Goal: Task Accomplishment & Management: Manage account settings

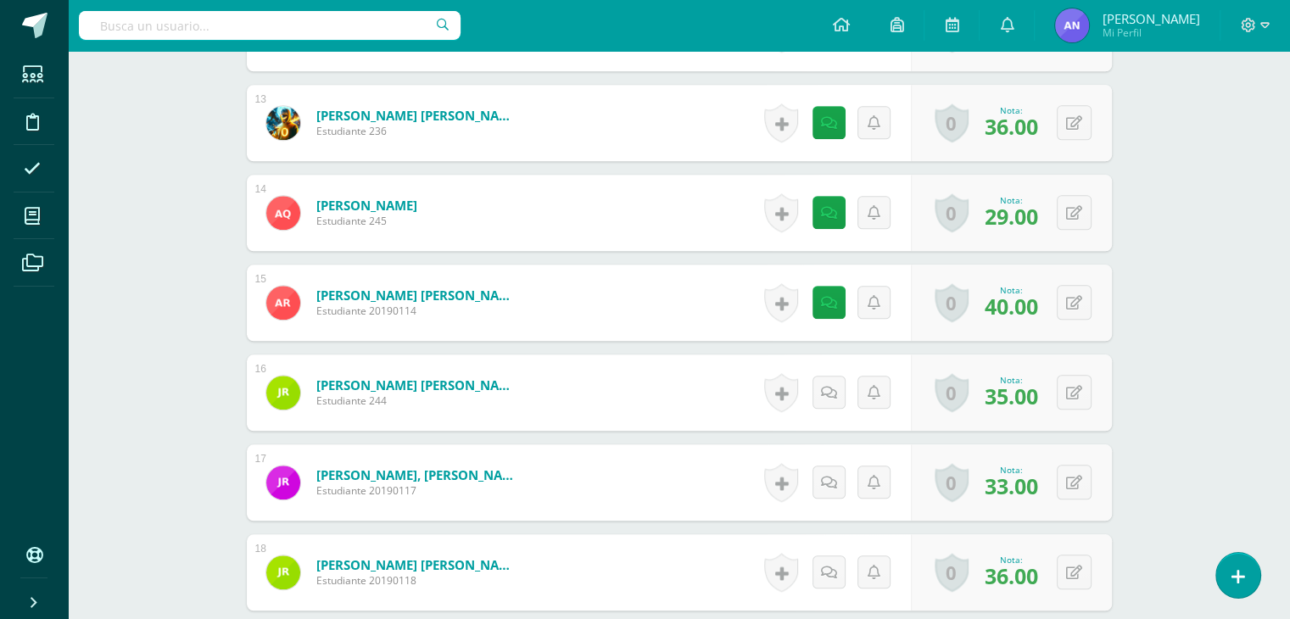
scroll to position [1584, 0]
click at [821, 389] on link at bounding box center [834, 393] width 34 height 34
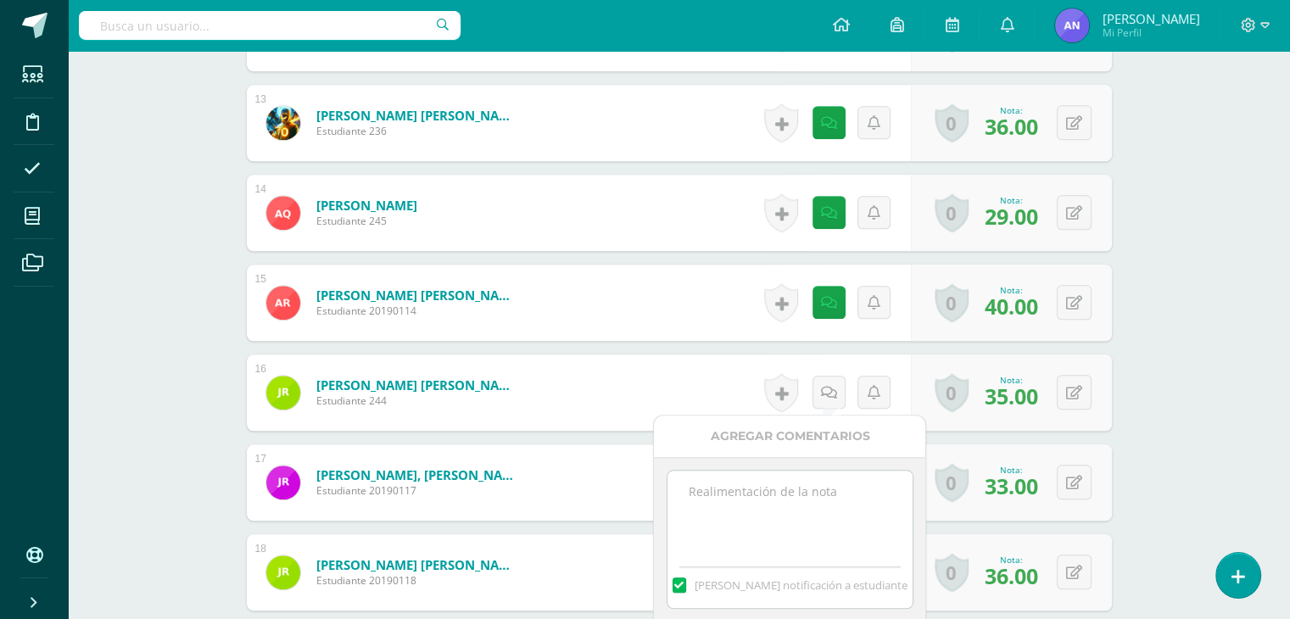
click at [777, 501] on textarea at bounding box center [790, 513] width 245 height 85
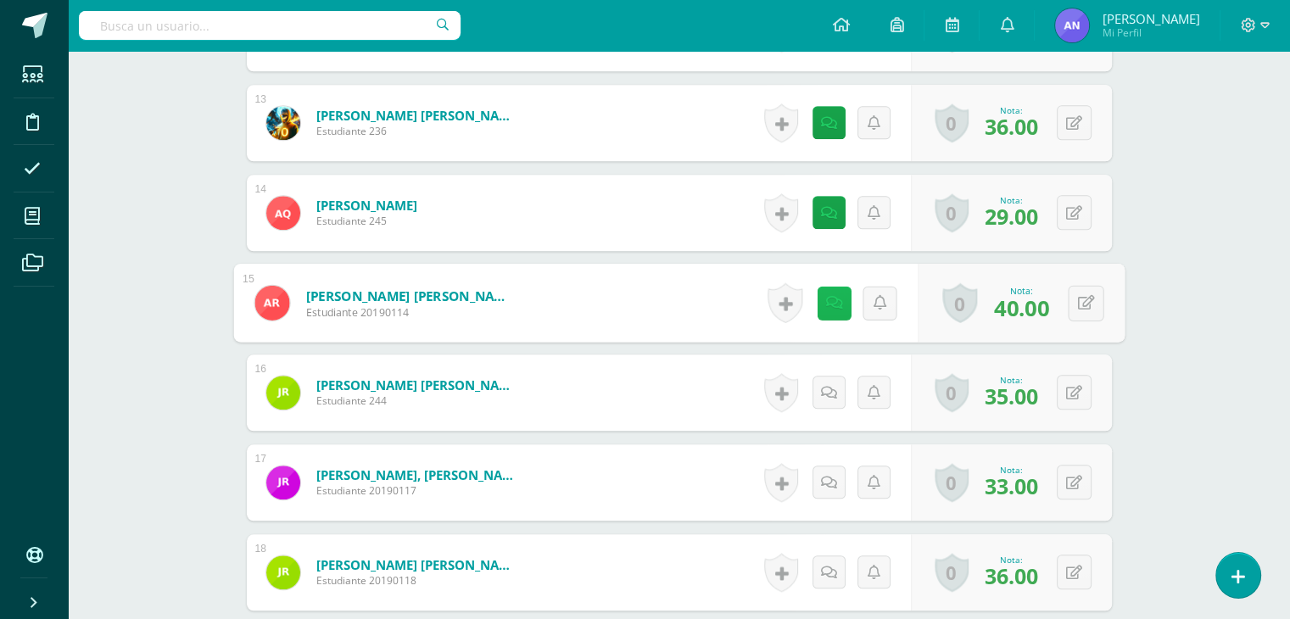
click at [831, 297] on icon at bounding box center [834, 302] width 17 height 14
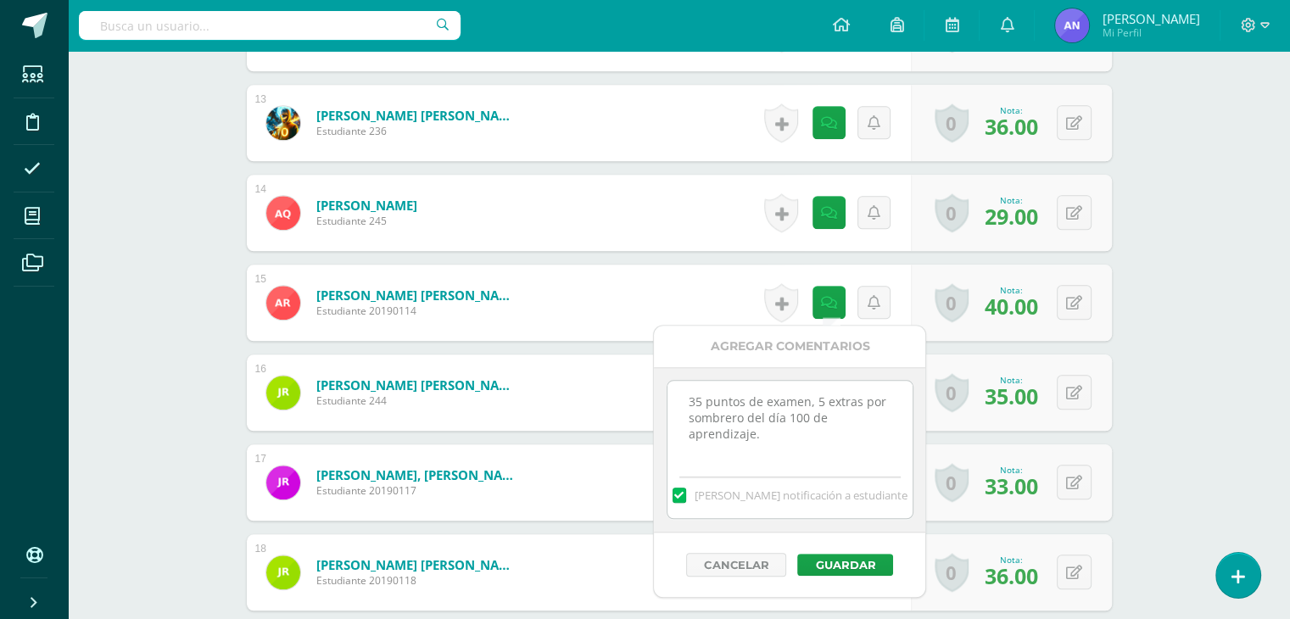
drag, startPoint x: 780, startPoint y: 442, endPoint x: 677, endPoint y: 403, distance: 109.8
click at [677, 403] on textarea "35 puntos de examen, 5 extras por sombrero del día 100 de aprendizaje." at bounding box center [790, 423] width 245 height 85
click at [855, 566] on button "Guardar" at bounding box center [846, 565] width 96 height 22
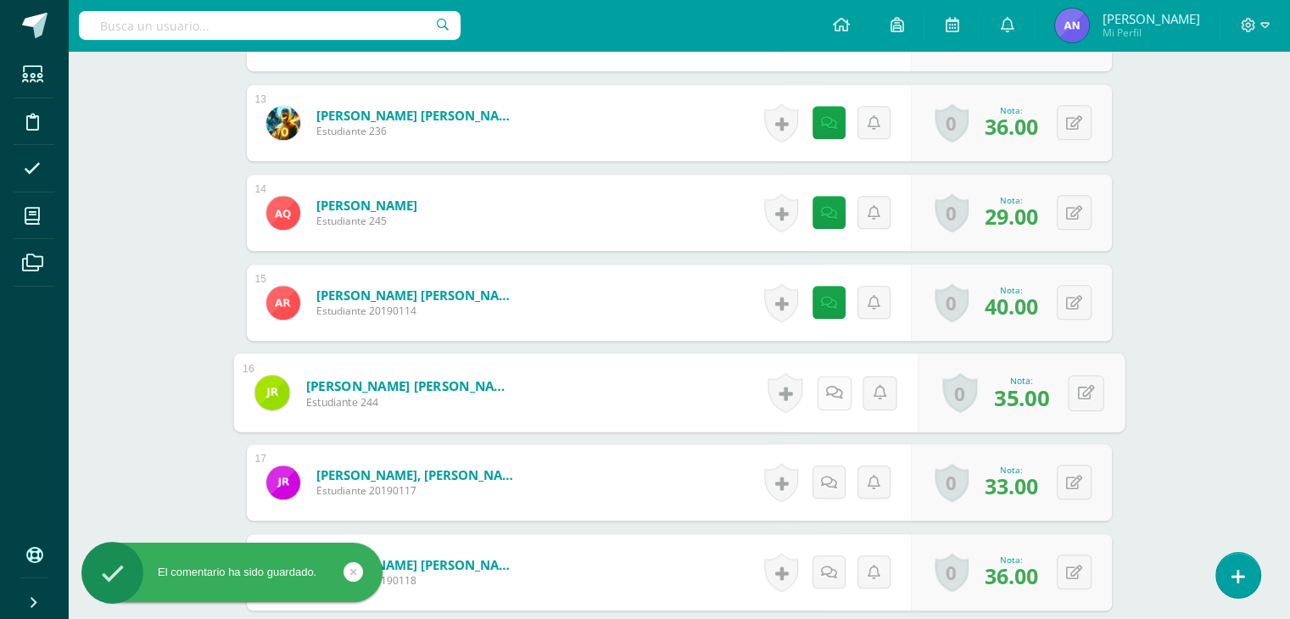
click at [828, 394] on icon at bounding box center [834, 392] width 17 height 14
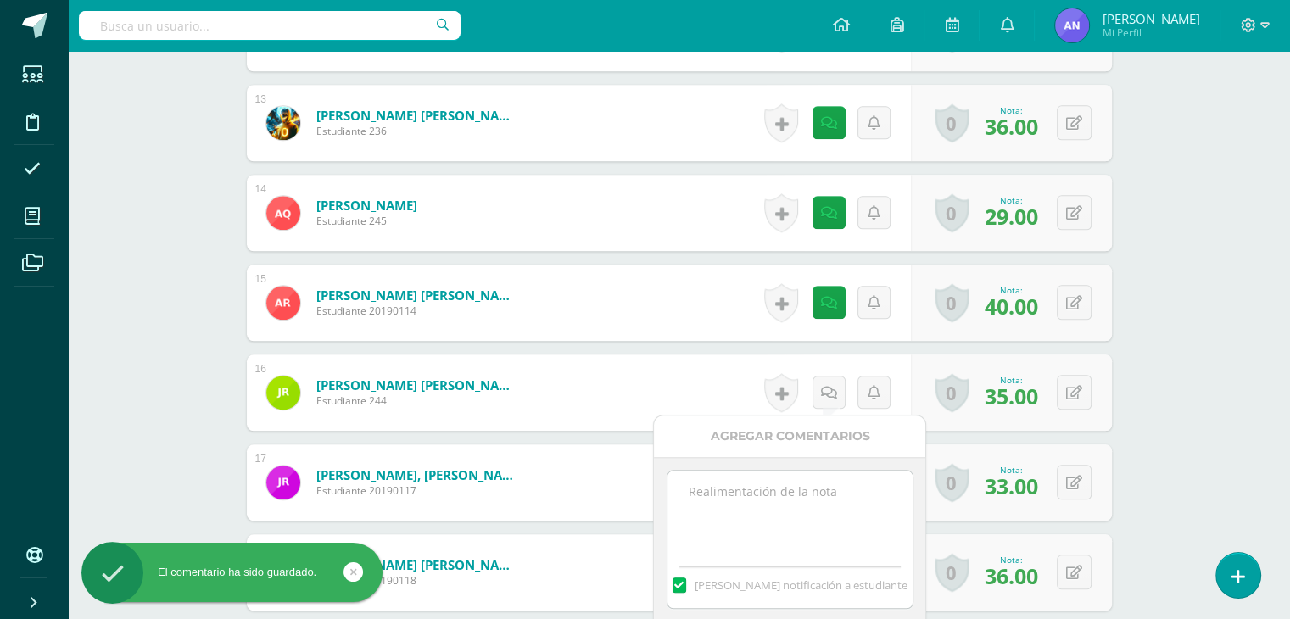
click at [798, 507] on textarea at bounding box center [790, 513] width 245 height 85
paste textarea "35 puntos de examen, 5 extras por sombrero del día 100 de aprendizaje."
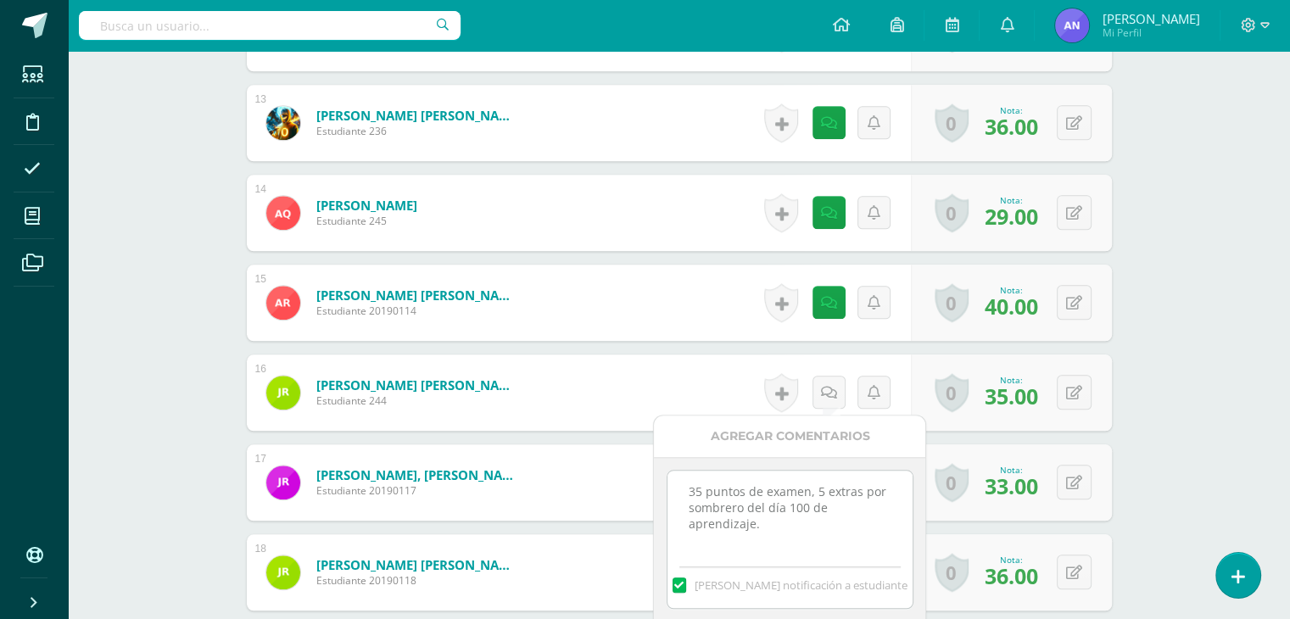
type textarea "35 puntos de examen, 5 extras por sombrero del día 100 de aprendizaje."
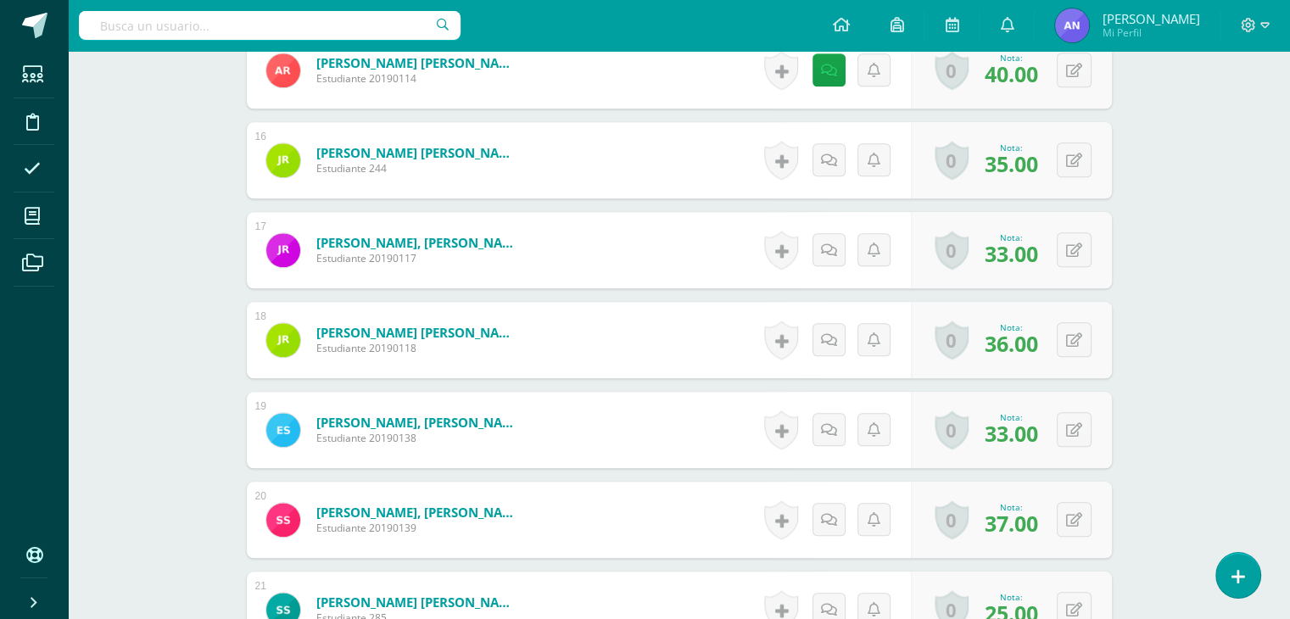
scroll to position [1833, 0]
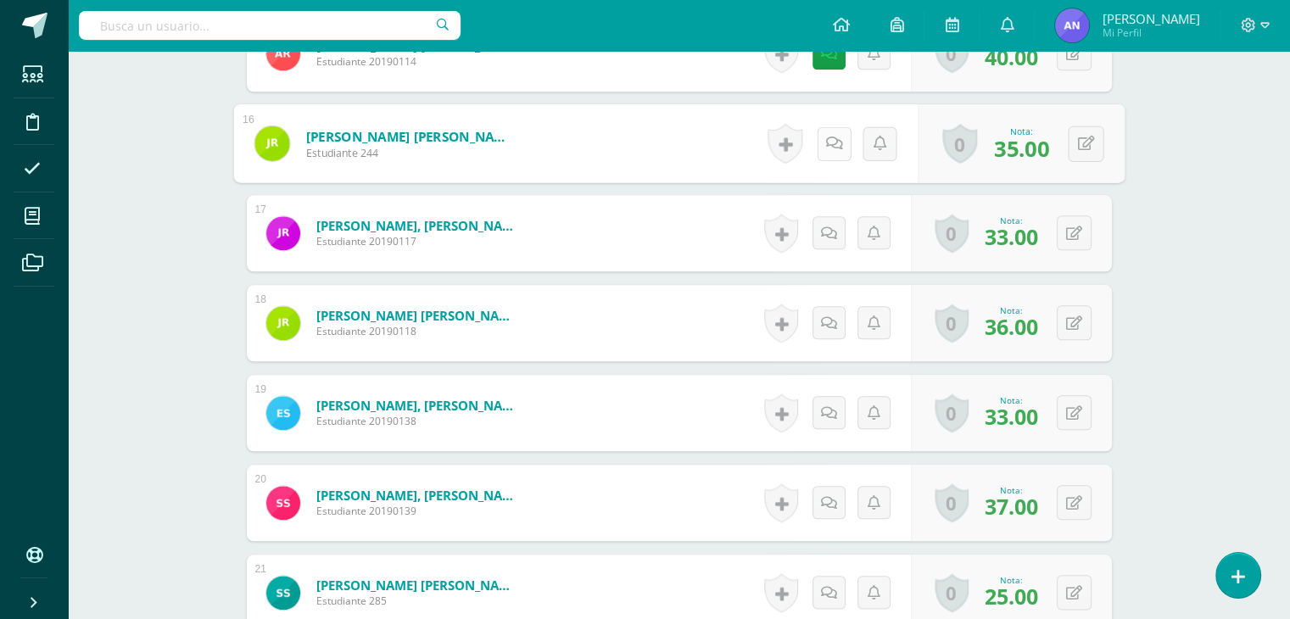
click at [826, 136] on icon at bounding box center [834, 143] width 17 height 14
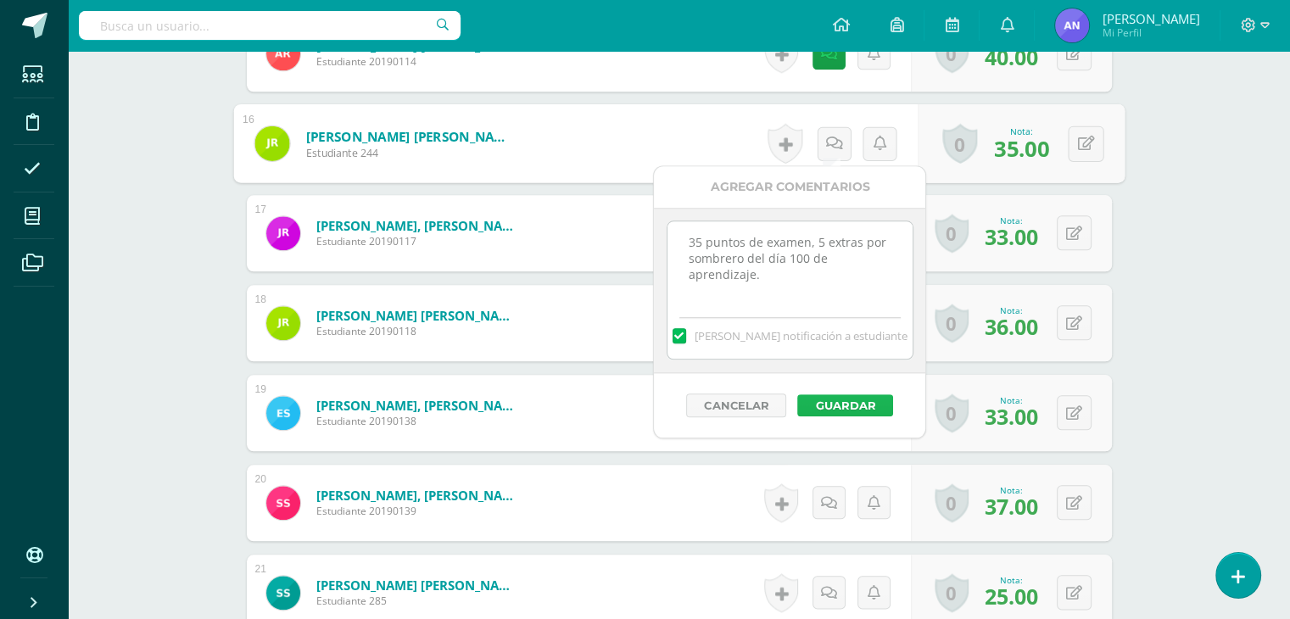
click at [842, 406] on button "Guardar" at bounding box center [846, 406] width 96 height 22
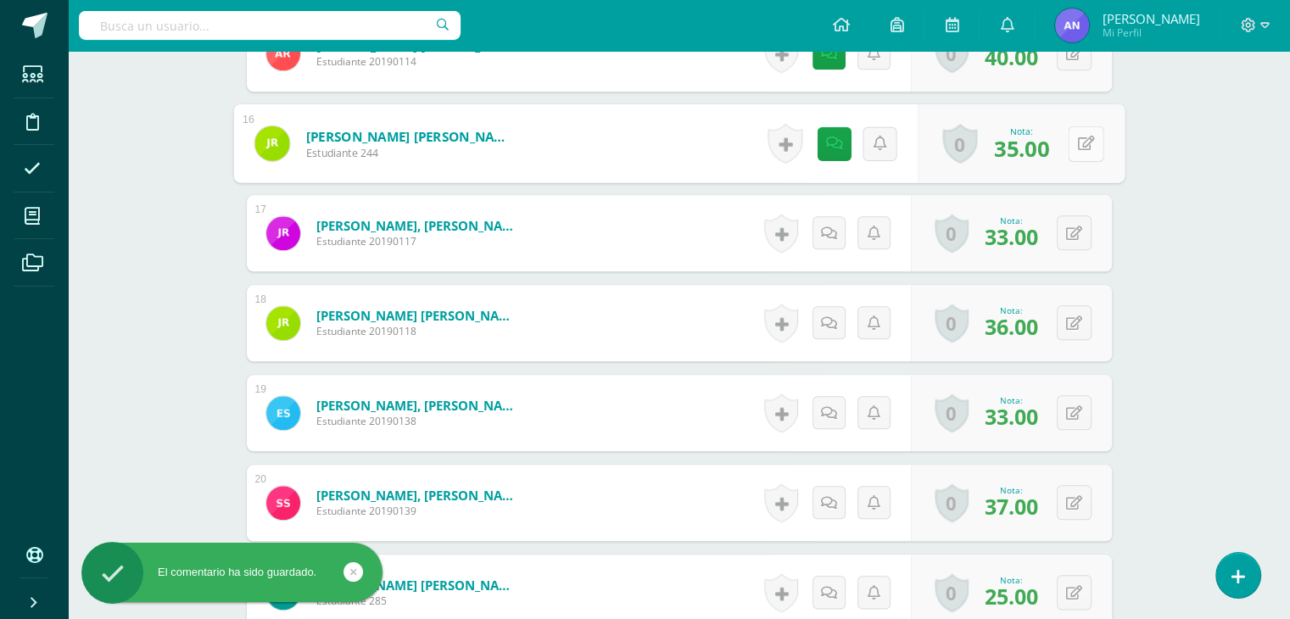
click at [1077, 149] on button at bounding box center [1086, 144] width 36 height 36
type input "40"
click at [1047, 141] on link at bounding box center [1041, 149] width 34 height 34
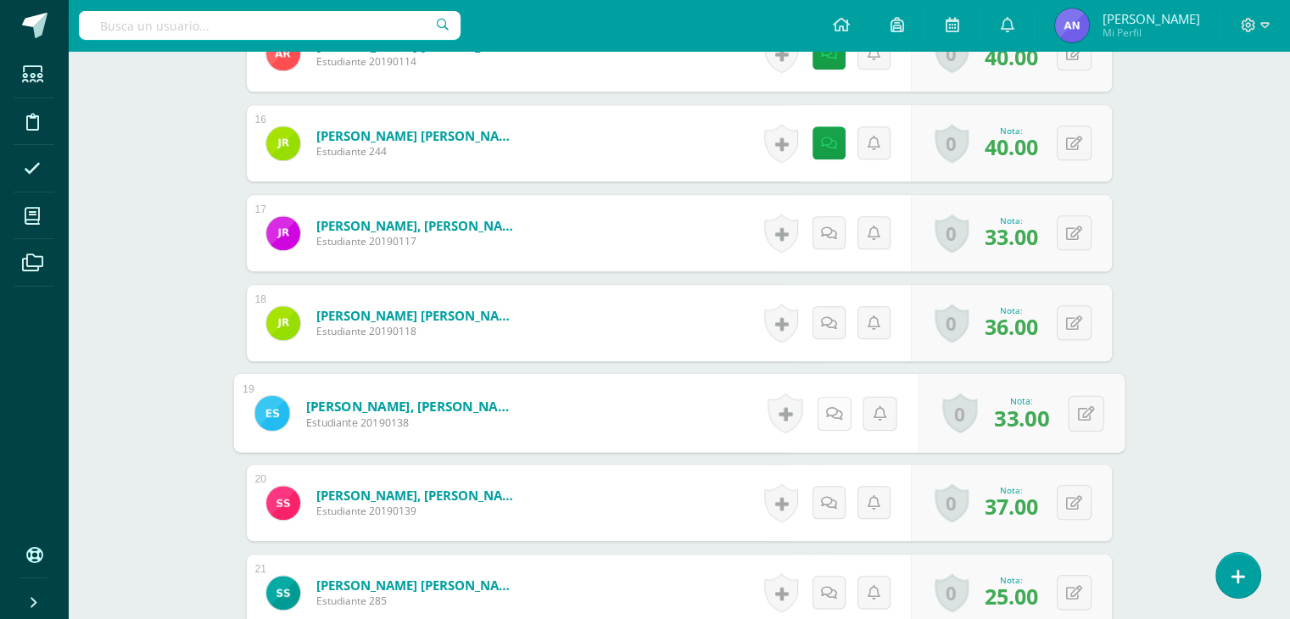
click at [841, 418] on link at bounding box center [834, 413] width 34 height 34
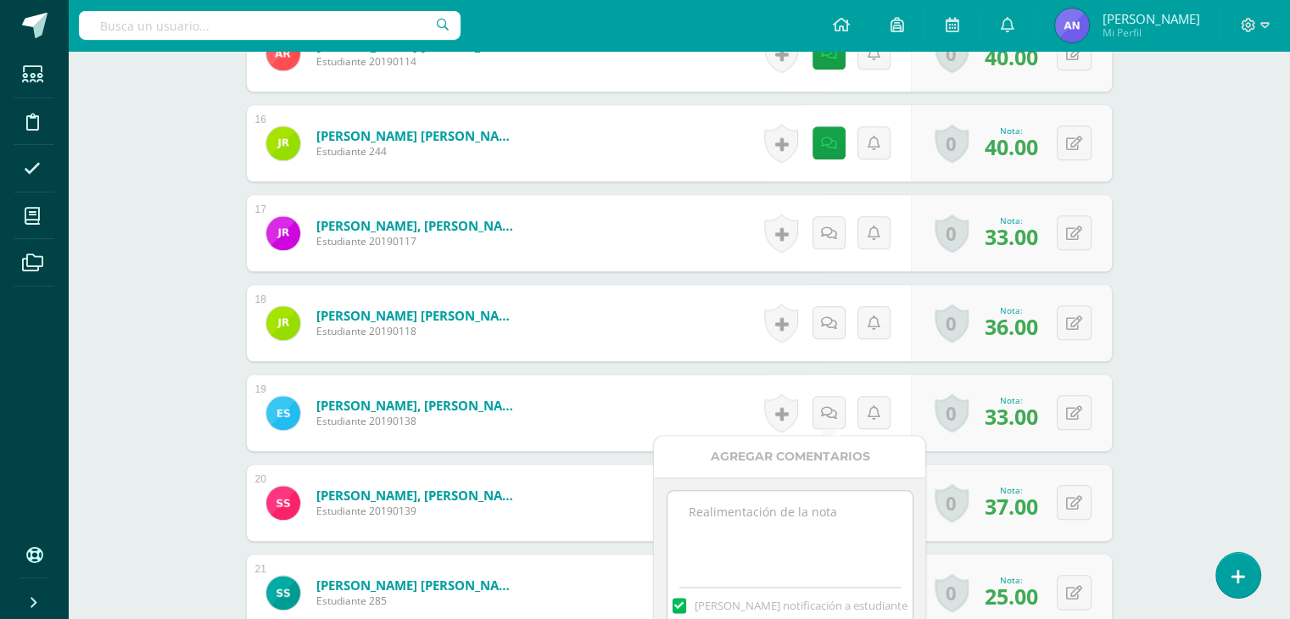
click at [810, 525] on textarea at bounding box center [790, 533] width 245 height 85
paste textarea "35 puntos de examen, 5 extras por sombrero del día 100 de aprendizaje."
click at [702, 510] on textarea "35 puntos de examen, 5 extras por sombrero del día 100 de aprendizaje." at bounding box center [790, 533] width 245 height 85
type textarea "33 puntos de examen, 5 extras por sombrero del día 100 de aprendizaje."
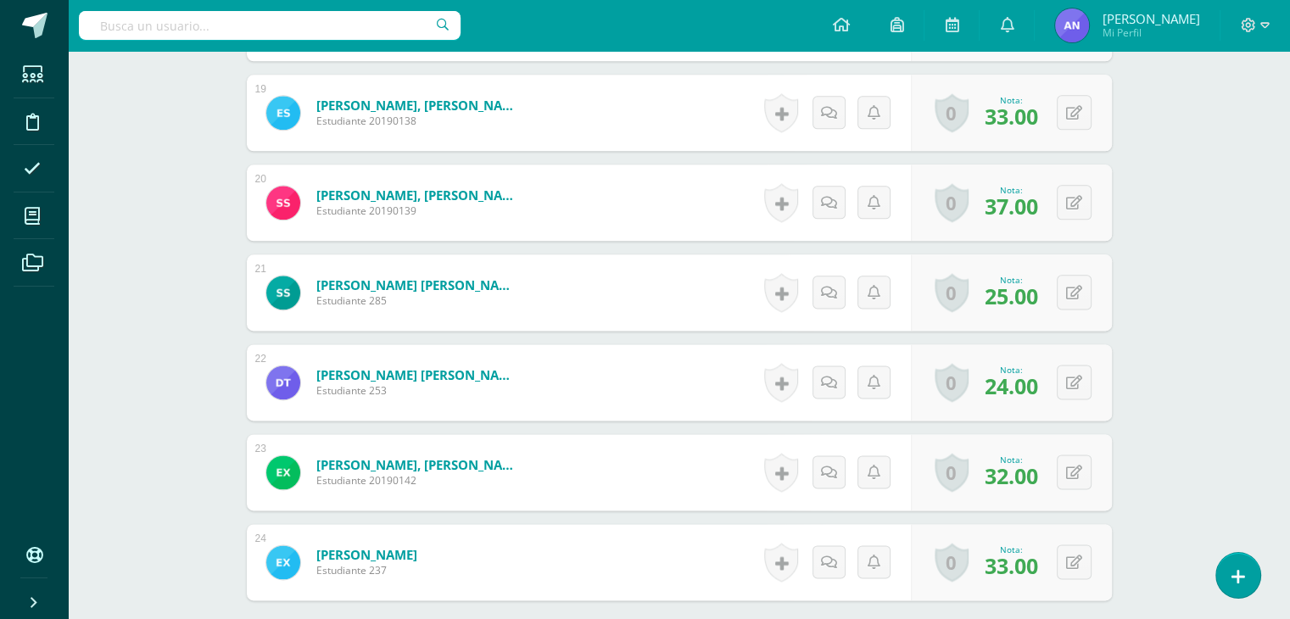
scroll to position [2147, 0]
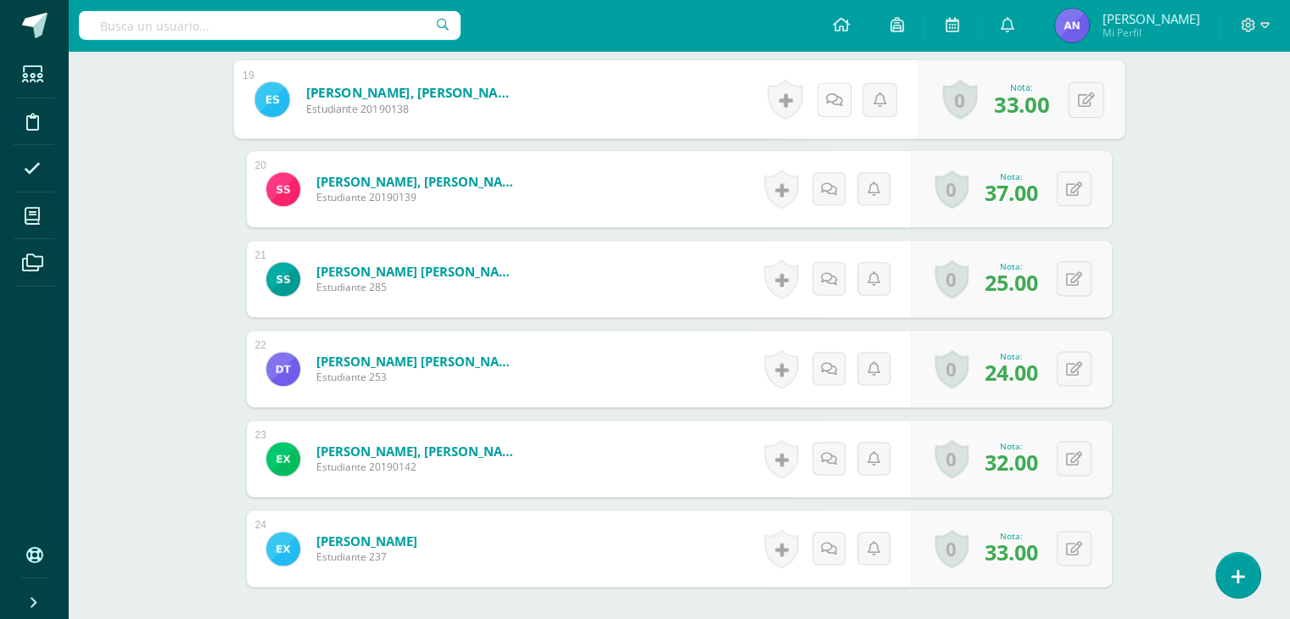
click at [834, 109] on link at bounding box center [834, 99] width 34 height 34
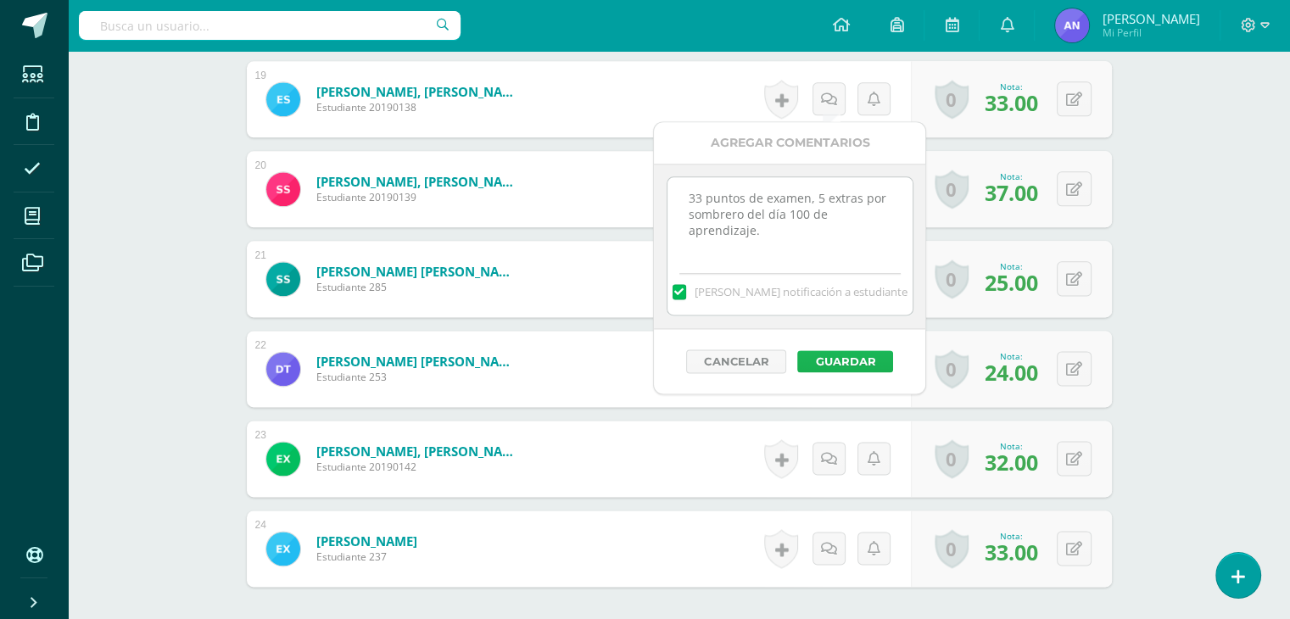
click at [831, 364] on button "Guardar" at bounding box center [846, 361] width 96 height 22
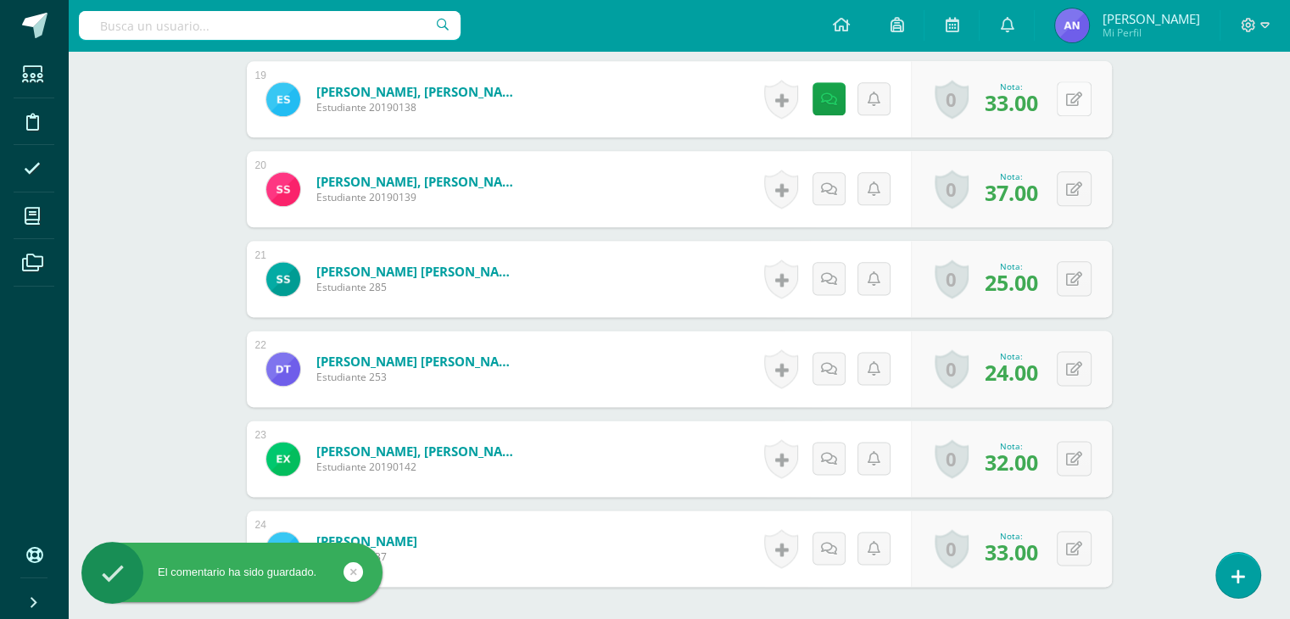
click at [1072, 100] on button at bounding box center [1074, 98] width 35 height 35
type input "38"
click at [1038, 98] on icon at bounding box center [1040, 105] width 15 height 14
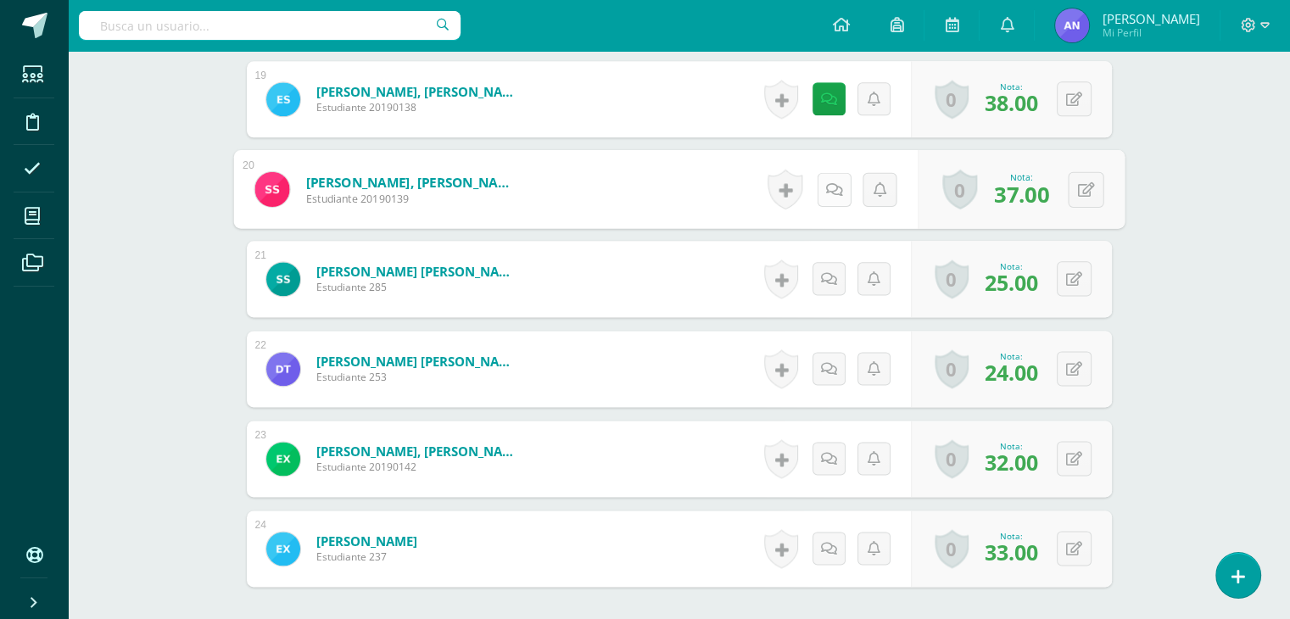
click at [826, 182] on icon at bounding box center [834, 189] width 17 height 14
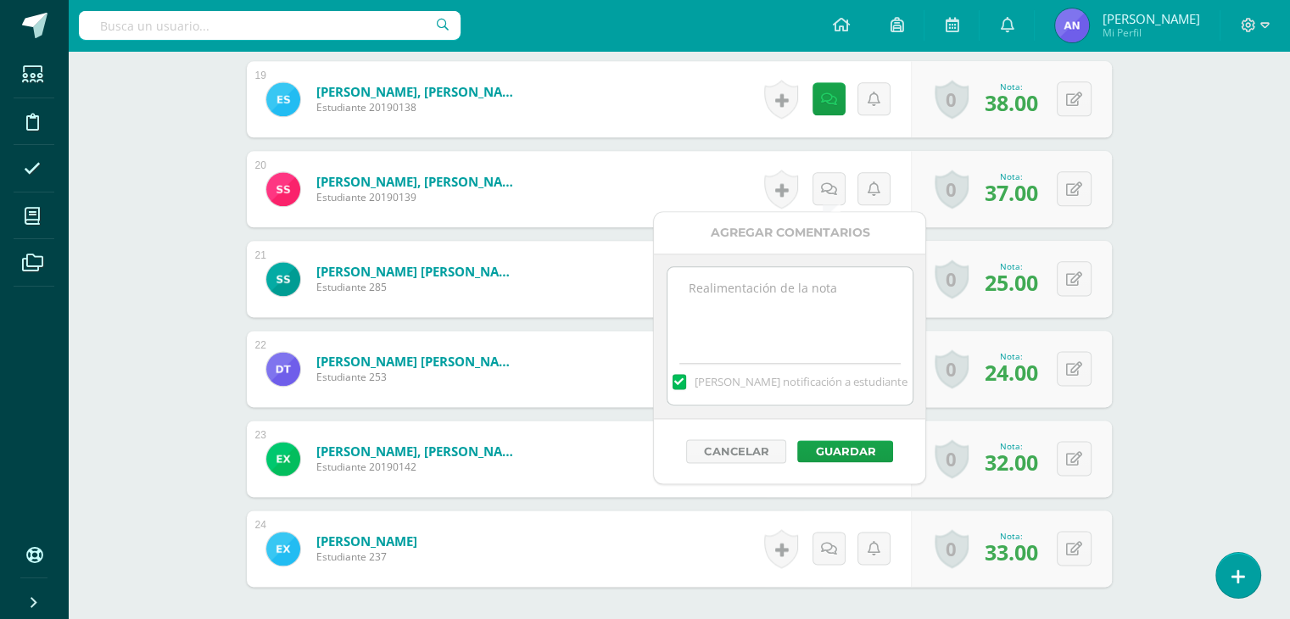
click at [797, 283] on textarea at bounding box center [790, 309] width 245 height 85
paste textarea "35 puntos de examen, 5 extras por sombrero del día 100 de aprendizaje."
click at [702, 288] on textarea "35 puntos de examen, 5 extras por sombrero del día 100 de aprendizaje." at bounding box center [790, 309] width 245 height 85
type textarea "37 puntos de examen, 5 extras por sombrero del día 100 de aprendizaje."
click at [854, 452] on button "Guardar" at bounding box center [846, 451] width 96 height 22
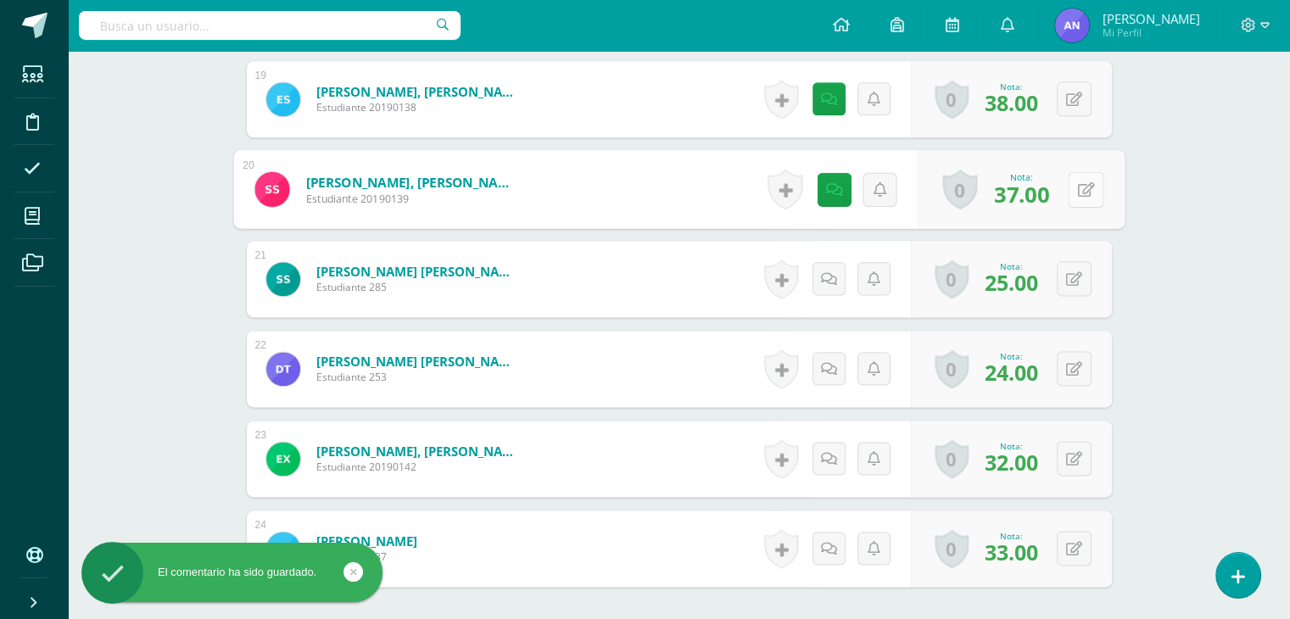
click at [1073, 187] on button at bounding box center [1086, 189] width 36 height 36
type input "40"
click at [1032, 183] on link at bounding box center [1041, 195] width 34 height 34
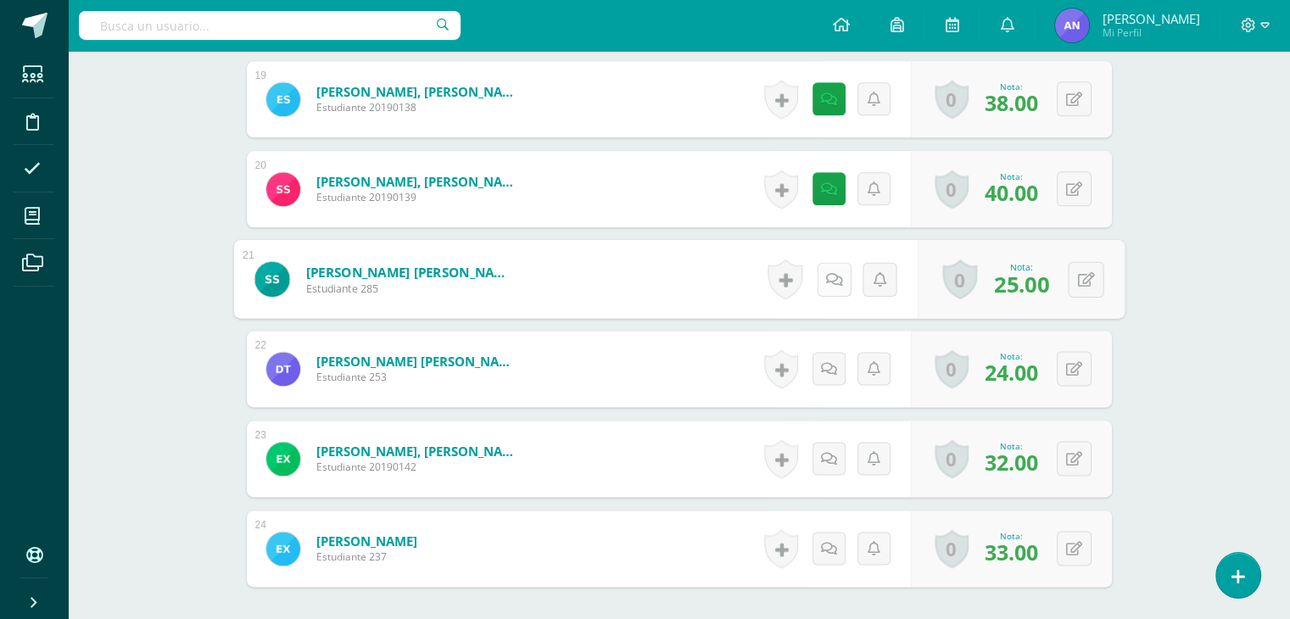
click at [826, 276] on icon at bounding box center [834, 278] width 17 height 14
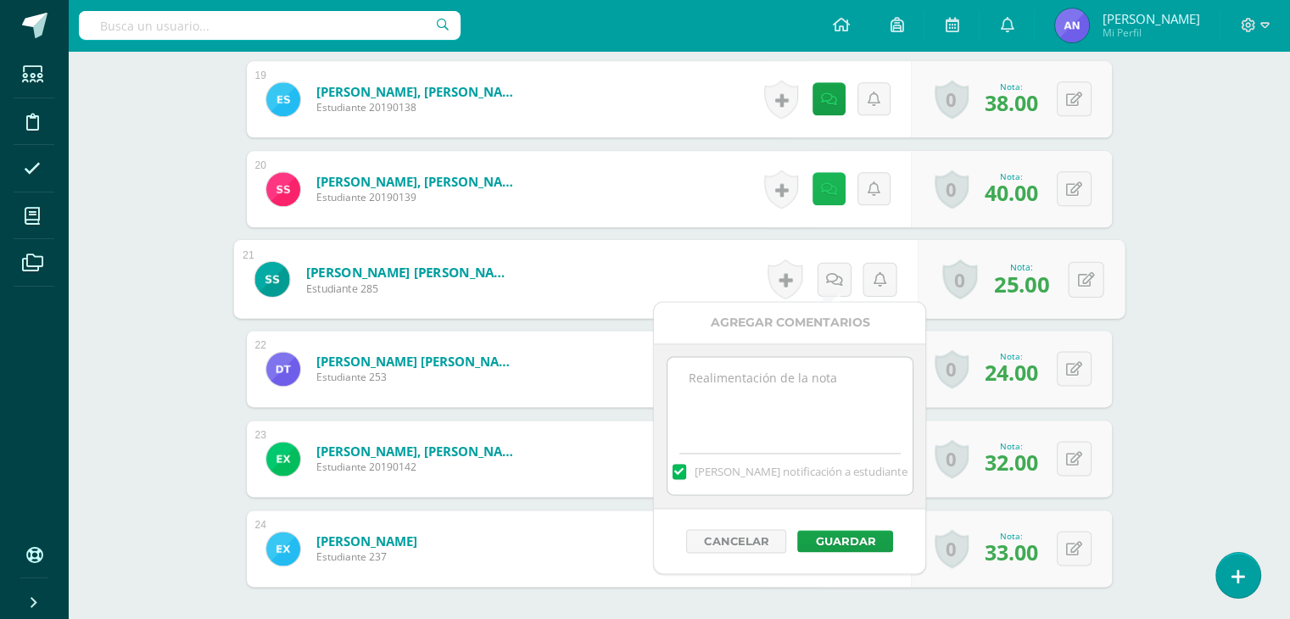
click at [818, 194] on link at bounding box center [829, 188] width 33 height 33
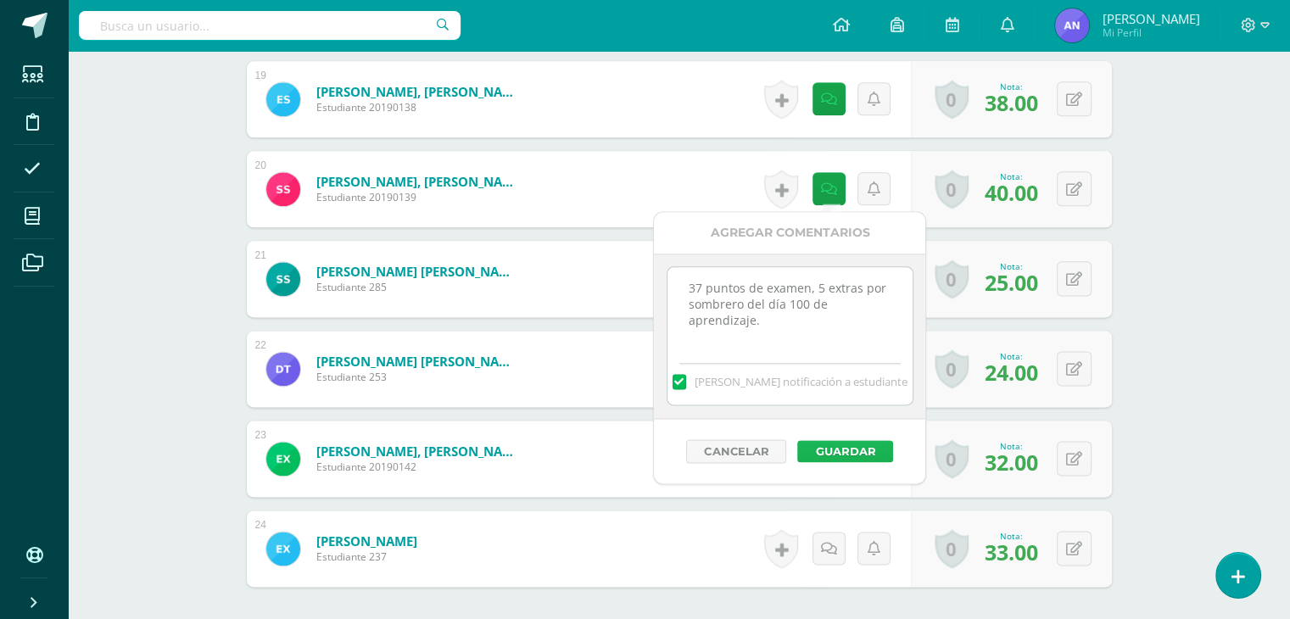
click at [846, 445] on button "Guardar" at bounding box center [846, 451] width 96 height 22
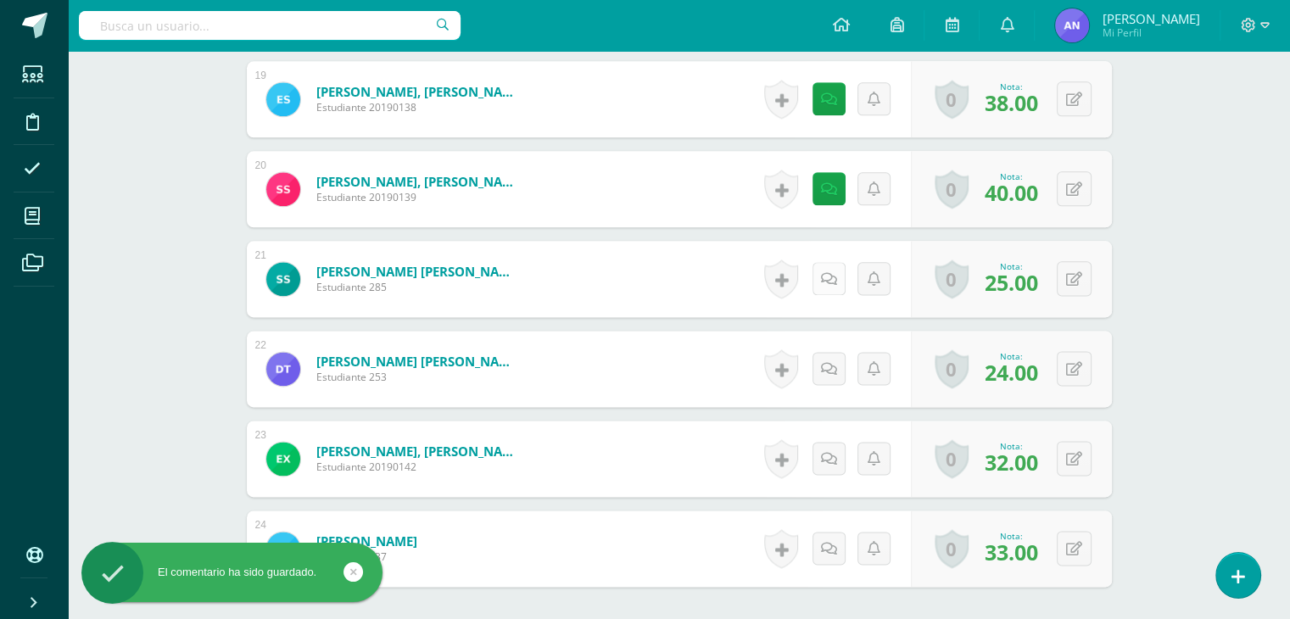
click at [821, 289] on link at bounding box center [829, 278] width 33 height 33
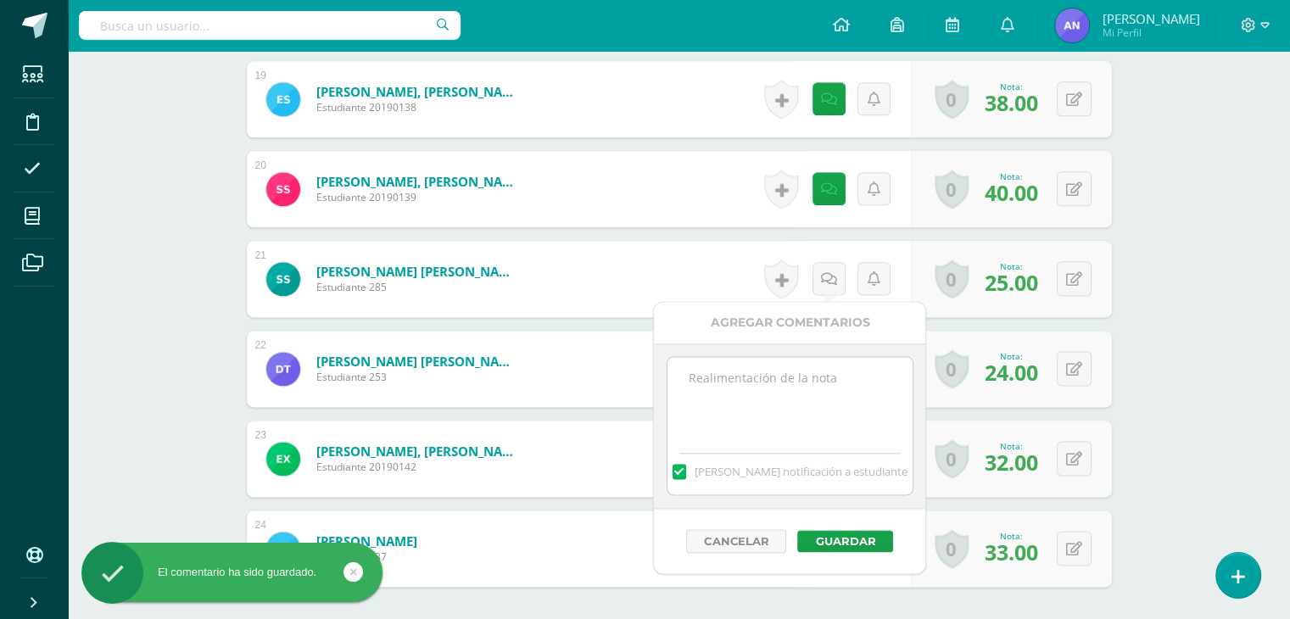
click at [747, 407] on textarea at bounding box center [790, 399] width 245 height 85
paste textarea "35 puntos de examen, 5 extras por sombrero del día 100 de aprendizaje."
click at [702, 377] on textarea "35 puntos de examen, 5 extras por sombrero del día 100 de aprendizaje." at bounding box center [790, 399] width 245 height 85
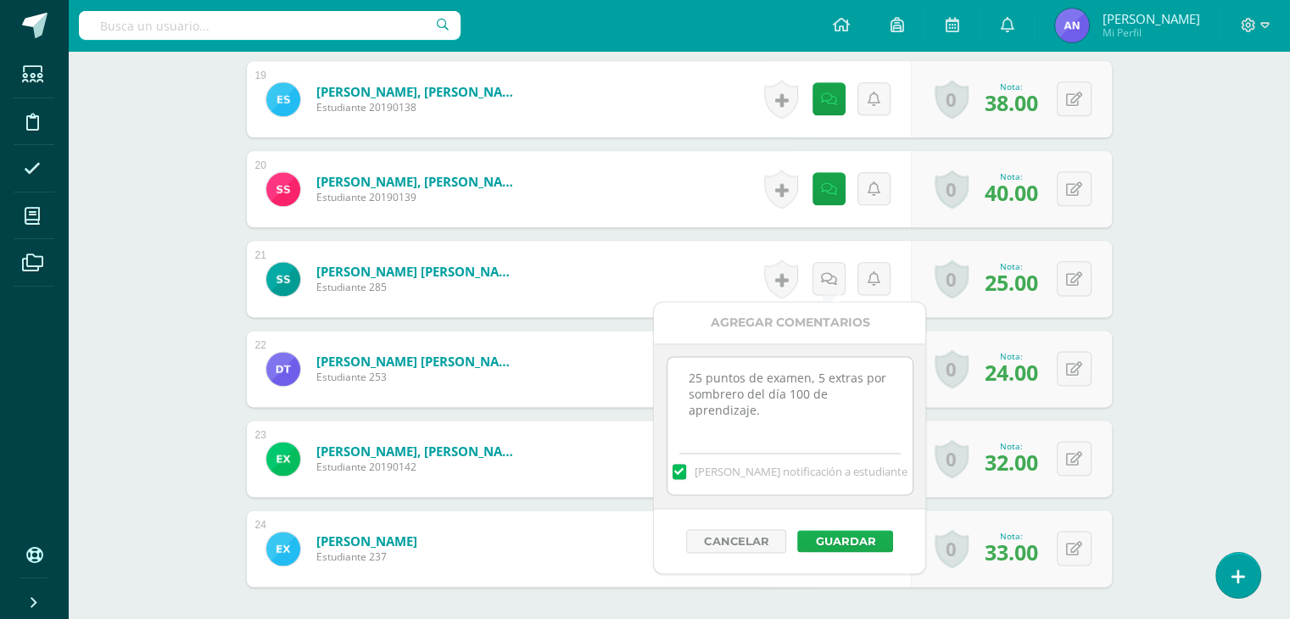
type textarea "25 puntos de examen, 5 extras por sombrero del día 100 de aprendizaje."
click at [862, 541] on button "Guardar" at bounding box center [846, 541] width 96 height 22
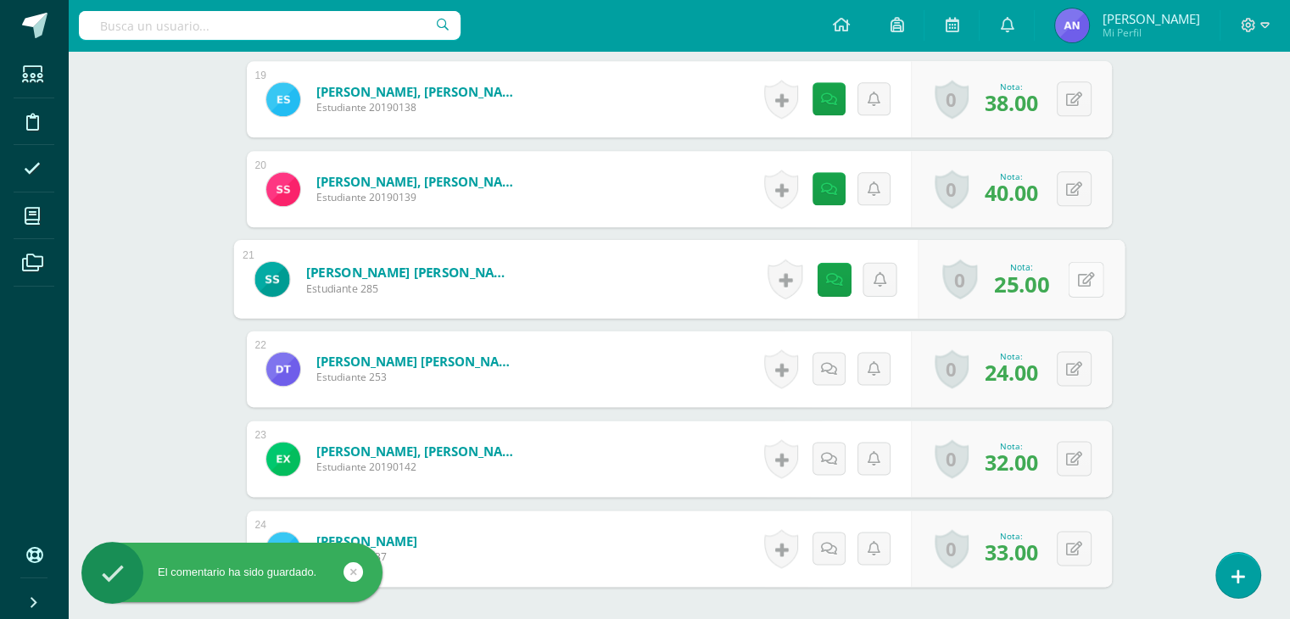
click at [1077, 284] on icon at bounding box center [1085, 278] width 17 height 14
type input "30"
click at [1049, 279] on link at bounding box center [1041, 285] width 34 height 34
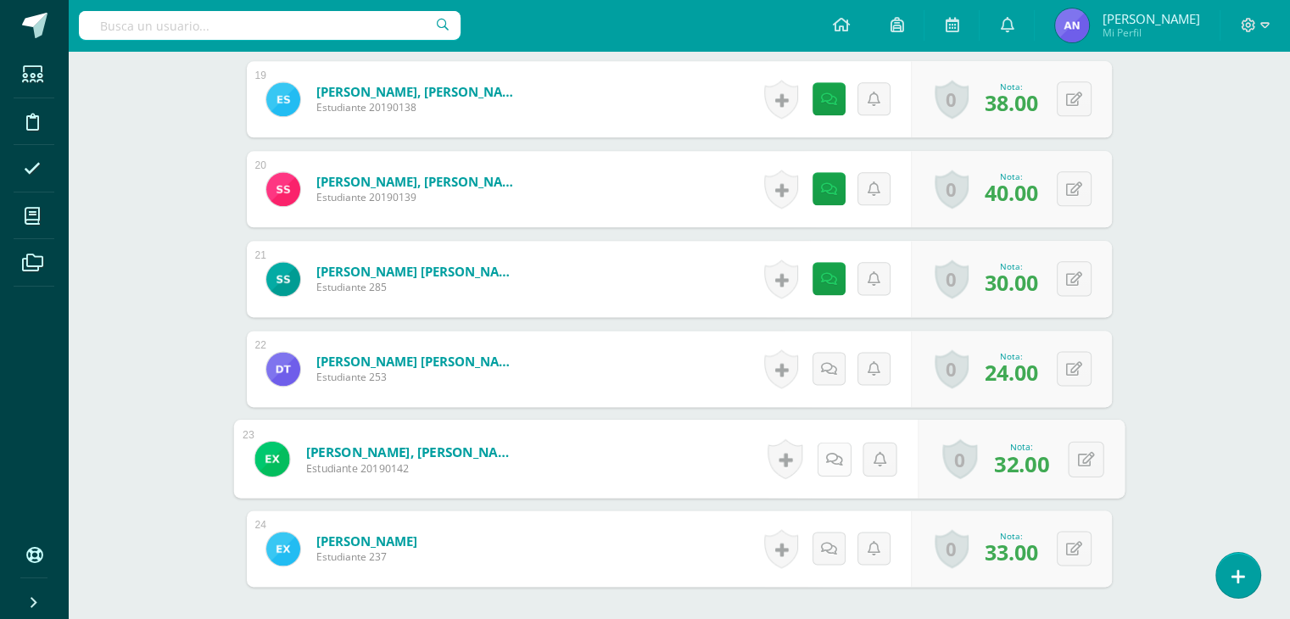
click at [826, 456] on icon at bounding box center [834, 458] width 17 height 14
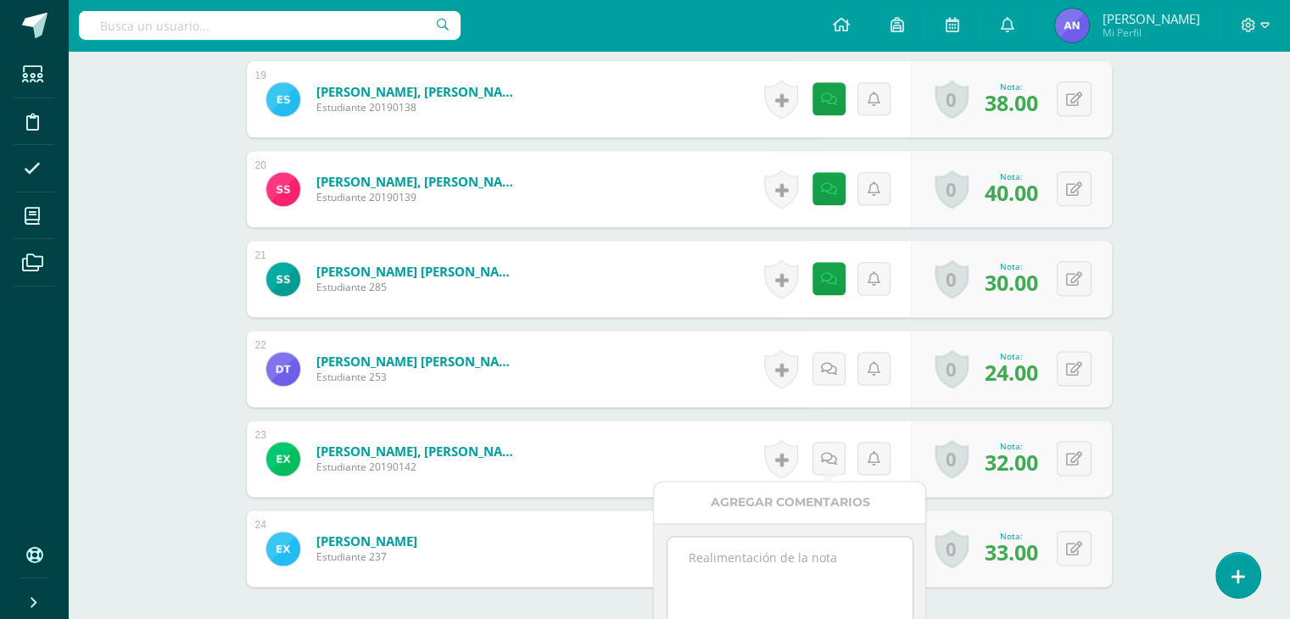
click at [783, 565] on textarea at bounding box center [790, 579] width 245 height 85
paste textarea "35 puntos de examen, 5 extras por sombrero del día 100 de aprendizaje."
click at [699, 555] on textarea "35 puntos de examen, 5 extras por sombrero del día 100 de aprendizaje." at bounding box center [790, 579] width 245 height 85
click at [821, 550] on textarea "32 puntos de examen, 5 extras por sombrero del día 100 de aprendizaje." at bounding box center [790, 579] width 245 height 85
type textarea "32 puntos de examen, 4 extras por sombrero del día 100 de aprendizaje."
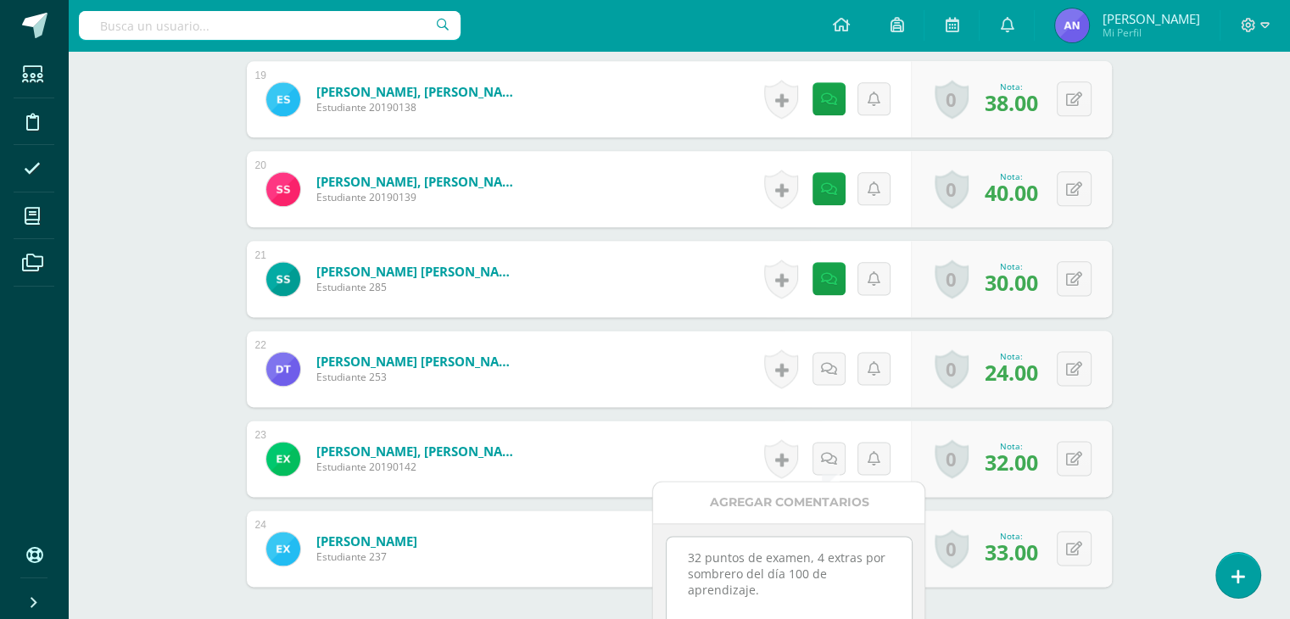
scroll to position [2309, 0]
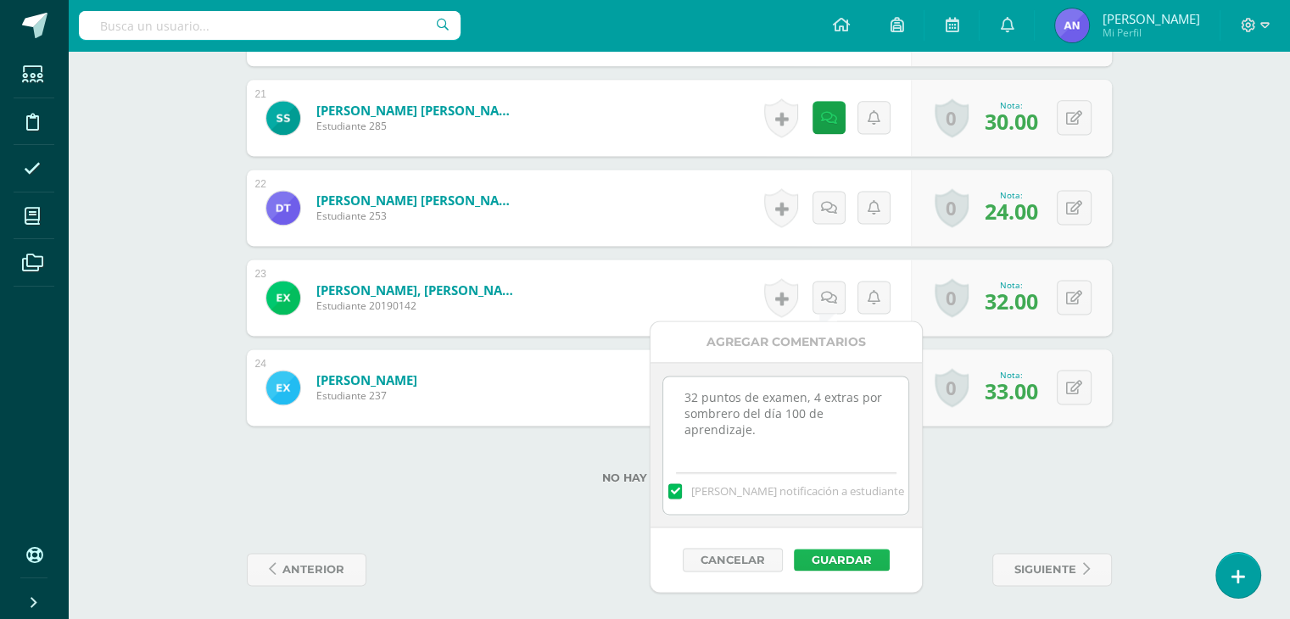
click at [876, 565] on button "Guardar" at bounding box center [842, 560] width 96 height 22
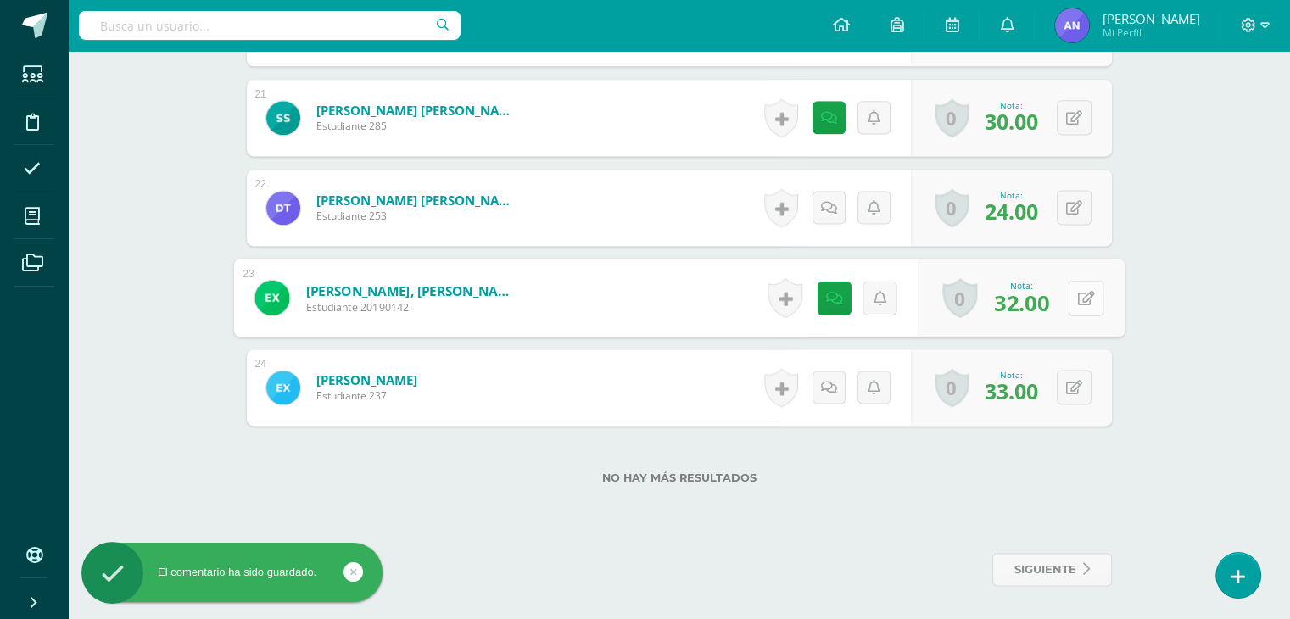
click at [1072, 284] on button at bounding box center [1086, 298] width 36 height 36
type input "36"
click at [1038, 299] on icon at bounding box center [1040, 303] width 15 height 14
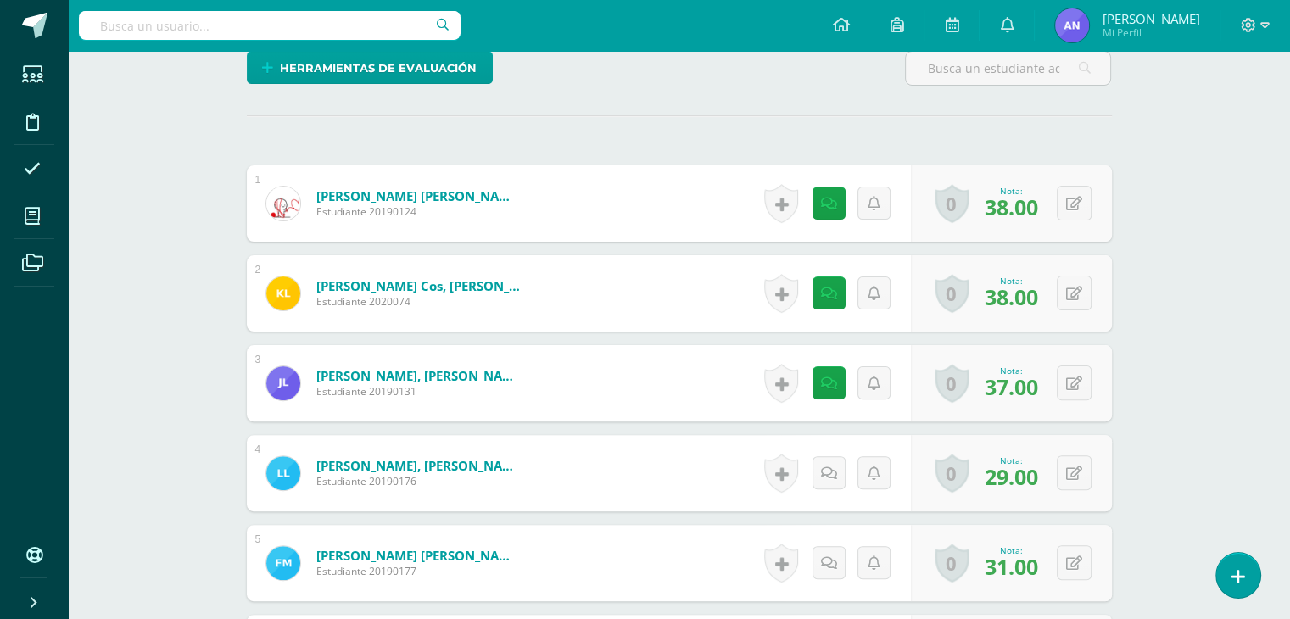
scroll to position [0, 0]
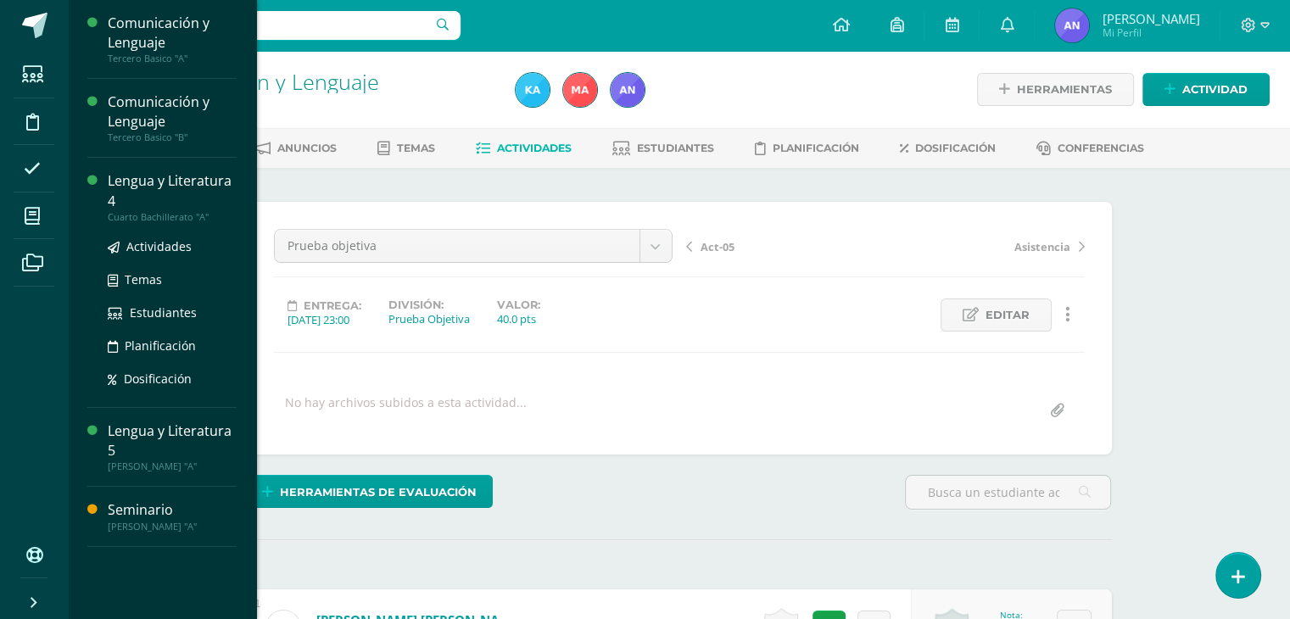
click at [122, 201] on div "Lengua y Literatura 4" at bounding box center [172, 190] width 129 height 39
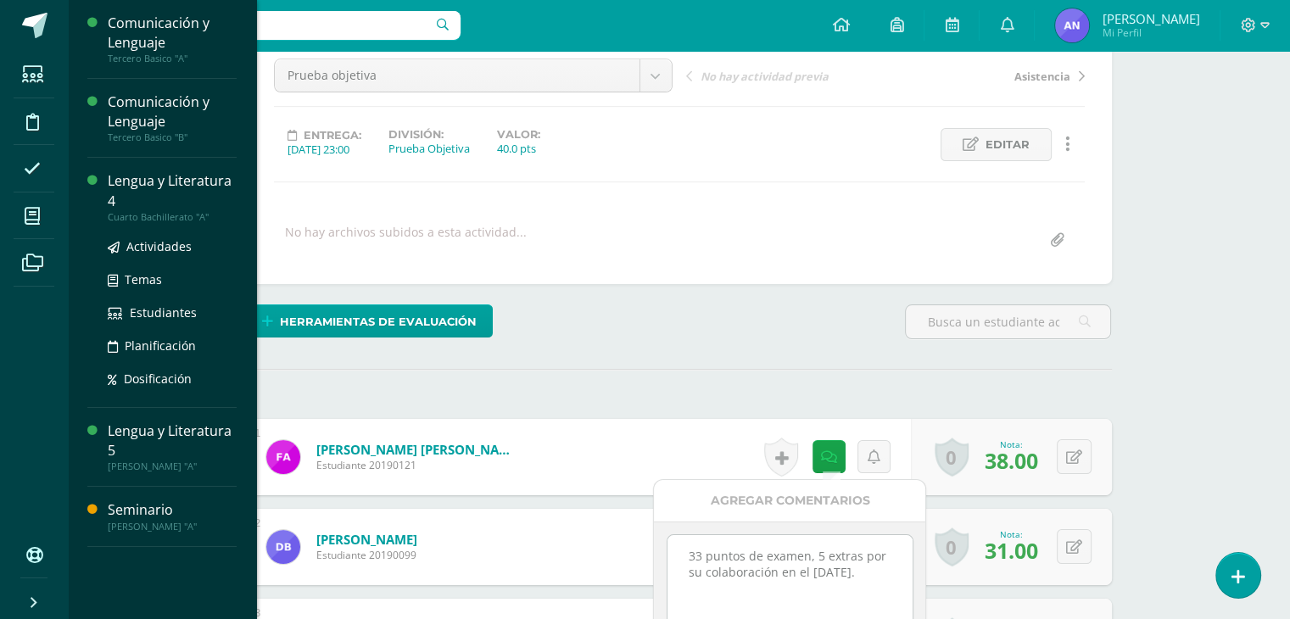
click at [129, 203] on div "Lengua y Literatura 4" at bounding box center [172, 190] width 129 height 39
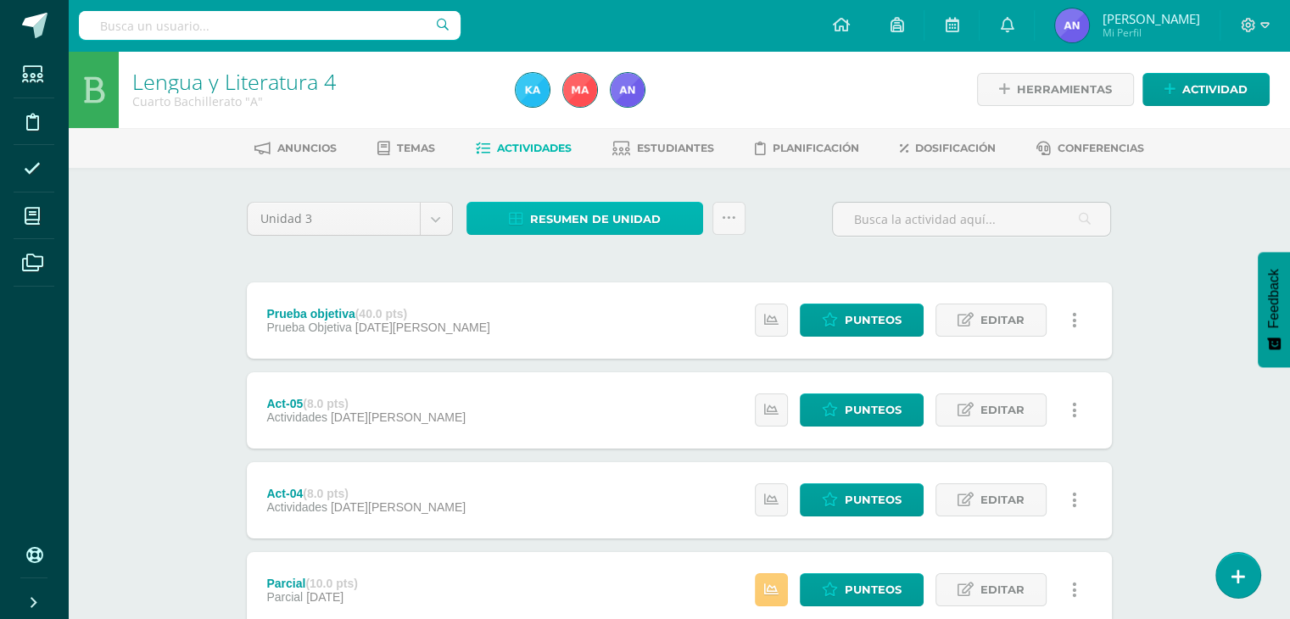
click at [523, 209] on link "Resumen de unidad" at bounding box center [585, 218] width 237 height 33
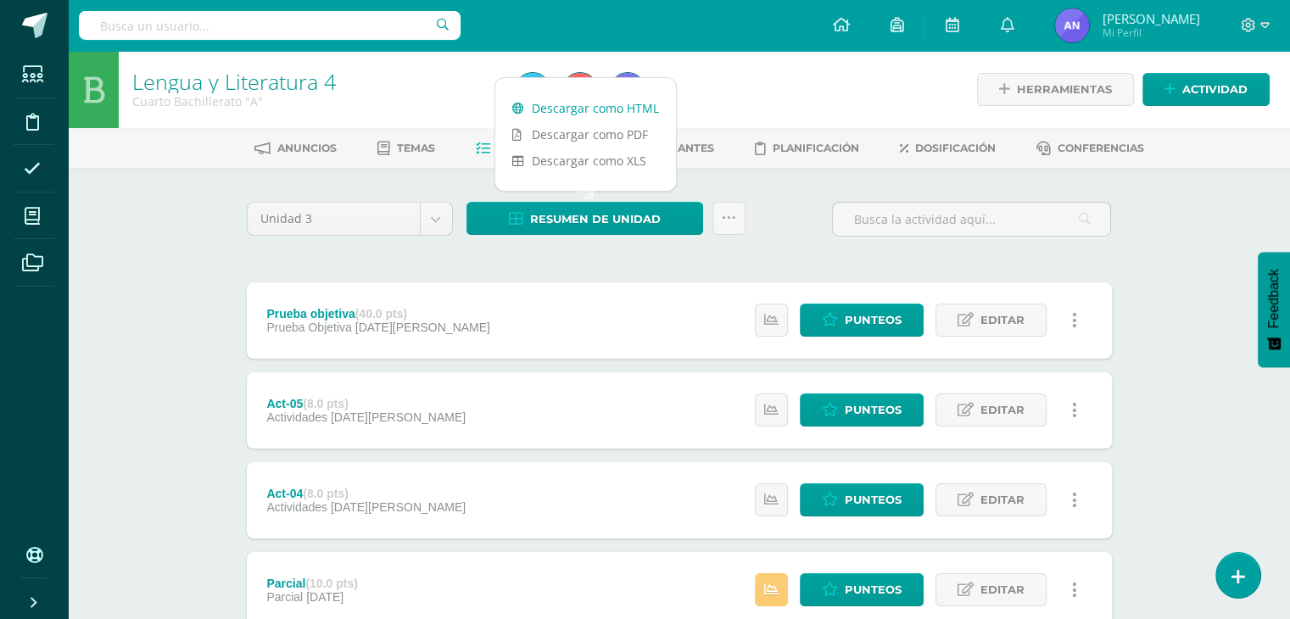
click at [557, 102] on link "Descargar como HTML" at bounding box center [585, 108] width 181 height 26
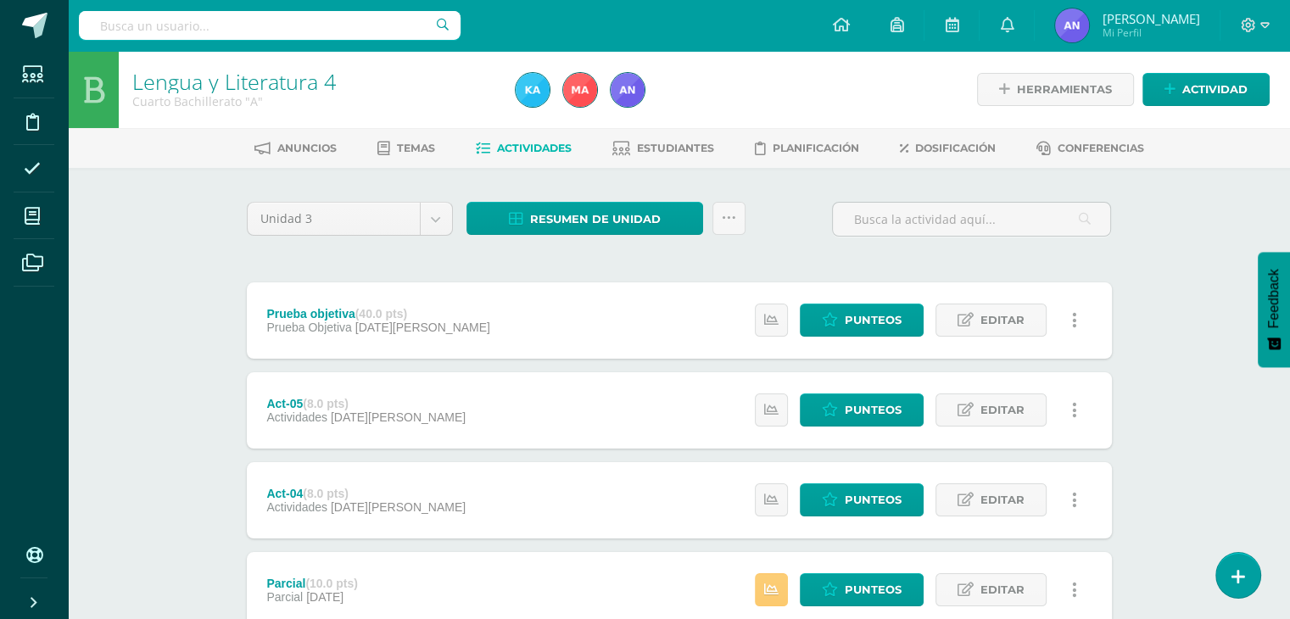
click at [880, 337] on div "Estatus de Actividad: 0 Estudiantes sin calificar 1 Estudiantes con cero Media …" at bounding box center [921, 321] width 383 height 76
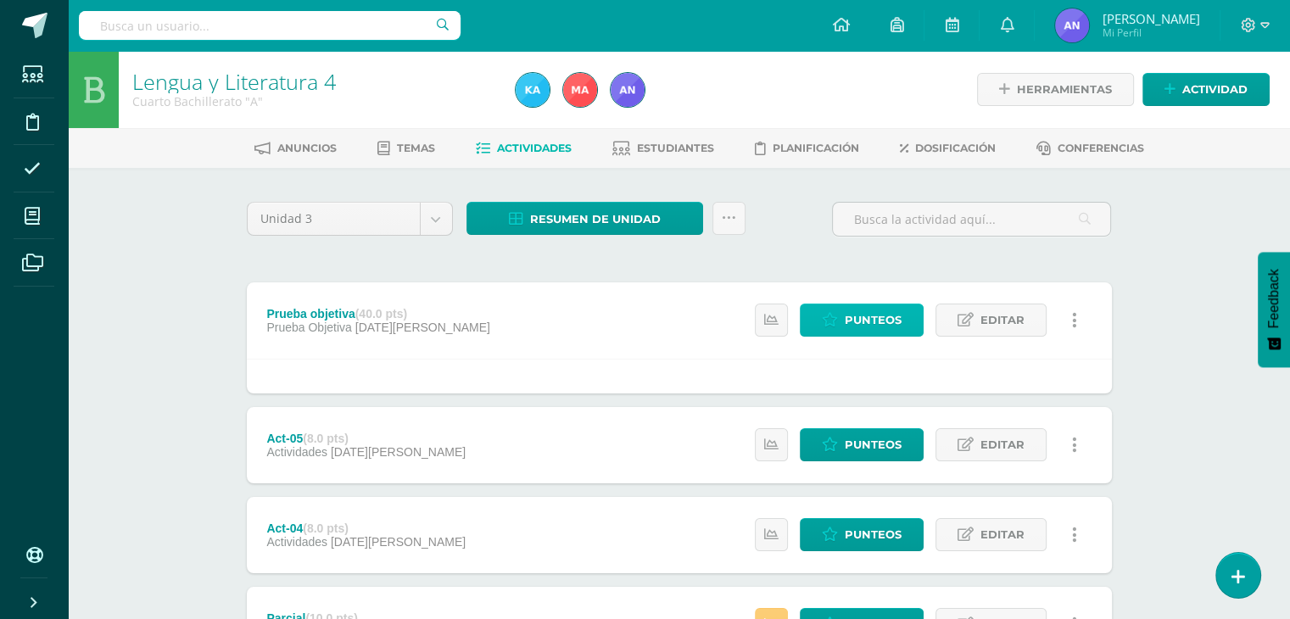
click at [876, 323] on span "Punteos" at bounding box center [873, 320] width 57 height 31
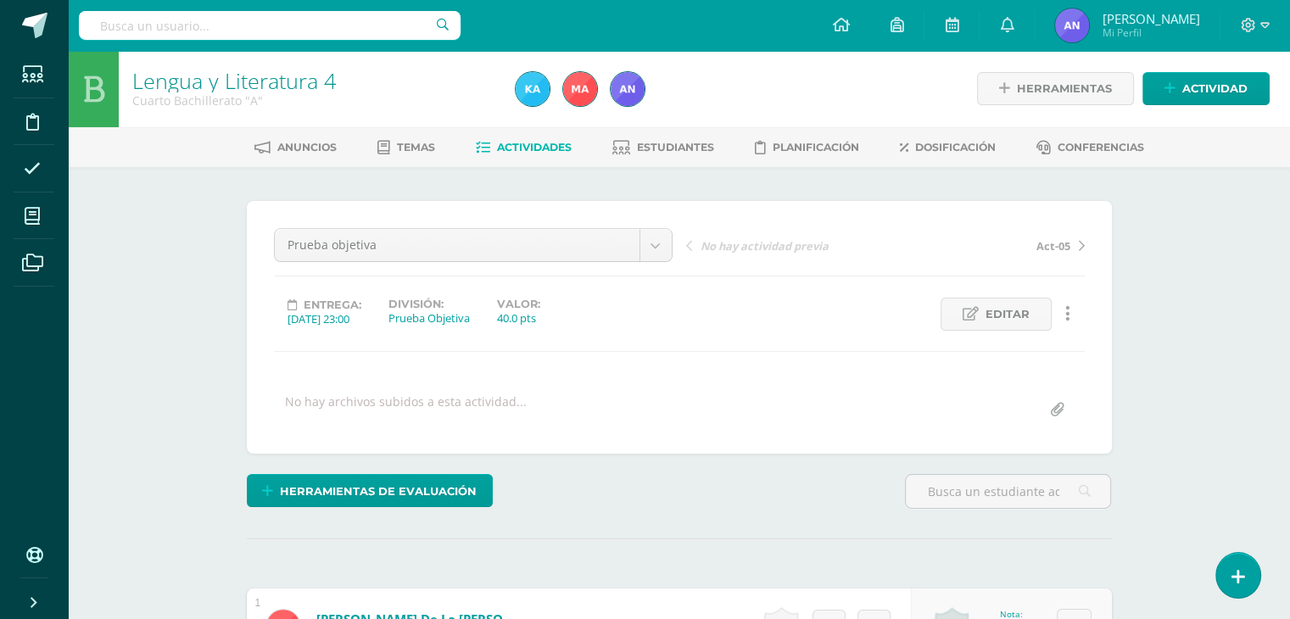
scroll to position [2, 0]
click at [874, 333] on div "Prueba objetiva Prueba objetiva Act-05 Act-04 Parcial Actitudinal Asistencia Ac…" at bounding box center [679, 326] width 811 height 199
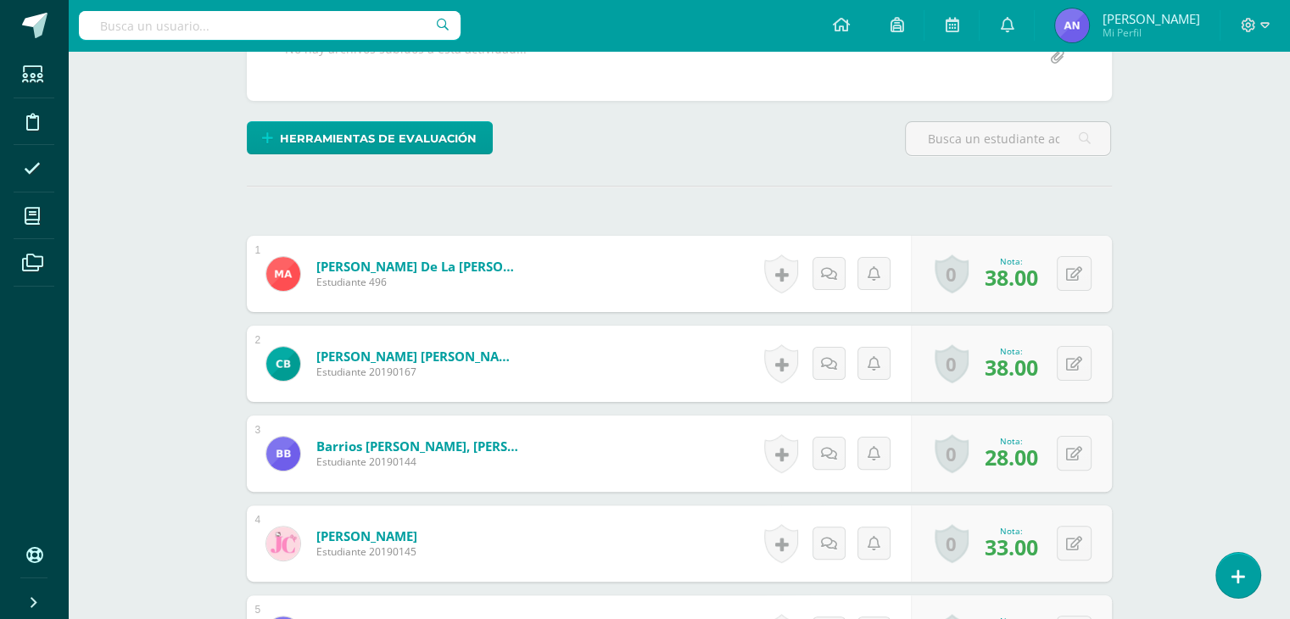
scroll to position [361, 0]
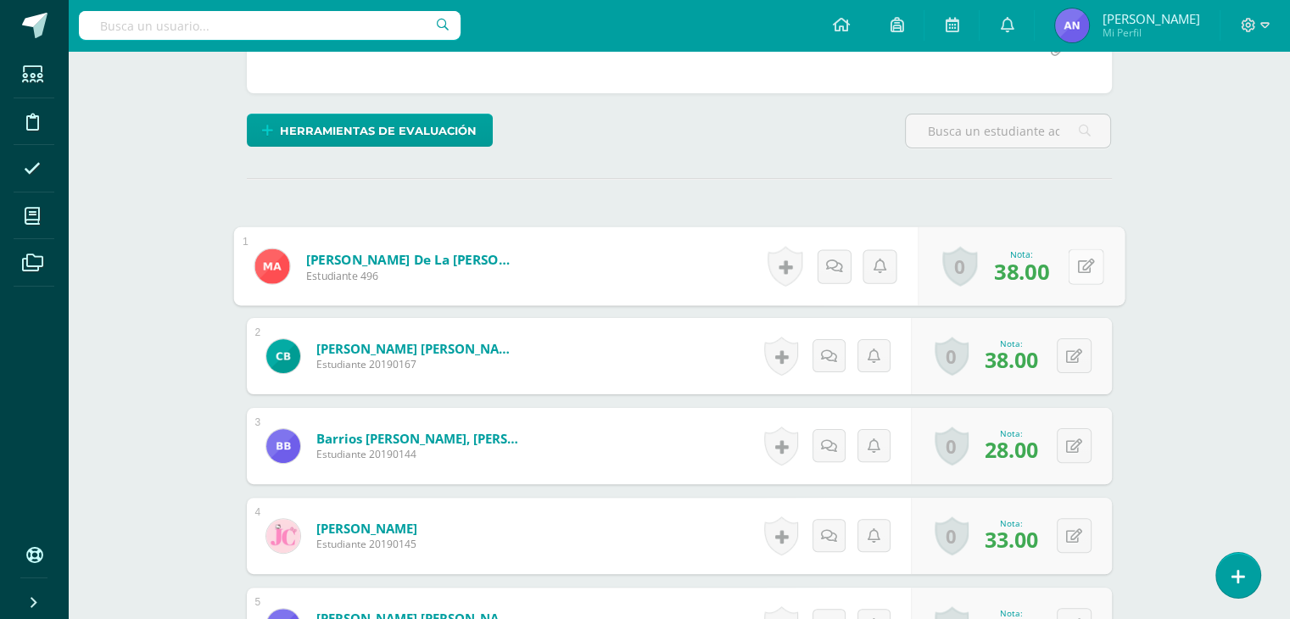
click at [1084, 252] on button at bounding box center [1086, 267] width 36 height 36
click at [844, 258] on link at bounding box center [829, 266] width 34 height 34
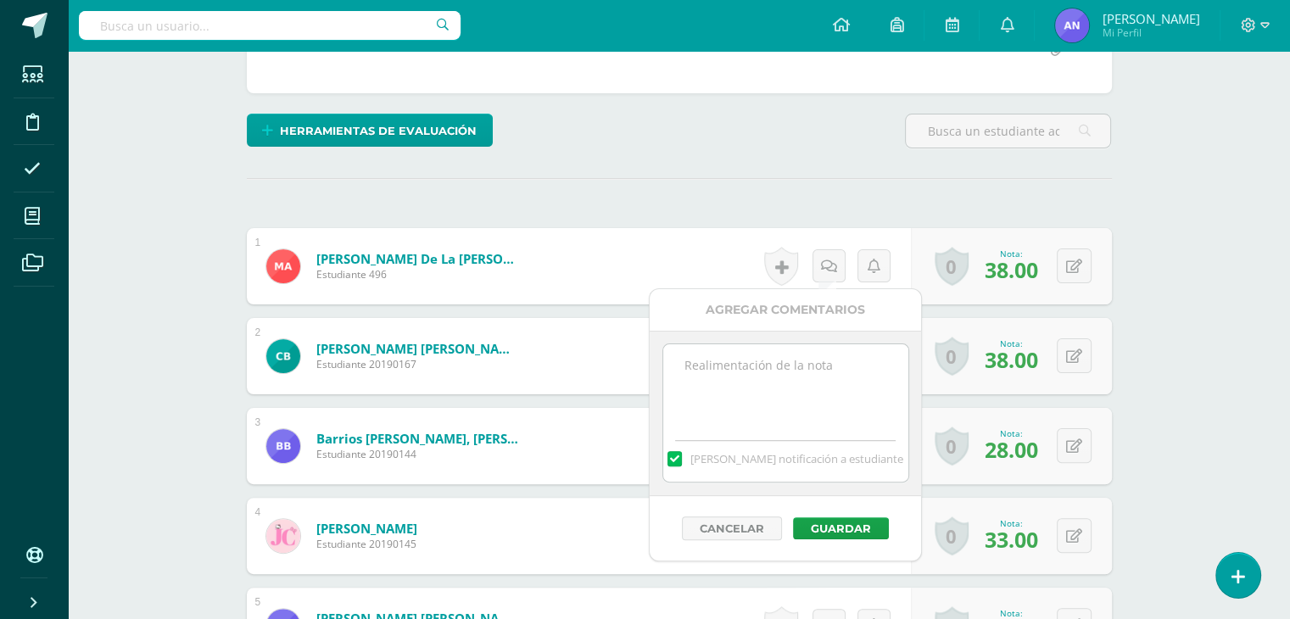
click at [781, 360] on textarea at bounding box center [785, 386] width 245 height 85
paste textarea "35 puntos de examen, 5 extras por sombrero del día 100 de aprendizaje."
click at [764, 390] on textarea "35 puntos de examen, 5 extras por sombrero del día 100 de aprendizaje." at bounding box center [785, 386] width 245 height 85
click at [699, 364] on textarea "35 puntos de examen, 5 extras por sombrero del día 100 de aprendizaje y asistir…" at bounding box center [785, 386] width 245 height 85
type textarea "38 puntos de examen, 5 extras por sombrero del día 100 de aprendizaje y asistir…"
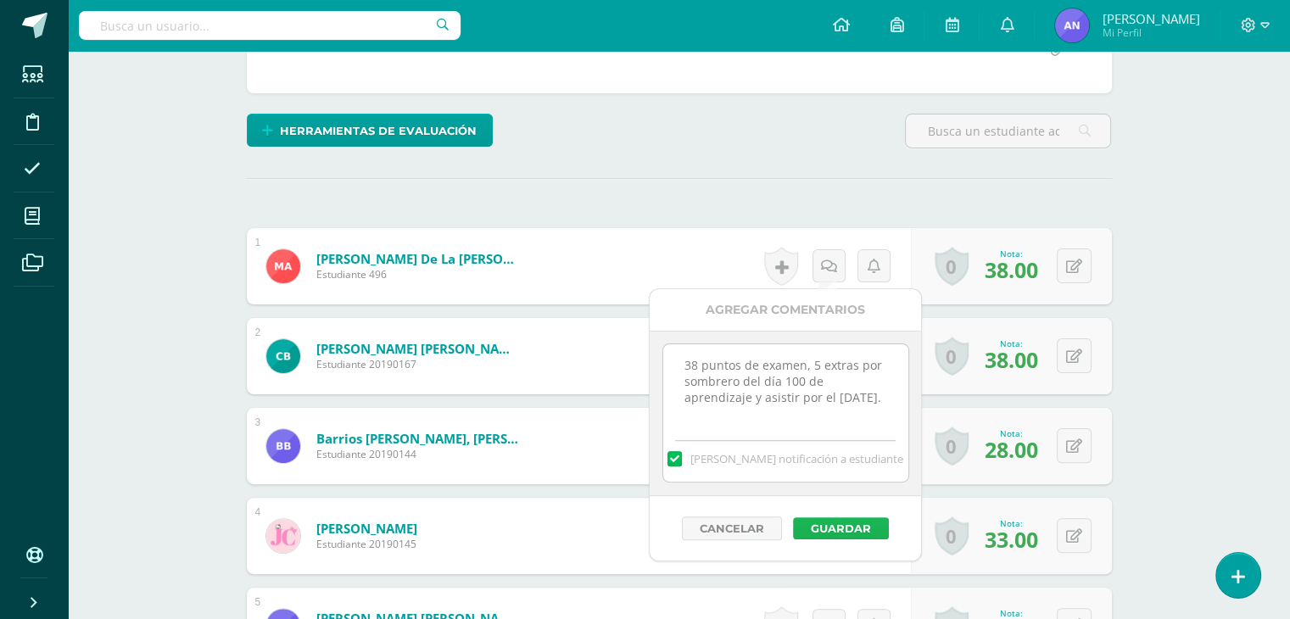
click at [844, 530] on button "Guardar" at bounding box center [841, 529] width 96 height 22
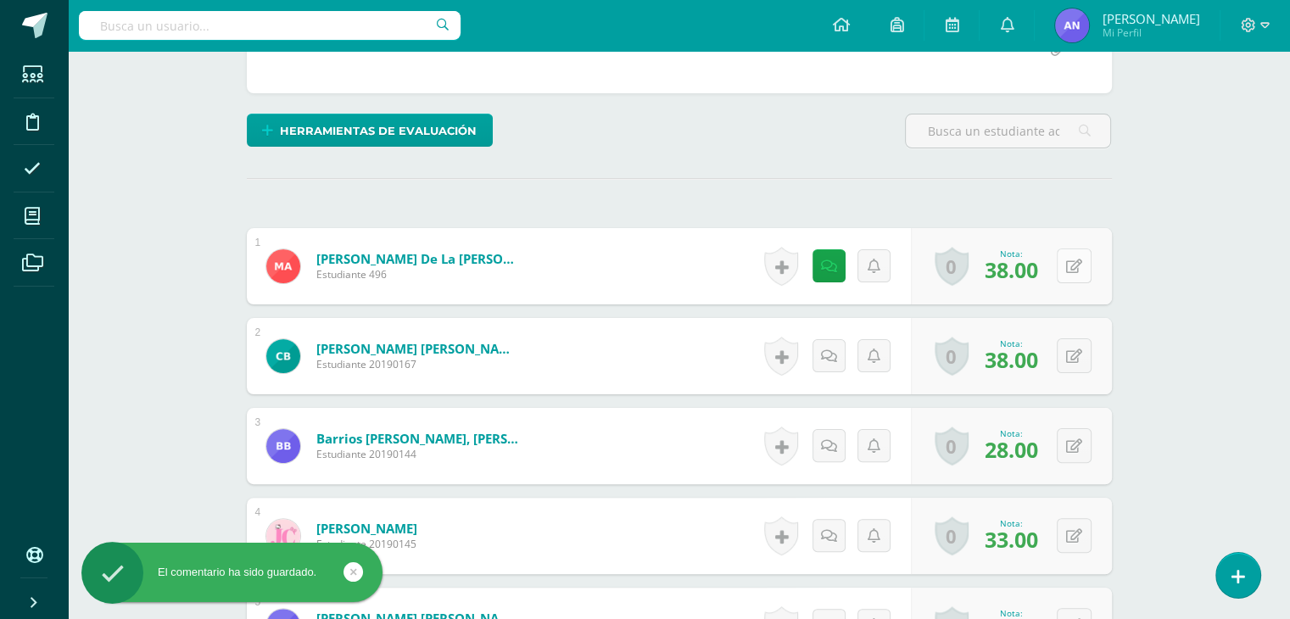
click at [1077, 260] on icon at bounding box center [1074, 267] width 16 height 14
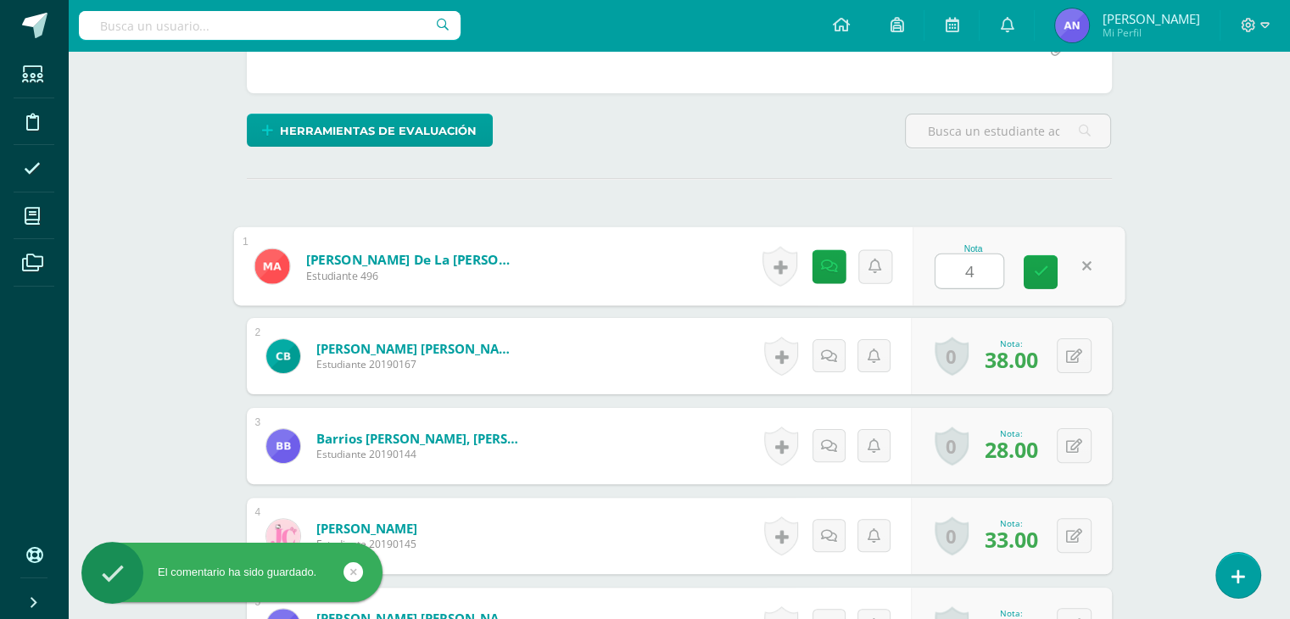
type input "40"
click at [1038, 266] on icon at bounding box center [1040, 272] width 15 height 14
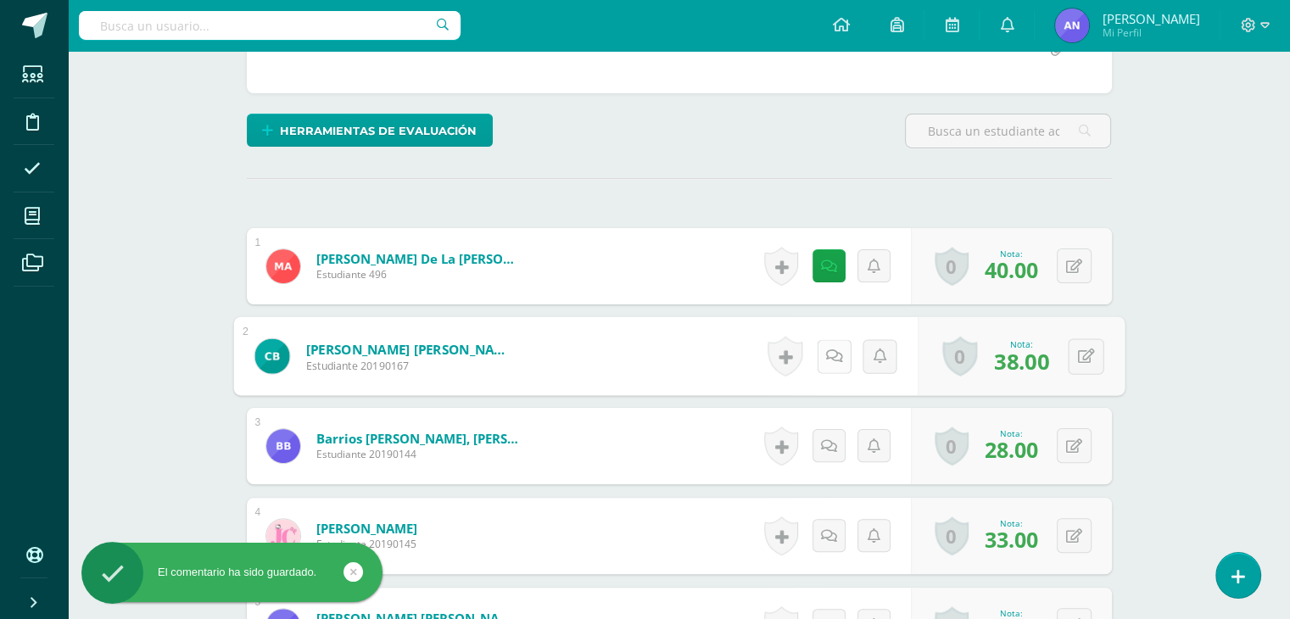
click at [826, 349] on icon at bounding box center [834, 356] width 17 height 14
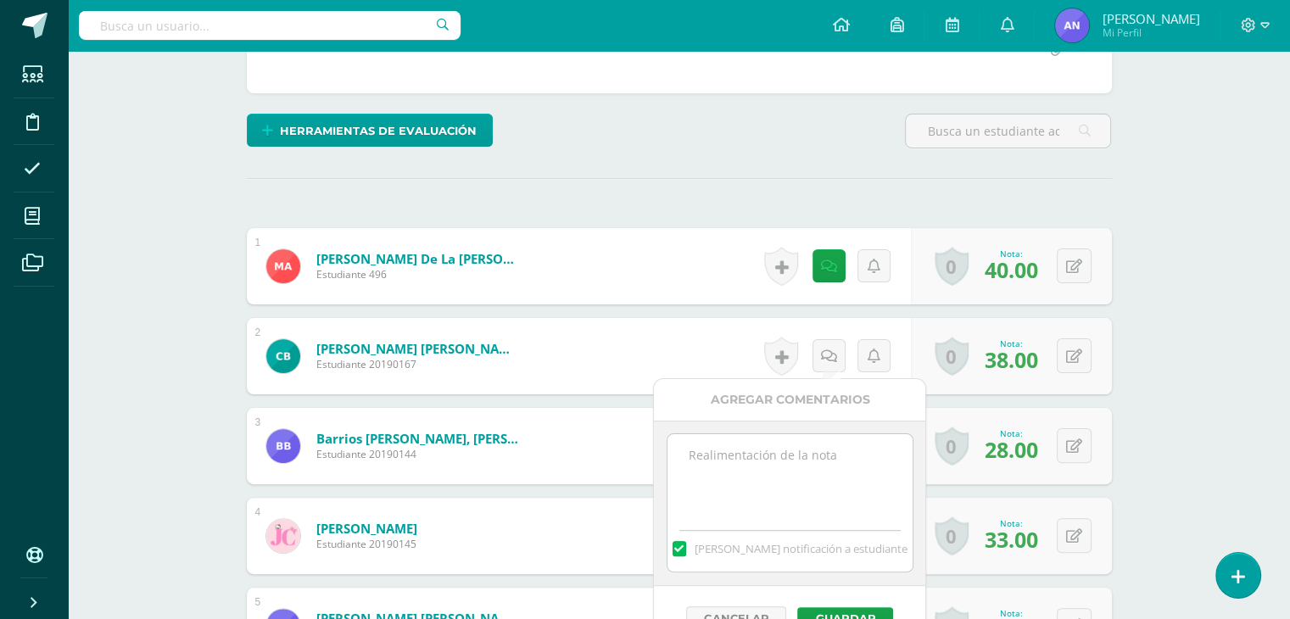
click at [781, 442] on textarea at bounding box center [790, 476] width 245 height 85
paste textarea "35 puntos de examen, 5 extras por sombrero del día 100 de aprendizaje."
click at [701, 456] on textarea "35 puntos de examen, 5 extras por sombrero del día 100 de aprendizaje." at bounding box center [790, 476] width 245 height 85
click at [814, 455] on textarea "38 puntos de examen, 5 extras por sombrero del día 100 de aprendizaje." at bounding box center [790, 476] width 245 height 85
drag, startPoint x: 783, startPoint y: 483, endPoint x: 689, endPoint y: 475, distance: 94.5
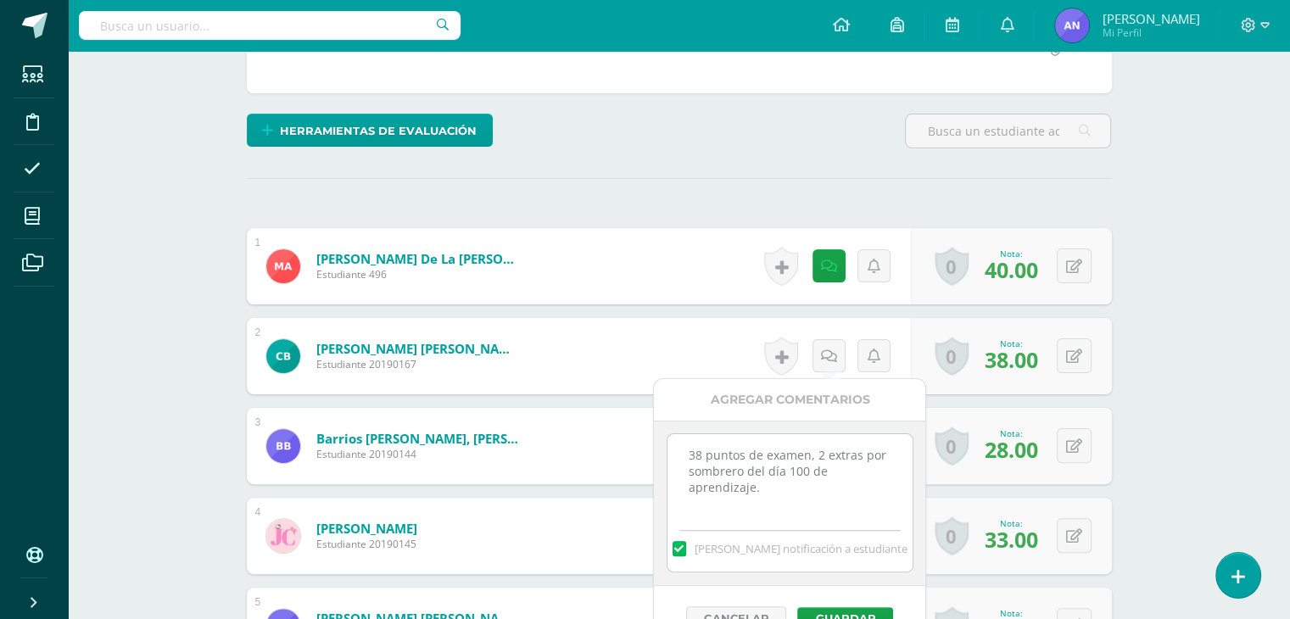
click at [689, 475] on textarea "38 puntos de examen, 2 extras por sombrero del día 100 de aprendizaje." at bounding box center [790, 476] width 245 height 85
type textarea "38 puntos de examen, 2 extras por asistir el día de la familia."
click at [845, 612] on button "Guardar" at bounding box center [846, 618] width 96 height 22
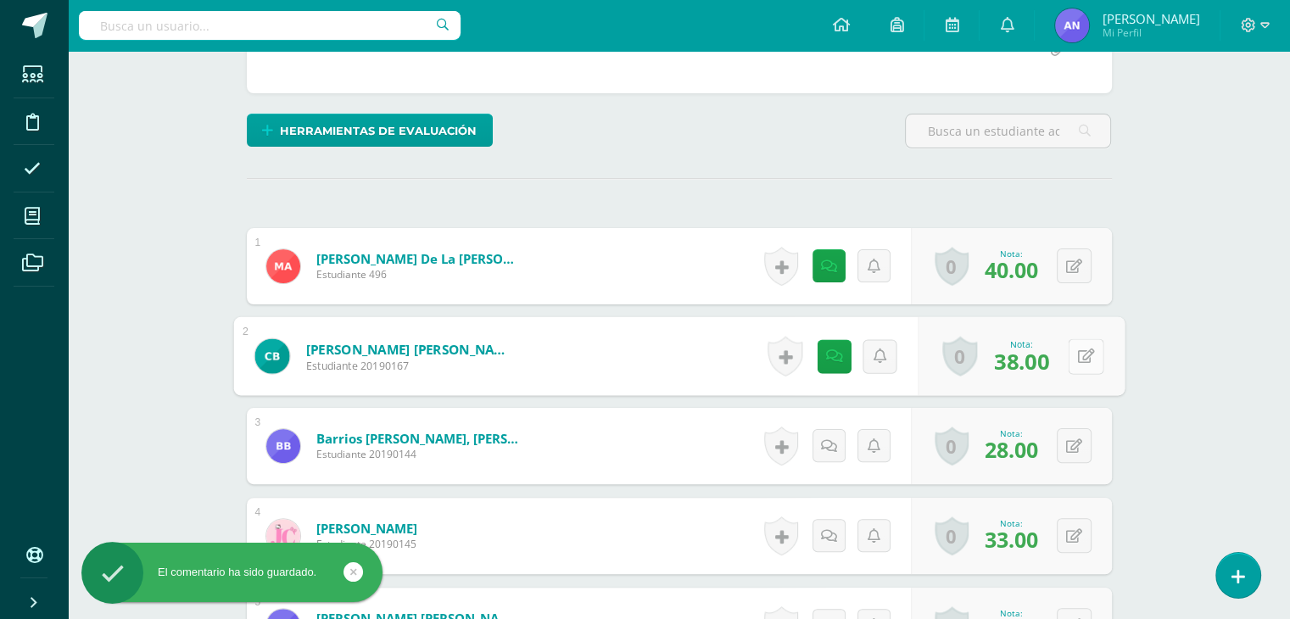
click at [1069, 350] on button at bounding box center [1086, 357] width 36 height 36
type input "40"
click at [1036, 363] on icon at bounding box center [1040, 362] width 15 height 14
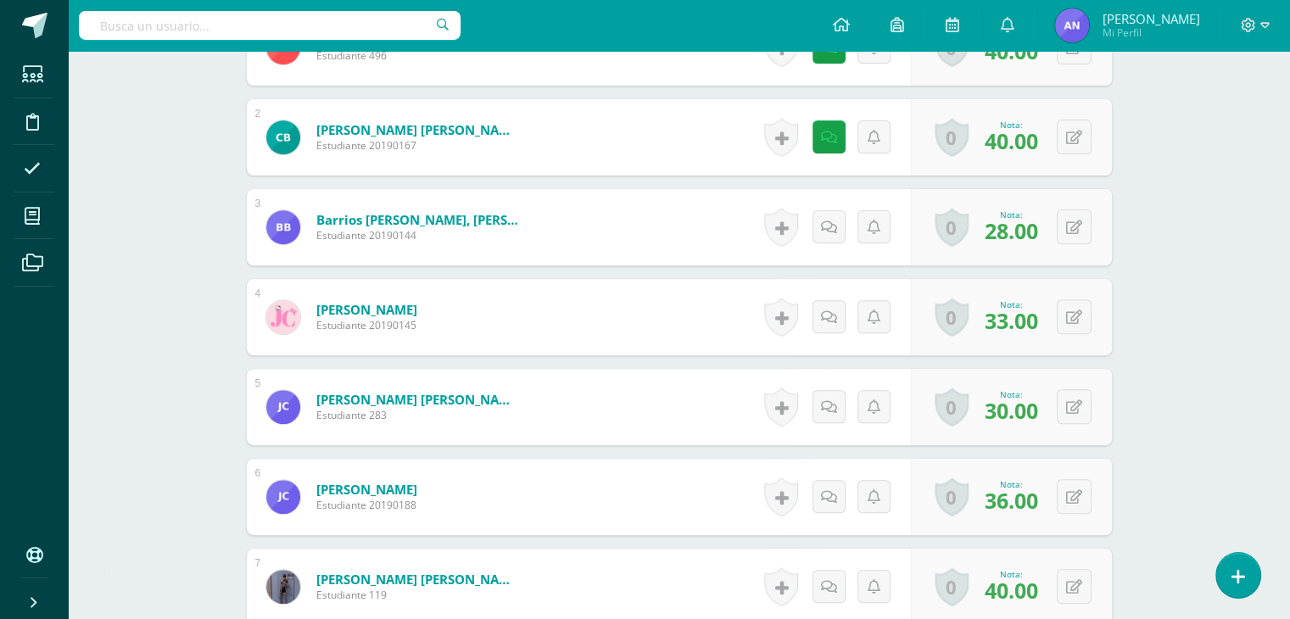
scroll to position [588, 0]
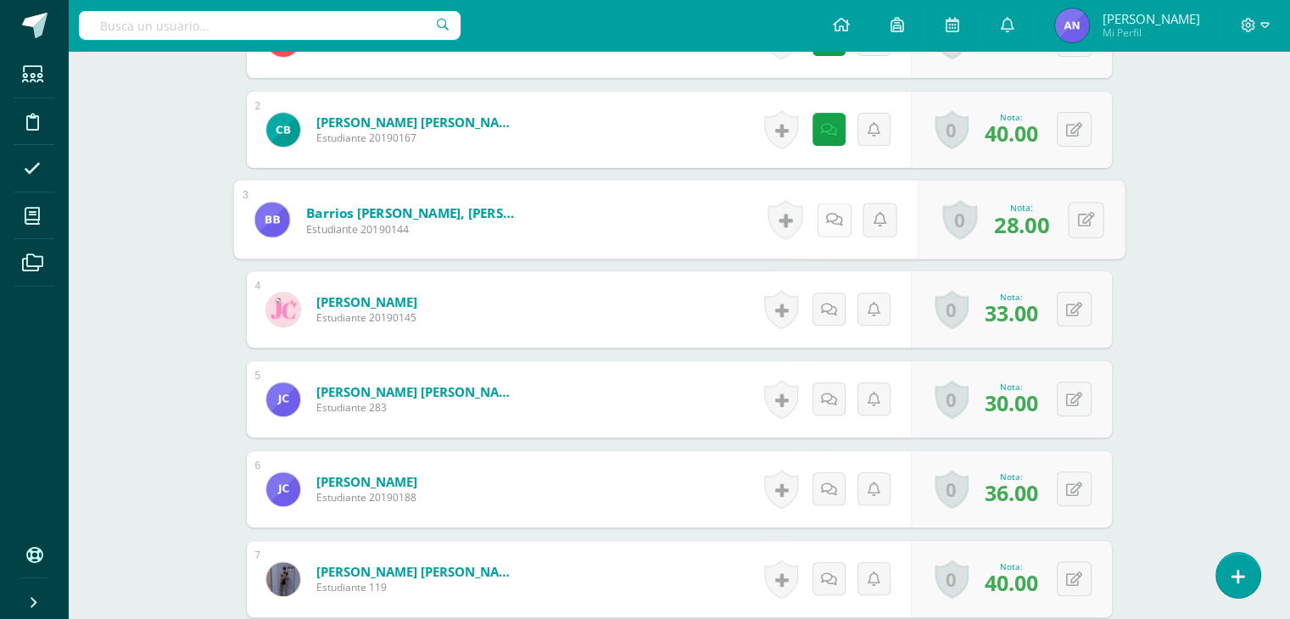
click at [839, 214] on link at bounding box center [834, 220] width 34 height 34
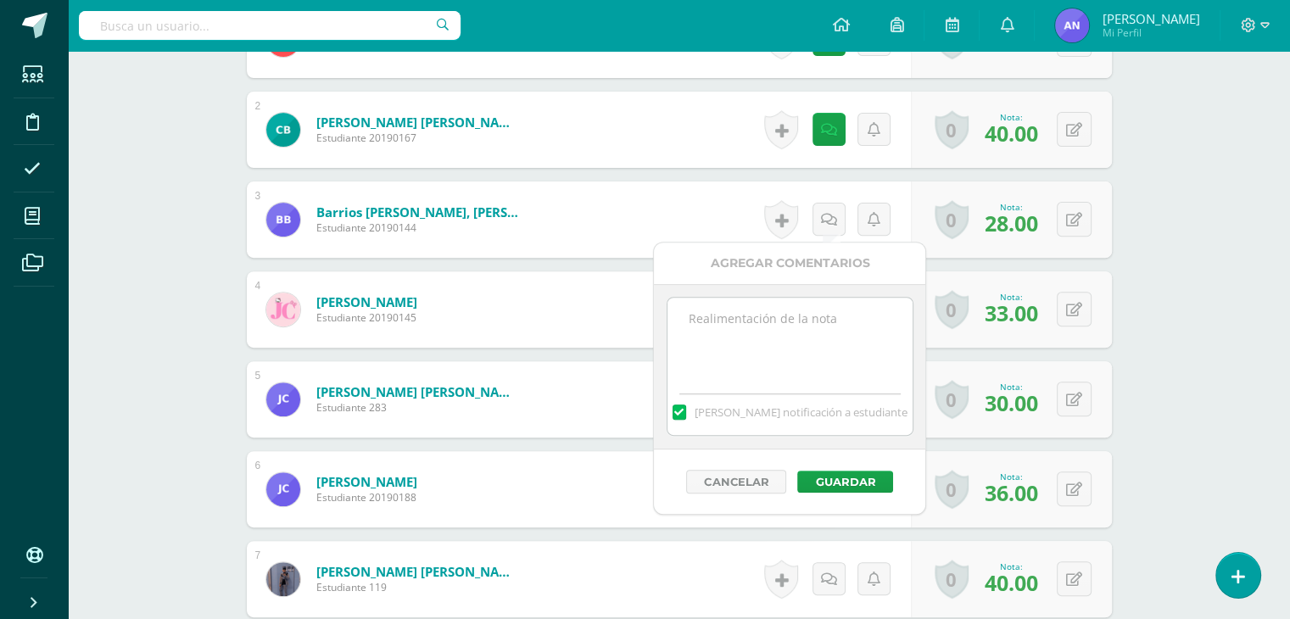
click at [792, 338] on textarea at bounding box center [790, 340] width 245 height 85
paste textarea "35 puntos de examen, 5 extras por sombrero del día 100 de aprendizaje."
type textarea "35 puntos de examen, 5 extras por sombrero del día 100 de aprendizaje.z"
drag, startPoint x: 787, startPoint y: 355, endPoint x: 686, endPoint y: 313, distance: 110.3
click at [686, 313] on textarea "35 puntos de examen, 5 extras por sombrero del día 100 de aprendizaje.z" at bounding box center [790, 340] width 245 height 85
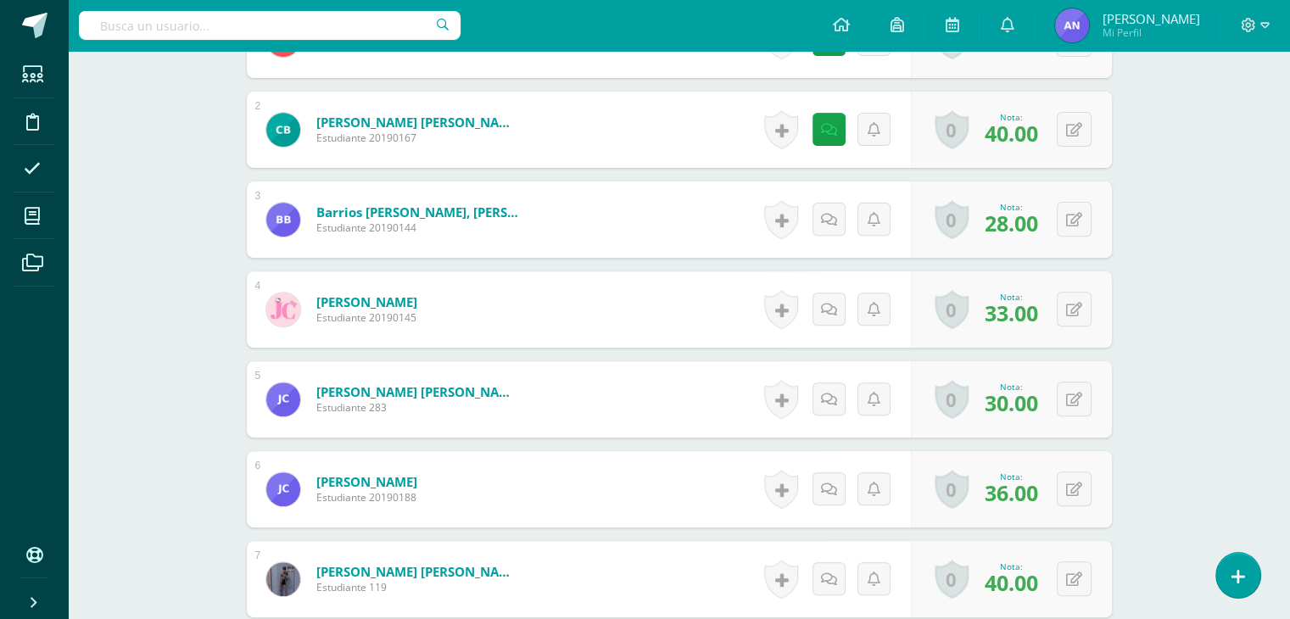
scroll to position [458, 0]
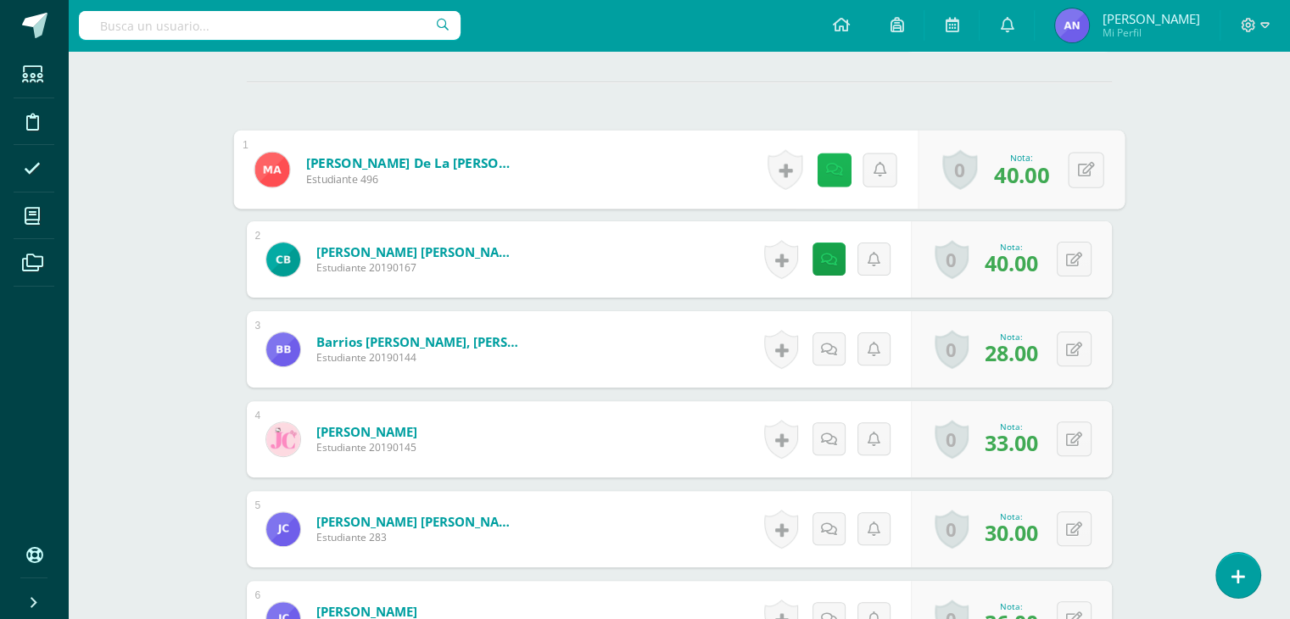
click at [820, 170] on link at bounding box center [834, 170] width 34 height 34
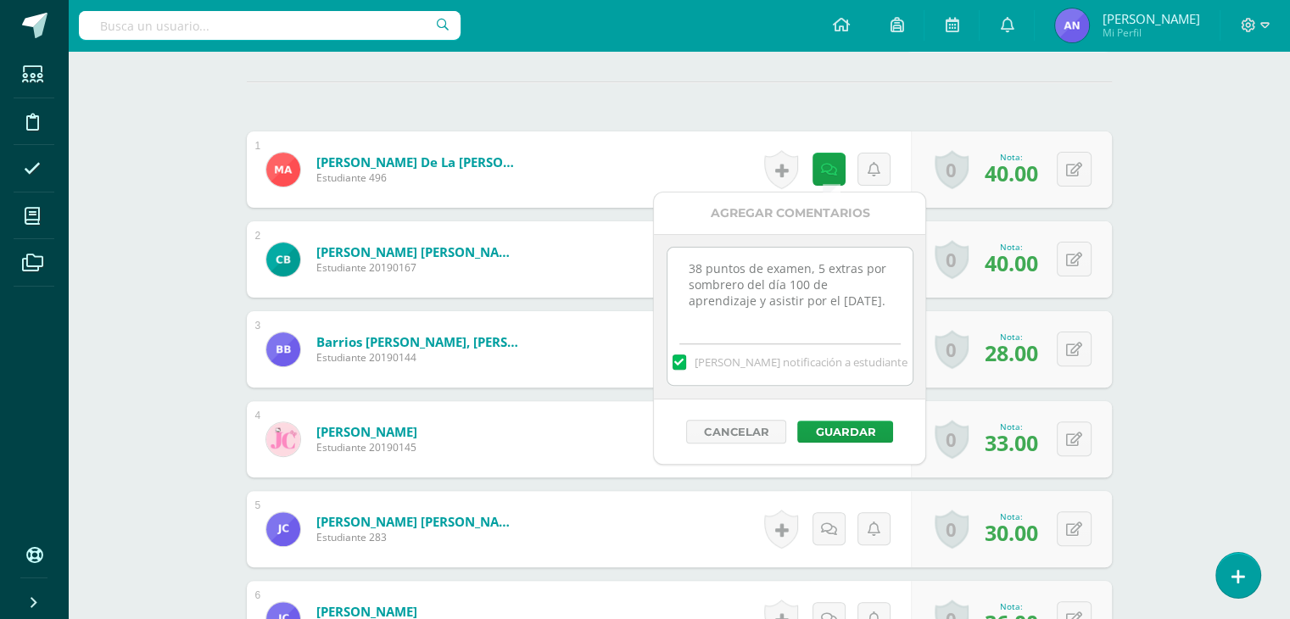
drag, startPoint x: 872, startPoint y: 302, endPoint x: 664, endPoint y: 272, distance: 210.0
click at [664, 272] on div "38 puntos de examen, 5 extras por sombrero del día 100 de aprendizaje y asistir…" at bounding box center [789, 316] width 271 height 165
click at [852, 432] on button "Guardar" at bounding box center [846, 432] width 96 height 22
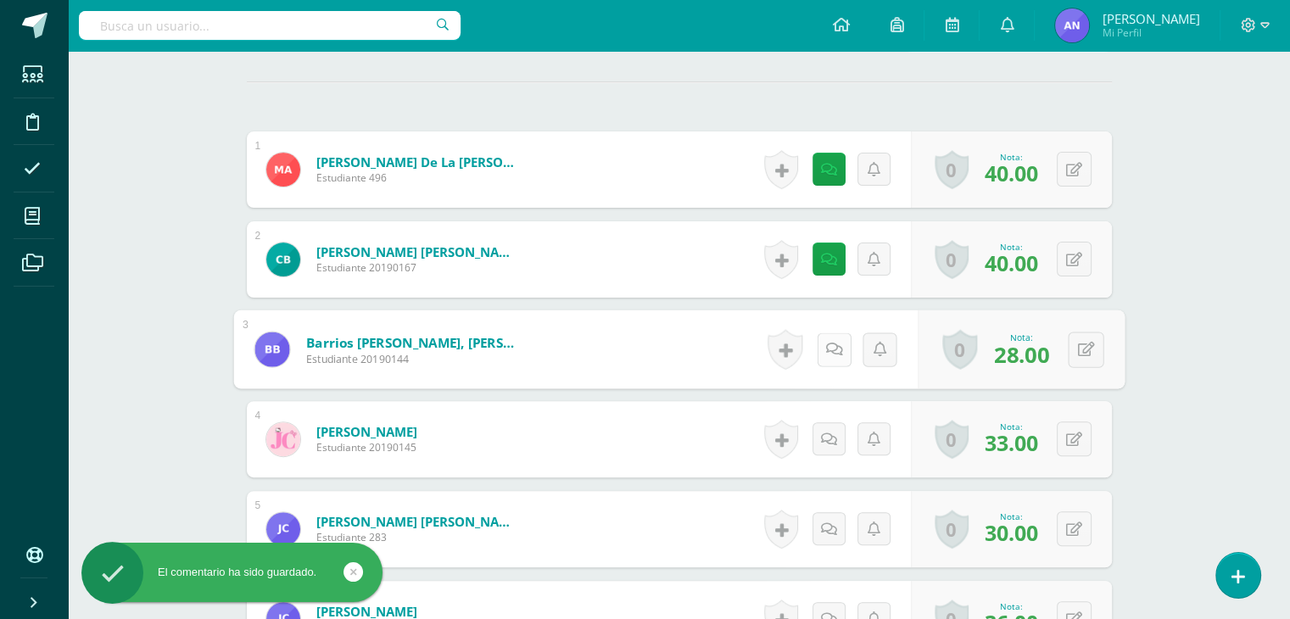
click at [828, 345] on icon at bounding box center [834, 349] width 17 height 14
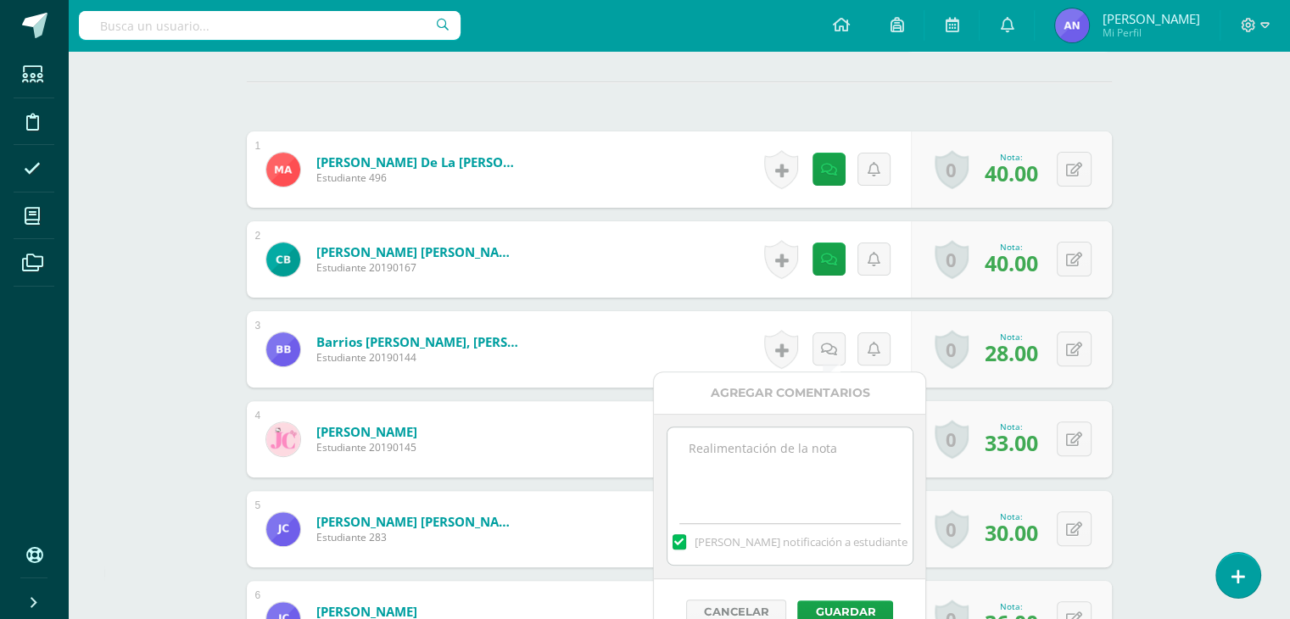
paste textarea "38 puntos de examen, 5 extras por sombrero del día 100 de aprendizaje y asistir…"
click at [757, 456] on textarea "38 puntos de examen, 5 extras por sombrero del día 100 de aprendizaje y asistir…" at bounding box center [790, 470] width 245 height 85
click at [696, 449] on textarea "38 puntos de examen, 5 extras por sombrero del día 100 de aprendizaje y asistir…" at bounding box center [790, 470] width 245 height 85
type textarea "28 puntos de examen, 5 extras por sombrero del día 100 de aprendizaje y asistir…"
click at [838, 605] on button "Guardar" at bounding box center [846, 612] width 96 height 22
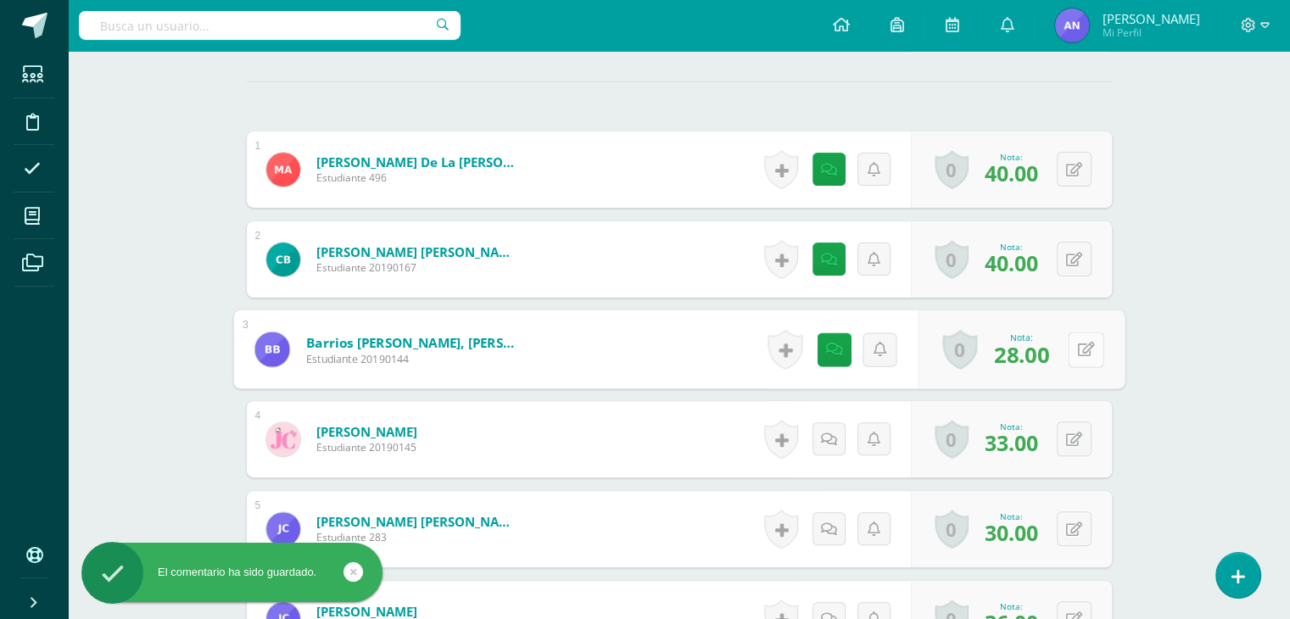
click at [1077, 352] on icon at bounding box center [1085, 349] width 17 height 14
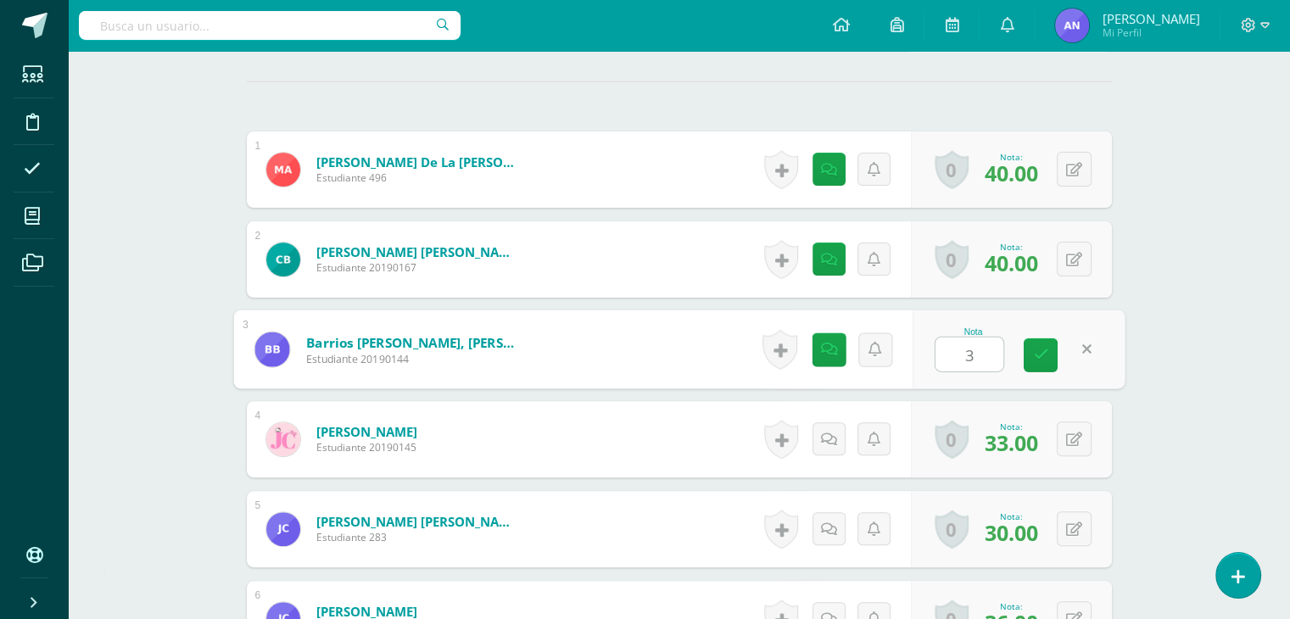
type input "33"
click at [1054, 350] on link at bounding box center [1041, 356] width 34 height 34
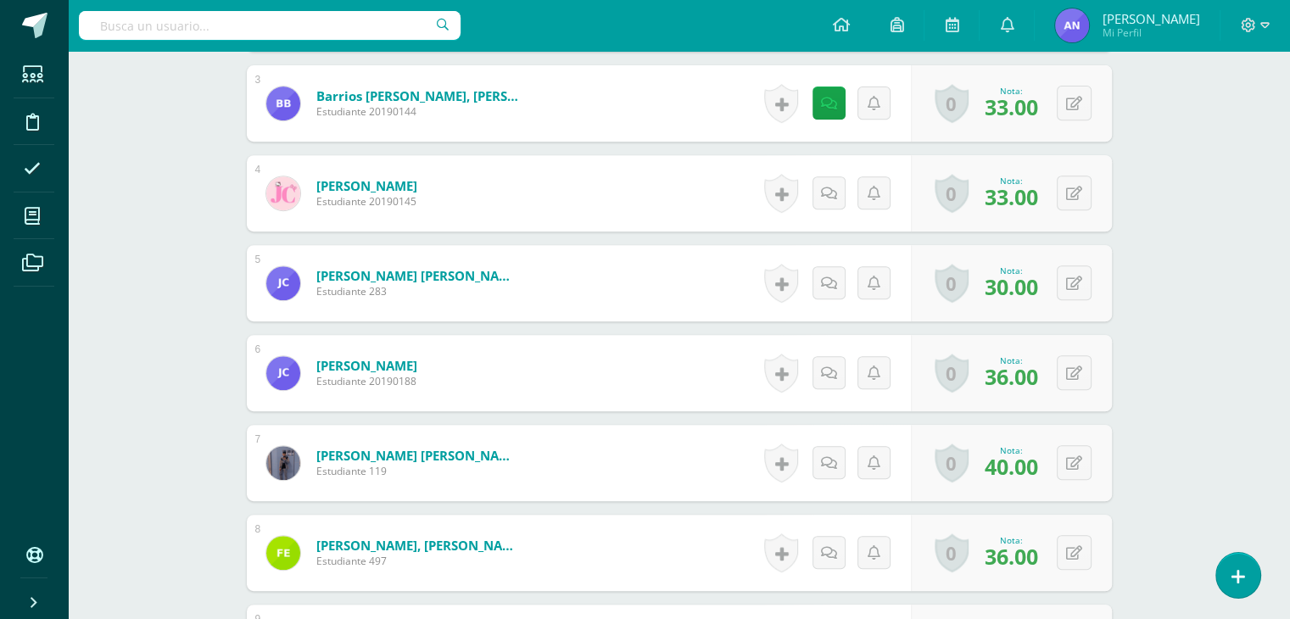
scroll to position [689, 0]
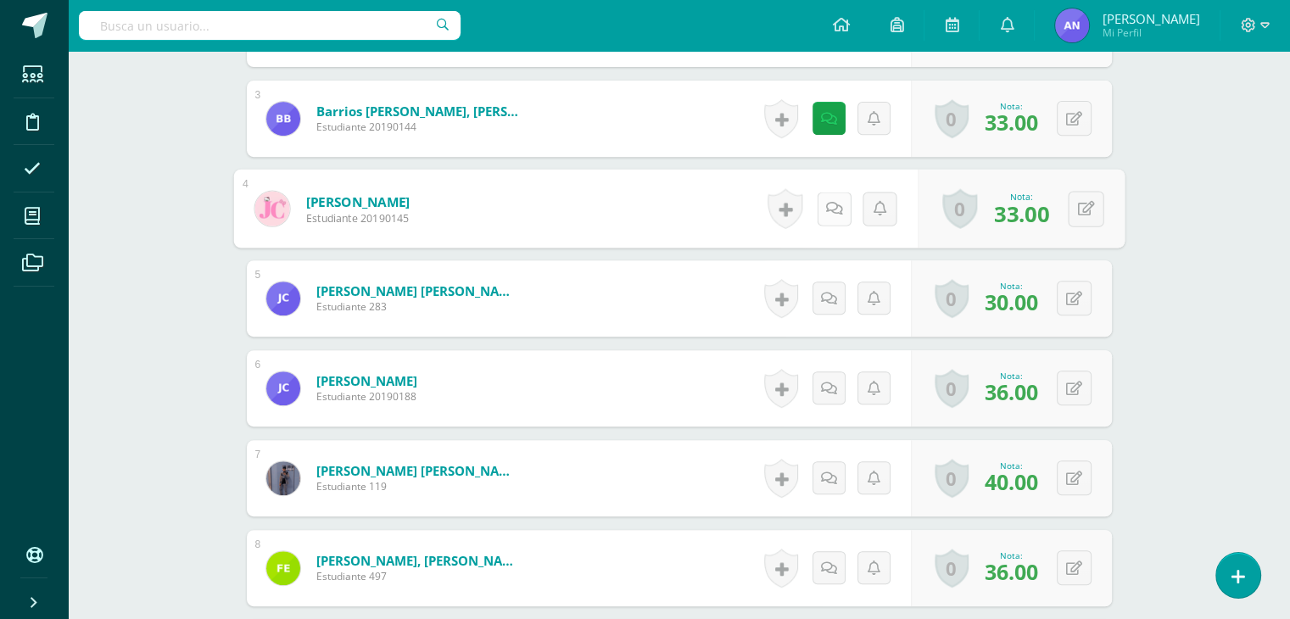
click at [814, 198] on div "Historial de actividad No hay historial para esta actividad Agregar Comentarios…" at bounding box center [839, 209] width 157 height 79
click at [826, 218] on link at bounding box center [834, 209] width 34 height 34
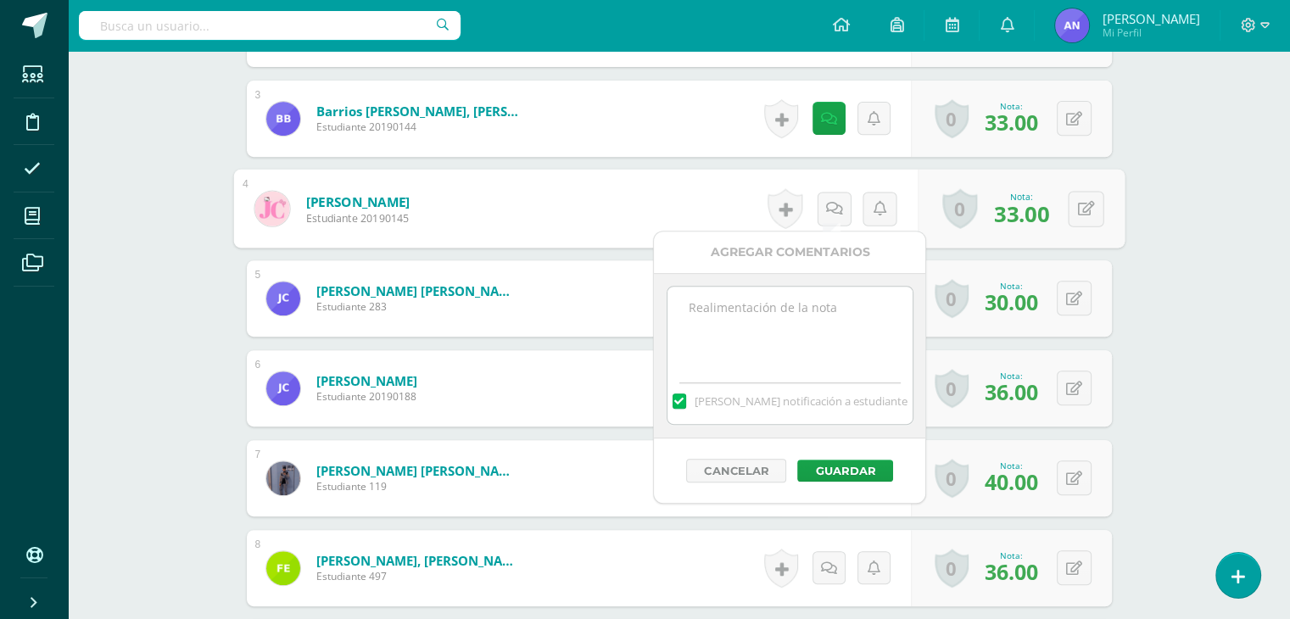
click at [785, 310] on textarea at bounding box center [790, 329] width 245 height 85
paste textarea "38 puntos de examen, 5 extras por sombrero del día 100 de aprendizaje y asistir…"
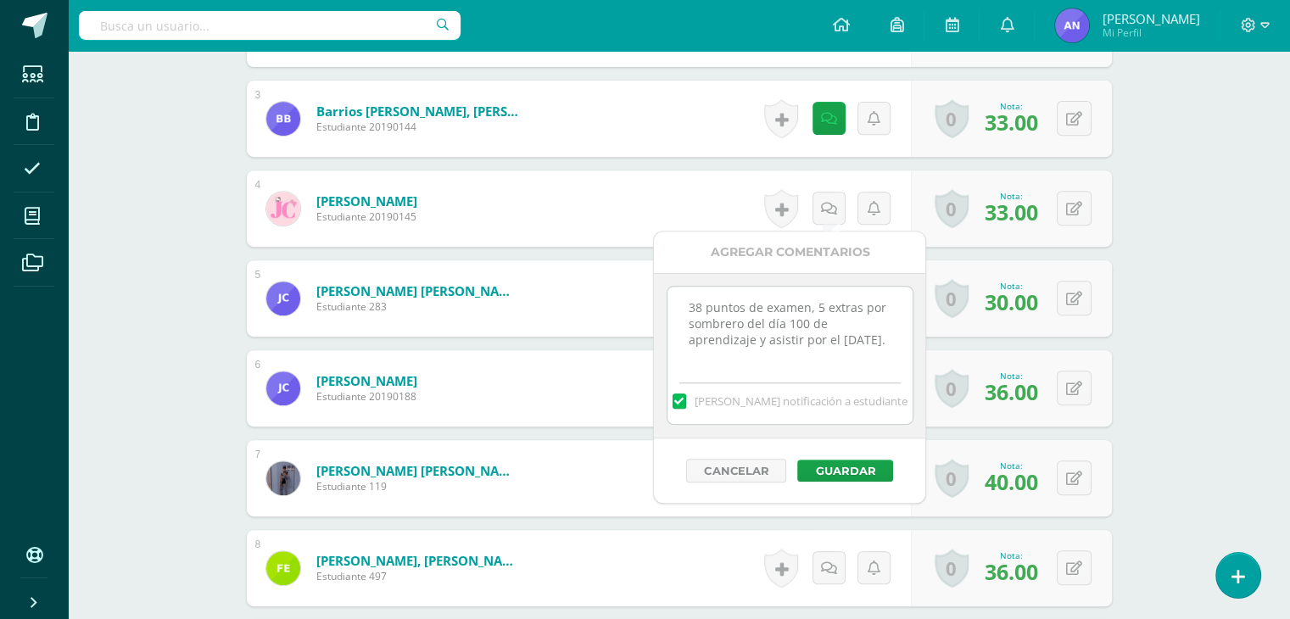
click at [701, 310] on textarea "38 puntos de examen, 5 extras por sombrero del día 100 de aprendizaje y asistir…" at bounding box center [790, 329] width 245 height 85
click at [818, 302] on textarea "33 puntos de examen, 5 extras por sombrero del día 100 de aprendizaje y asistir…" at bounding box center [790, 329] width 245 height 85
type textarea "33 puntos de examen, 6 extras por sombrero del día 100 de aprendizaje y asistir…"
click at [855, 474] on button "Guardar" at bounding box center [846, 471] width 96 height 22
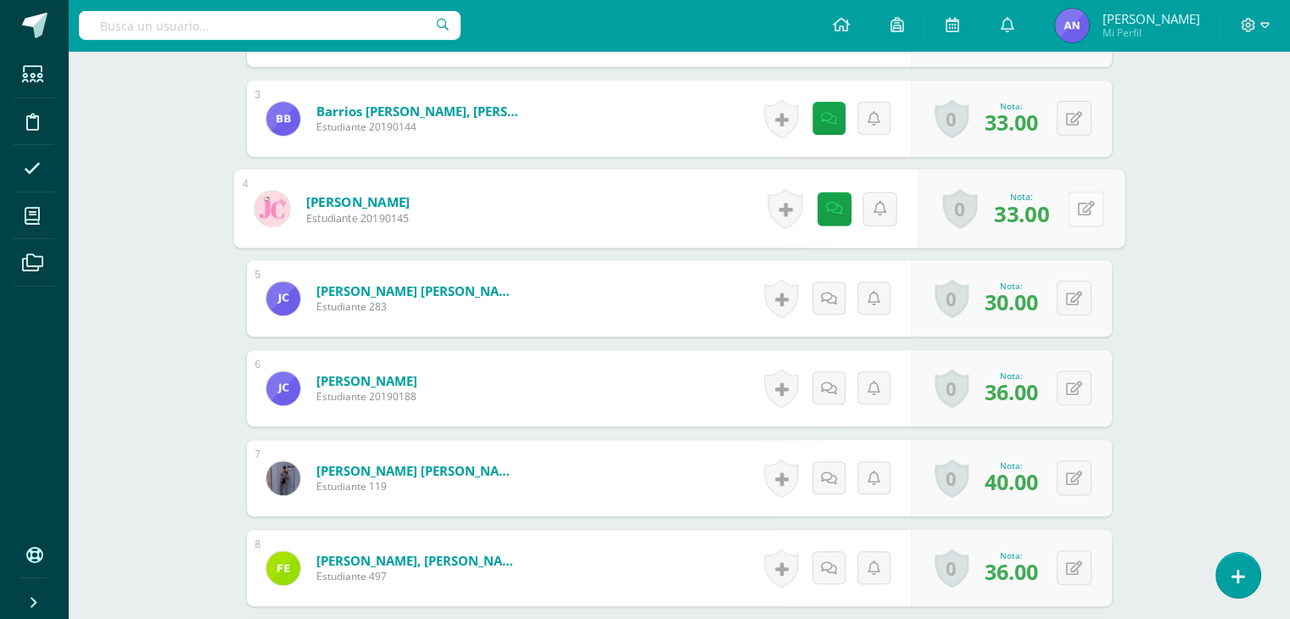
click at [1077, 214] on button at bounding box center [1086, 209] width 36 height 36
type input "39"
click at [1030, 215] on link at bounding box center [1041, 215] width 34 height 34
click at [830, 296] on icon at bounding box center [829, 299] width 16 height 14
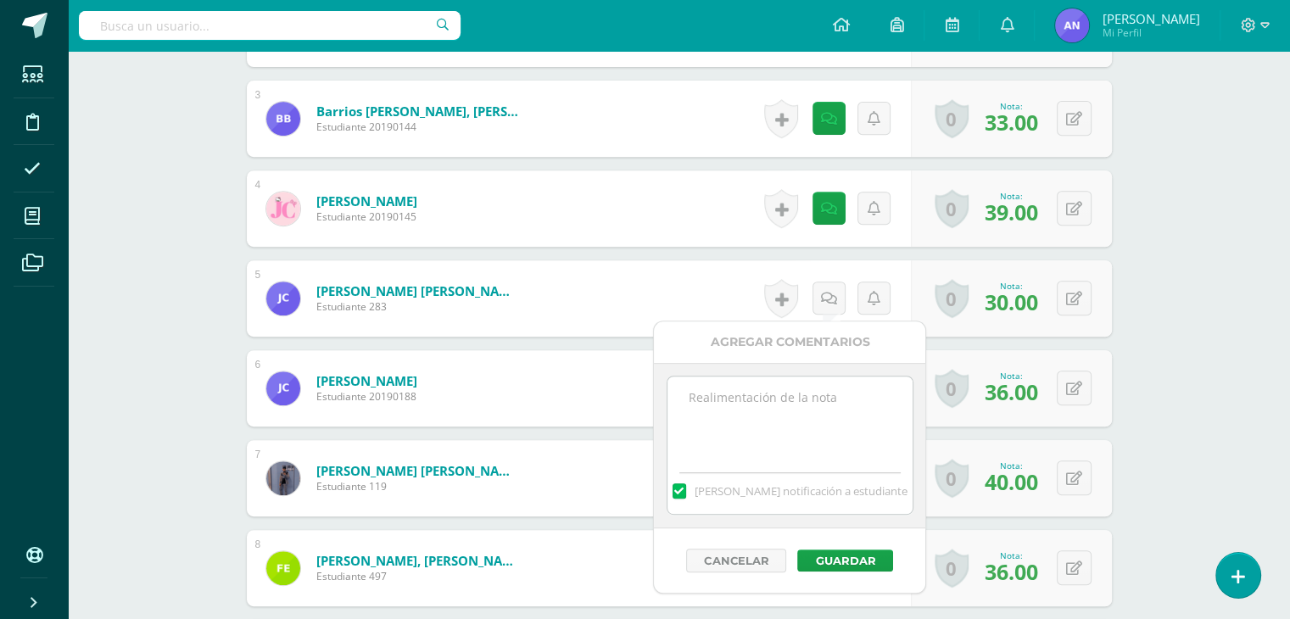
click at [823, 412] on textarea at bounding box center [790, 419] width 245 height 85
paste textarea "38 puntos de examen, 5 extras por sombrero del día 100 de aprendizaje y asistir…"
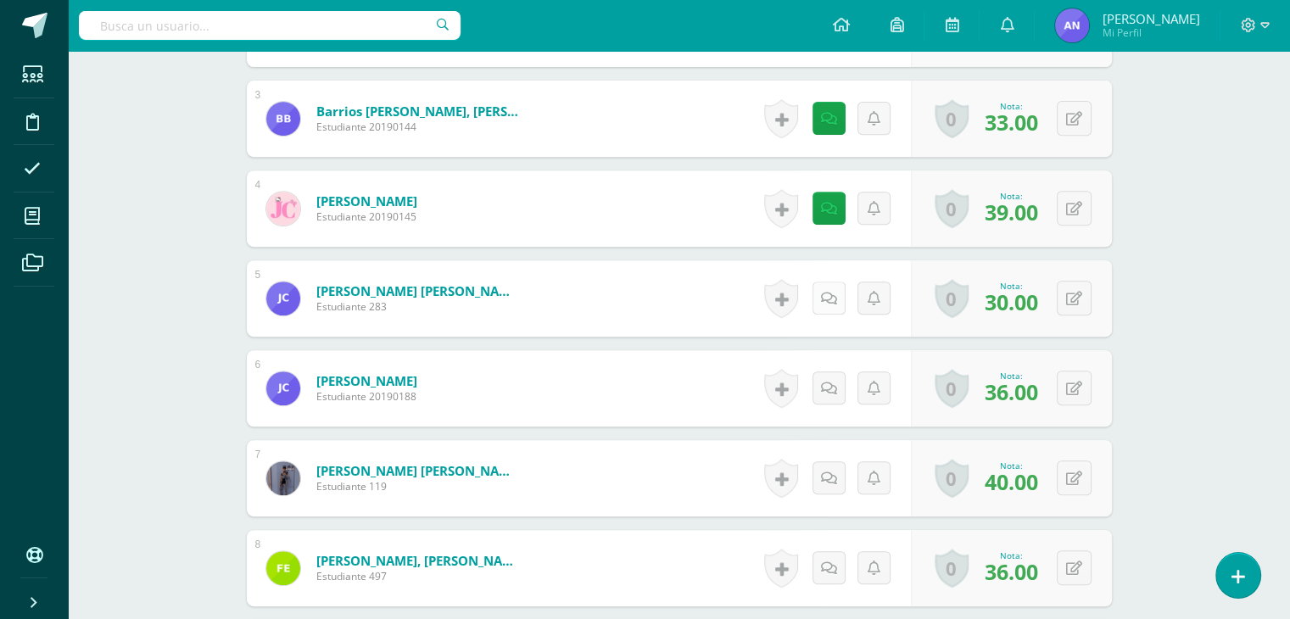
click at [820, 301] on link at bounding box center [829, 298] width 33 height 33
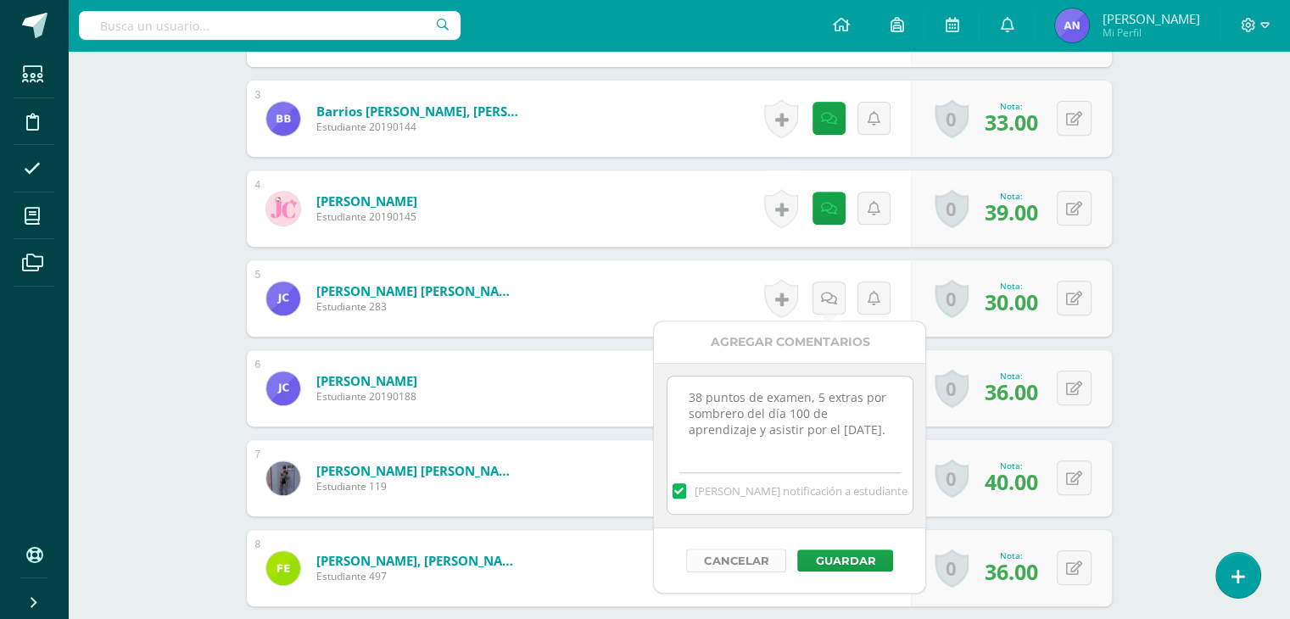
click at [763, 557] on button "Cancelar" at bounding box center [736, 561] width 100 height 24
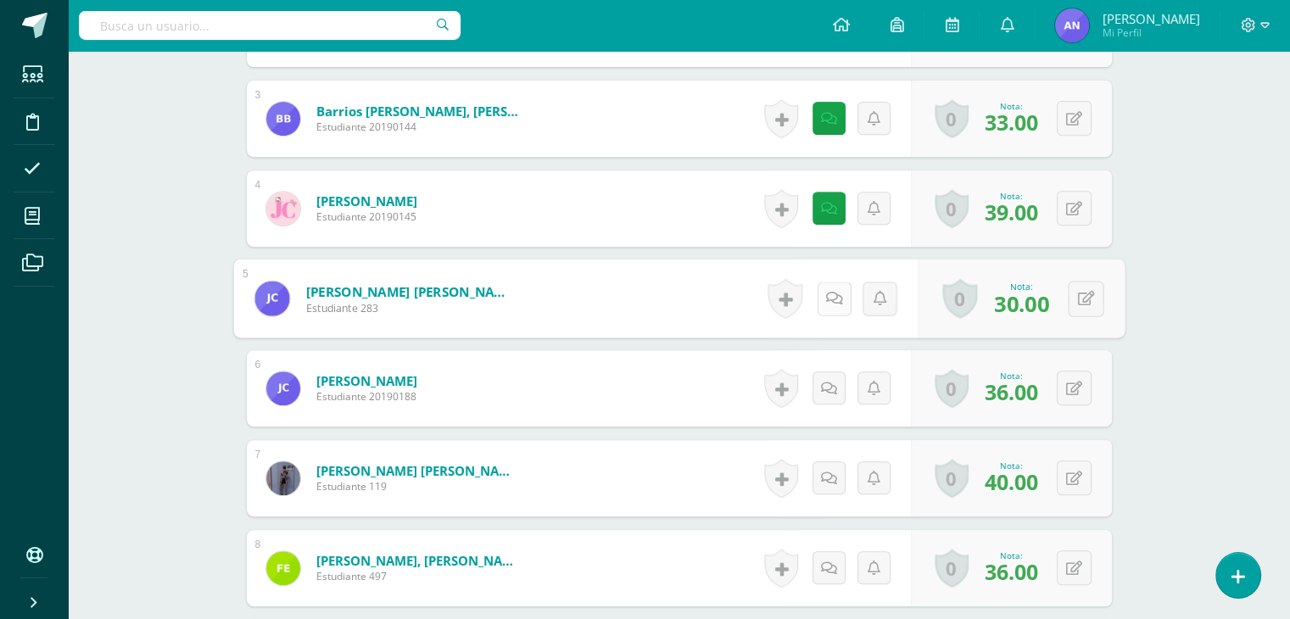
click at [835, 292] on icon at bounding box center [834, 298] width 17 height 14
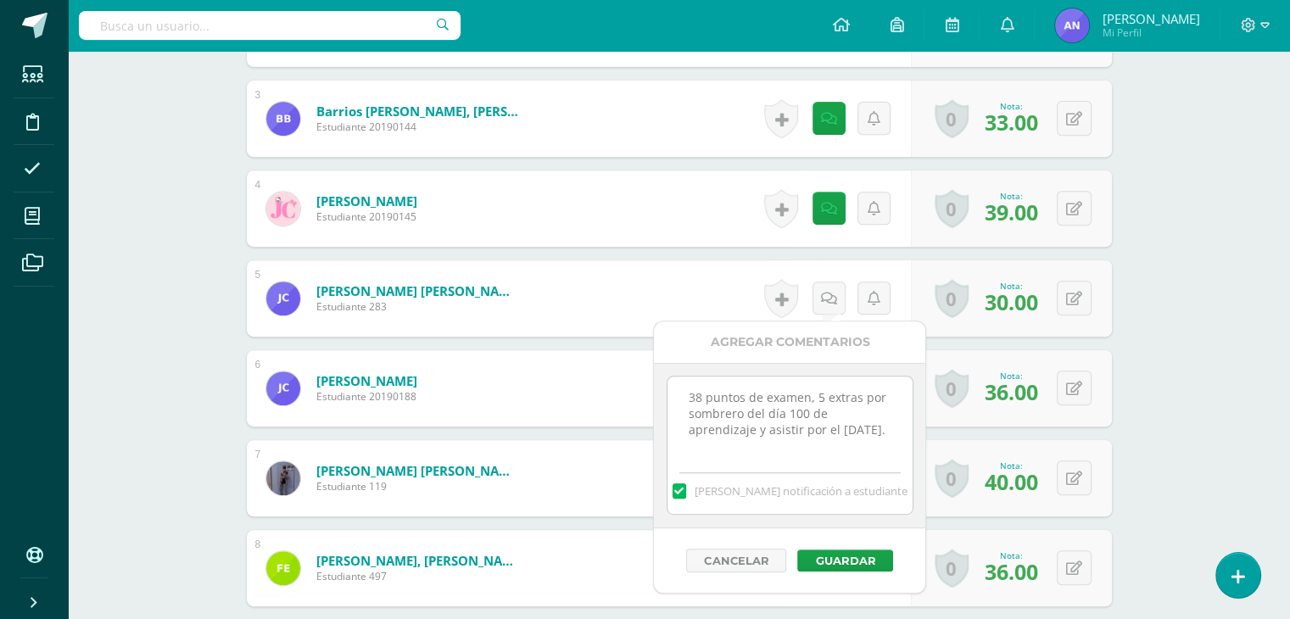
click at [700, 398] on textarea "38 puntos de examen, 5 extras por sombrero del día 100 de aprendizaje y asistir…" at bounding box center [790, 419] width 245 height 85
click at [822, 400] on textarea "30 puntos de examen, 5 extras por sombrero del día 100 de aprendizaje y asistir…" at bounding box center [790, 419] width 245 height 85
type textarea "30 puntos de examen, 7 extras por sombrero del día 100 de aprendizaje y asistir…"
click at [850, 561] on button "Guardar" at bounding box center [846, 561] width 96 height 22
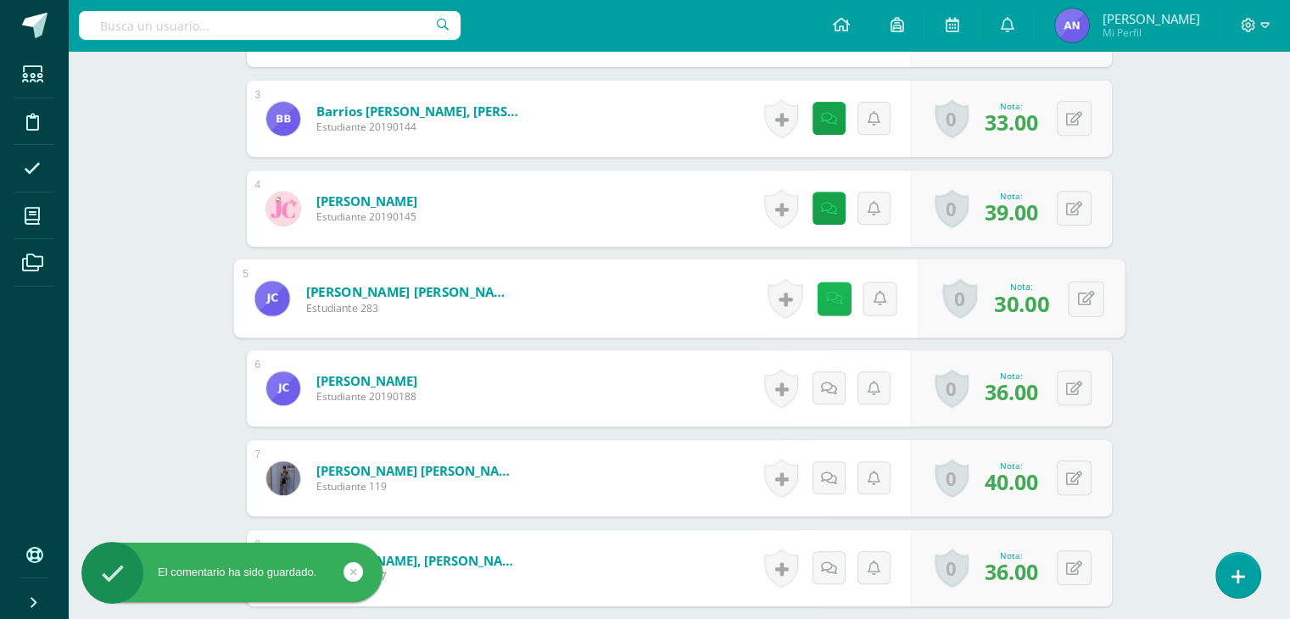
click at [822, 299] on link at bounding box center [834, 299] width 34 height 34
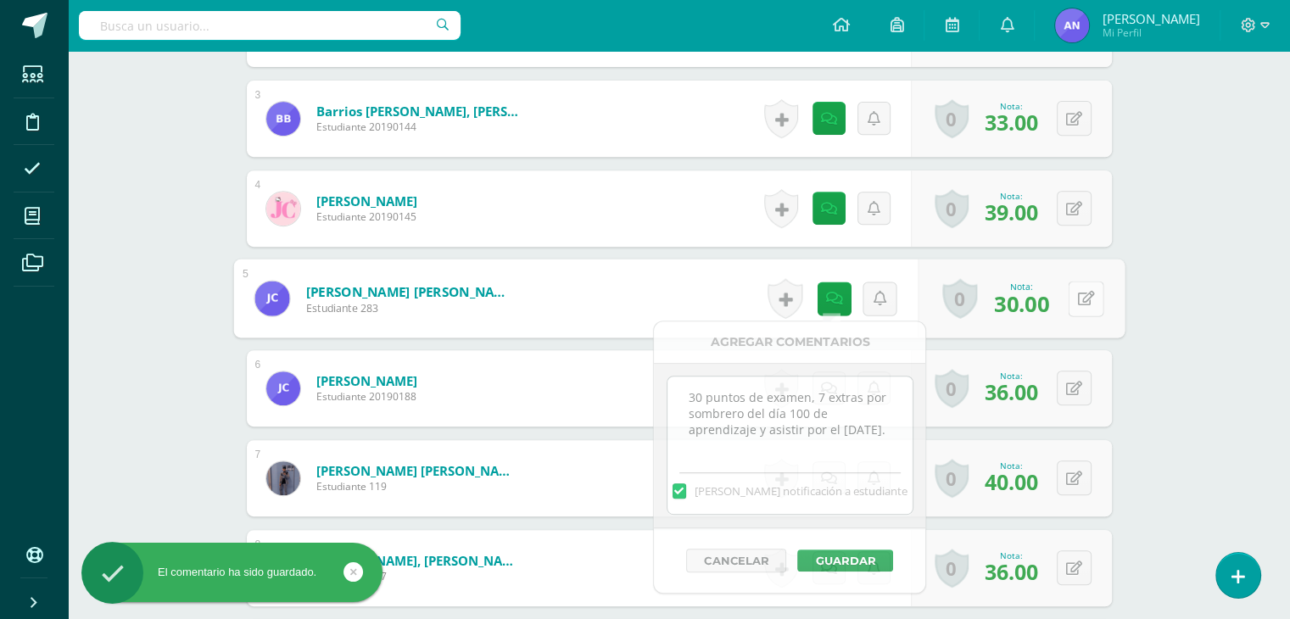
click at [1083, 298] on icon at bounding box center [1085, 298] width 17 height 14
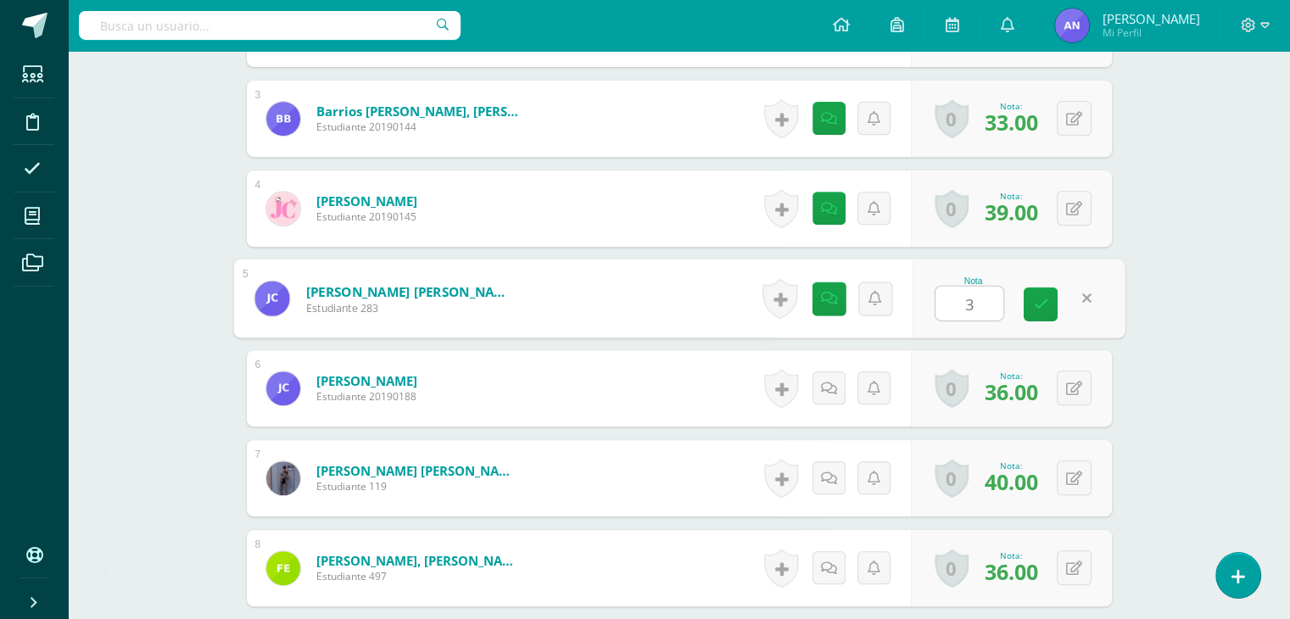
type input "37"
click at [1041, 305] on icon at bounding box center [1040, 304] width 15 height 14
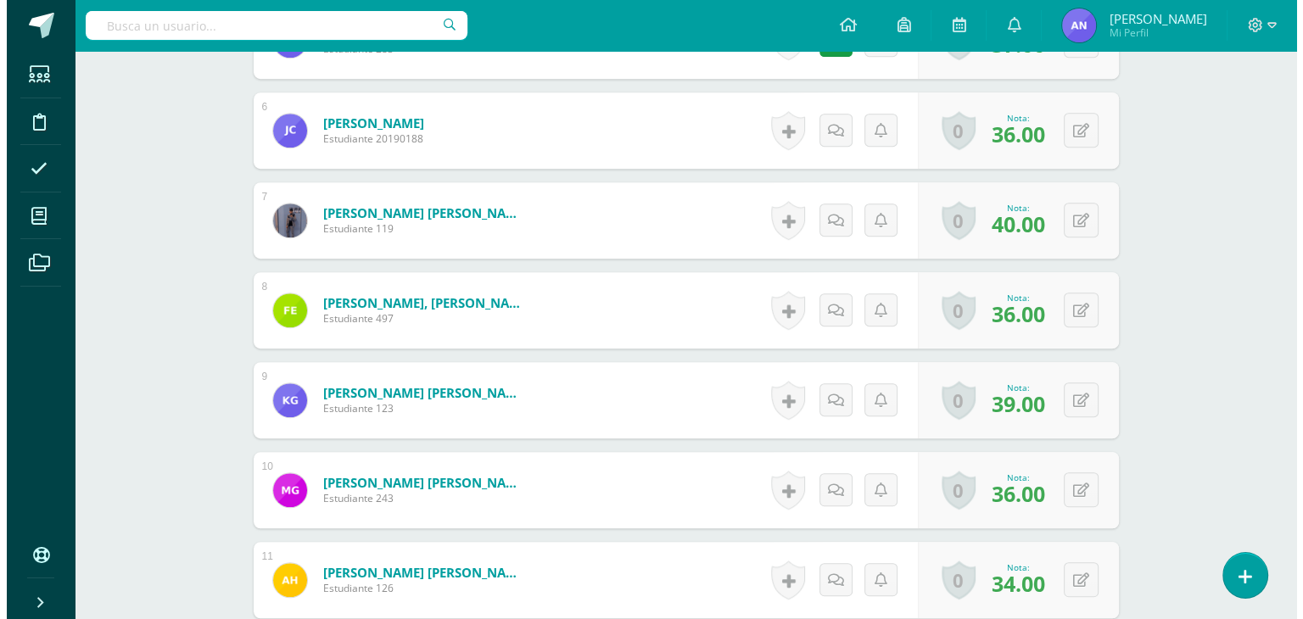
scroll to position [954, 0]
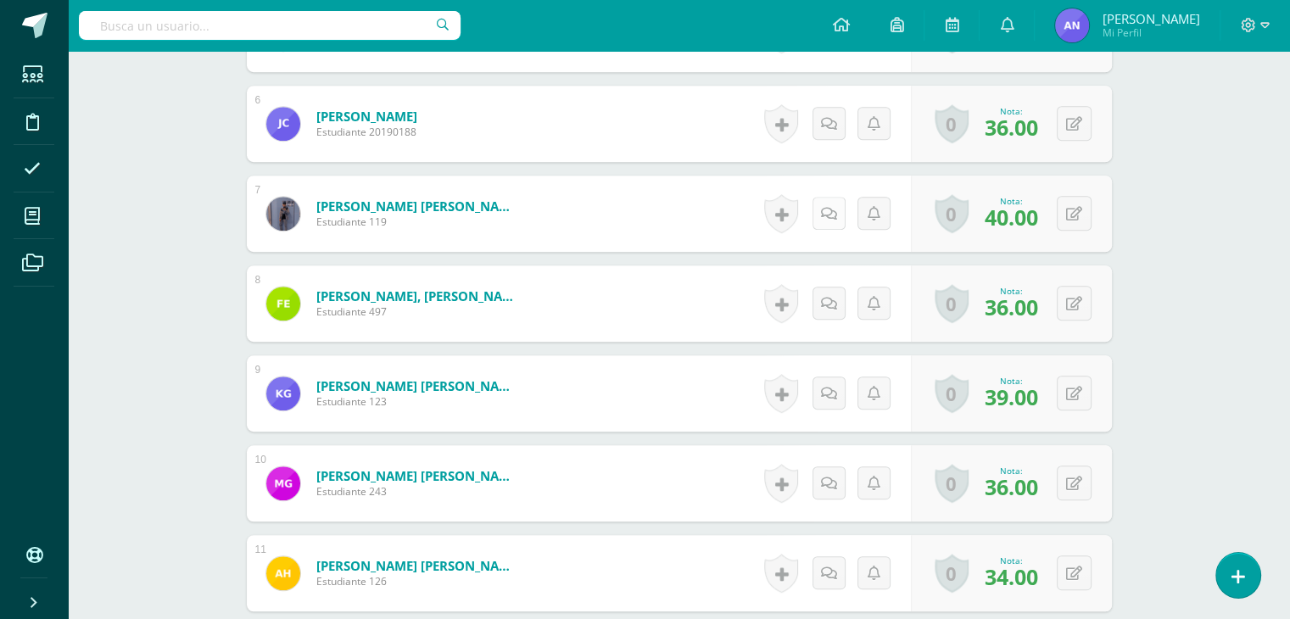
click at [821, 215] on link at bounding box center [829, 213] width 33 height 33
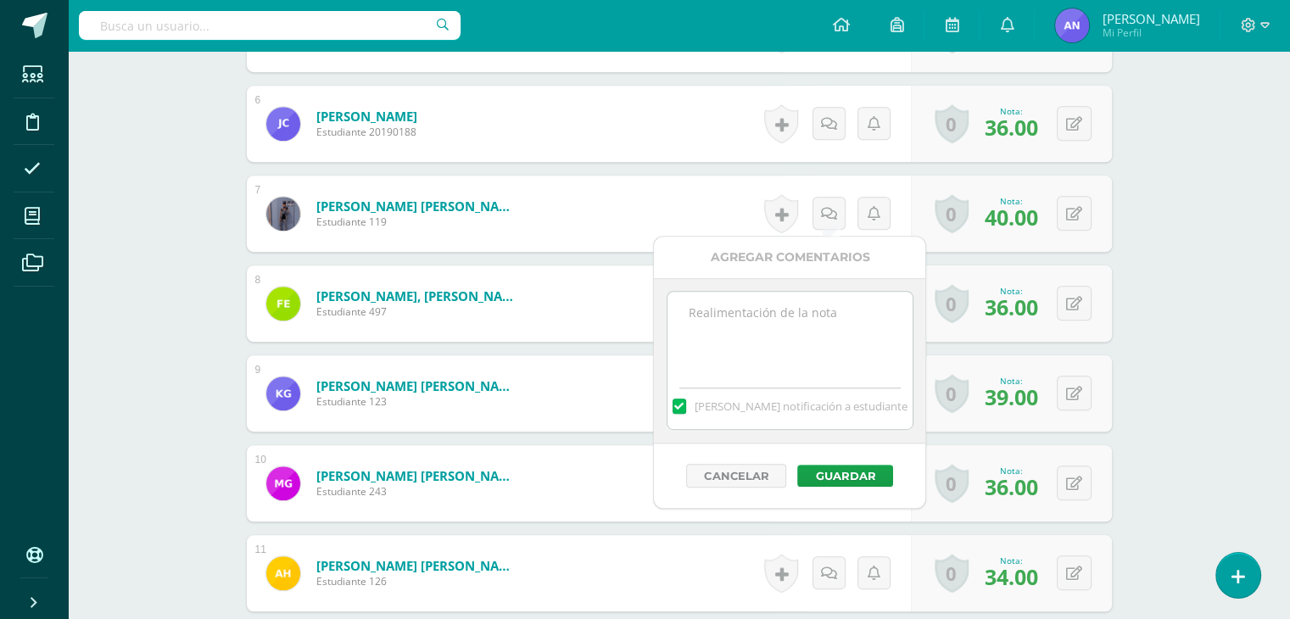
click at [765, 289] on div "Mandar notificación a estudiante" at bounding box center [789, 360] width 271 height 165
click at [770, 311] on textarea at bounding box center [790, 334] width 245 height 85
paste textarea "38 puntos de examen, 5 extras por sombrero del día 100 de aprendizaje y asistir…"
click at [697, 313] on textarea "38 puntos de examen, 5 extras por sombrero del día 100 de aprendizaje y asistir…" at bounding box center [790, 334] width 245 height 85
drag, startPoint x: 816, startPoint y: 314, endPoint x: 803, endPoint y: 245, distance: 70.0
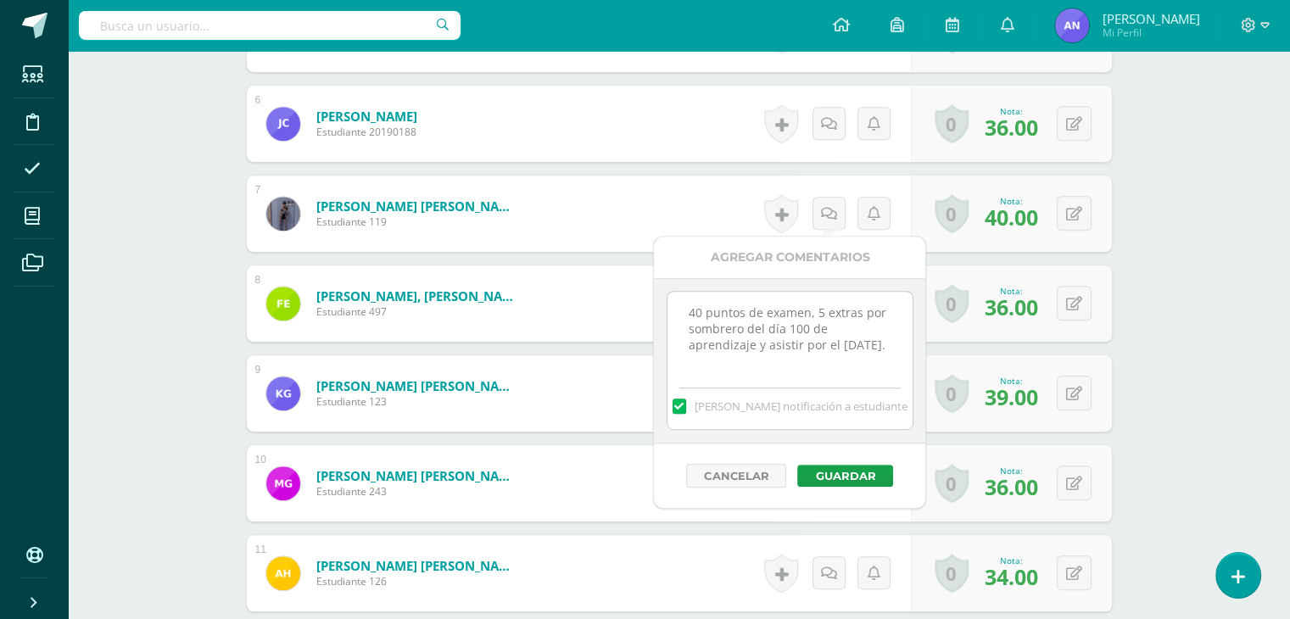
click at [803, 245] on div "Agregar Comentarios 40 puntos de examen, 5 extras por sombrero del día 100 de a…" at bounding box center [789, 372] width 271 height 271
click at [820, 310] on textarea "40 puntos de examen, 5 extras por sombrero del día 100 de aprendizaje y asistir…" at bounding box center [790, 334] width 245 height 85
type textarea "40 puntos de examen, 7 extras por sombrero del día 100 de aprendizaje y asistir…"
click at [837, 481] on button "Guardar" at bounding box center [846, 476] width 96 height 22
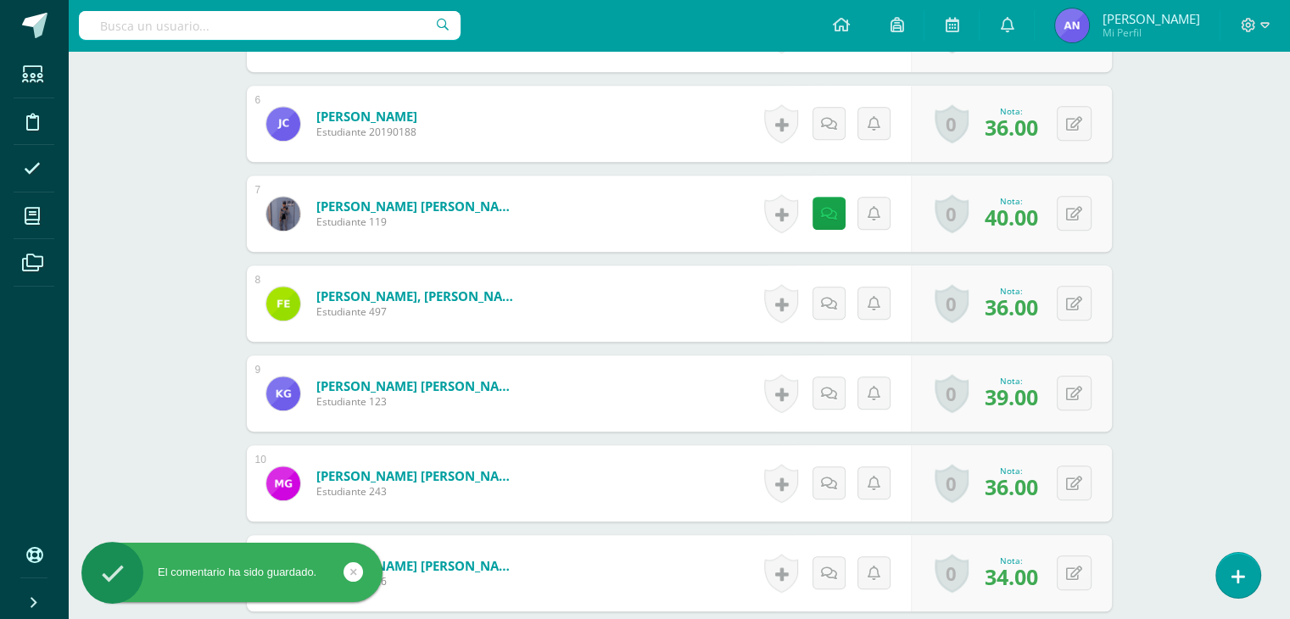
click at [779, 211] on link at bounding box center [781, 213] width 34 height 39
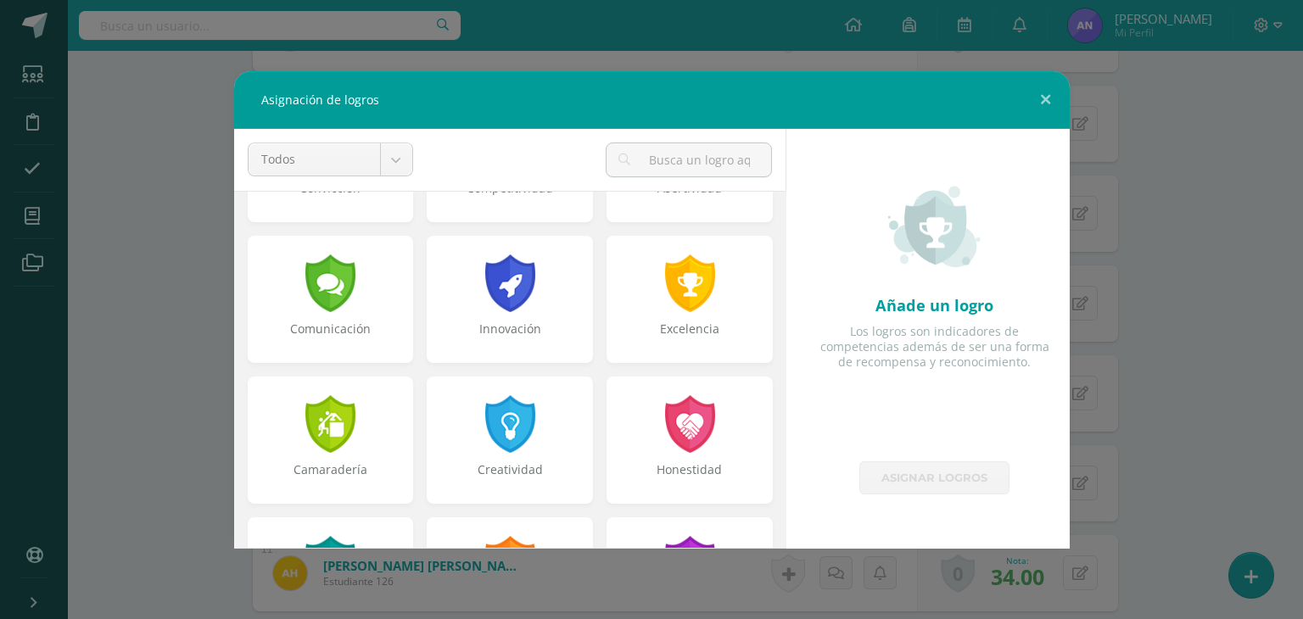
scroll to position [381, 0]
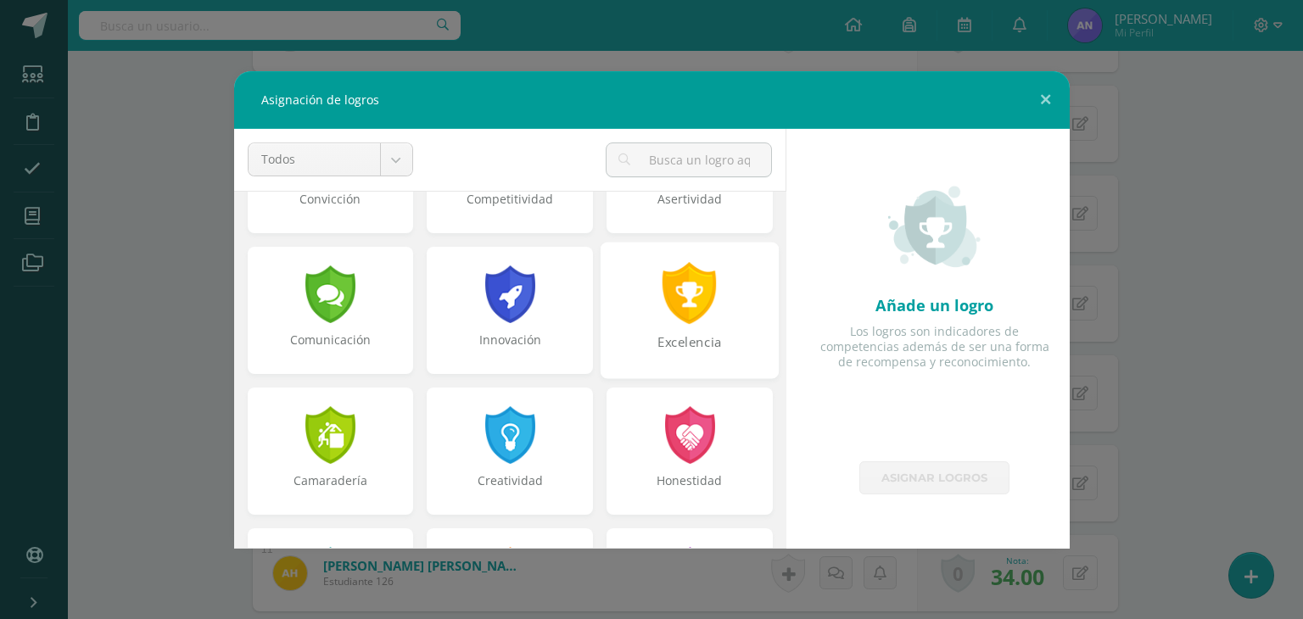
click at [699, 299] on div at bounding box center [690, 293] width 59 height 62
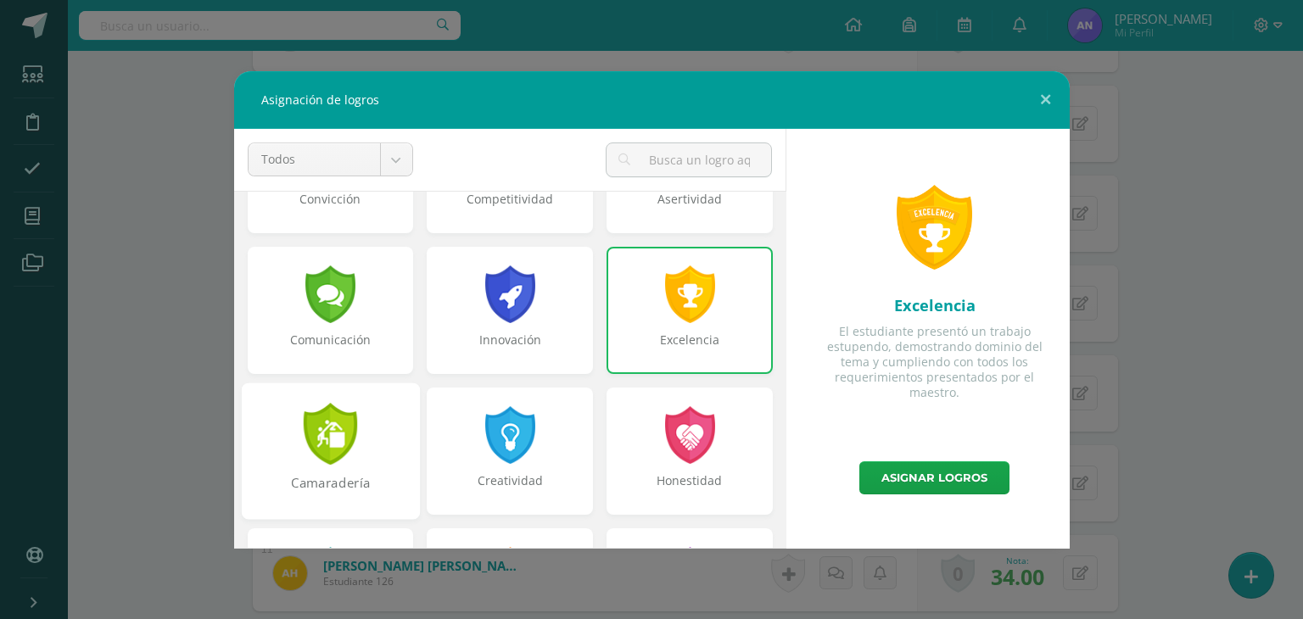
click at [378, 421] on div "Camaradería" at bounding box center [330, 451] width 178 height 137
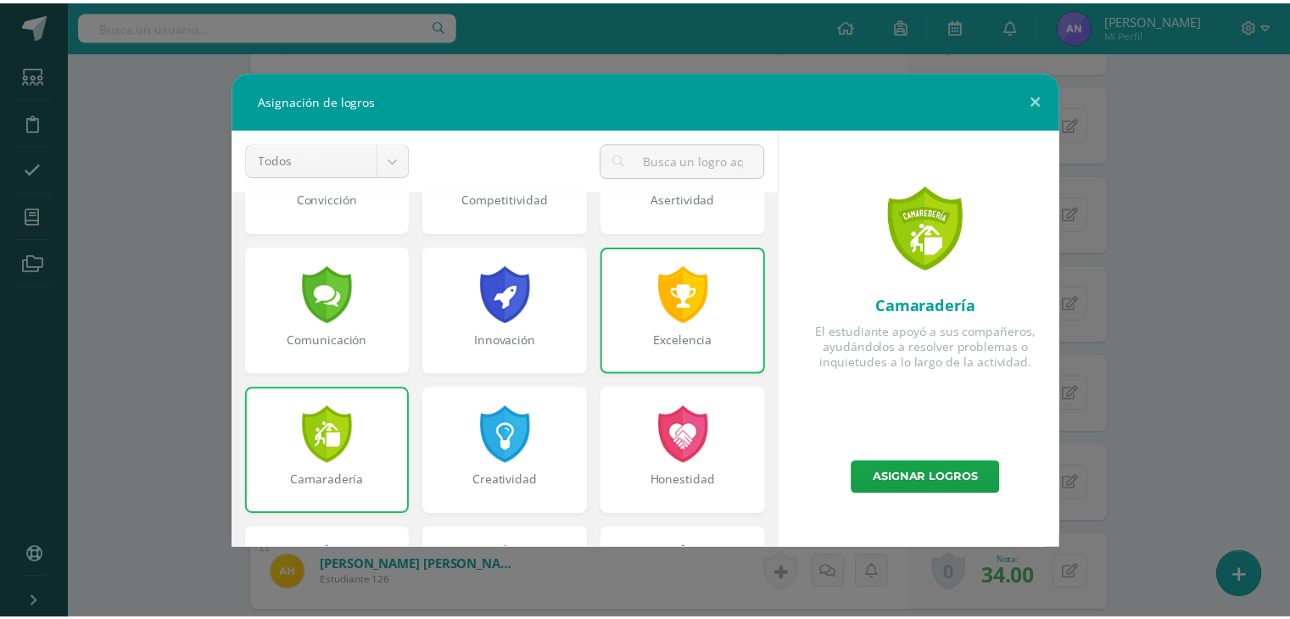
scroll to position [643, 0]
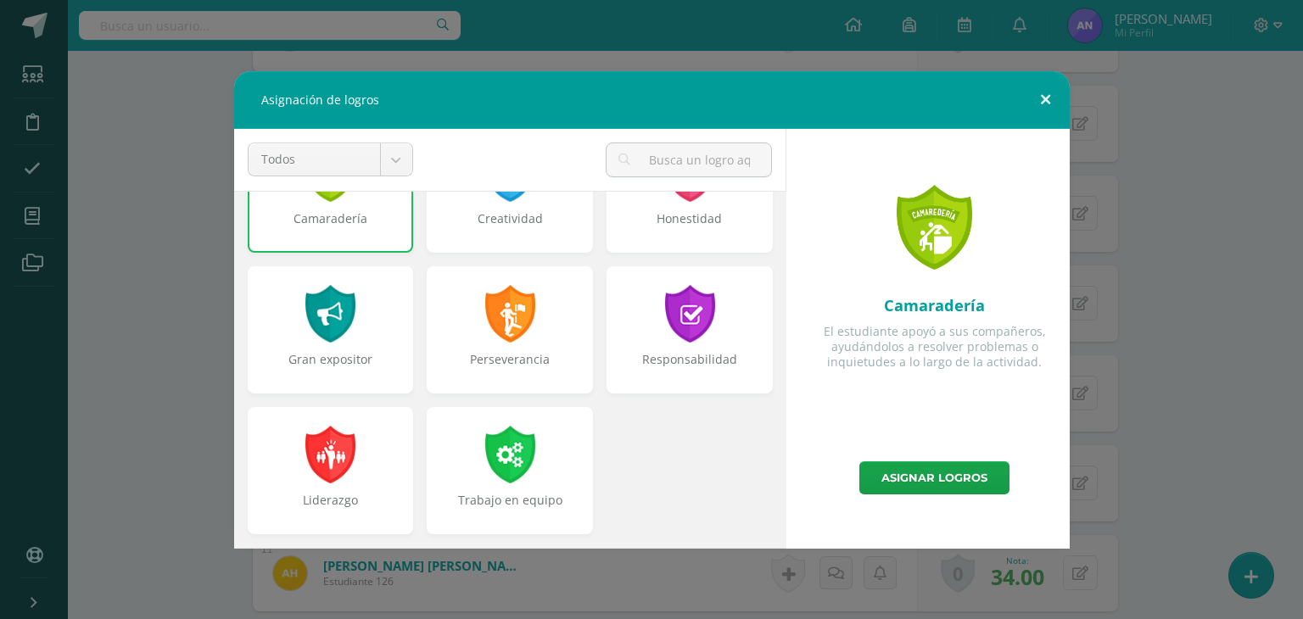
drag, startPoint x: 743, startPoint y: 279, endPoint x: 1042, endPoint y: 104, distance: 346.5
click at [1042, 104] on button at bounding box center [1045, 100] width 48 height 58
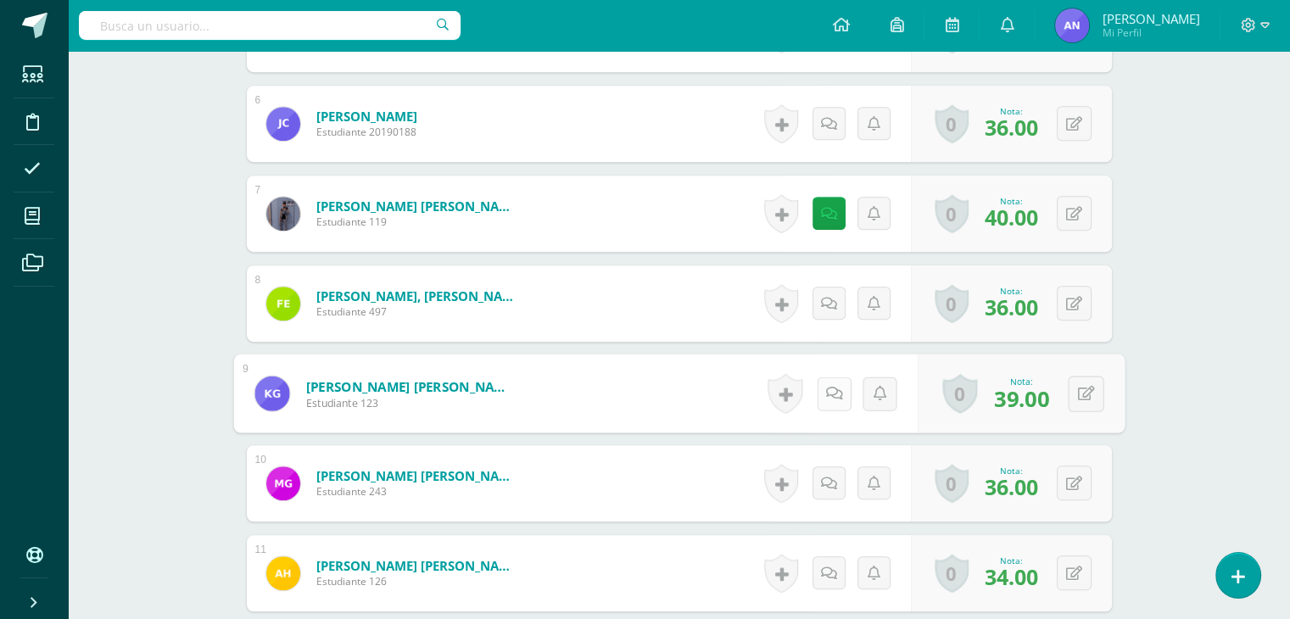
click at [824, 395] on link at bounding box center [834, 394] width 34 height 34
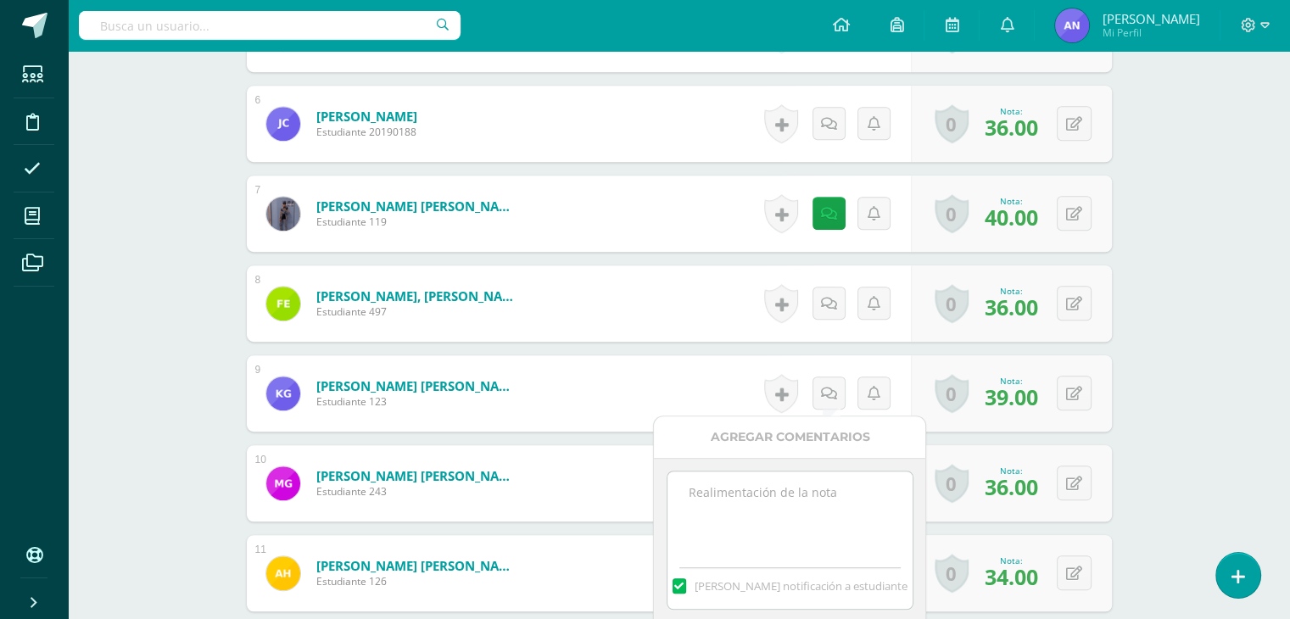
click at [780, 483] on textarea at bounding box center [790, 514] width 245 height 85
paste textarea "38 puntos de examen, 5 extras por sombrero del día 100 de aprendizaje y asistir…"
click at [702, 493] on textarea "38 puntos de examen, 5 extras por sombrero del día 100 de aprendizaje y asistir…" at bounding box center [790, 514] width 245 height 85
click at [821, 495] on textarea "39 puntos de examen, 5 extras por sombrero del día 100 de aprendizaje y asistir…" at bounding box center [790, 514] width 245 height 85
type textarea "39 puntos de examen, 7 extras por sombrero del día 100 de aprendizaje y asistir…"
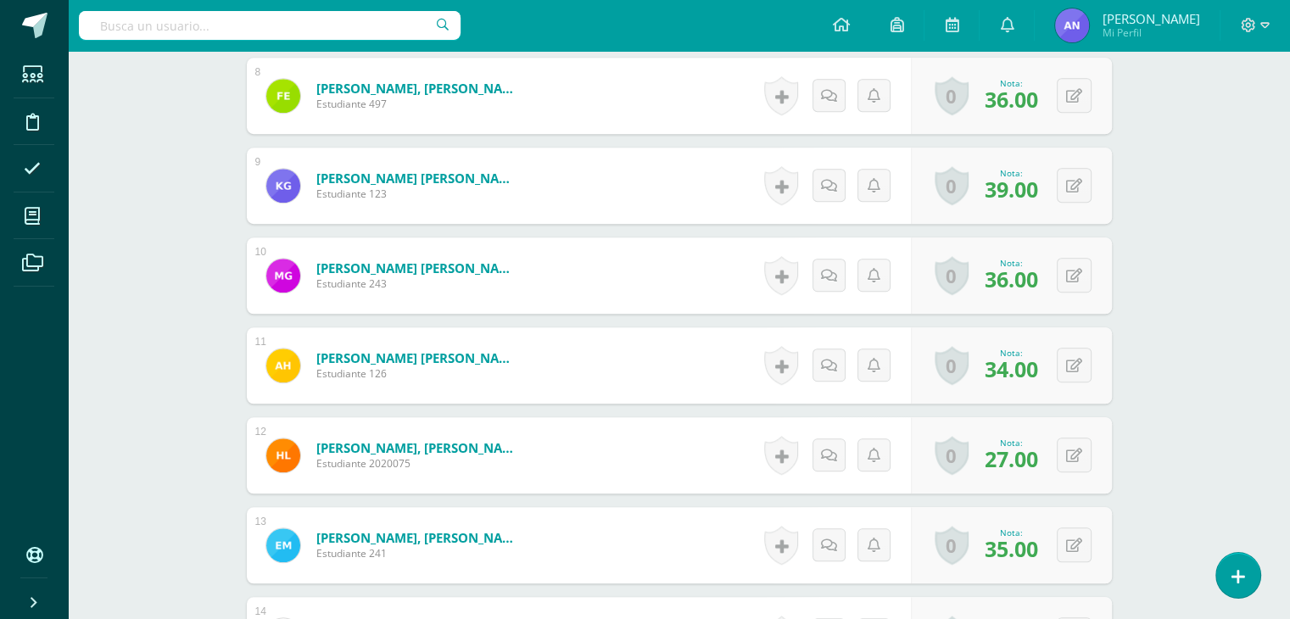
scroll to position [1181, 0]
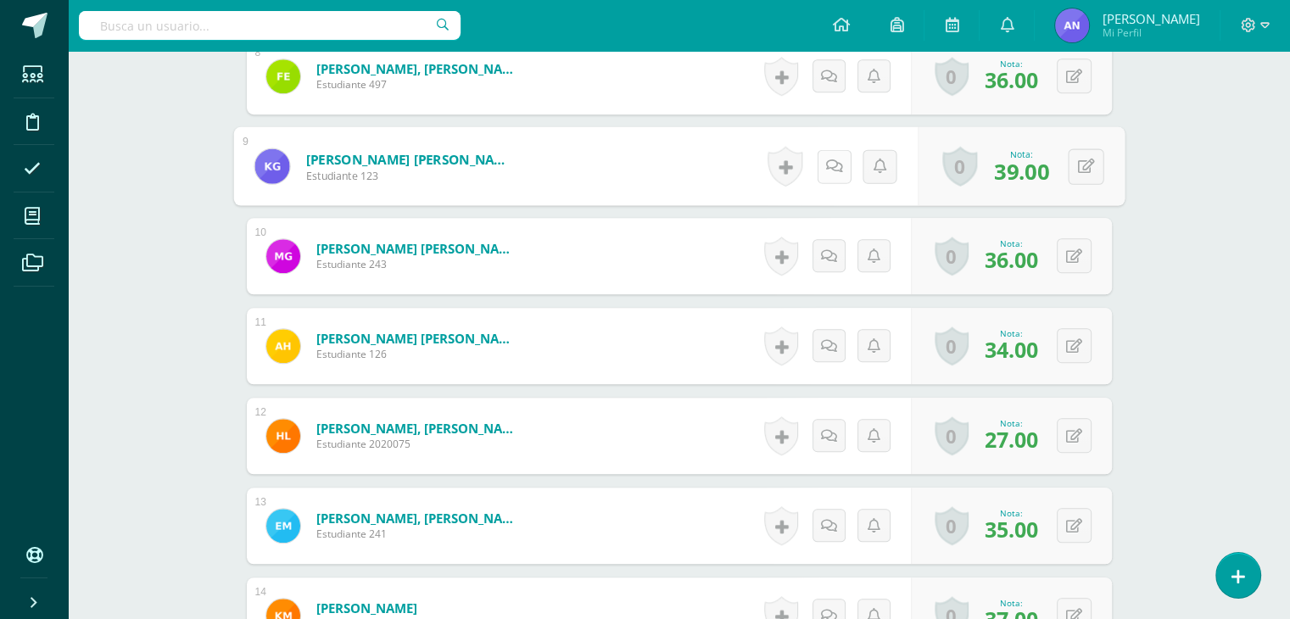
click at [824, 160] on link at bounding box center [834, 166] width 34 height 34
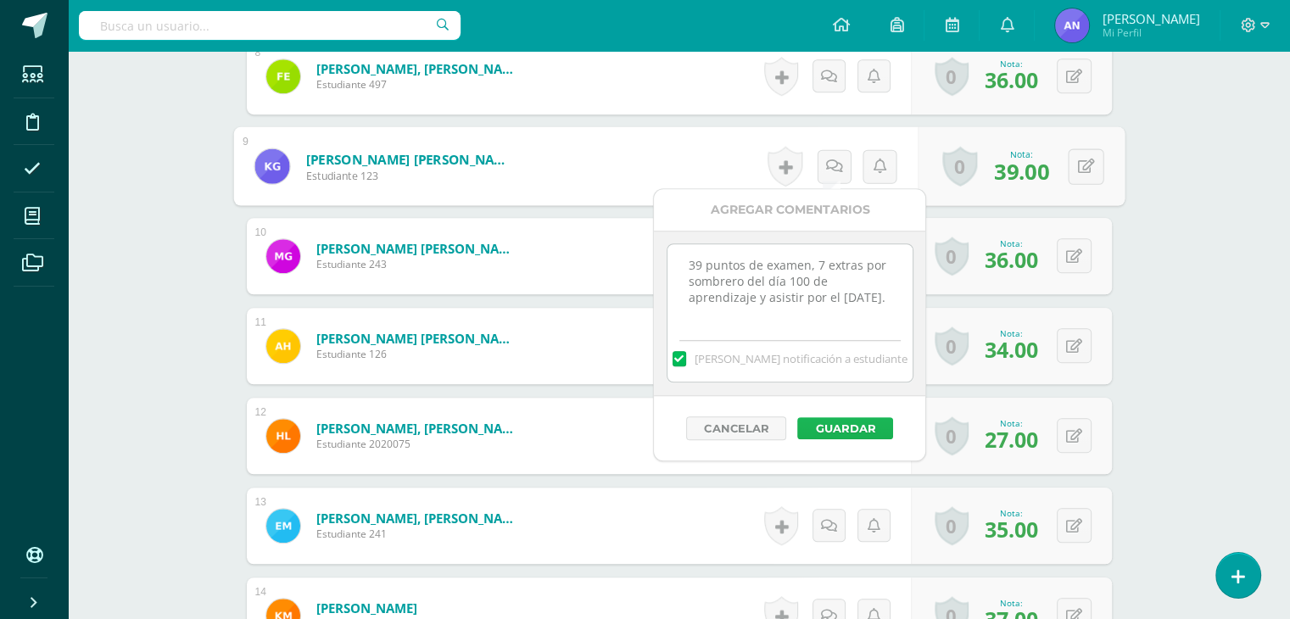
click at [858, 426] on button "Guardar" at bounding box center [846, 428] width 96 height 22
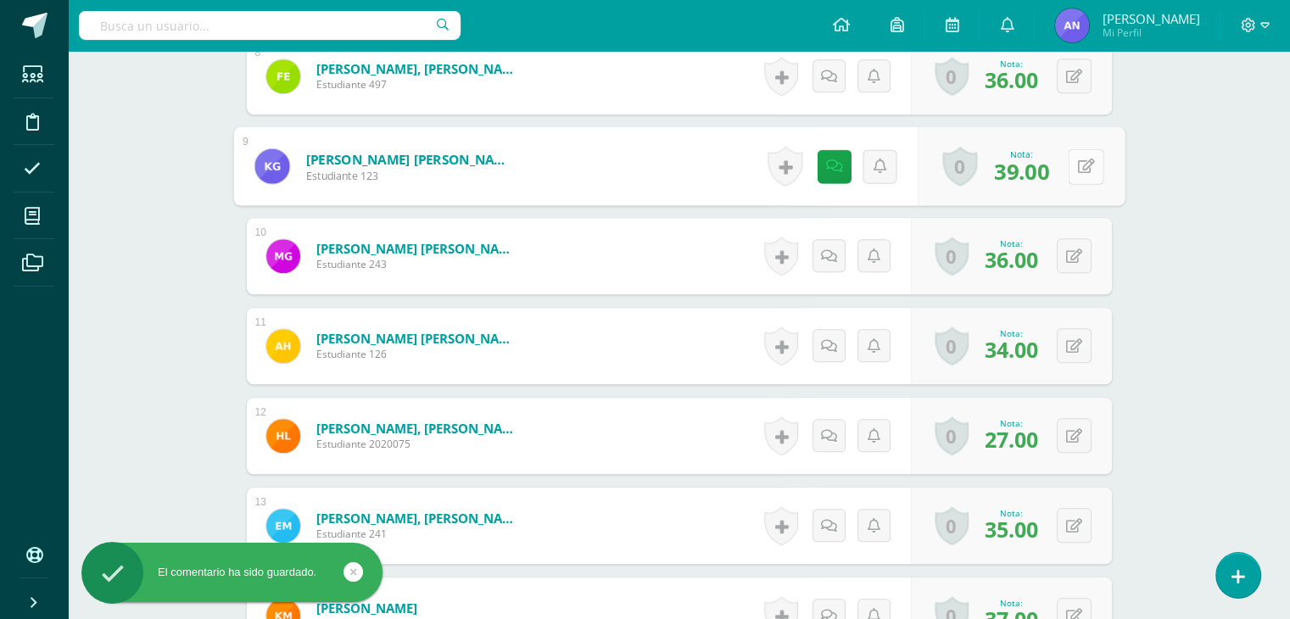
click at [1079, 167] on icon at bounding box center [1085, 166] width 17 height 14
type input "40"
click at [1042, 160] on link at bounding box center [1041, 172] width 34 height 34
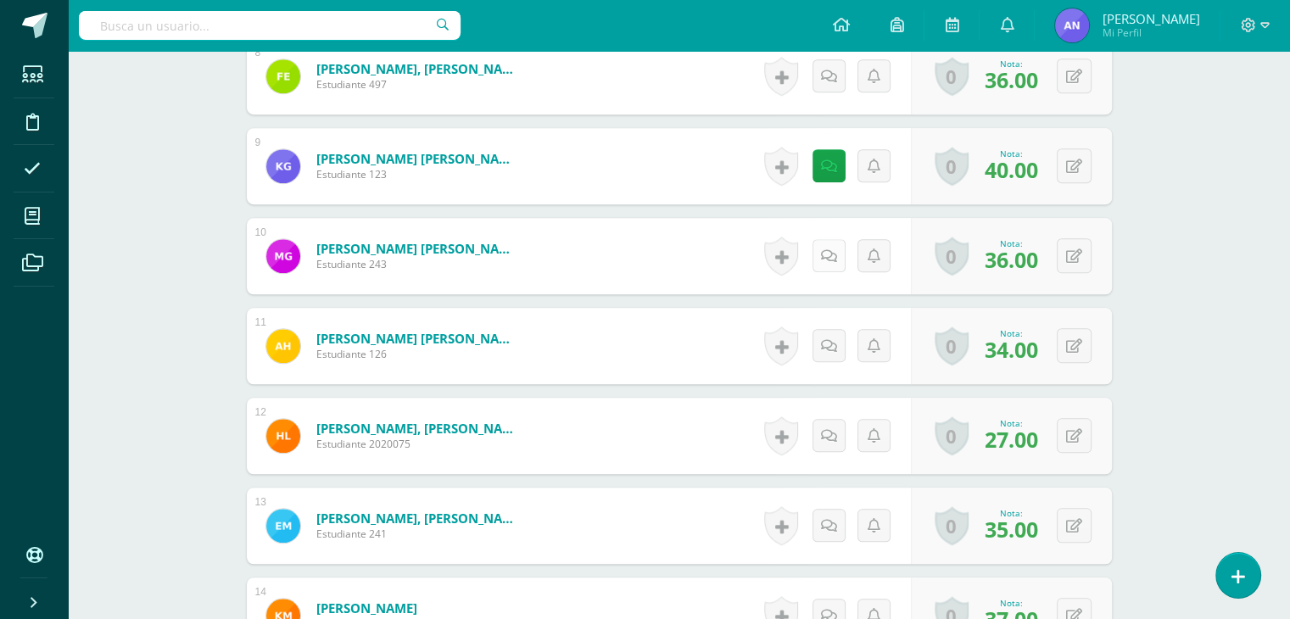
click at [822, 261] on link at bounding box center [829, 255] width 33 height 33
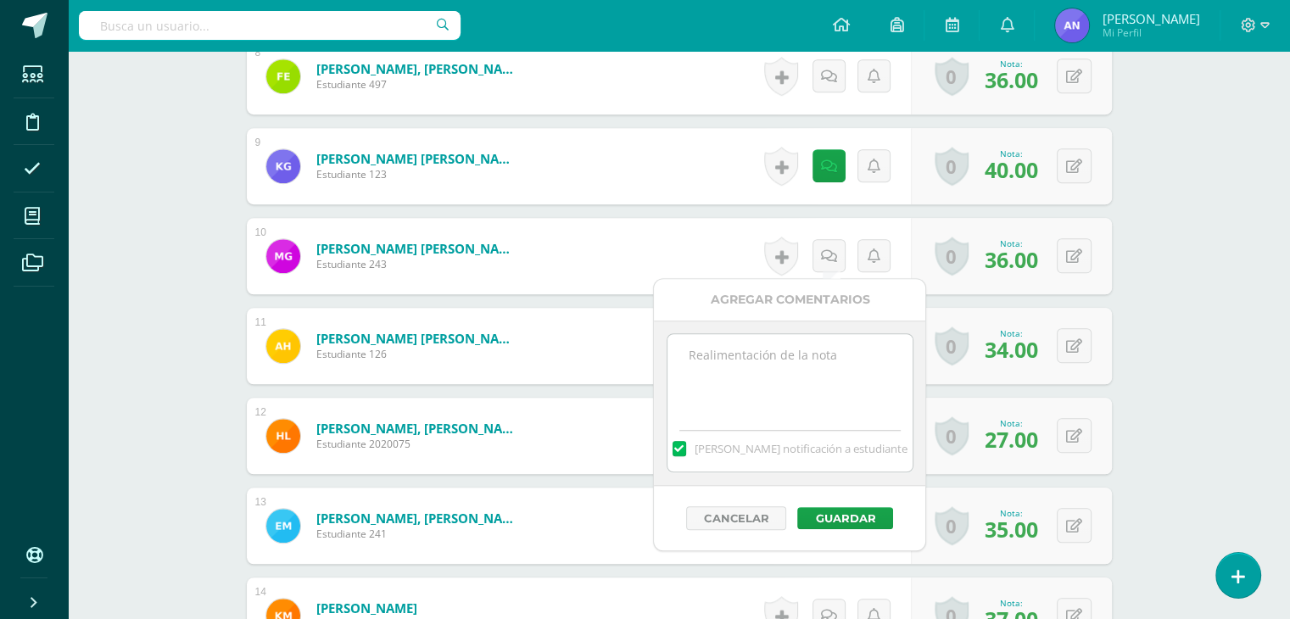
click at [788, 383] on textarea at bounding box center [790, 376] width 245 height 85
paste textarea "38 puntos de examen, 5 extras por sombrero del día 100 de aprendizaje y asistir…"
click at [696, 357] on textarea "38 puntos de examen, 5 extras por sombrero del día 100 de aprendizaje y asistir…" at bounding box center [790, 376] width 245 height 85
drag, startPoint x: 696, startPoint y: 357, endPoint x: 818, endPoint y: 355, distance: 122.2
click at [818, 355] on textarea "36 puntos de examen, 5 extras por sombrero del día 100 de aprendizaje y asistir…" at bounding box center [790, 376] width 245 height 85
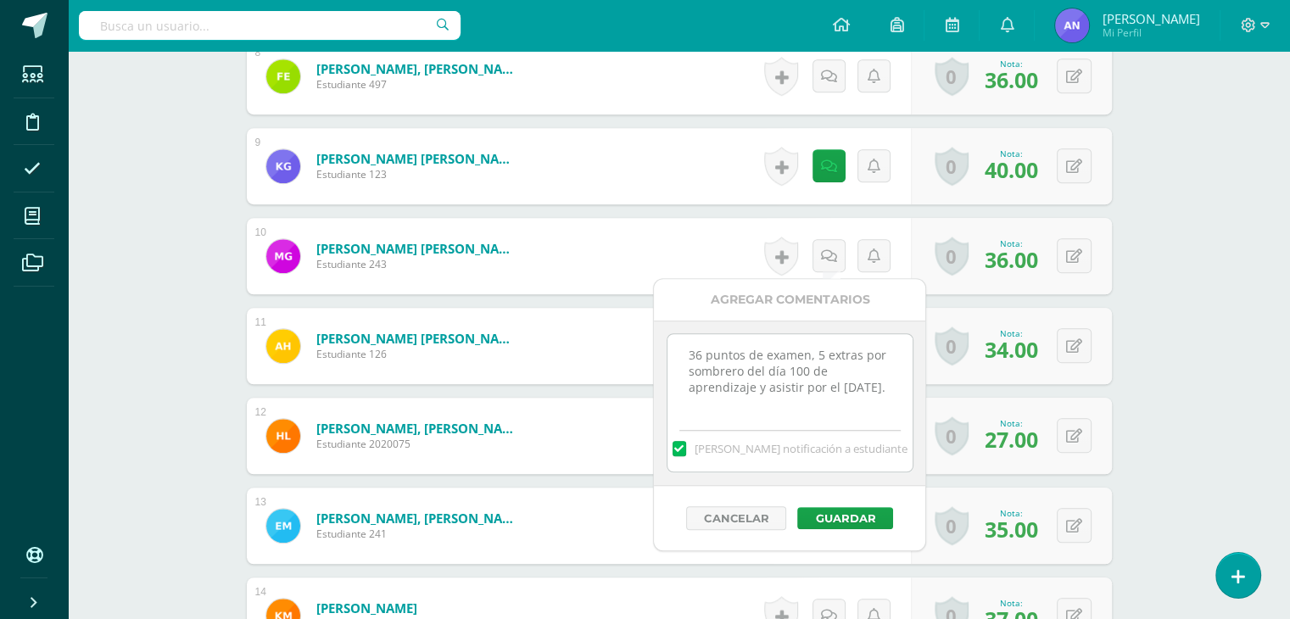
click at [818, 355] on textarea "36 puntos de examen, 5 extras por sombrero del día 100 de aprendizaje y asistir…" at bounding box center [790, 376] width 245 height 85
type textarea "36 puntos de examen, 7 extras por sombrero del día 100 de aprendizaje y asistir…"
click at [835, 513] on button "Guardar" at bounding box center [846, 518] width 96 height 22
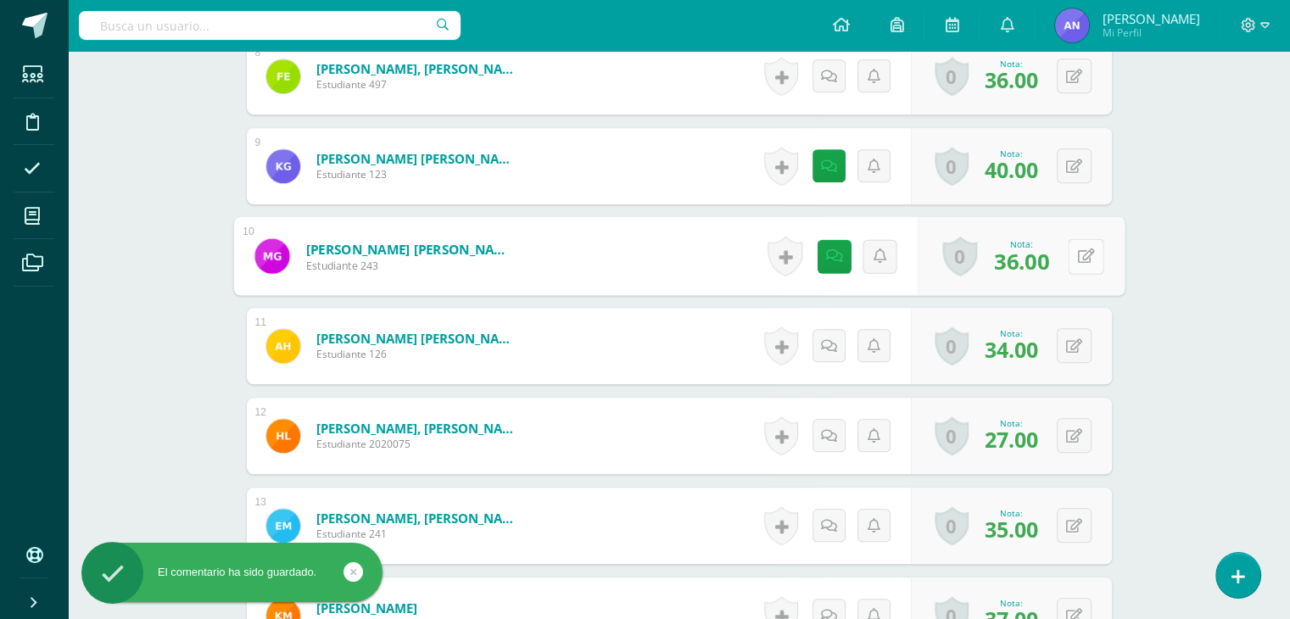
click at [1073, 238] on button at bounding box center [1086, 256] width 36 height 36
type input "40"
click at [1040, 260] on icon at bounding box center [1040, 262] width 15 height 14
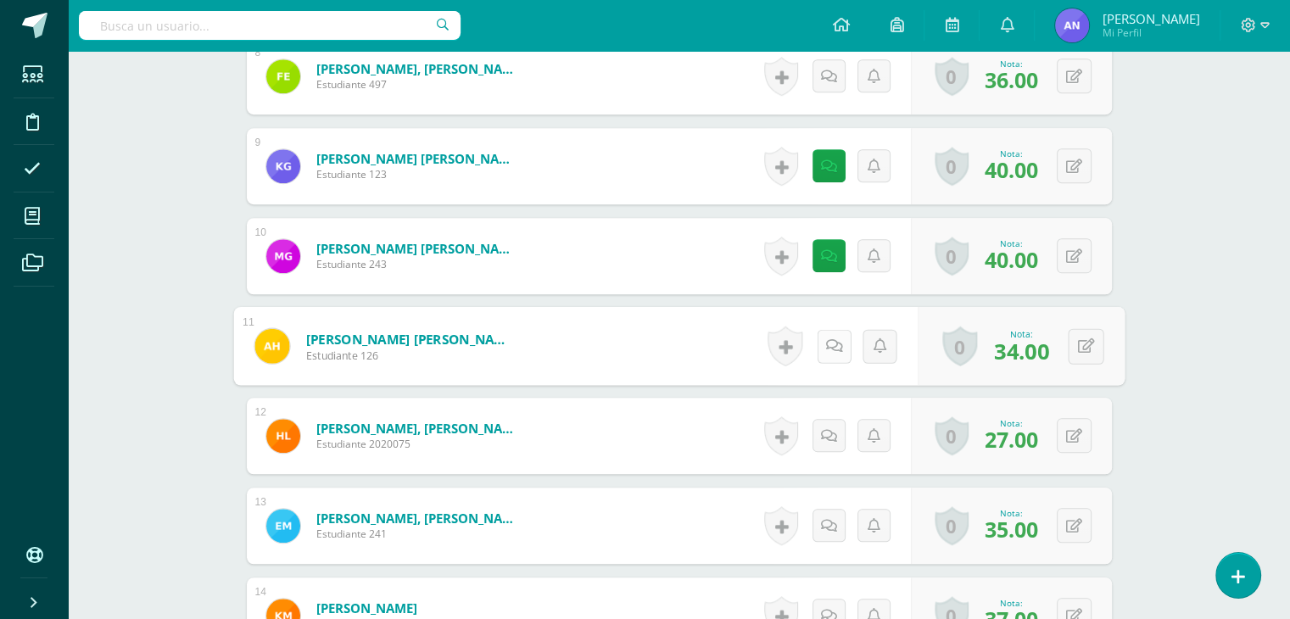
click at [837, 342] on link at bounding box center [834, 346] width 34 height 34
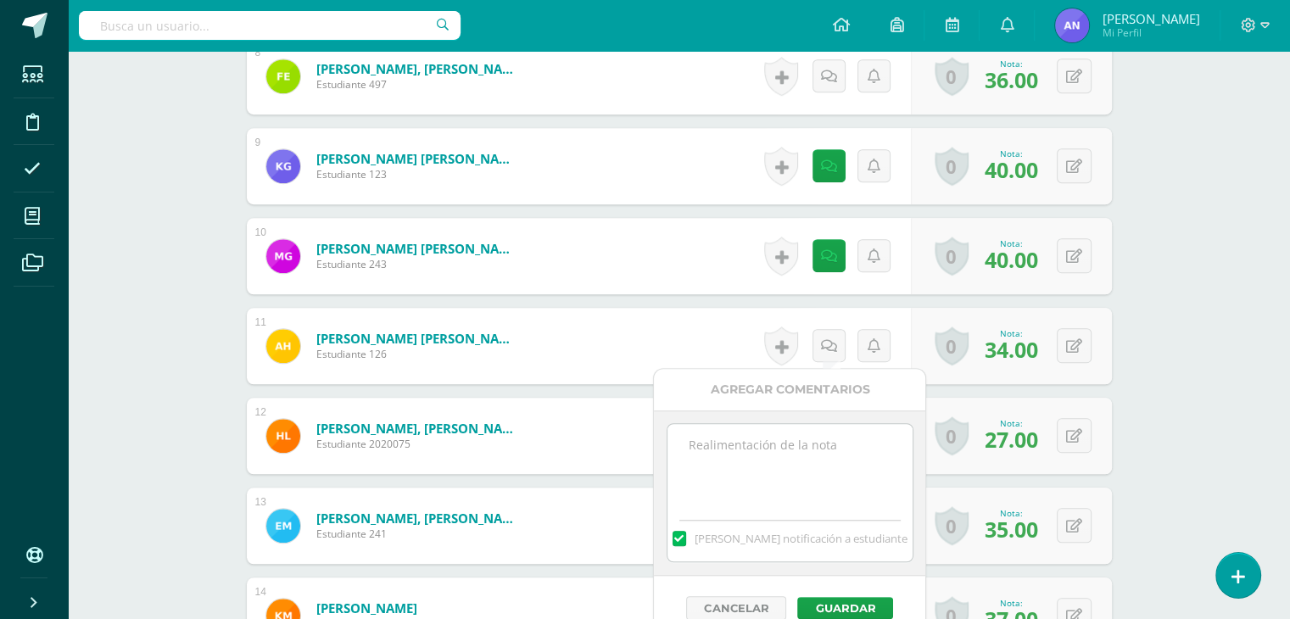
click at [786, 457] on textarea at bounding box center [790, 466] width 245 height 85
paste textarea "38 puntos de examen, 5 extras por sombrero del día 100 de aprendizaje y asistir…"
click at [702, 446] on textarea "38 puntos de examen, 5 extras por sombrero del día 100 de aprendizaje y asistir…" at bounding box center [790, 466] width 245 height 85
click at [817, 445] on textarea "34 puntos de examen, 5 extras por sombrero del día 100 de aprendizaje y asistir…" at bounding box center [790, 466] width 245 height 85
type textarea "34 puntos de examen, 6 extras por sombrero del día 100 de aprendizaje y asistir…"
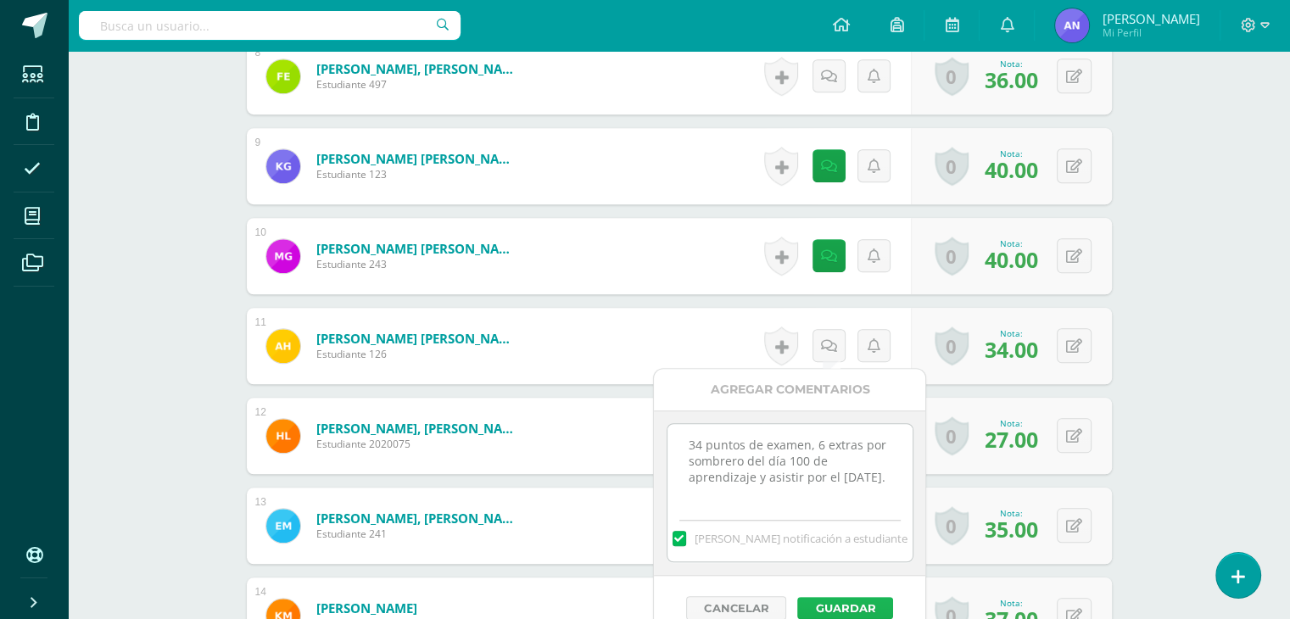
click at [845, 608] on button "Guardar" at bounding box center [846, 608] width 96 height 22
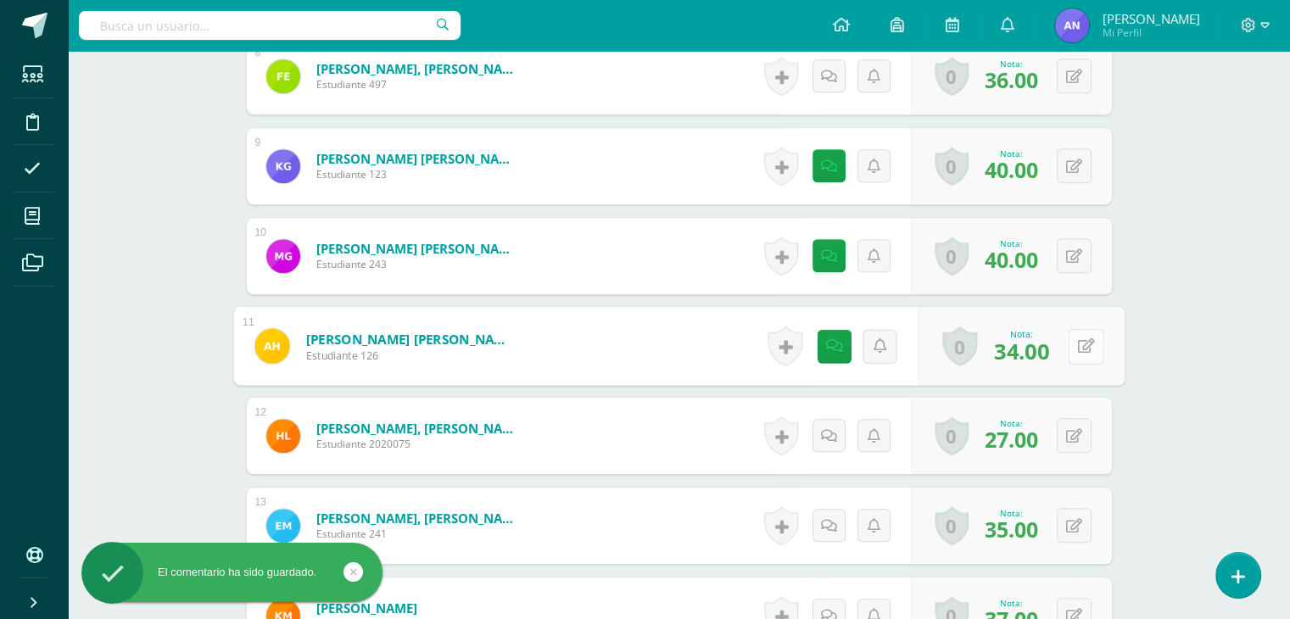
click at [1083, 333] on button at bounding box center [1086, 346] width 36 height 36
type input "40"
click at [1038, 350] on icon at bounding box center [1040, 351] width 15 height 14
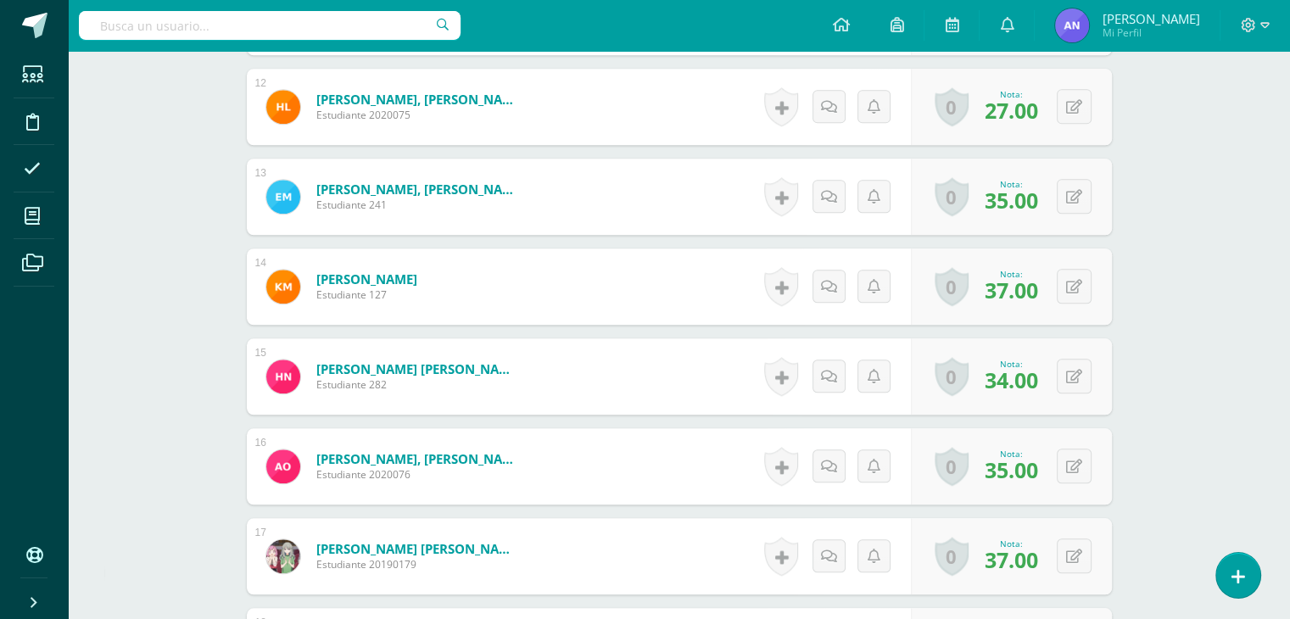
scroll to position [1507, 0]
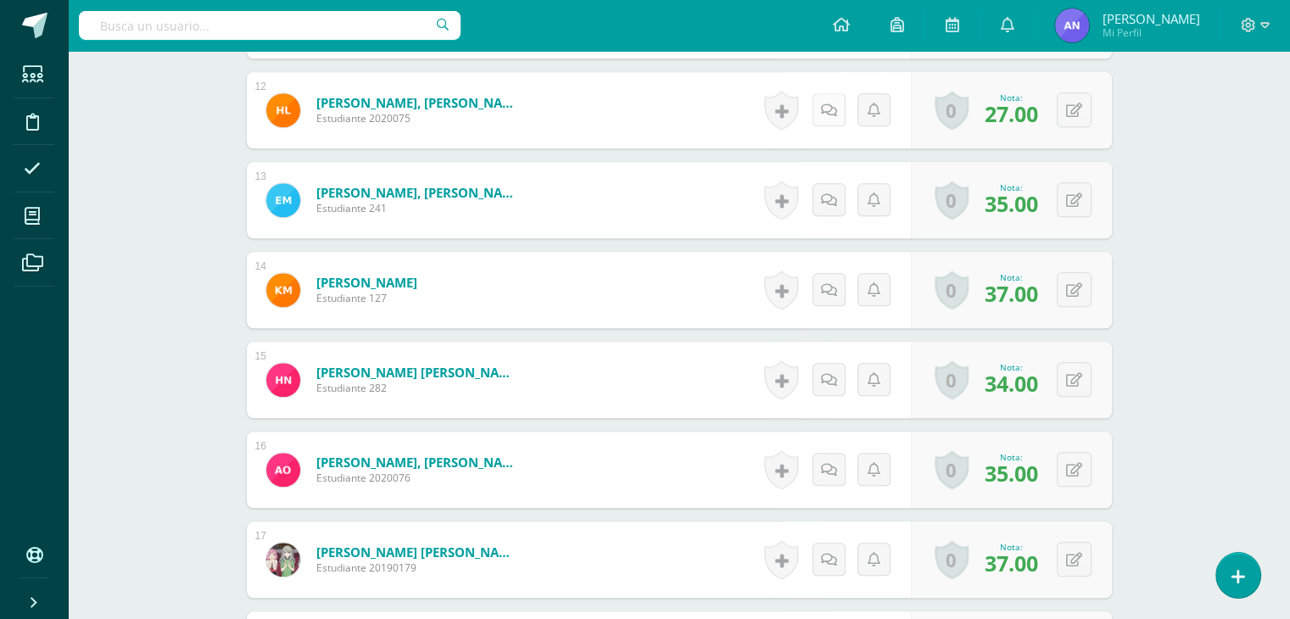
click at [840, 102] on link at bounding box center [829, 109] width 33 height 33
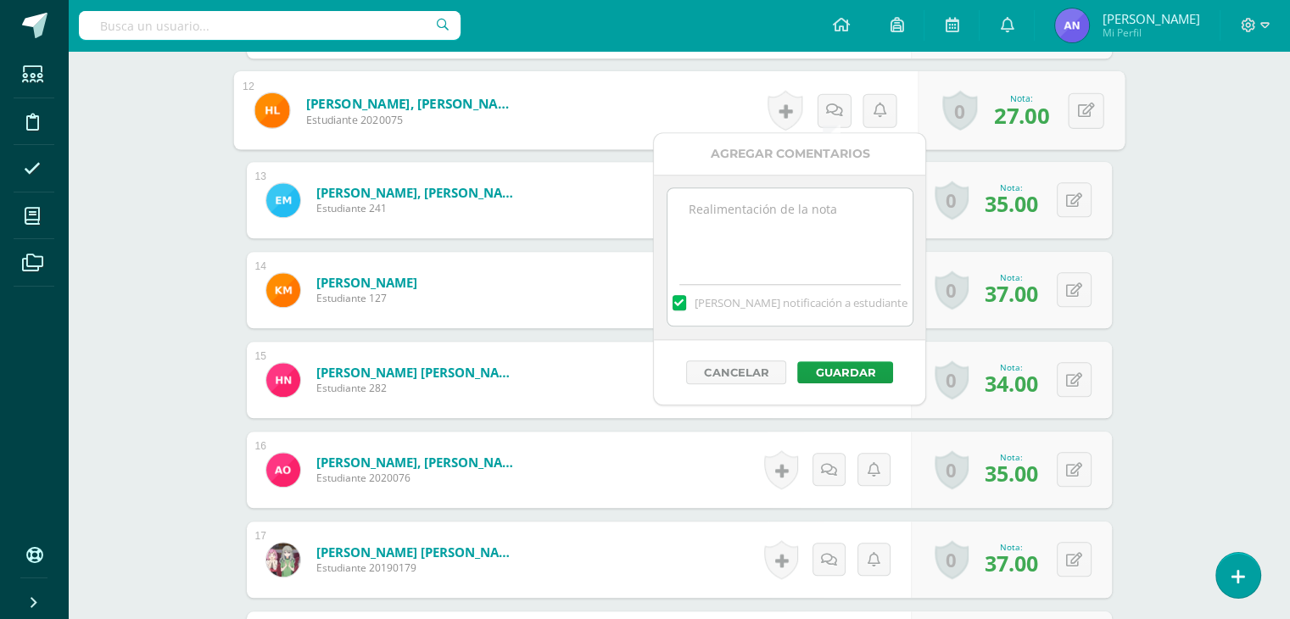
click at [811, 223] on textarea at bounding box center [790, 230] width 245 height 85
paste textarea "38 puntos de examen, 5 extras por sombrero del día 100 de aprendizaje y asistir…"
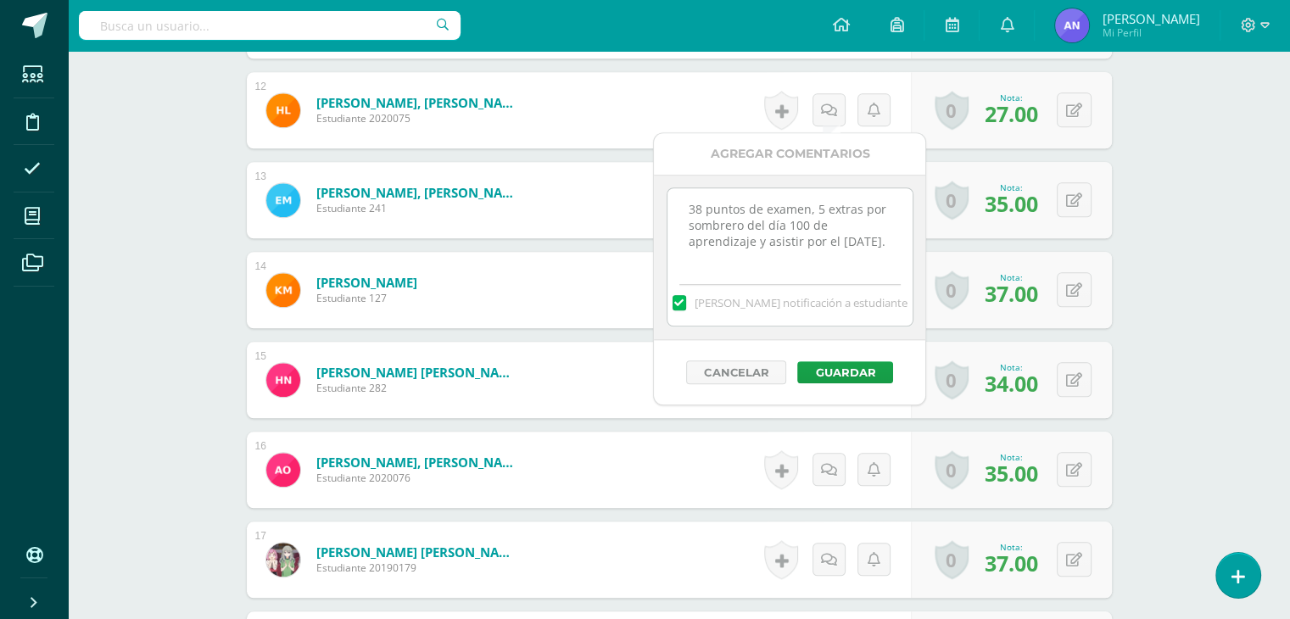
click at [820, 211] on textarea "38 puntos de examen, 5 extras por sombrero del día 100 de aprendizaje y asistir…" at bounding box center [790, 230] width 245 height 85
click at [695, 249] on textarea "38 puntos de examen, 2 extras por sombrero del día 100 de aprendizaje y asistir…" at bounding box center [790, 230] width 245 height 85
click at [702, 206] on textarea "38 puntos de examen, 2 extras por asistir por el día de la familia." at bounding box center [790, 230] width 245 height 85
type textarea "27 puntos de examen, 2 extras por asistir por el día de la familia."
click at [837, 377] on button "Guardar" at bounding box center [846, 372] width 96 height 22
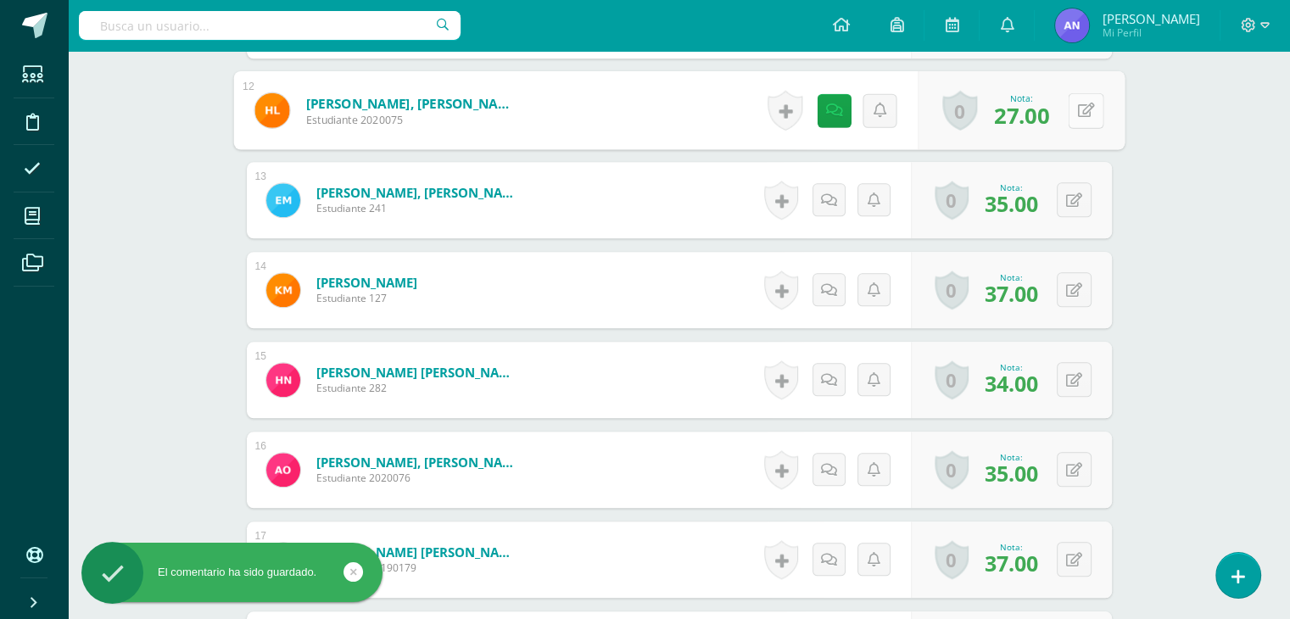
click at [1072, 94] on button at bounding box center [1086, 110] width 36 height 36
type input "29"
click at [1033, 114] on icon at bounding box center [1040, 116] width 15 height 14
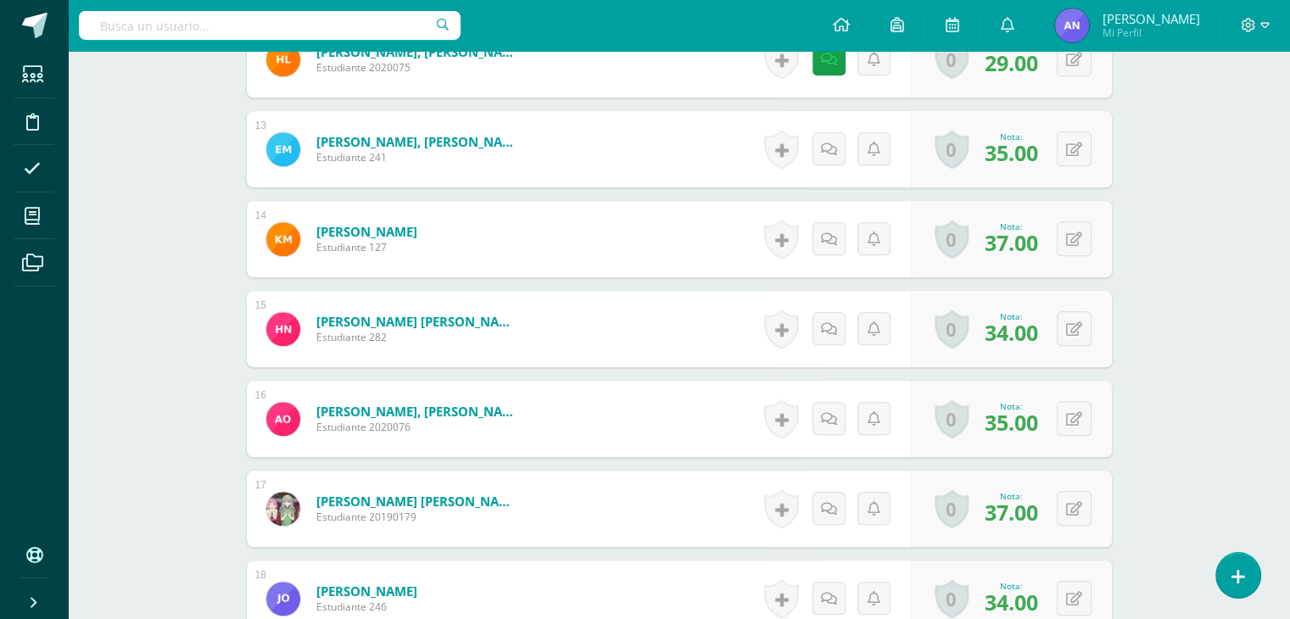
scroll to position [1561, 0]
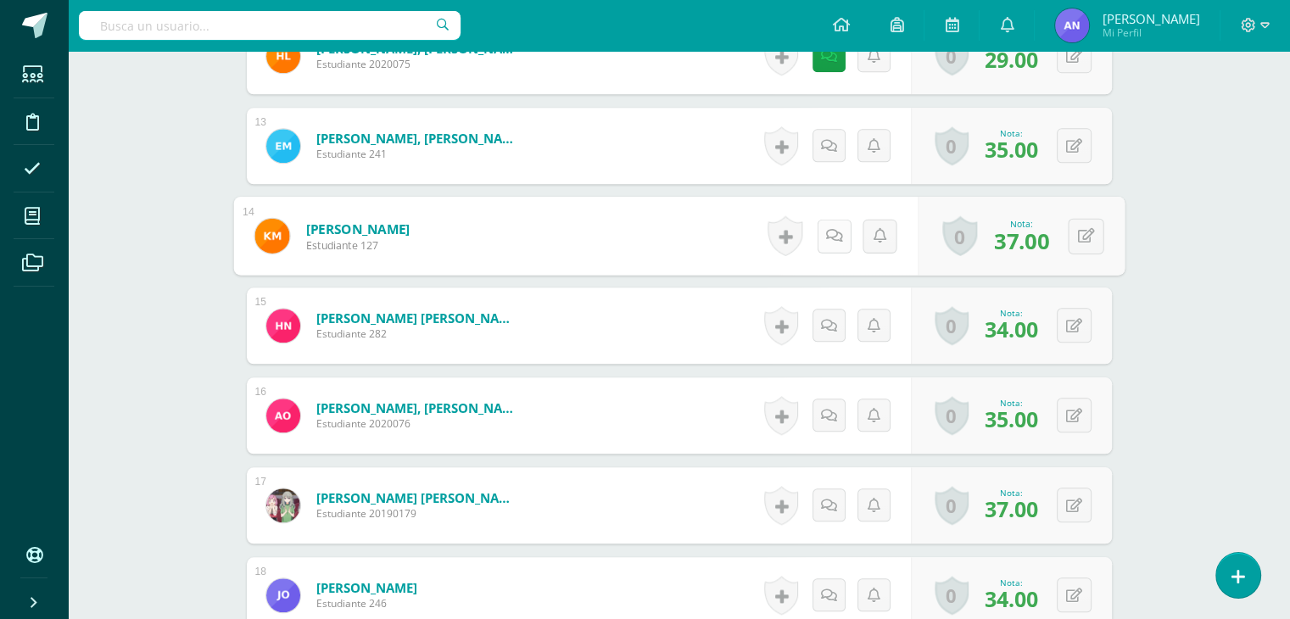
click at [835, 230] on icon at bounding box center [834, 235] width 17 height 14
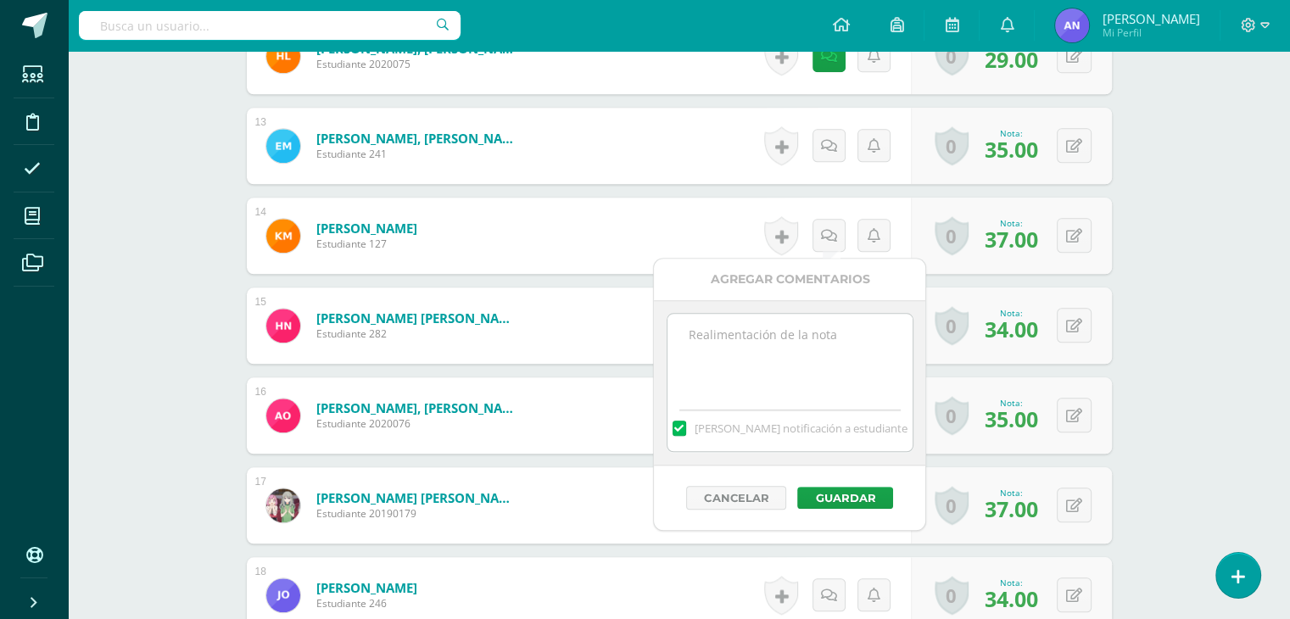
click at [809, 340] on textarea at bounding box center [790, 356] width 245 height 85
paste textarea "38 puntos de examen, 5 extras por sombrero del día 100 de aprendizaje y asistir…"
click at [704, 337] on textarea "38 puntos de examen, 5 extras por sombrero del día 100 de aprendizaje y asistir…" at bounding box center [790, 356] width 245 height 85
click at [818, 336] on textarea "37 puntos de examen, 5 extras por sombrero del día 100 de aprendizaje y asistir…" at bounding box center [790, 356] width 245 height 85
type textarea "37 puntos de examen, 7 extras por sombrero del día 100 de aprendizaje y asistir…"
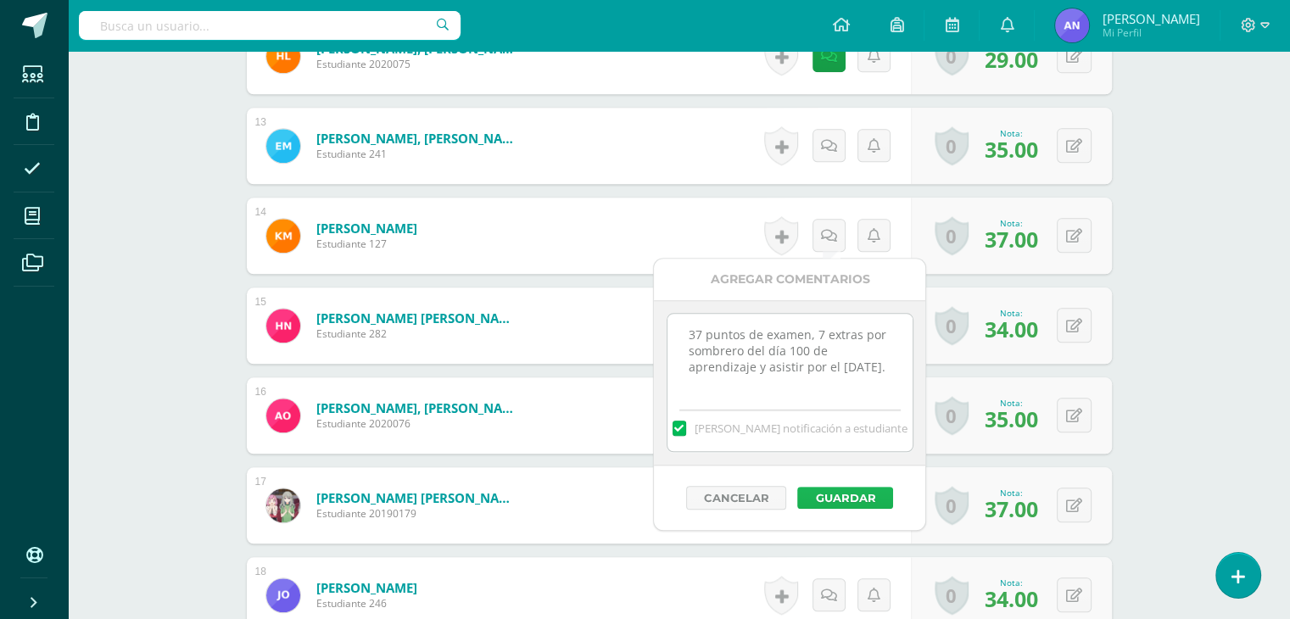
click at [848, 491] on button "Guardar" at bounding box center [846, 498] width 96 height 22
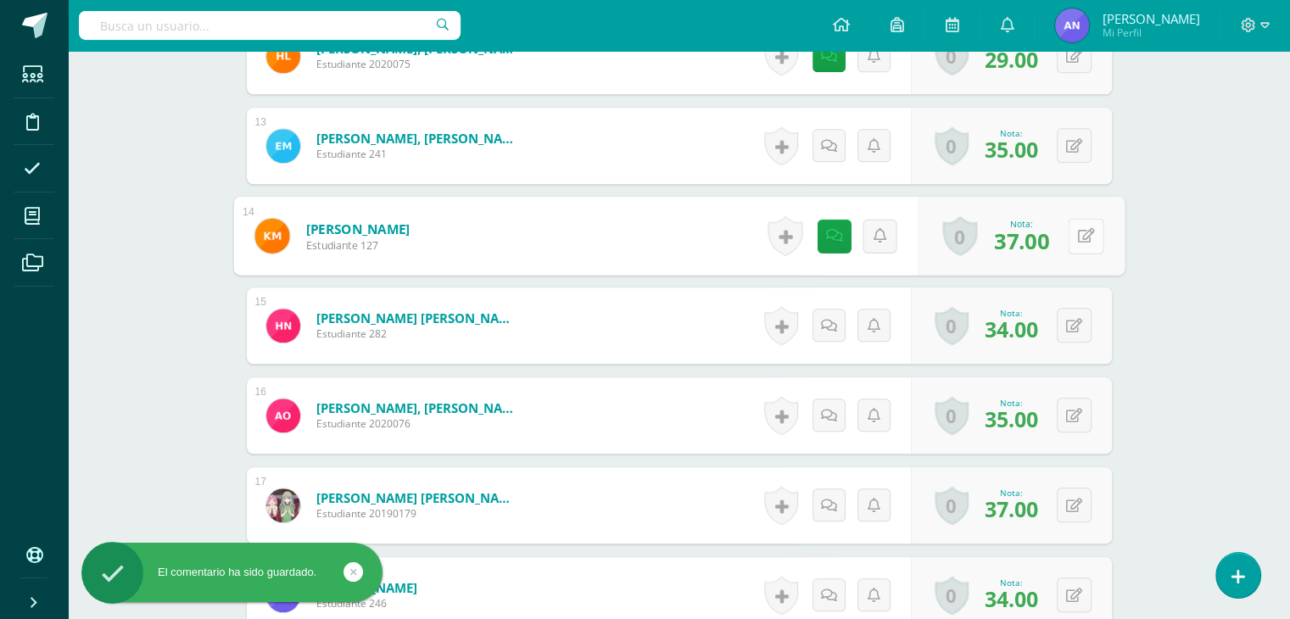
click at [1078, 242] on button at bounding box center [1086, 236] width 36 height 36
type input "40"
click at [1037, 234] on icon at bounding box center [1040, 241] width 15 height 14
click at [824, 305] on div "Historial de actividad No hay historial para esta actividad Agregar Comentarios…" at bounding box center [834, 326] width 153 height 76
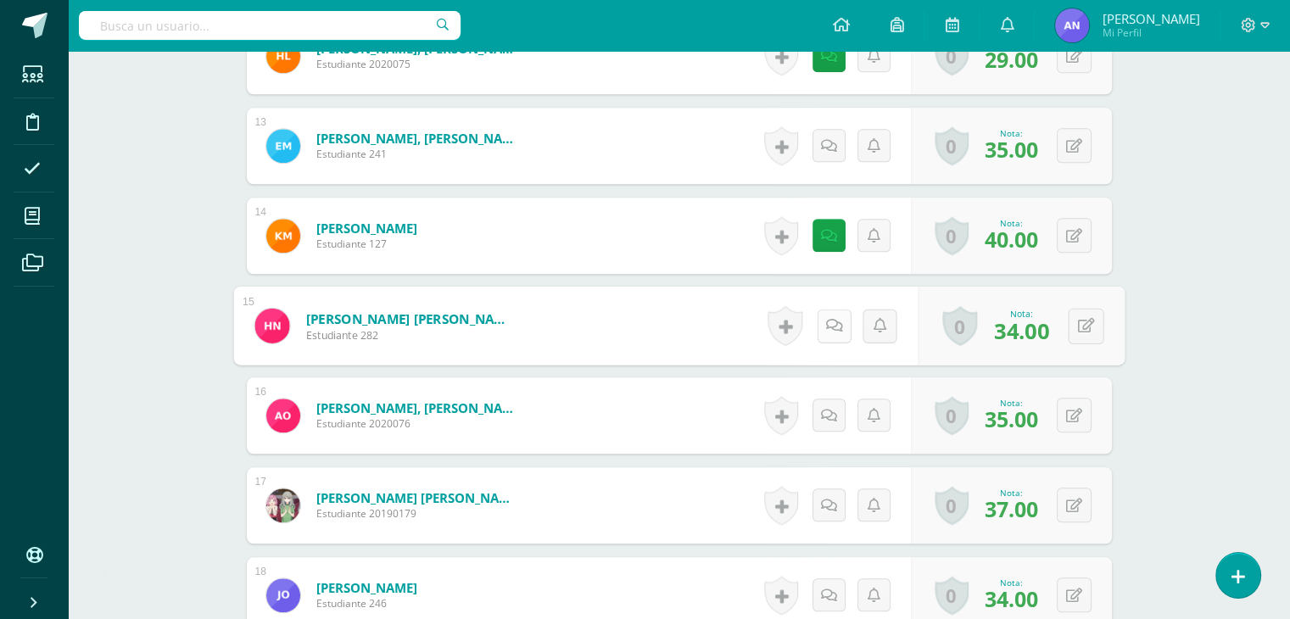
click at [826, 318] on icon at bounding box center [834, 325] width 17 height 14
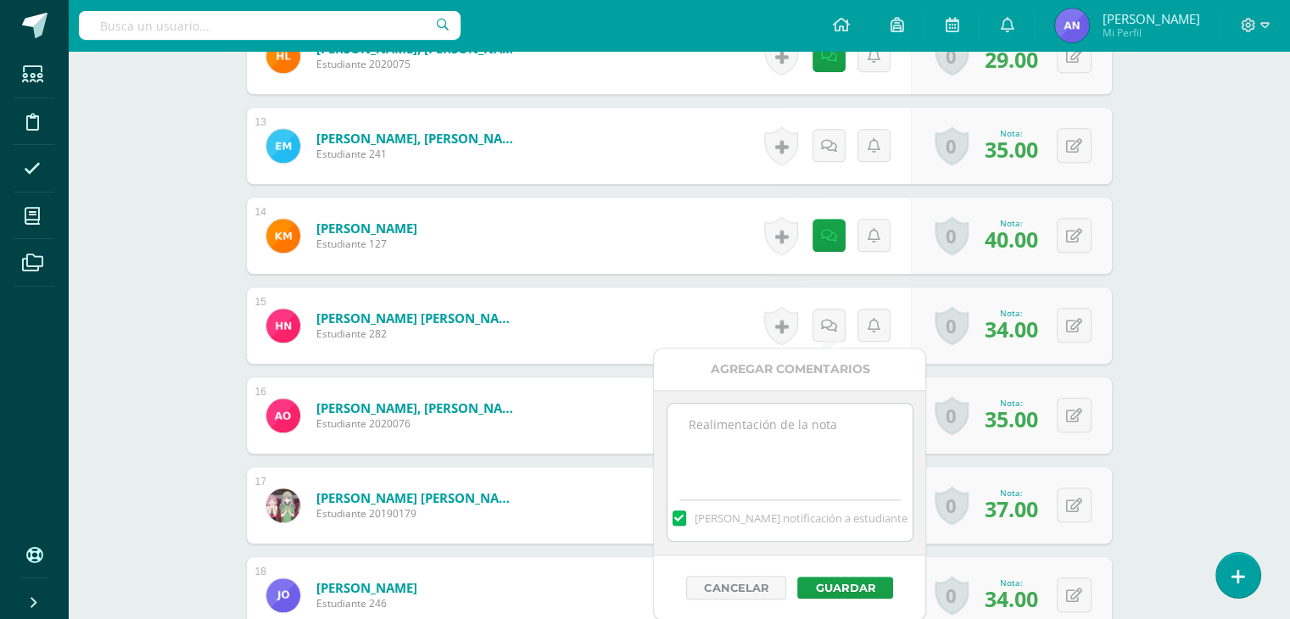
click at [770, 410] on textarea at bounding box center [790, 446] width 245 height 85
paste textarea "38 puntos de examen, 5 extras por sombrero del día 100 de aprendizaje y asistir…"
click at [701, 420] on textarea "38 puntos de examen, 5 extras por sombrero del día 100 de aprendizaje y asistir…" at bounding box center [790, 446] width 245 height 85
click at [821, 419] on textarea "34 puntos de examen, 5 extras por sombrero del día 100 de aprendizaje y asistir…" at bounding box center [790, 446] width 245 height 85
drag, startPoint x: 893, startPoint y: 443, endPoint x: 757, endPoint y: 456, distance: 136.3
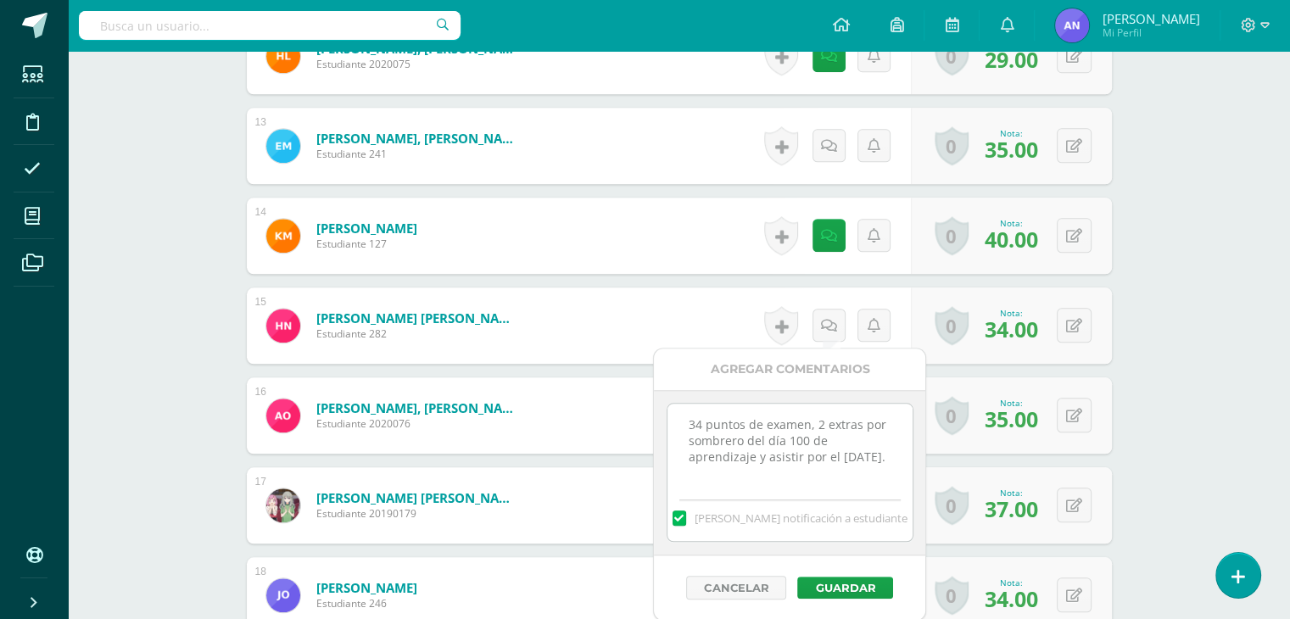
click at [757, 456] on textarea "34 puntos de examen, 2 extras por sombrero del día 100 de aprendizaje y asistir…" at bounding box center [790, 446] width 245 height 85
click at [691, 461] on textarea "34 puntos de examen, 2 extras por sombrero del día 100 de aprendizaje y asistir…" at bounding box center [790, 446] width 245 height 85
drag, startPoint x: 694, startPoint y: 458, endPoint x: 686, endPoint y: 445, distance: 15.6
click at [686, 445] on textarea "34 puntos de examen, 2 extras por sombrero del día 100 de aprendizaje y asistir…" at bounding box center [790, 446] width 245 height 85
type textarea "34 puntos de examen, 2 extras por asistir por el día de la familia."
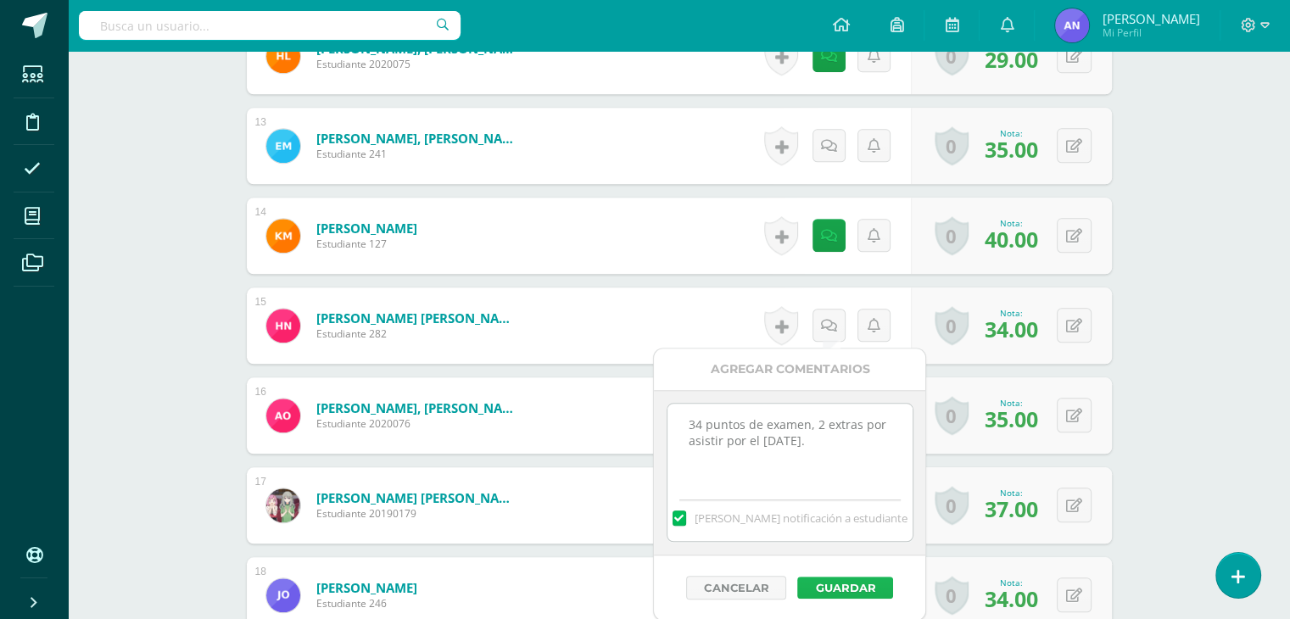
click at [854, 585] on button "Guardar" at bounding box center [846, 588] width 96 height 22
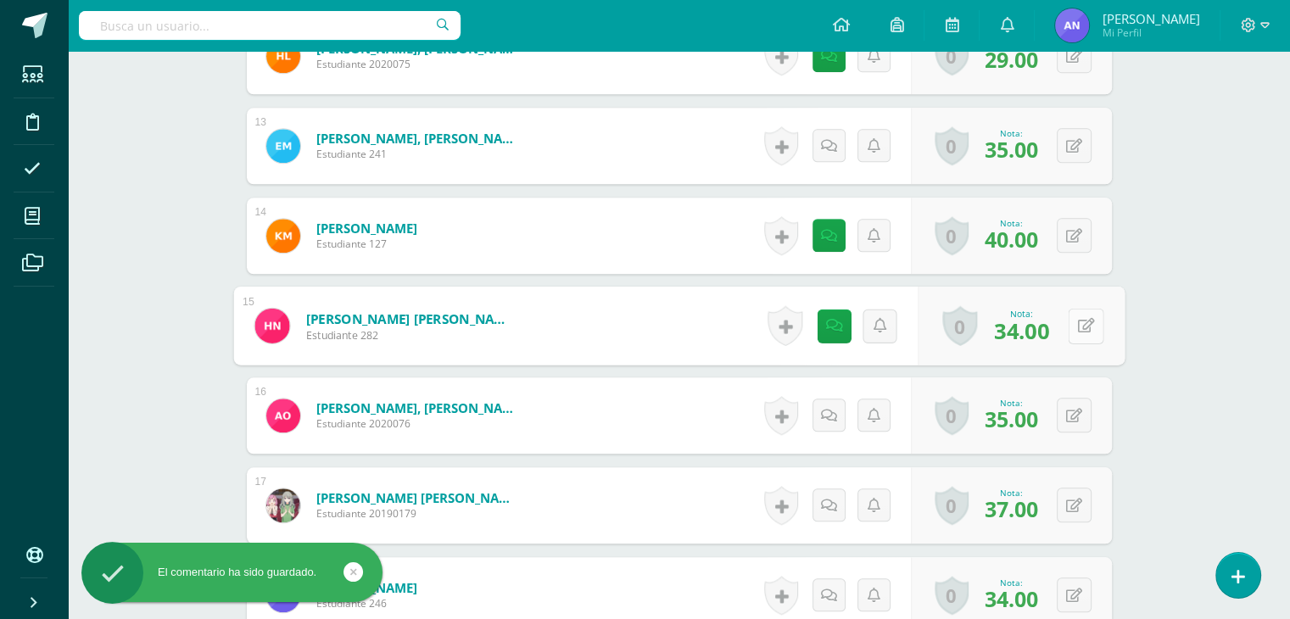
click at [1075, 328] on button at bounding box center [1086, 326] width 36 height 36
type input "36"
click at [1046, 327] on icon at bounding box center [1040, 331] width 15 height 14
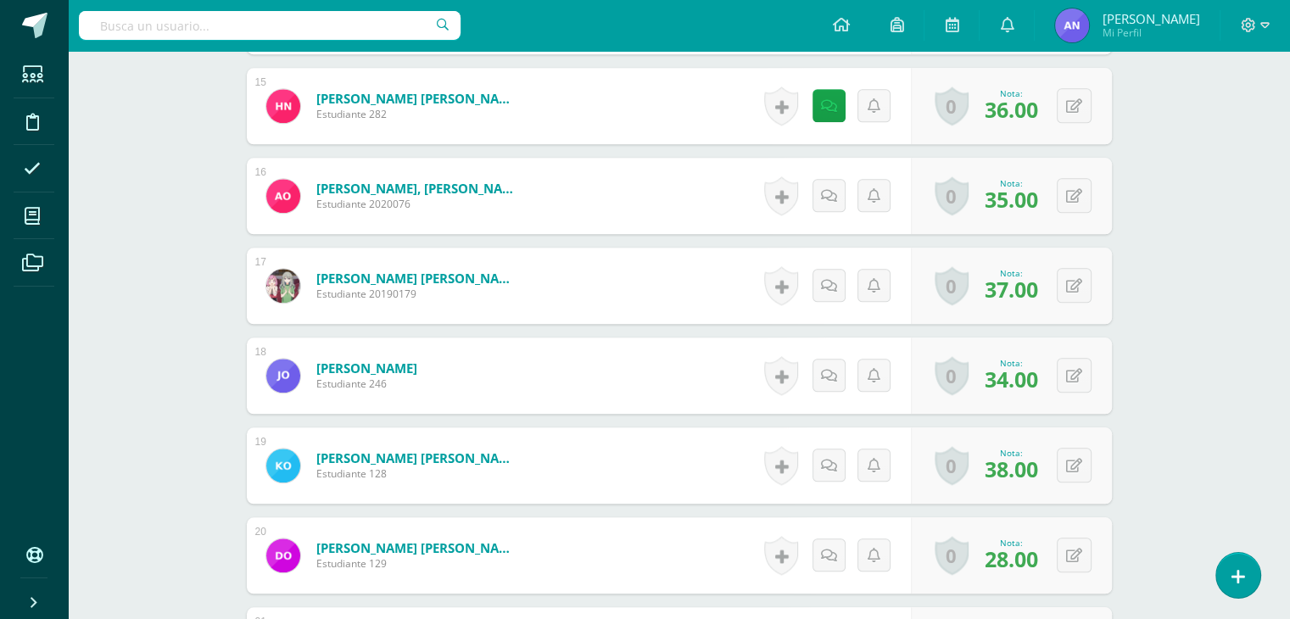
scroll to position [1784, 0]
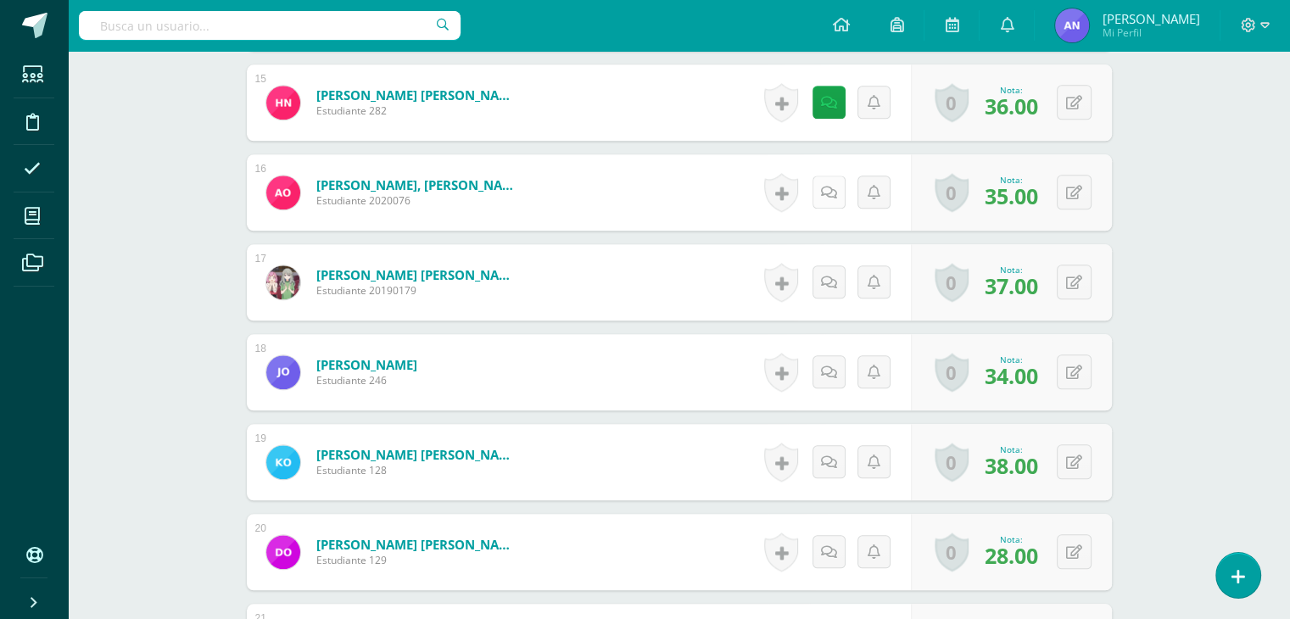
click at [832, 181] on link at bounding box center [829, 192] width 33 height 33
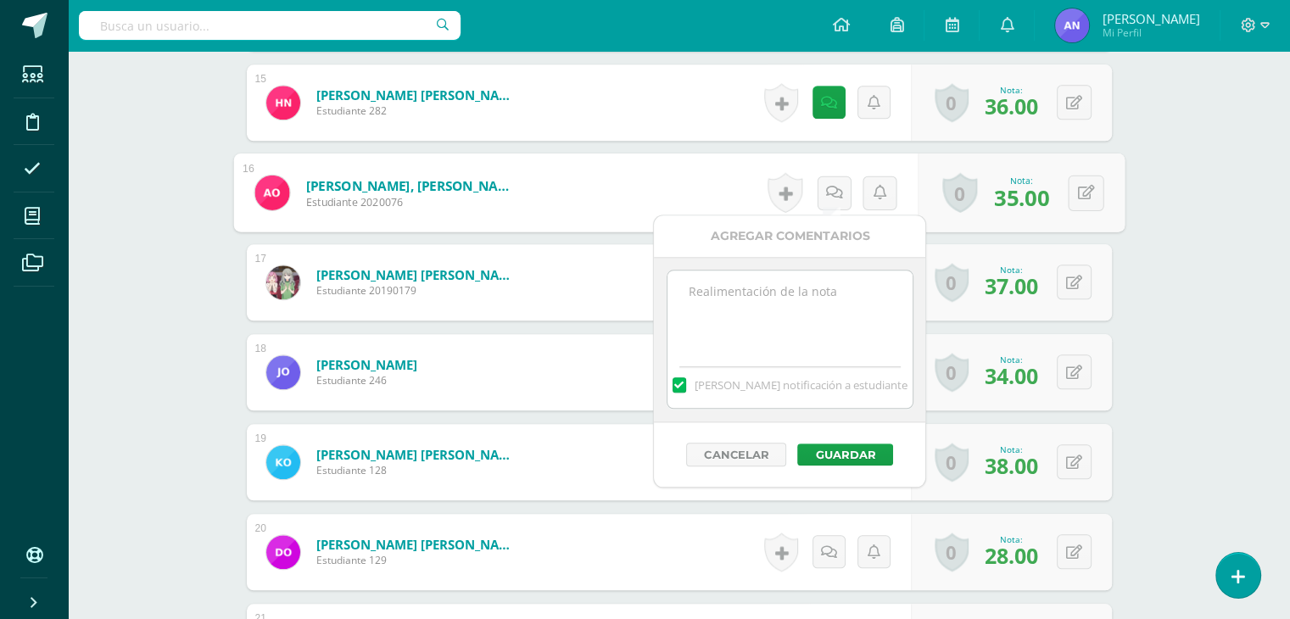
click at [829, 289] on textarea at bounding box center [790, 313] width 245 height 85
paste textarea "38 puntos de examen, 5 extras por sombrero del día 100 de aprendizaje y asistir…"
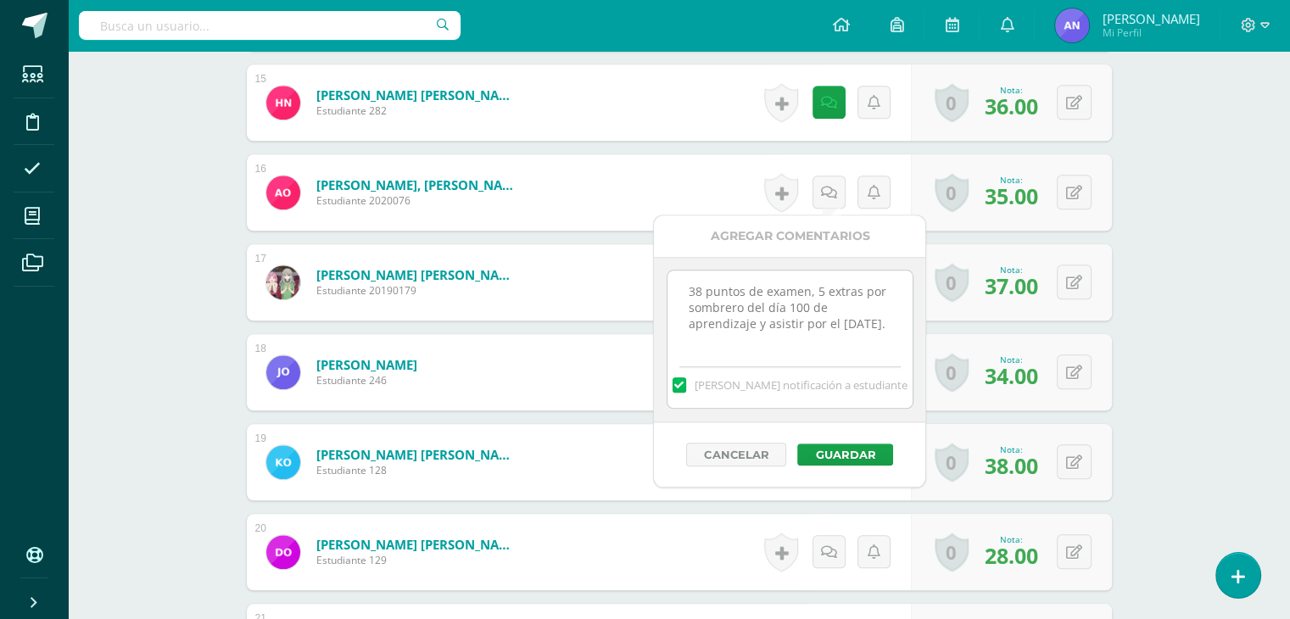
click at [702, 292] on textarea "38 puntos de examen, 5 extras por sombrero del día 100 de aprendizaje y asistir…" at bounding box center [790, 313] width 245 height 85
click at [824, 290] on textarea "35 puntos de examen, 5 extras por sombrero del día 100 de aprendizaje y asistir…" at bounding box center [790, 313] width 245 height 85
drag, startPoint x: 697, startPoint y: 325, endPoint x: 686, endPoint y: 313, distance: 15.6
click at [686, 313] on textarea "35 puntos de examen, 2 extras por sombrero del día 100 de aprendizaje y asistir…" at bounding box center [790, 313] width 245 height 85
type textarea "35 puntos de examen, 2 extras por asistir por el día de la familia."
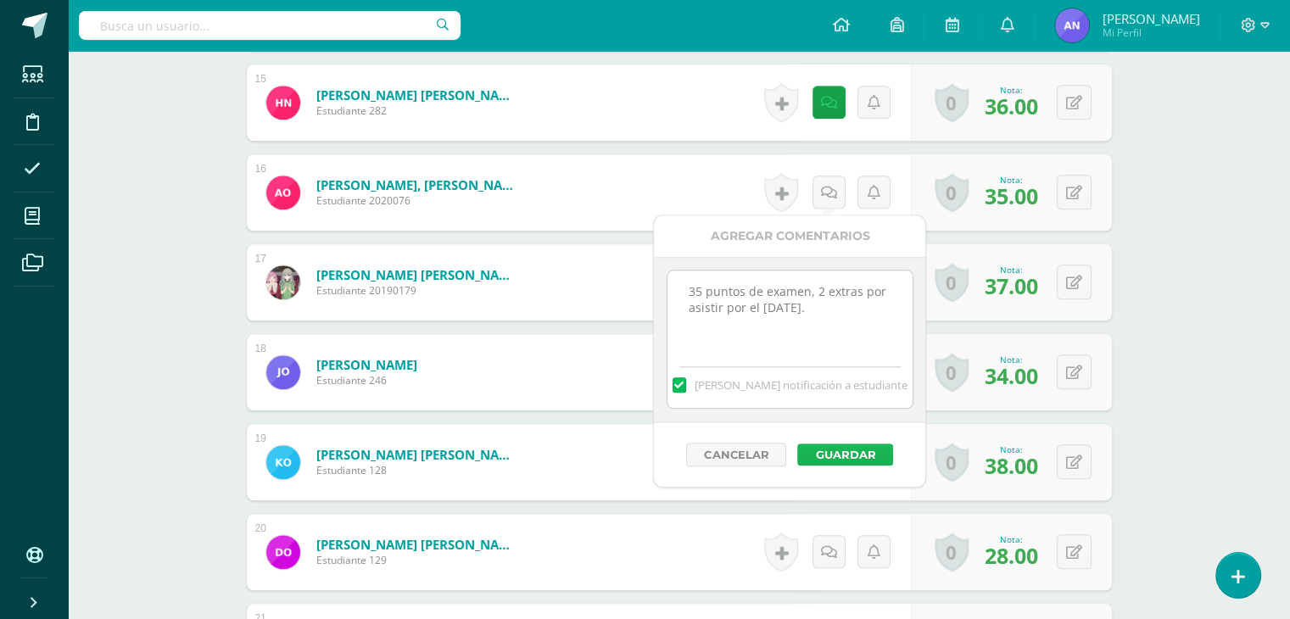
click at [853, 448] on button "Guardar" at bounding box center [846, 455] width 96 height 22
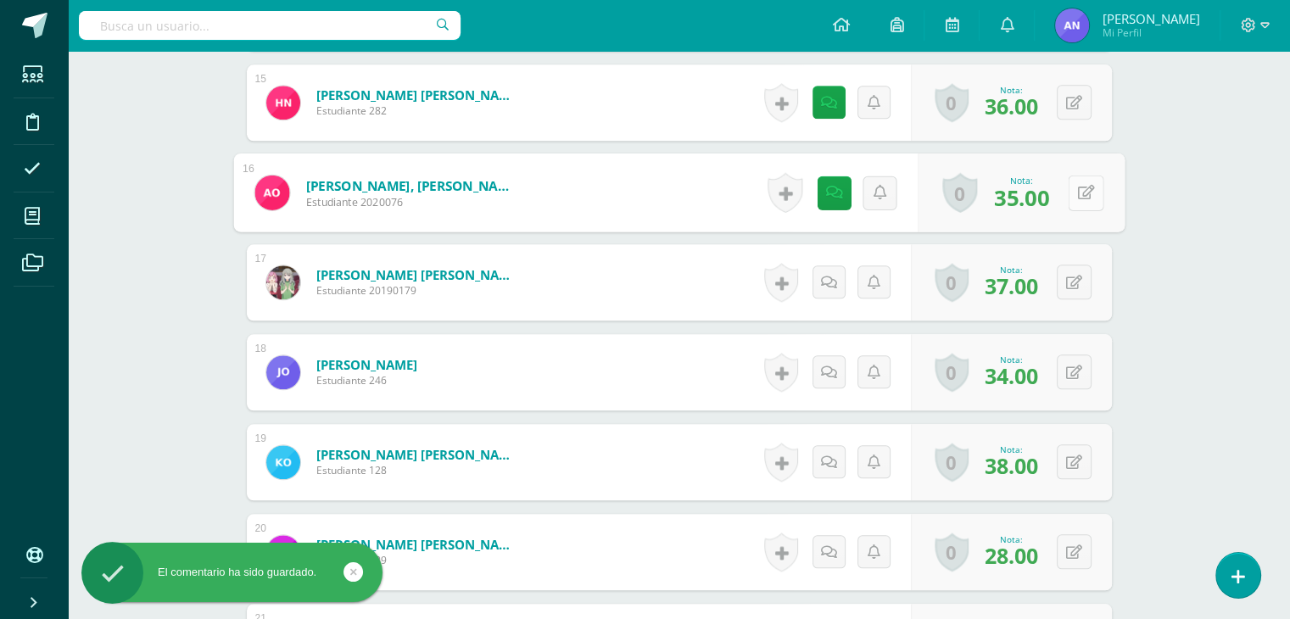
click at [1071, 187] on button at bounding box center [1086, 193] width 36 height 36
type input "37"
click at [1044, 192] on icon at bounding box center [1040, 198] width 15 height 14
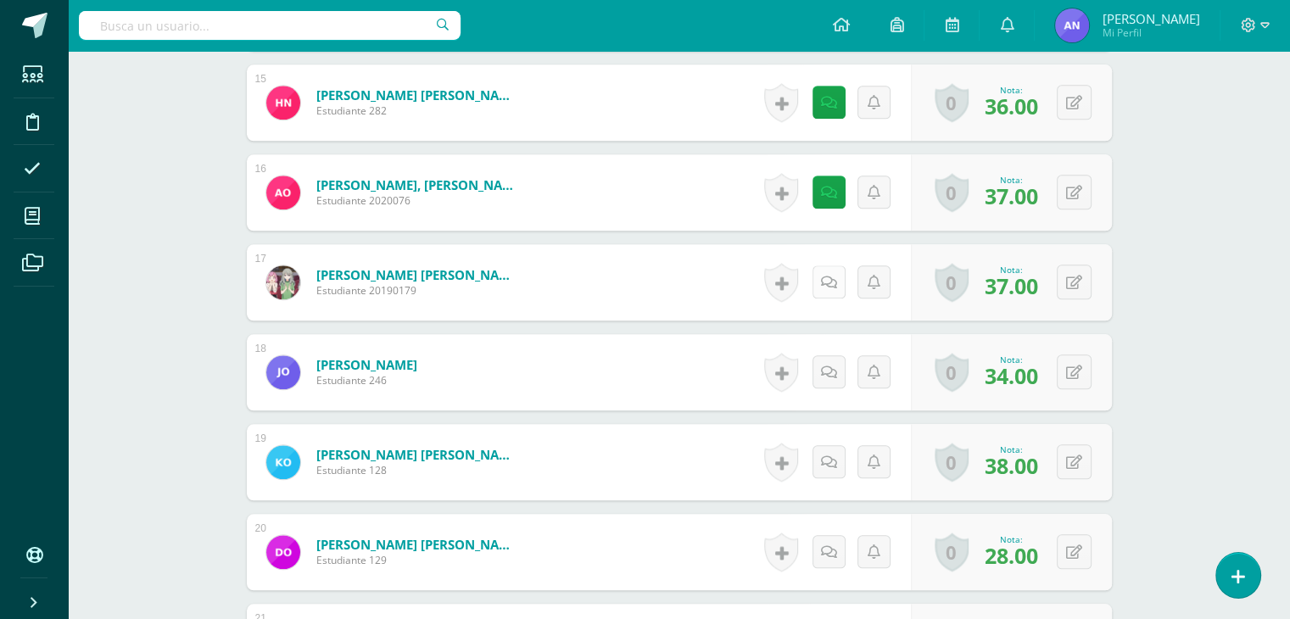
click at [831, 281] on icon at bounding box center [829, 283] width 16 height 14
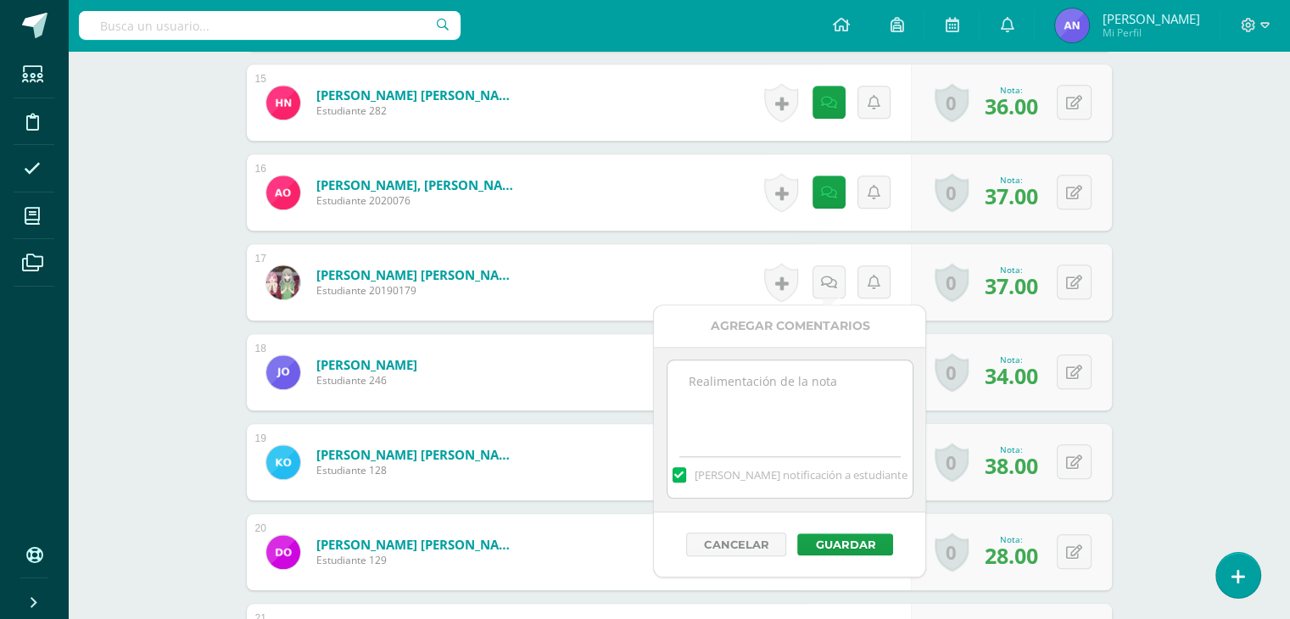
click at [787, 388] on textarea at bounding box center [790, 403] width 245 height 85
paste textarea "38 puntos de examen, 5 extras por sombrero del día 100 de aprendizaje y asistir…"
click at [703, 384] on textarea "38 puntos de examen, 5 extras por sombrero del día 100 de aprendizaje y asistir…" at bounding box center [790, 403] width 245 height 85
click at [818, 385] on textarea "37 puntos de examen, 5 extras por sombrero del día 100 de aprendizaje y asistir…" at bounding box center [790, 403] width 245 height 85
type textarea "37 puntos de examen, 7 extras por sombrero del día 100 de aprendizaje y asistir…"
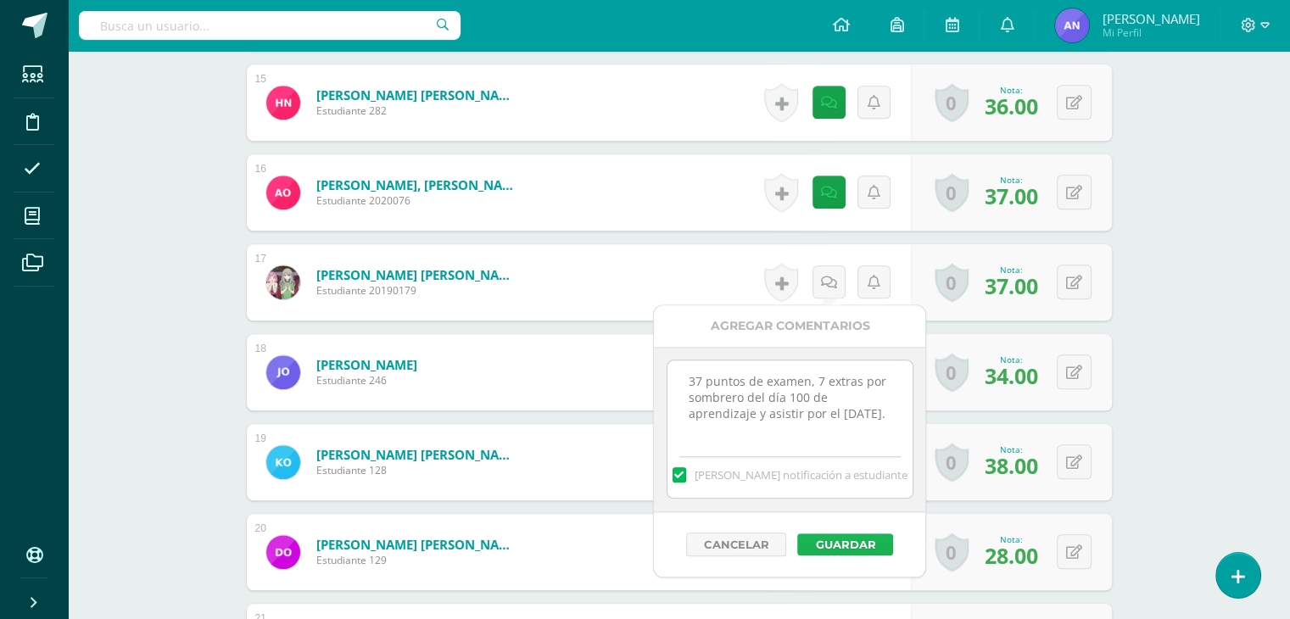
click at [847, 539] on button "Guardar" at bounding box center [846, 545] width 96 height 22
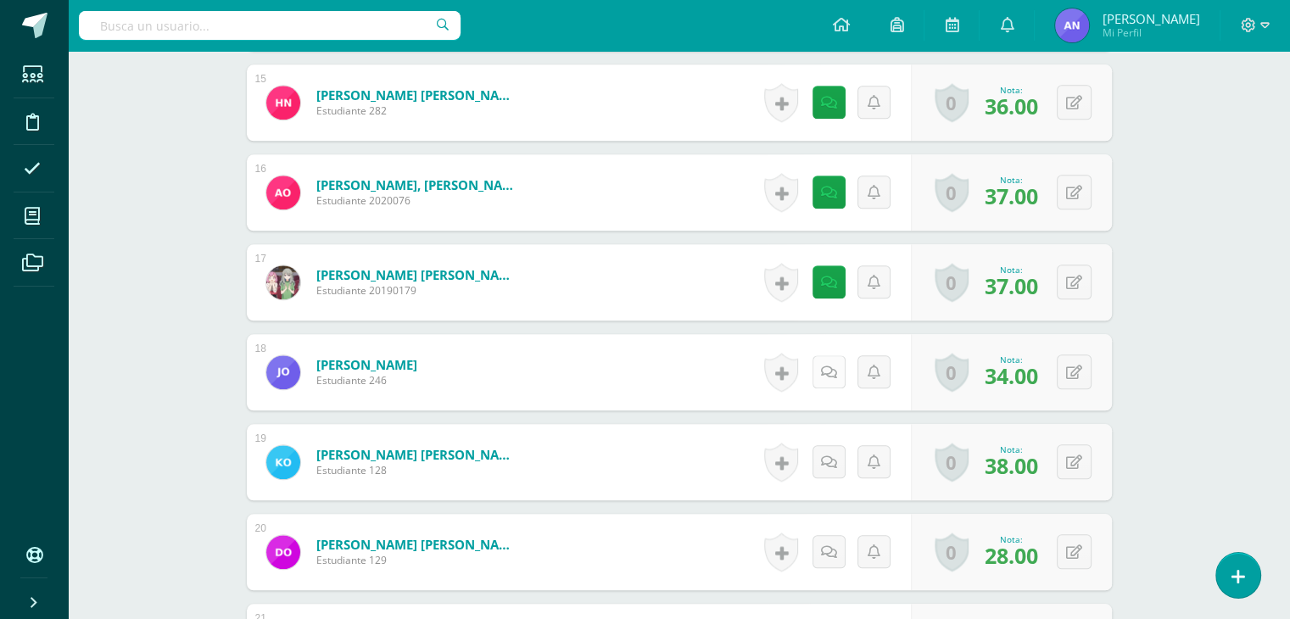
click at [821, 378] on link at bounding box center [829, 371] width 33 height 33
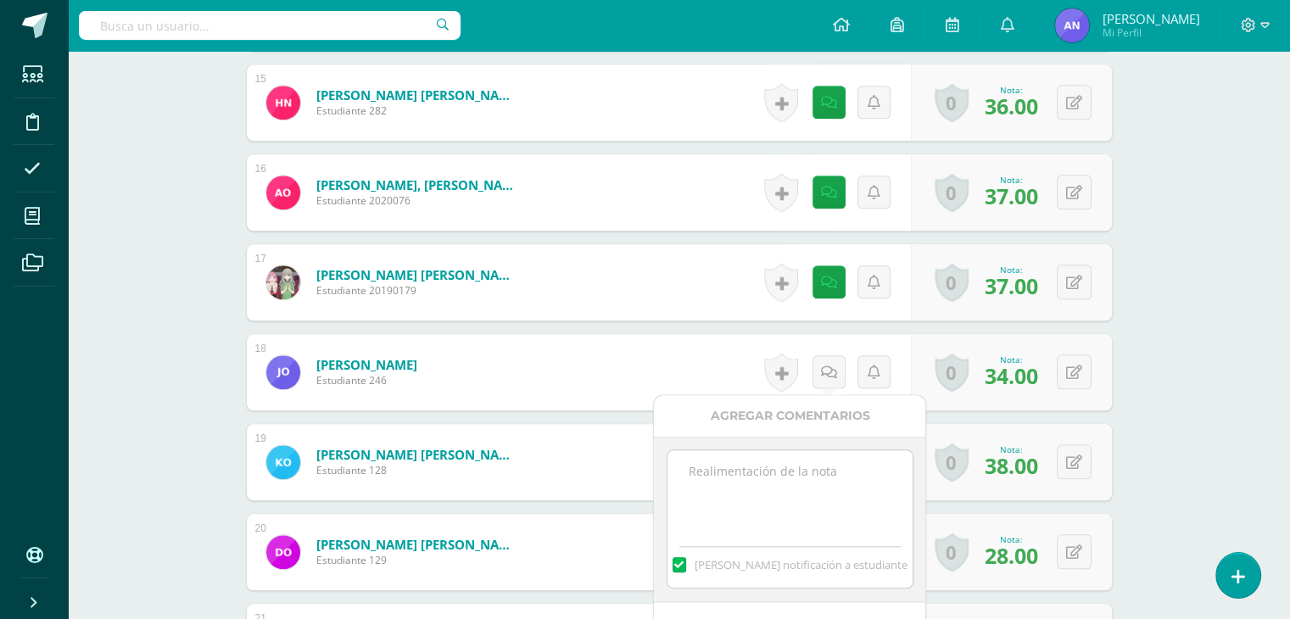
click at [805, 456] on textarea at bounding box center [790, 493] width 245 height 85
paste textarea "38 puntos de examen, 5 extras por sombrero del día 100 de aprendizaje y asistir…"
click at [700, 473] on textarea "38 puntos de examen, 5 extras por sombrero del día 100 de aprendizaje y asistir…" at bounding box center [790, 493] width 245 height 85
click at [818, 467] on textarea "34 puntos de examen, 5 extras por sombrero del día 100 de aprendizaje y asistir…" at bounding box center [790, 493] width 245 height 85
click at [699, 505] on textarea "34 puntos de examen, 2 extras por sombrero del día 100 de aprendizaje y asistir…" at bounding box center [790, 493] width 245 height 85
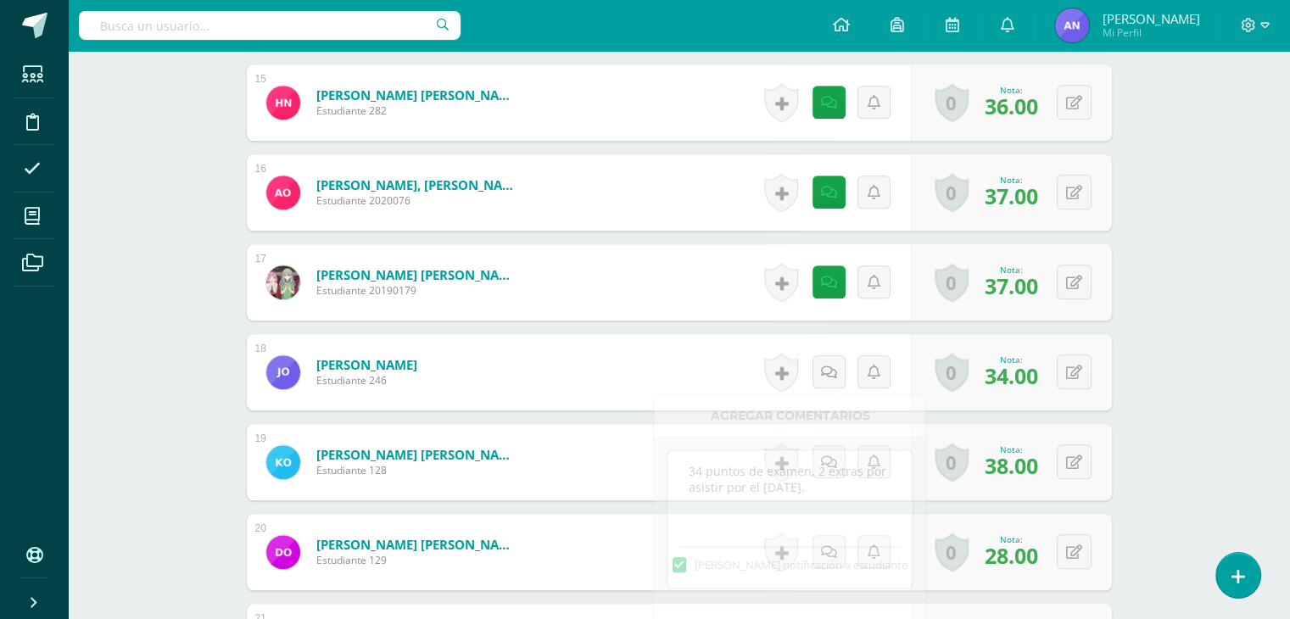
type textarea "34 puntos de examen, 2 extras por asistir por el día de la familia."
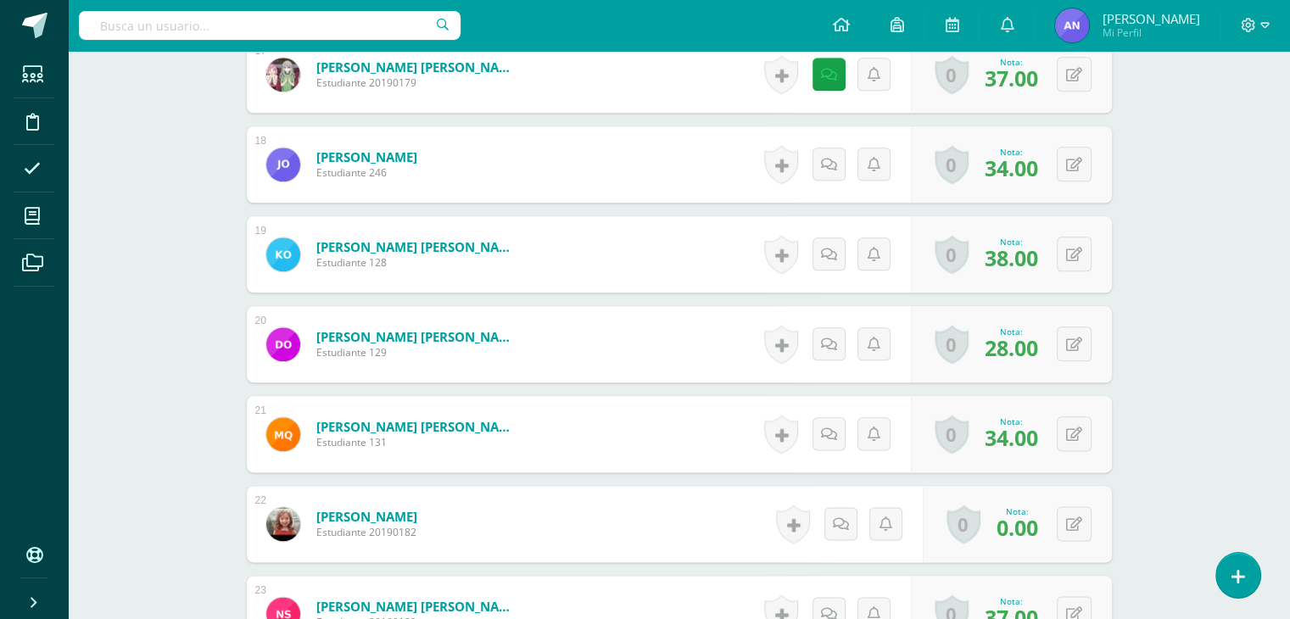
scroll to position [2003, 0]
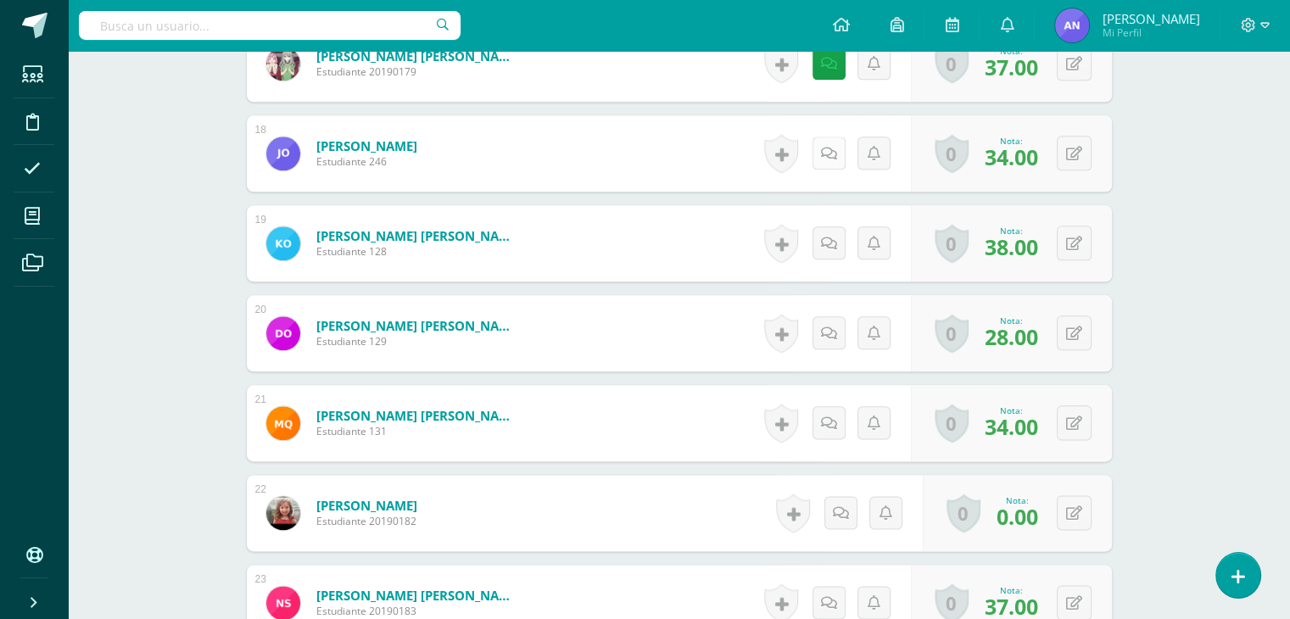
click at [831, 153] on icon at bounding box center [829, 154] width 16 height 14
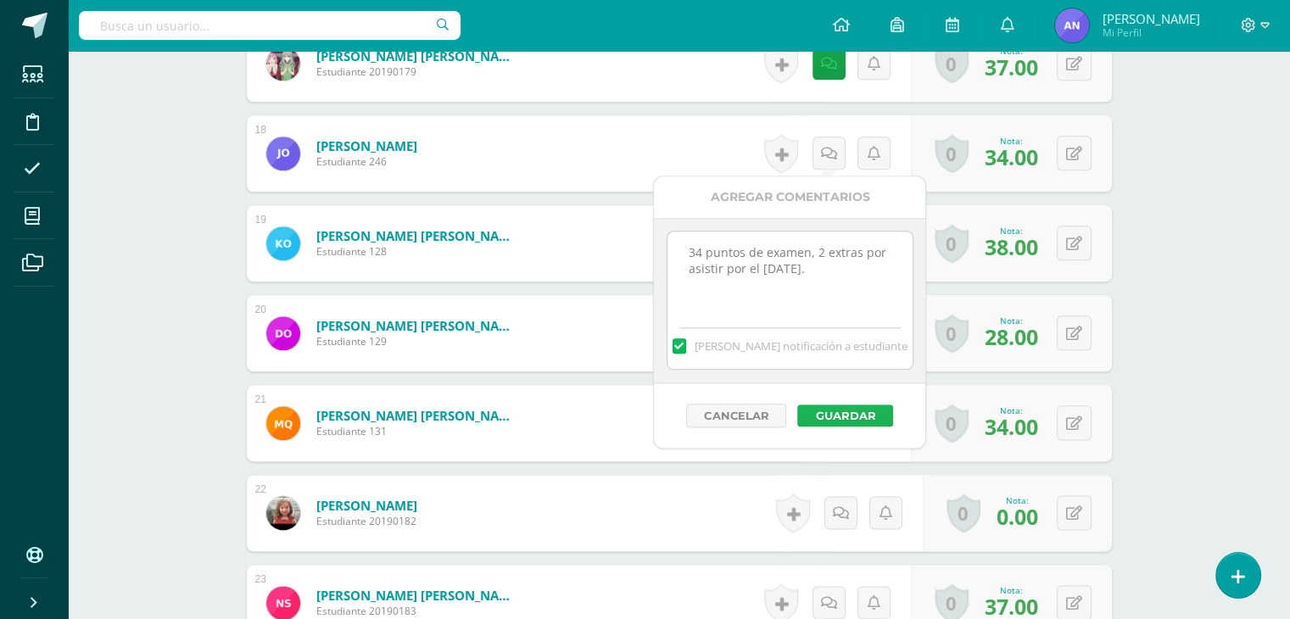
click at [848, 410] on button "Guardar" at bounding box center [846, 416] width 96 height 22
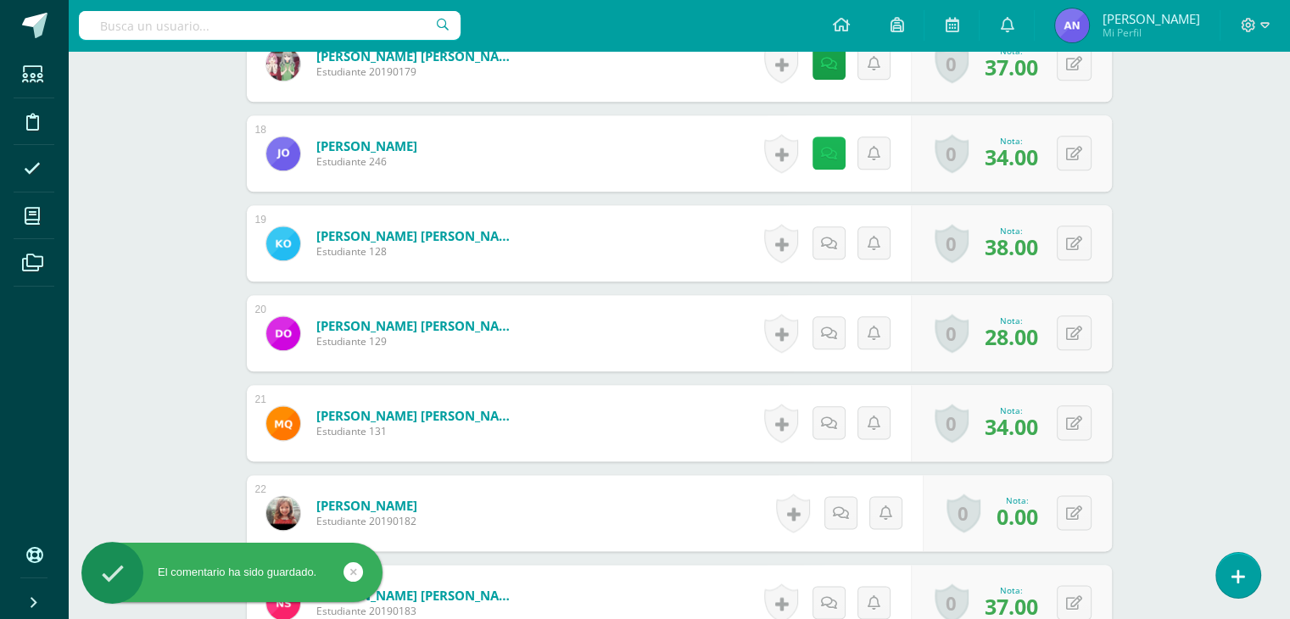
click at [825, 158] on icon at bounding box center [829, 154] width 16 height 14
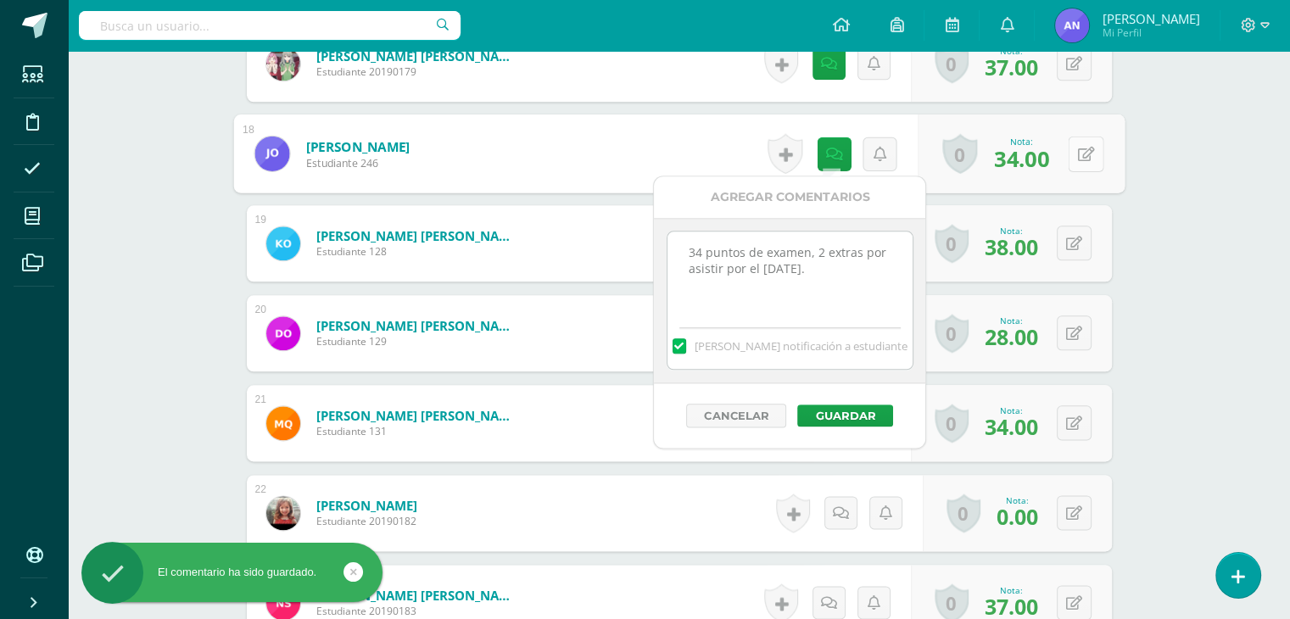
click at [1083, 153] on icon at bounding box center [1085, 153] width 17 height 14
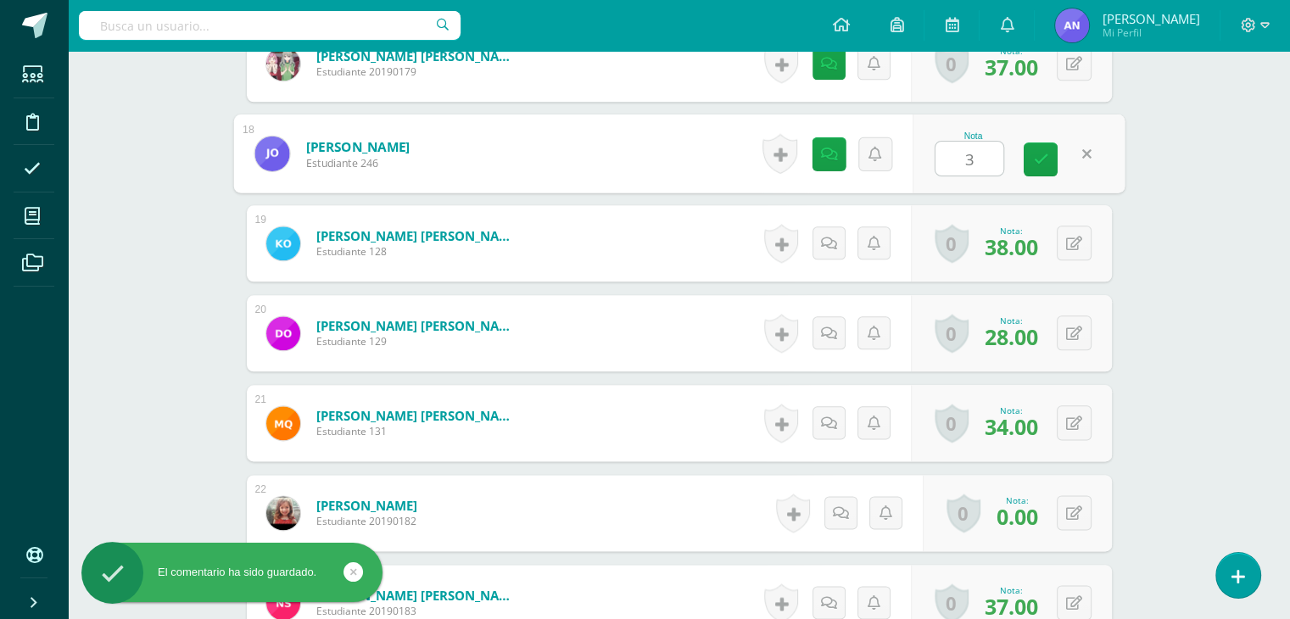
type input "36"
click at [1036, 152] on icon at bounding box center [1040, 159] width 15 height 14
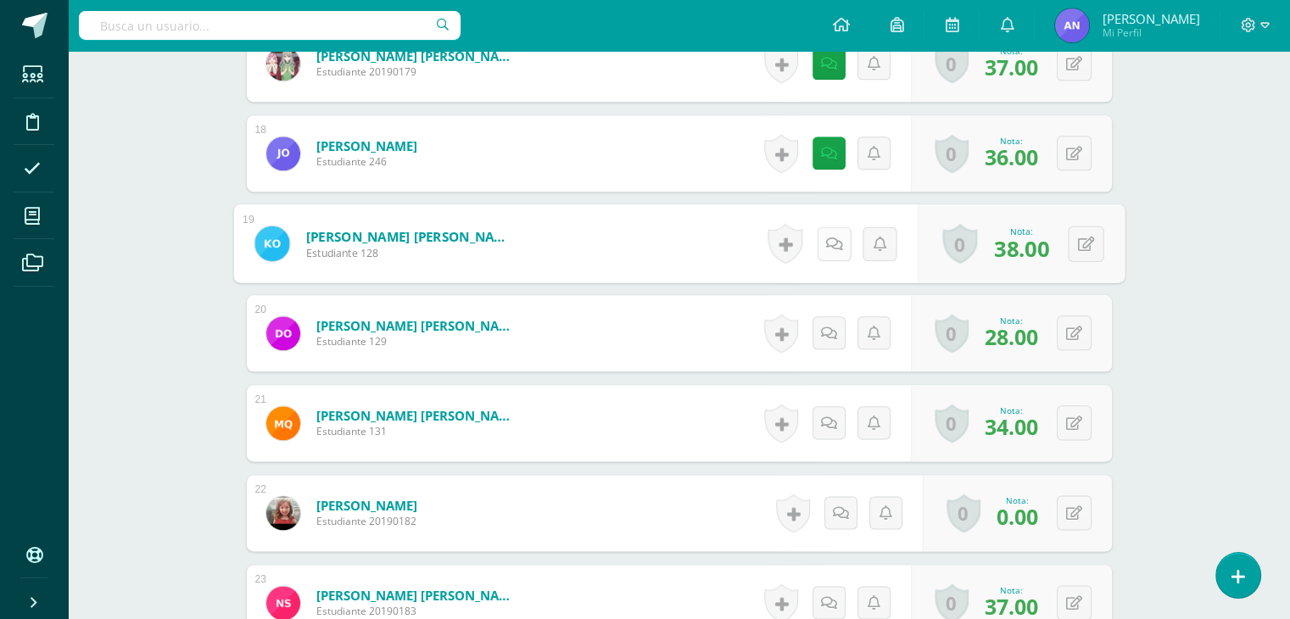
click at [835, 245] on icon at bounding box center [834, 243] width 17 height 14
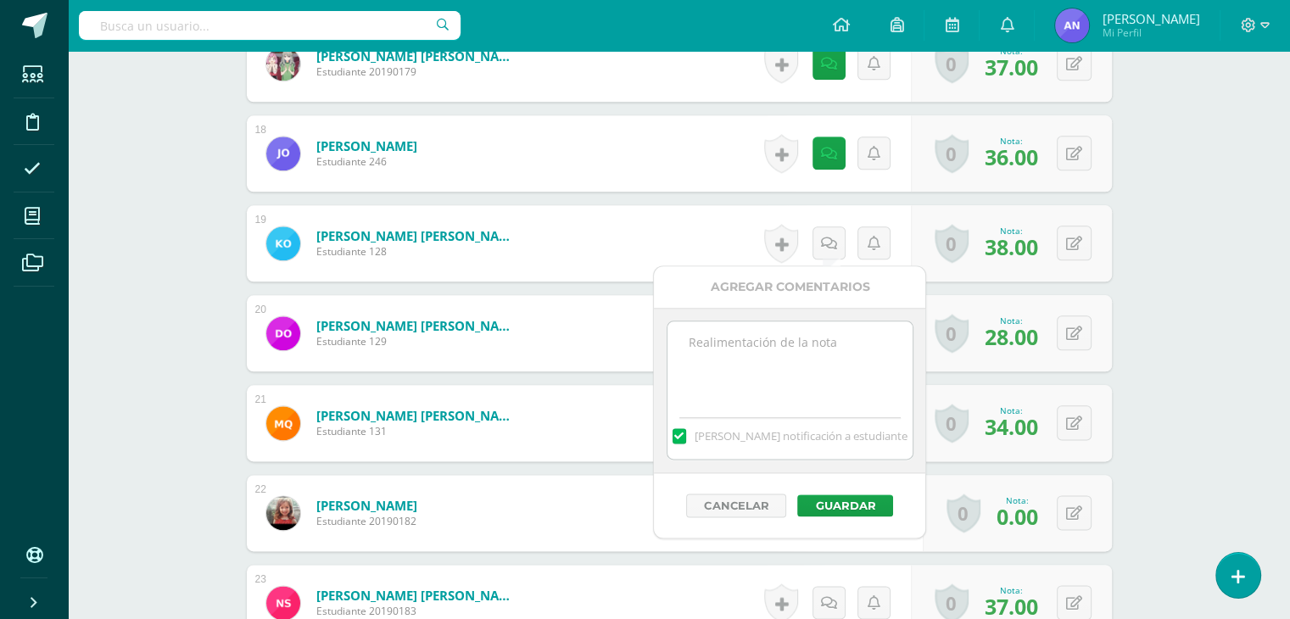
click at [781, 338] on textarea at bounding box center [790, 364] width 245 height 85
paste textarea "38 puntos de examen, 5 extras por sombrero del día 100 de aprendizaje y asistir…"
type textarea "38 puntos de examen, 5 extras por sombrero del día 100 de aprendizaje y asistir…"
click at [852, 501] on button "Guardar" at bounding box center [846, 506] width 96 height 22
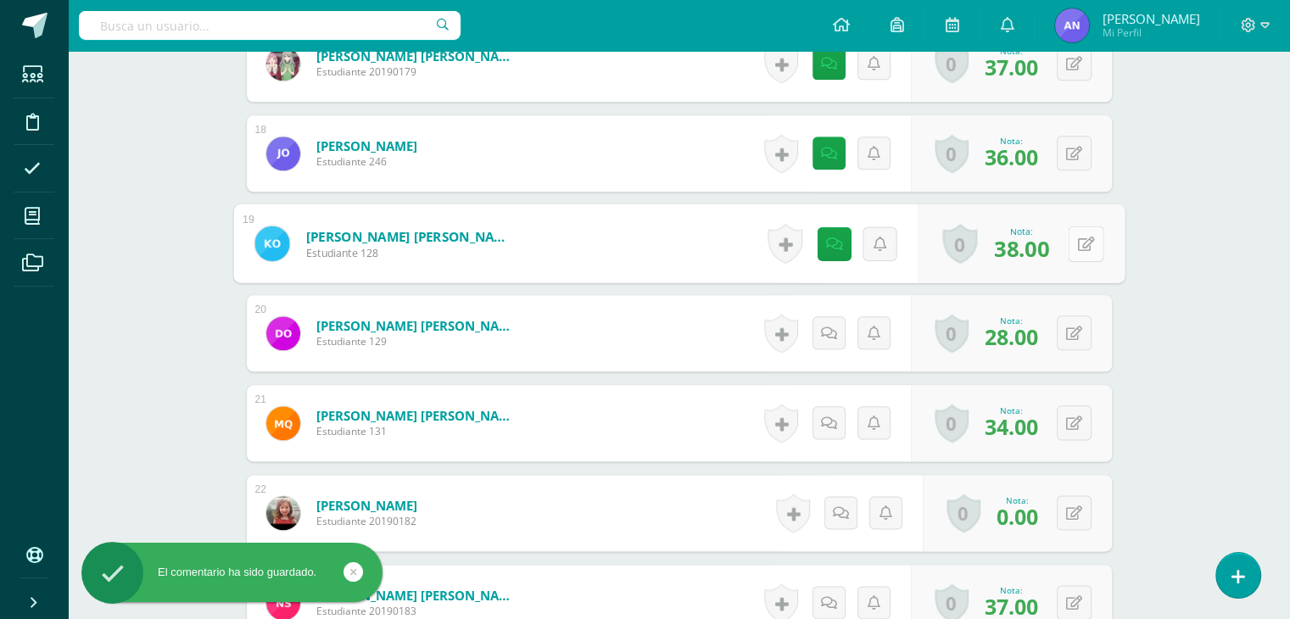
click at [1074, 244] on button at bounding box center [1086, 244] width 36 height 36
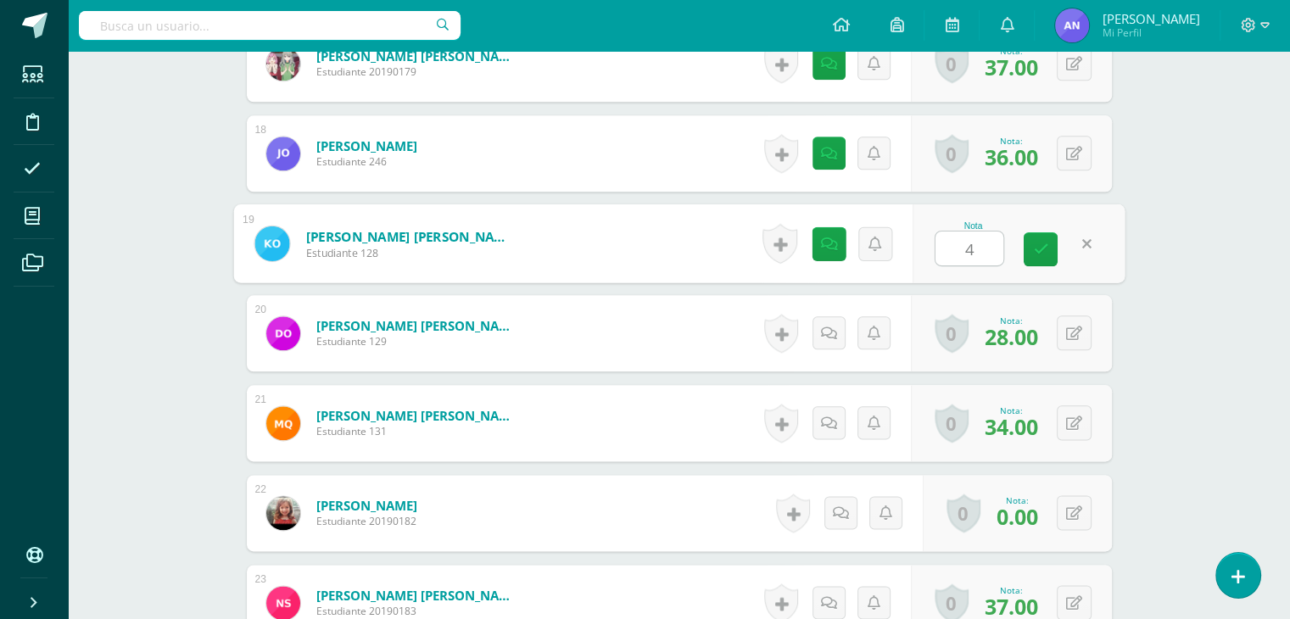
type input "40"
click at [1033, 243] on icon at bounding box center [1040, 249] width 15 height 14
click at [824, 336] on link at bounding box center [829, 332] width 33 height 33
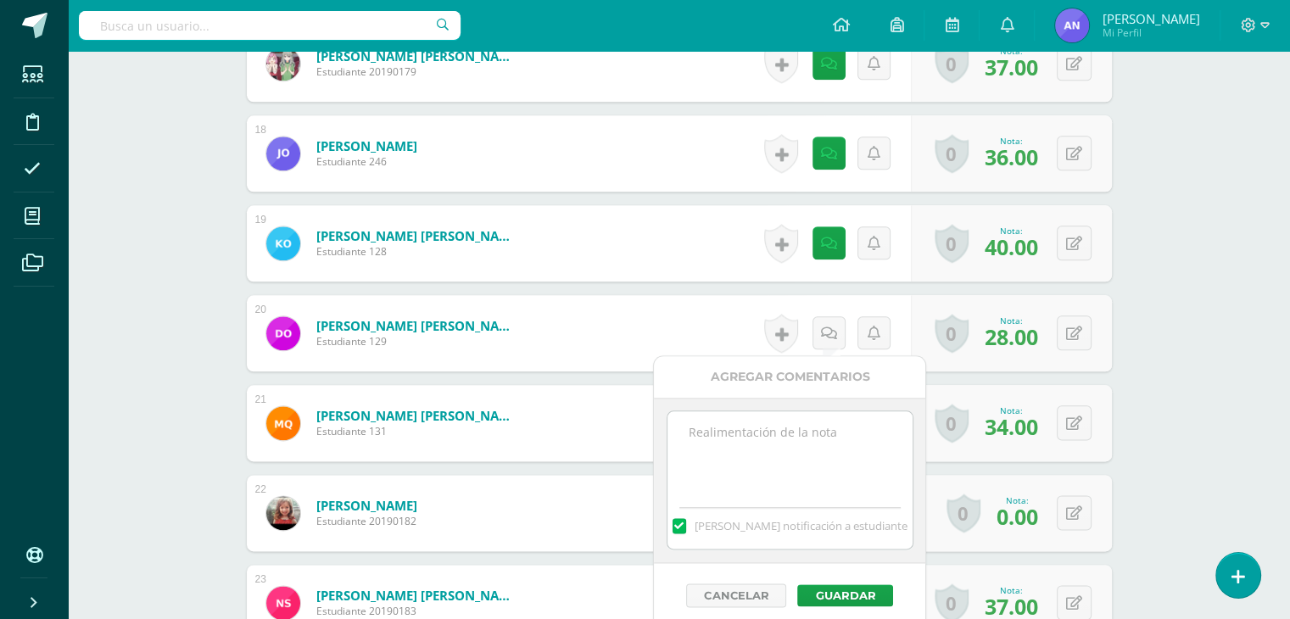
click at [789, 422] on textarea at bounding box center [790, 453] width 245 height 85
paste textarea "38 puntos de examen, 5 extras por sombrero del día 100 de aprendizaje y asistir…"
click at [699, 425] on textarea "38 puntos de examen, 5 extras por sombrero del día 100 de aprendizaje y asistir…" at bounding box center [790, 453] width 245 height 85
click at [821, 428] on textarea "28 puntos de examen, 5 extras por sombrero del día 100 de aprendizaje y asistir…" at bounding box center [790, 453] width 245 height 85
type textarea "28 puntos de examen, 7 extras por sombrero del día 100 de aprendizaje y asistir…"
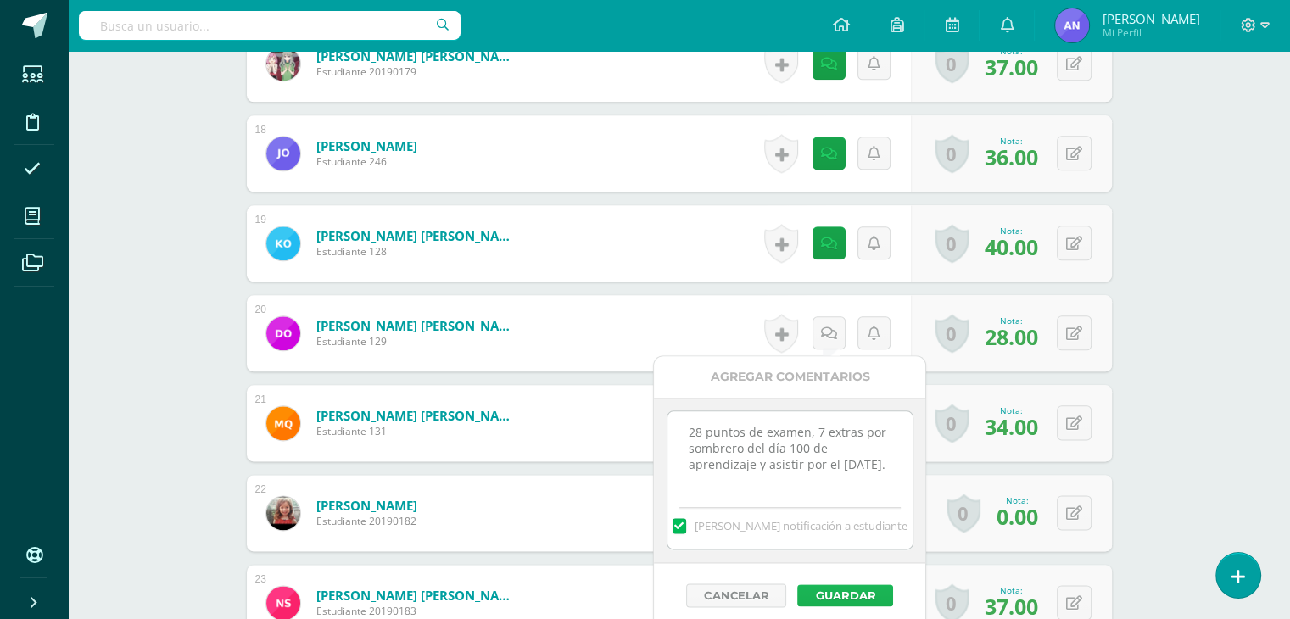
click at [839, 586] on button "Guardar" at bounding box center [846, 596] width 96 height 22
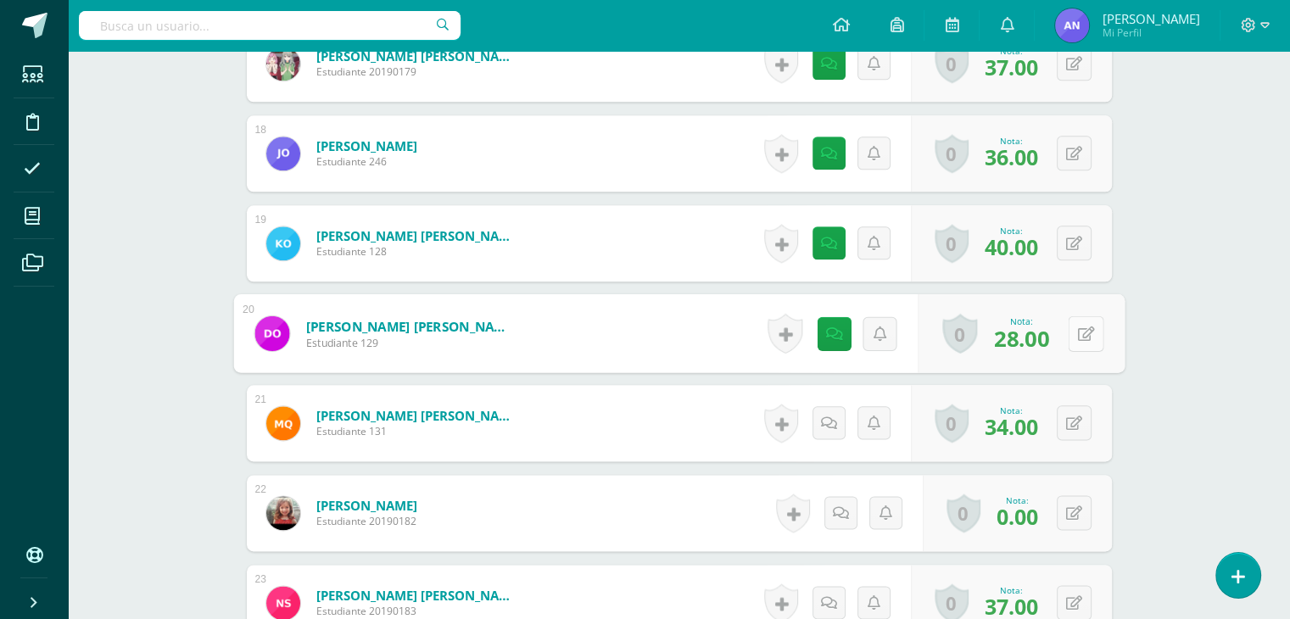
click at [1082, 335] on button at bounding box center [1086, 334] width 36 height 36
type input "35"
click at [1048, 339] on link at bounding box center [1041, 339] width 34 height 34
click at [827, 420] on icon at bounding box center [829, 424] width 16 height 14
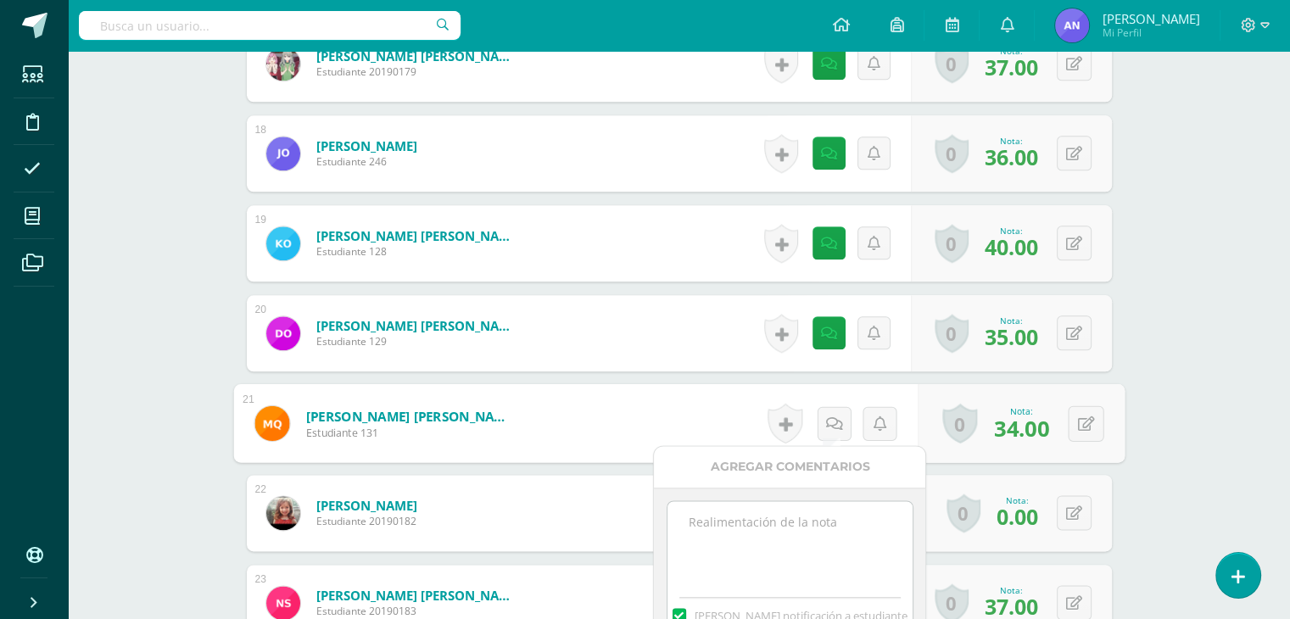
click at [785, 507] on textarea at bounding box center [790, 543] width 245 height 85
paste textarea "38 puntos de examen, 5 extras por sombrero del día 100 de aprendizaje y asistir…"
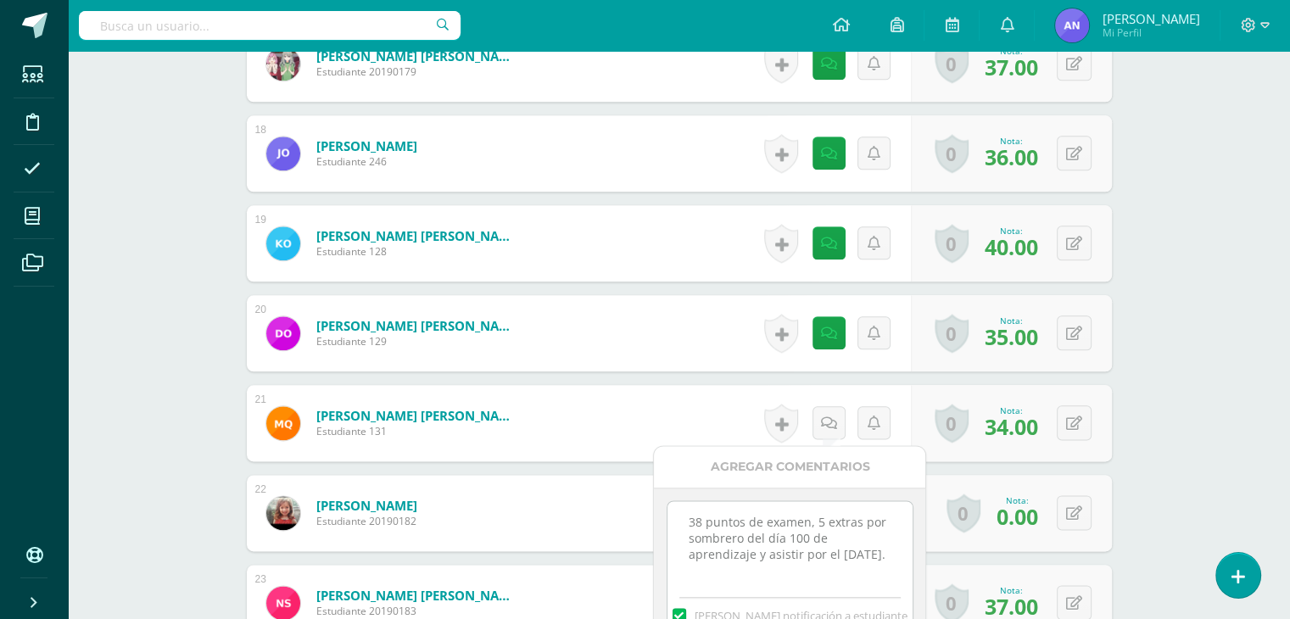
click at [705, 523] on textarea "38 puntos de examen, 5 extras por sombrero del día 100 de aprendizaje y asistir…" at bounding box center [790, 543] width 245 height 85
click at [824, 522] on textarea "34 puntos de examen, 5 extras por sombrero del día 100 de aprendizaje y asistir…" at bounding box center [790, 543] width 245 height 85
click at [699, 552] on textarea "34 puntos de examen, 2 extras por sombrero del día 100 de aprendizaje y asistir…" at bounding box center [790, 543] width 245 height 85
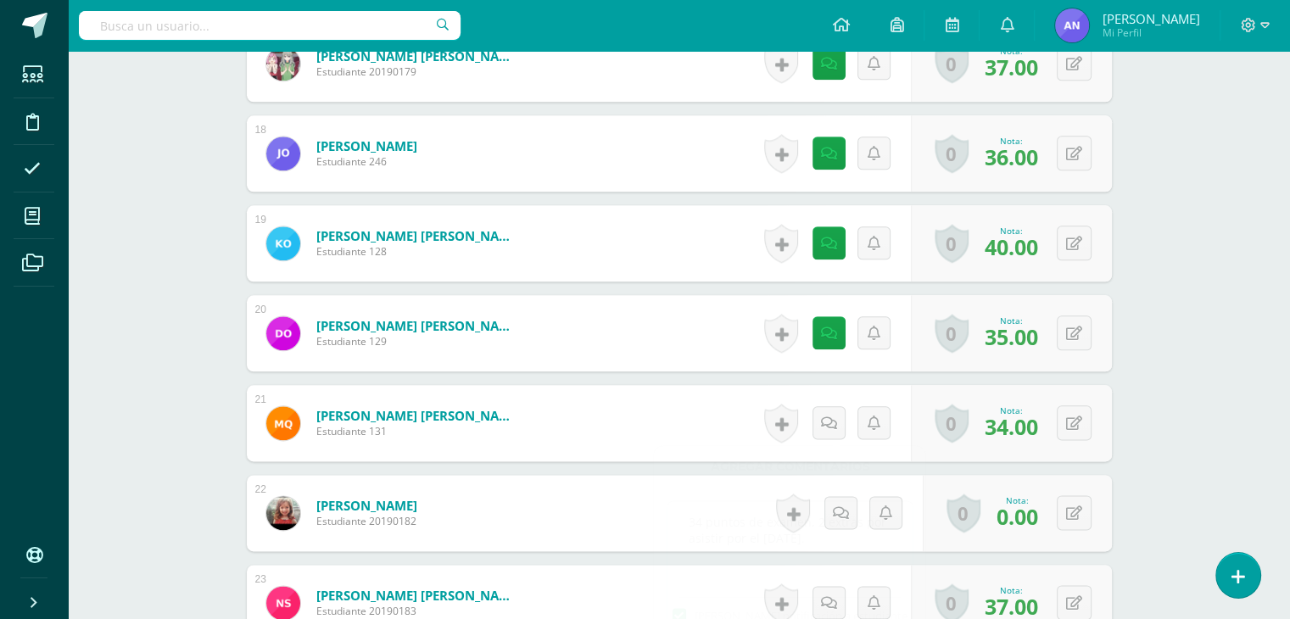
type textarea "34 puntos de examen, 2 extras por asistir por el día de la familia."
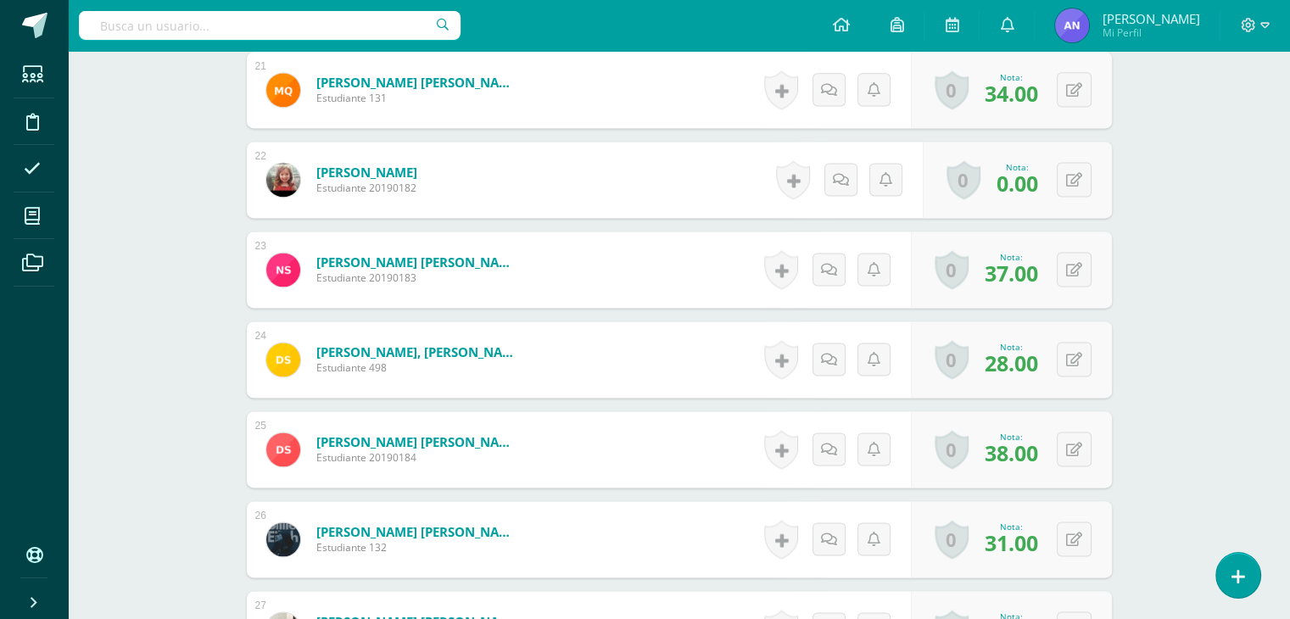
scroll to position [2314, 0]
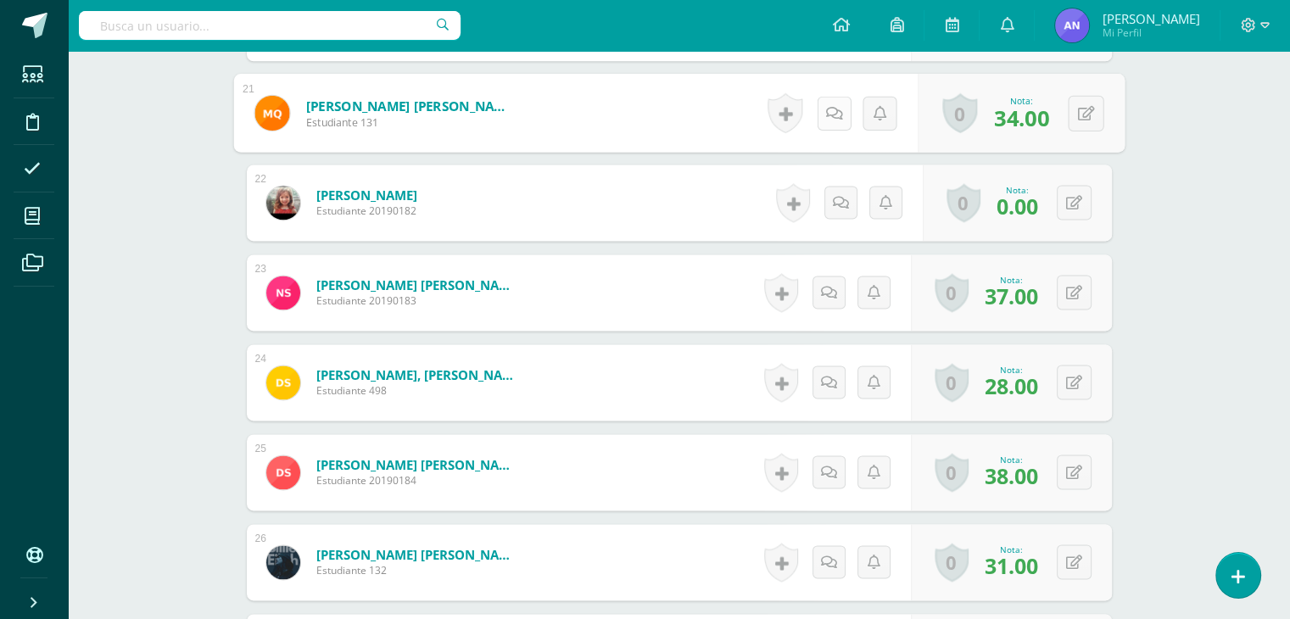
click at [833, 118] on icon at bounding box center [834, 112] width 17 height 14
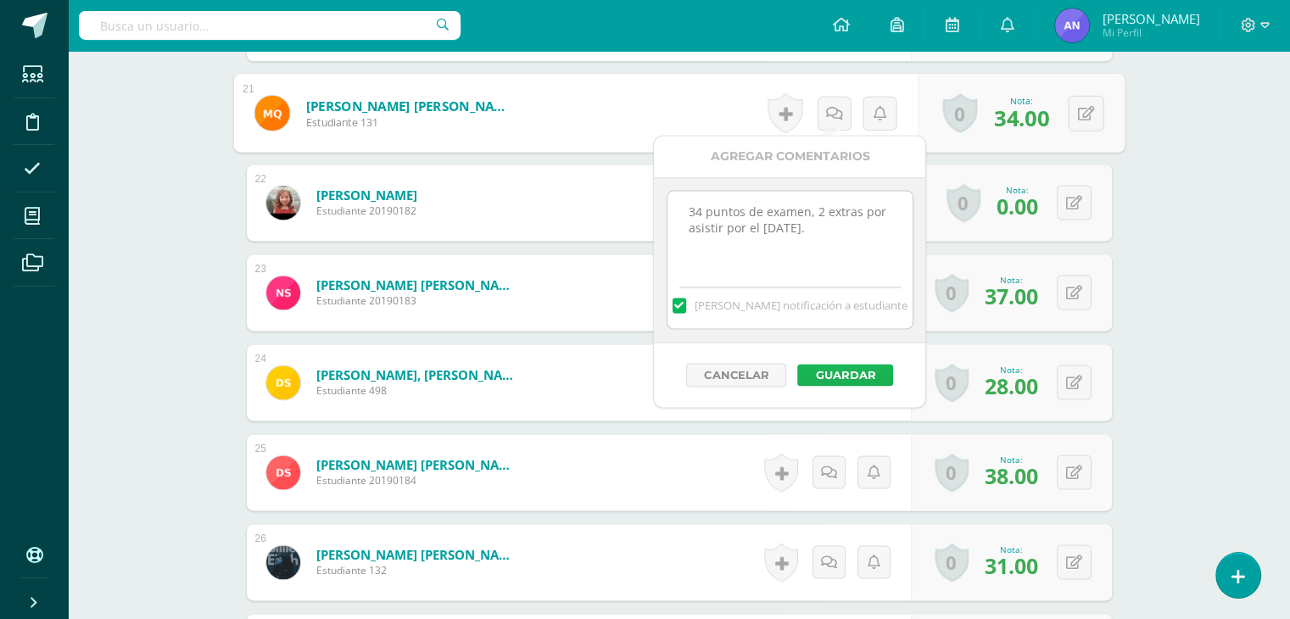
click at [848, 372] on button "Guardar" at bounding box center [846, 375] width 96 height 22
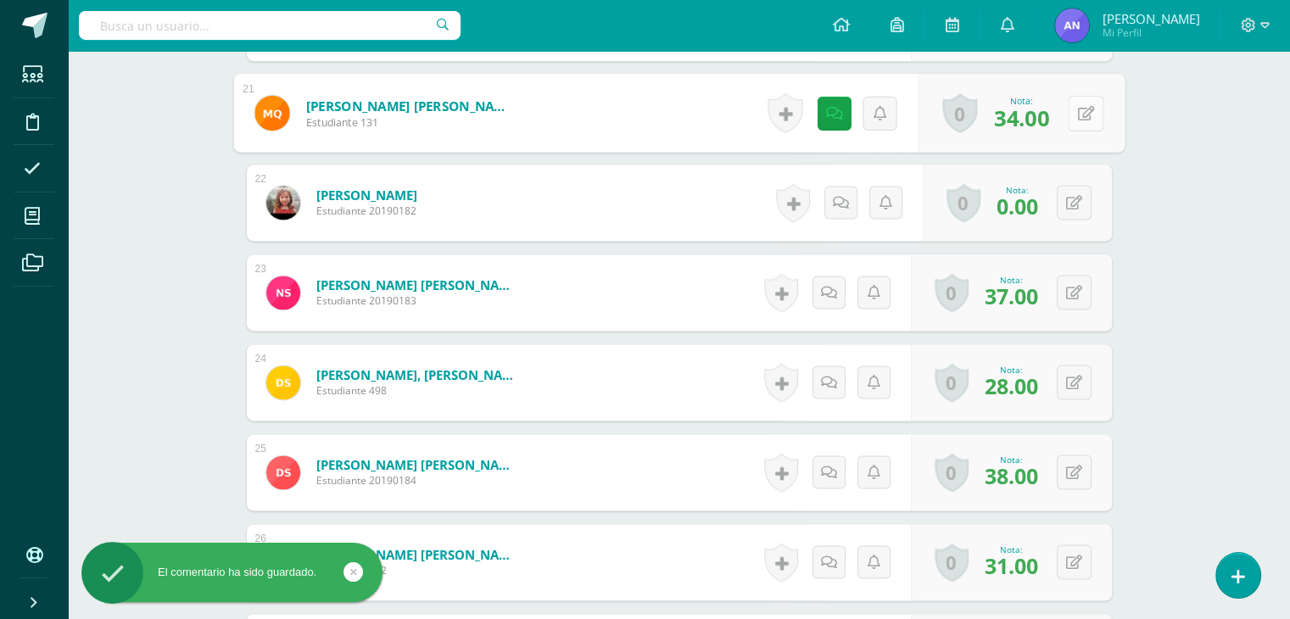
click at [1083, 101] on button at bounding box center [1086, 113] width 36 height 36
type input "36"
click at [1058, 108] on div "Nota 36" at bounding box center [1019, 113] width 212 height 79
click at [1047, 112] on div "0 Logros Logros obtenidos Aún no hay logros agregados Nota: 36.00" at bounding box center [1011, 113] width 201 height 76
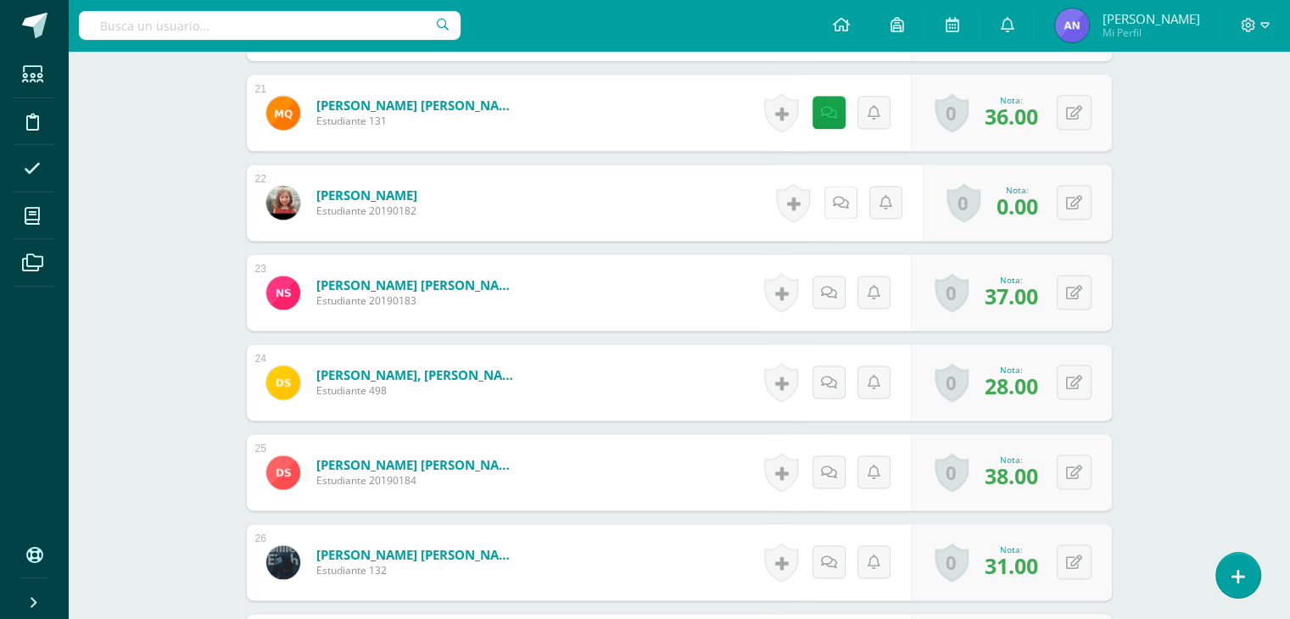
click at [844, 196] on icon at bounding box center [841, 203] width 16 height 14
click at [814, 389] on div "Historial de actividad No hay historial para esta actividad Agregar Comentarios…" at bounding box center [839, 383] width 157 height 79
click at [837, 379] on icon at bounding box center [834, 382] width 17 height 14
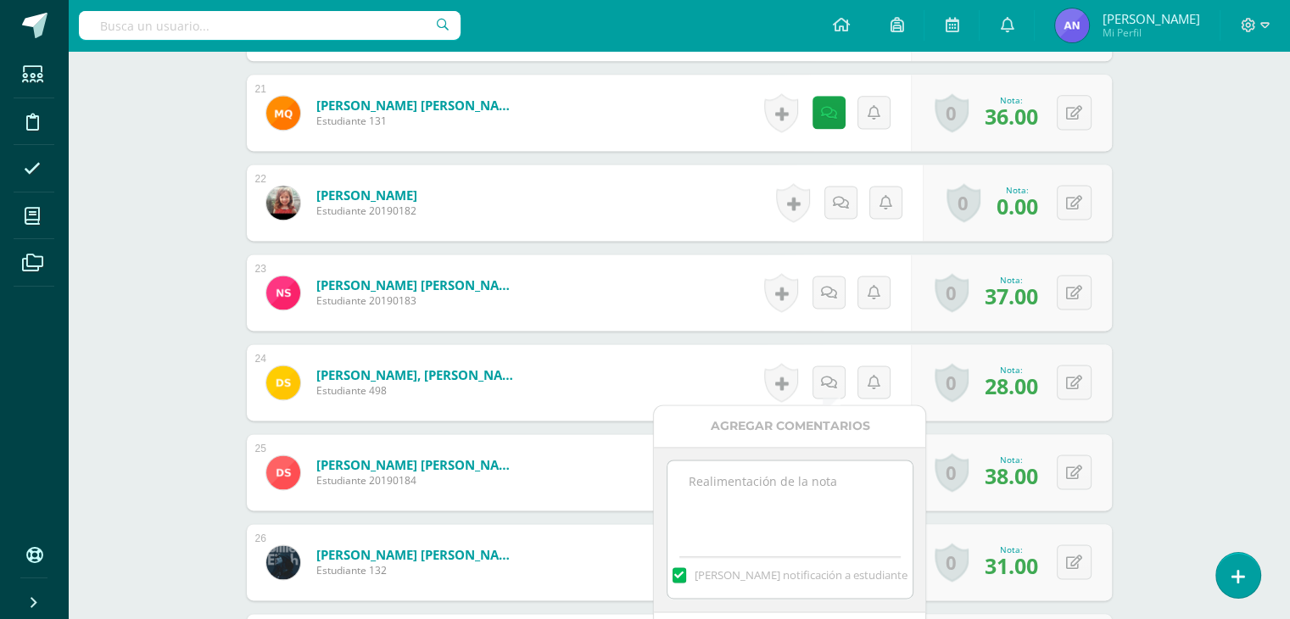
click at [777, 520] on textarea at bounding box center [790, 503] width 245 height 85
paste textarea "38 puntos de examen, 5 extras por sombrero del día 100 de aprendizaje y asistir…"
click at [698, 480] on textarea "38 puntos de examen, 5 extras por sombrero del día 100 de aprendizaje y asistir…" at bounding box center [790, 503] width 245 height 85
click at [818, 483] on textarea "28 puntos de examen, 5 extras por sombrero del día 100 de aprendizaje y asistir…" at bounding box center [790, 503] width 245 height 85
type textarea "28 puntos de examen, 7 extras por sombrero del día 100 de aprendizaje y asistir…"
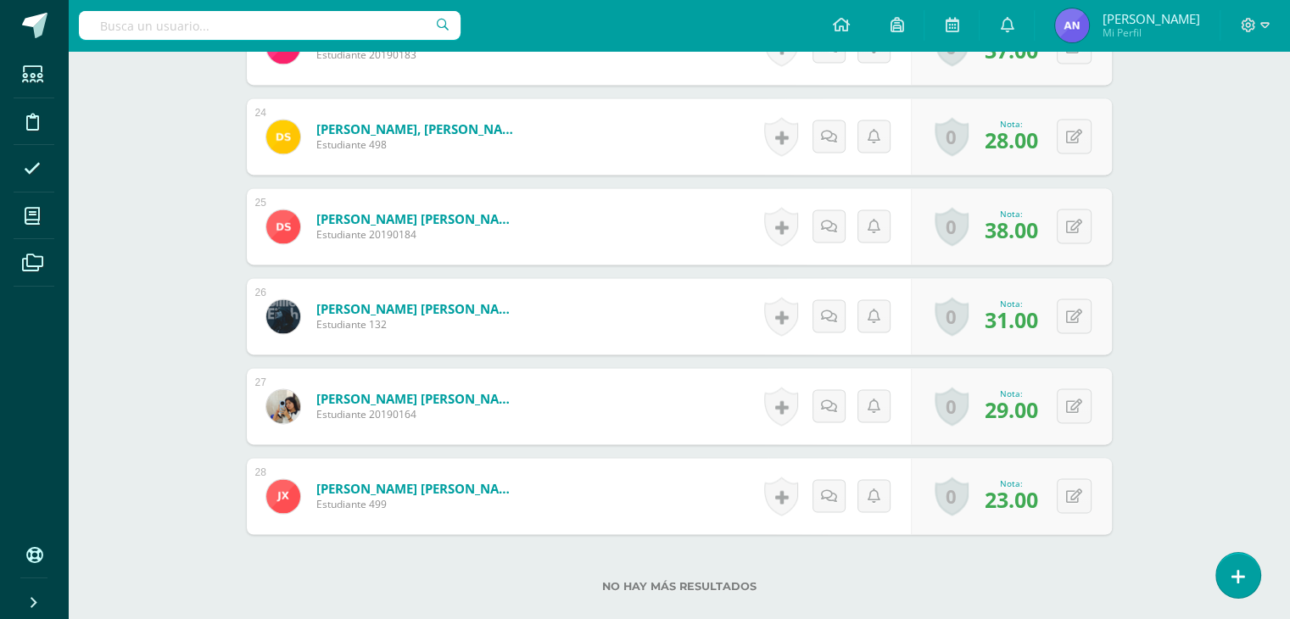
scroll to position [2605, 0]
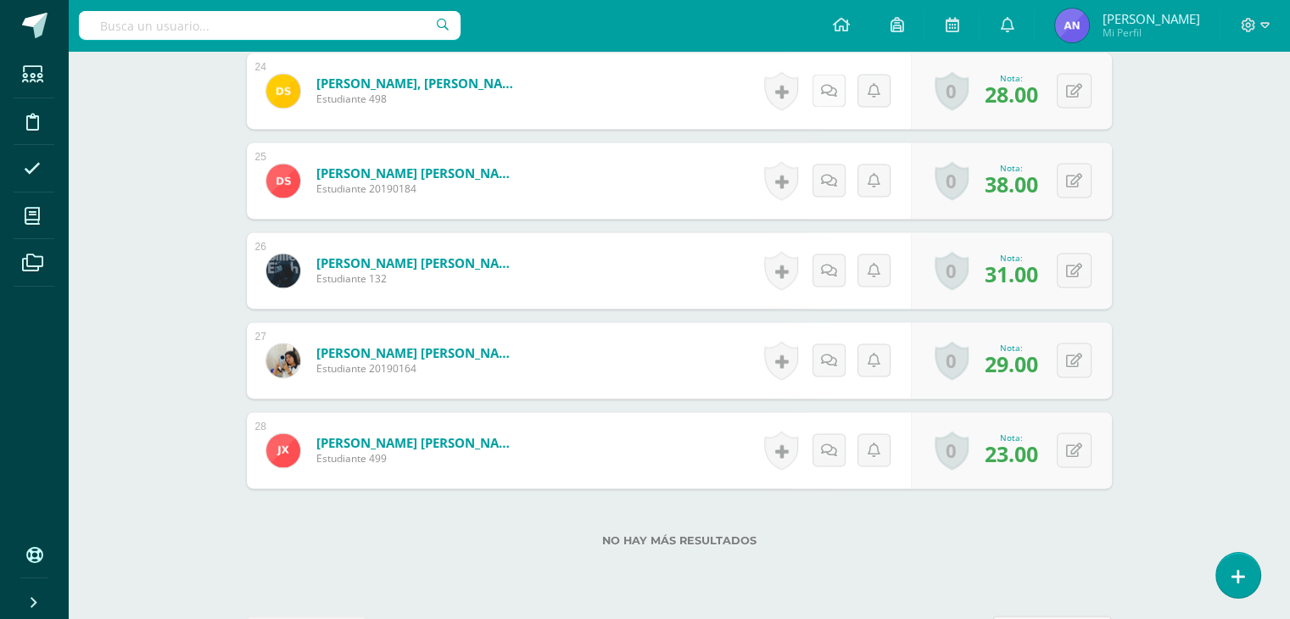
click at [838, 81] on link at bounding box center [829, 90] width 33 height 33
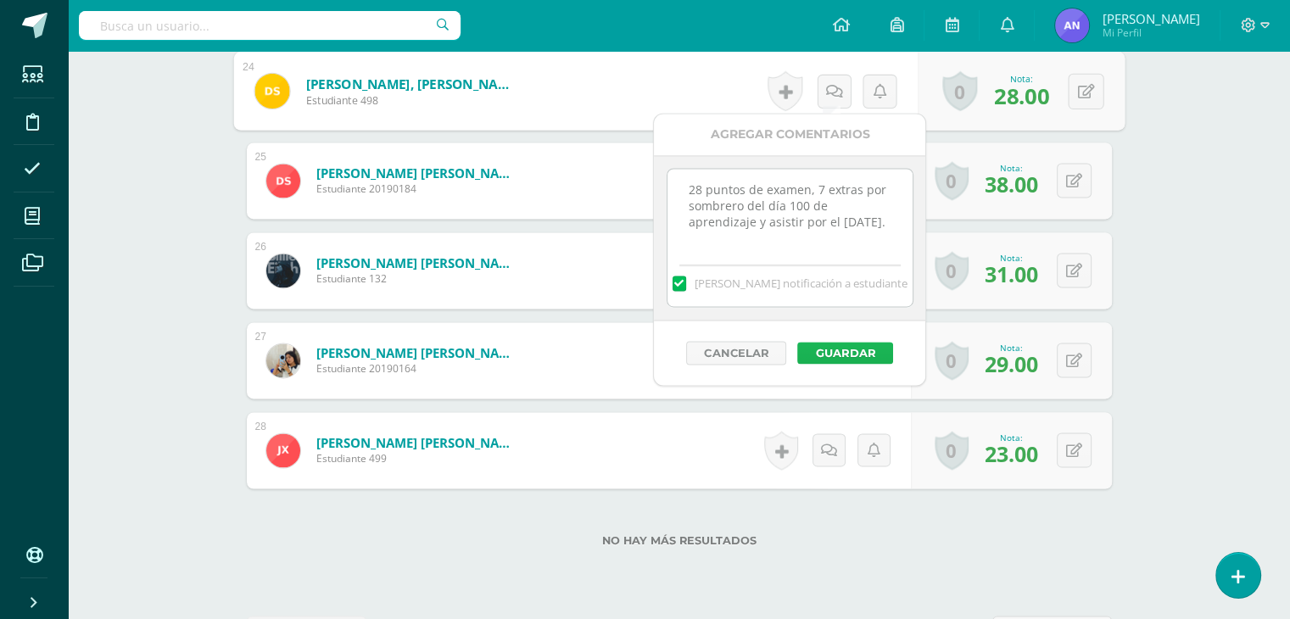
click at [865, 350] on button "Guardar" at bounding box center [846, 353] width 96 height 22
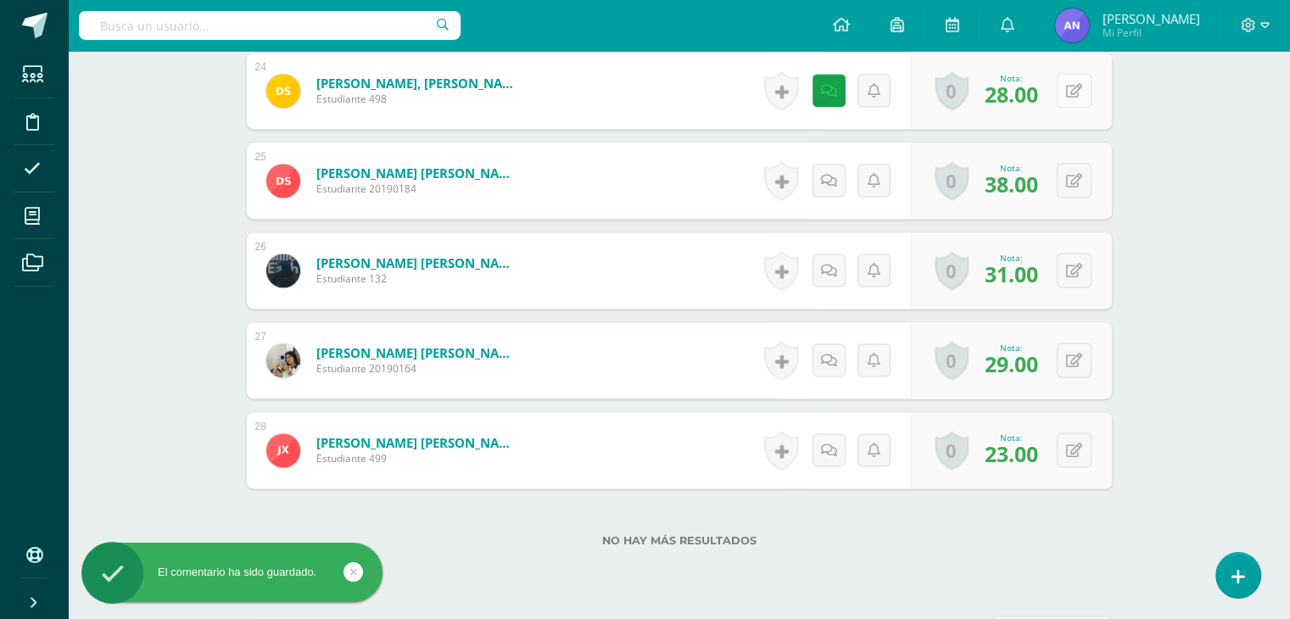
click at [1083, 80] on button at bounding box center [1074, 90] width 35 height 35
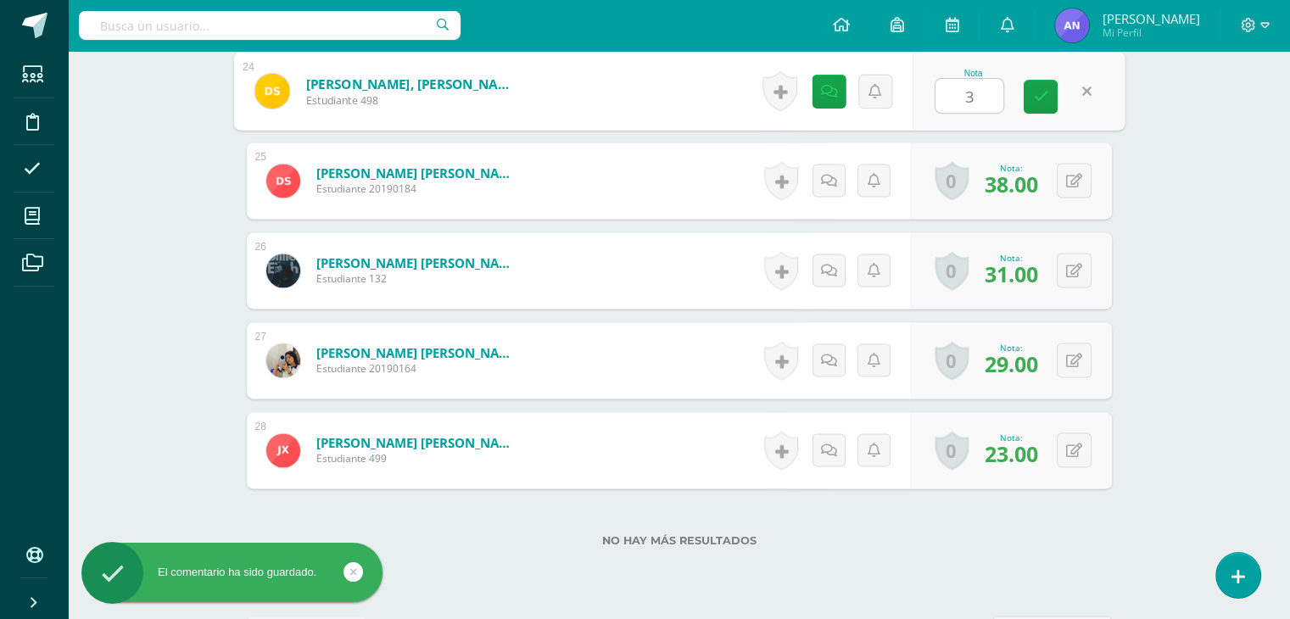
type input "34"
click at [1035, 92] on icon at bounding box center [1040, 96] width 15 height 14
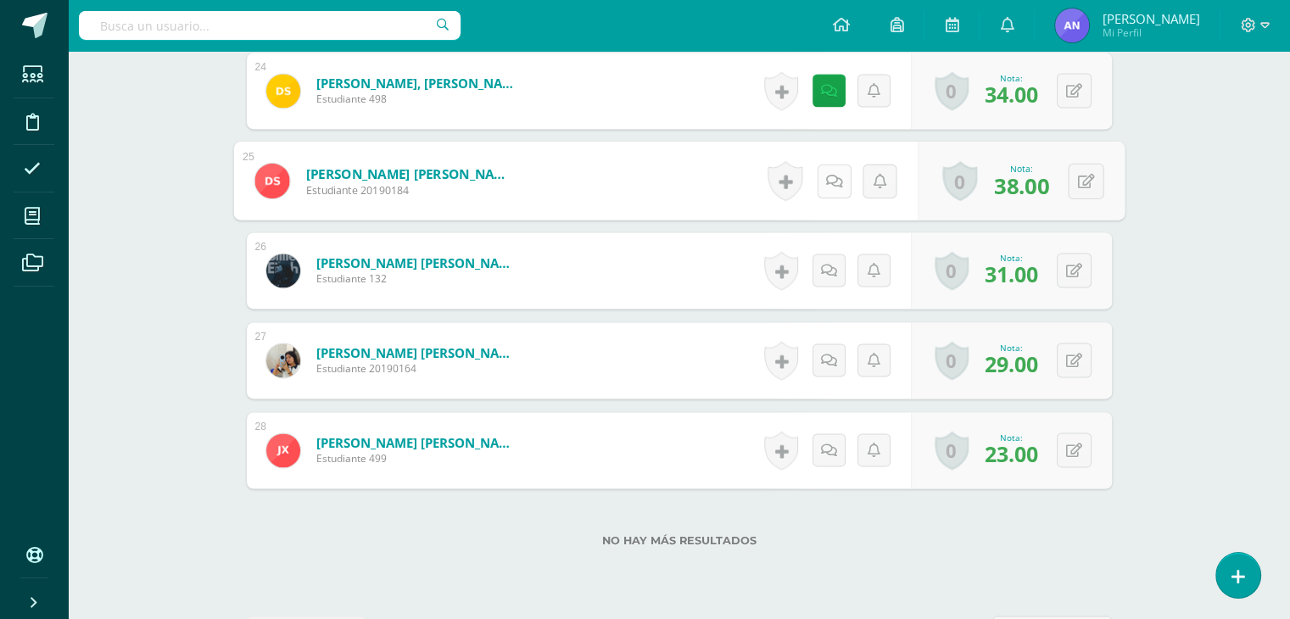
click at [835, 176] on icon at bounding box center [834, 180] width 17 height 14
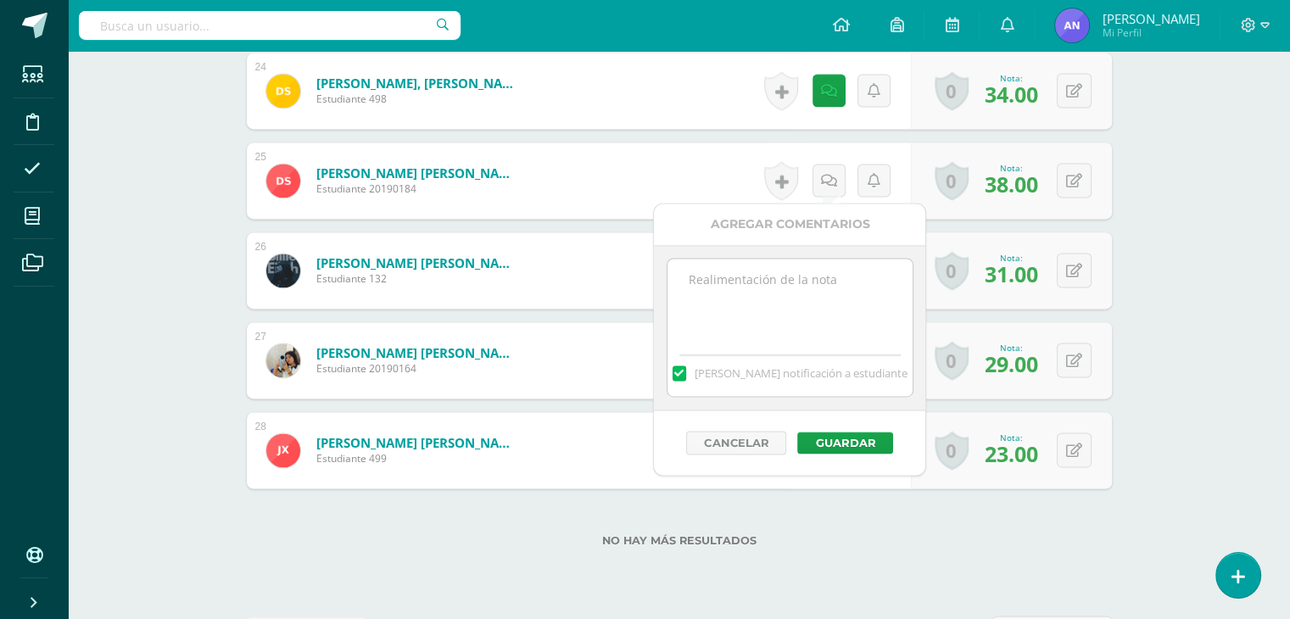
click at [819, 277] on textarea at bounding box center [790, 301] width 245 height 85
paste textarea "38 puntos de examen, 5 extras por sombrero del día 100 de aprendizaje y asistir…"
click at [825, 283] on textarea "38 puntos de examen, 5 extras por sombrero del día 100 de aprendizaje y asistir…" at bounding box center [790, 301] width 245 height 85
drag, startPoint x: 692, startPoint y: 316, endPoint x: 688, endPoint y: 302, distance: 15.0
click at [688, 302] on textarea "38 puntos de examen, 2 extras por sombrero del día 100 de aprendizaje y asistir…" at bounding box center [790, 301] width 245 height 85
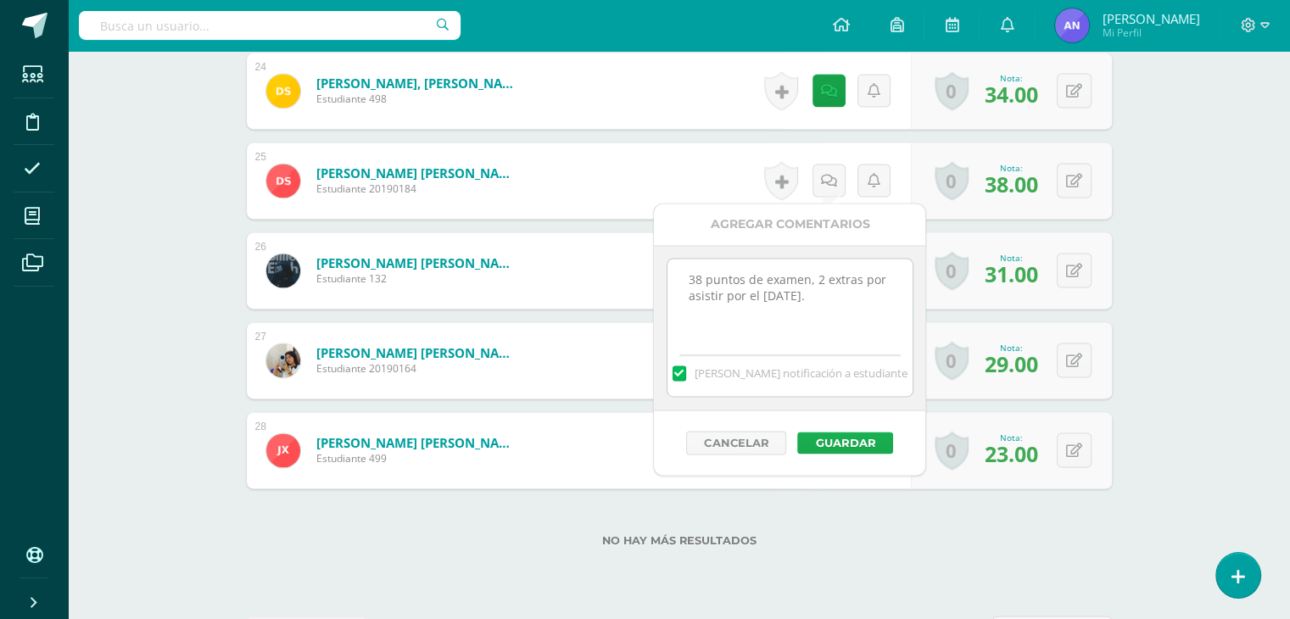
type textarea "38 puntos de examen, 2 extras por asistir por el día de la familia."
click at [854, 442] on button "Guardar" at bounding box center [846, 443] width 96 height 22
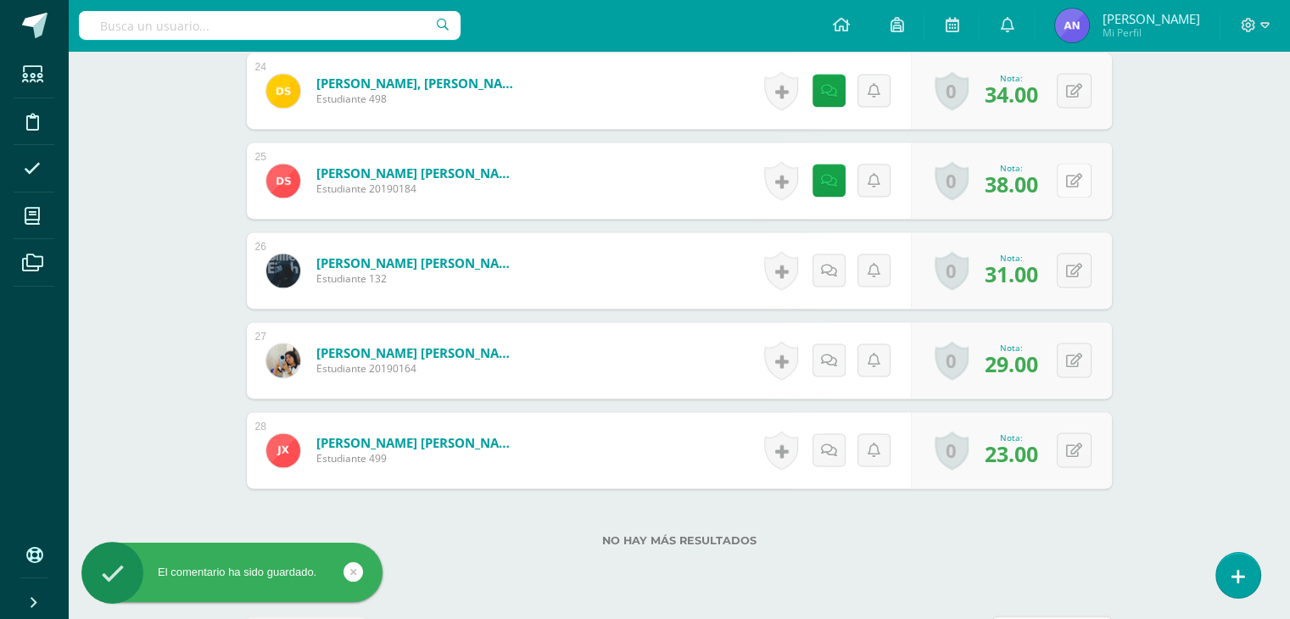
click at [1064, 187] on div "0 Logros Logros obtenidos Aún no hay logros agregados Nota: 38.00" at bounding box center [1011, 181] width 201 height 76
click at [1075, 187] on button at bounding box center [1086, 181] width 36 height 36
type input "40"
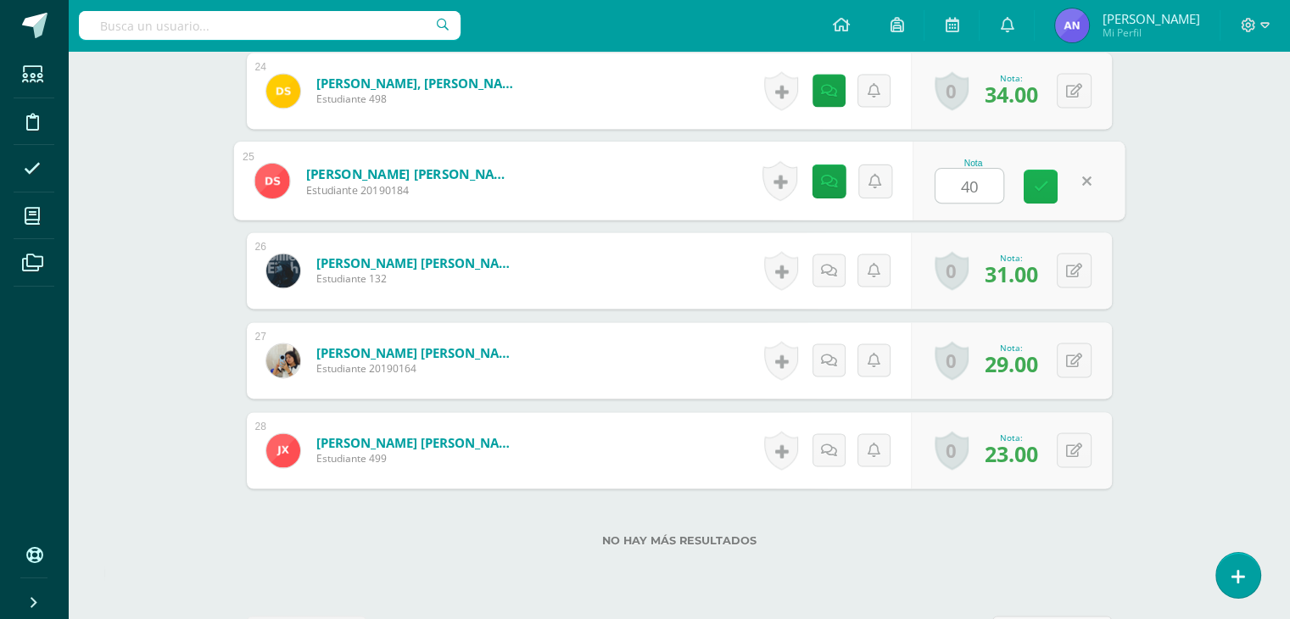
click at [1048, 184] on link at bounding box center [1041, 187] width 34 height 34
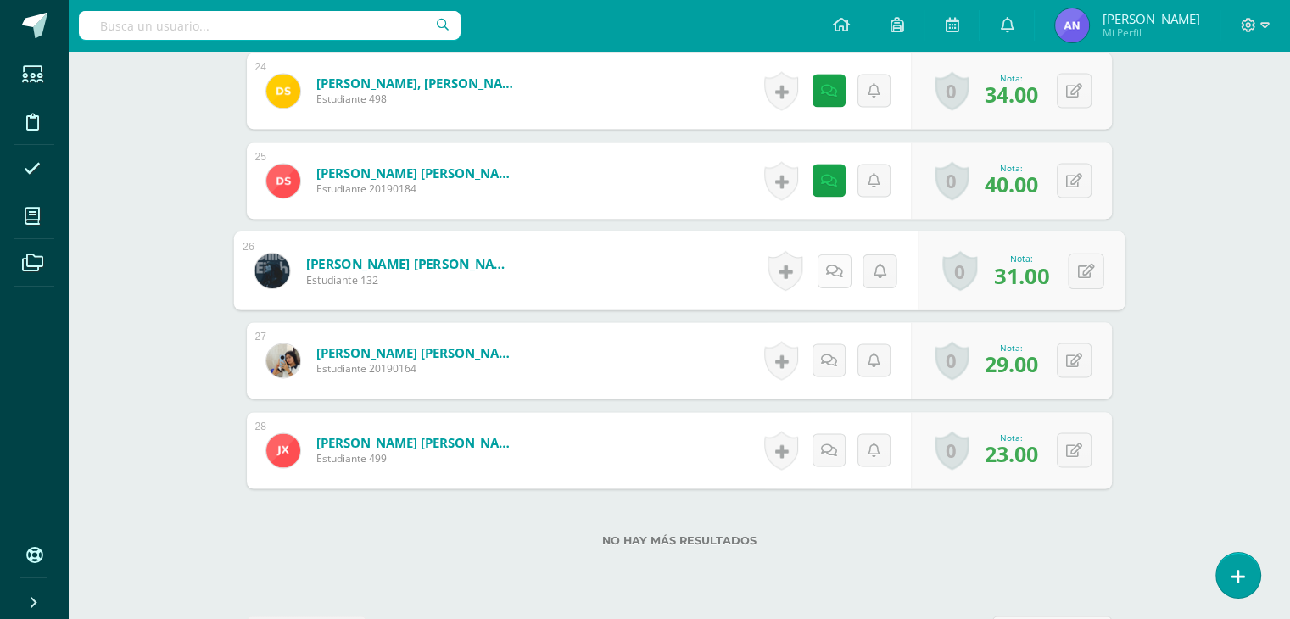
click at [820, 271] on link at bounding box center [834, 271] width 34 height 34
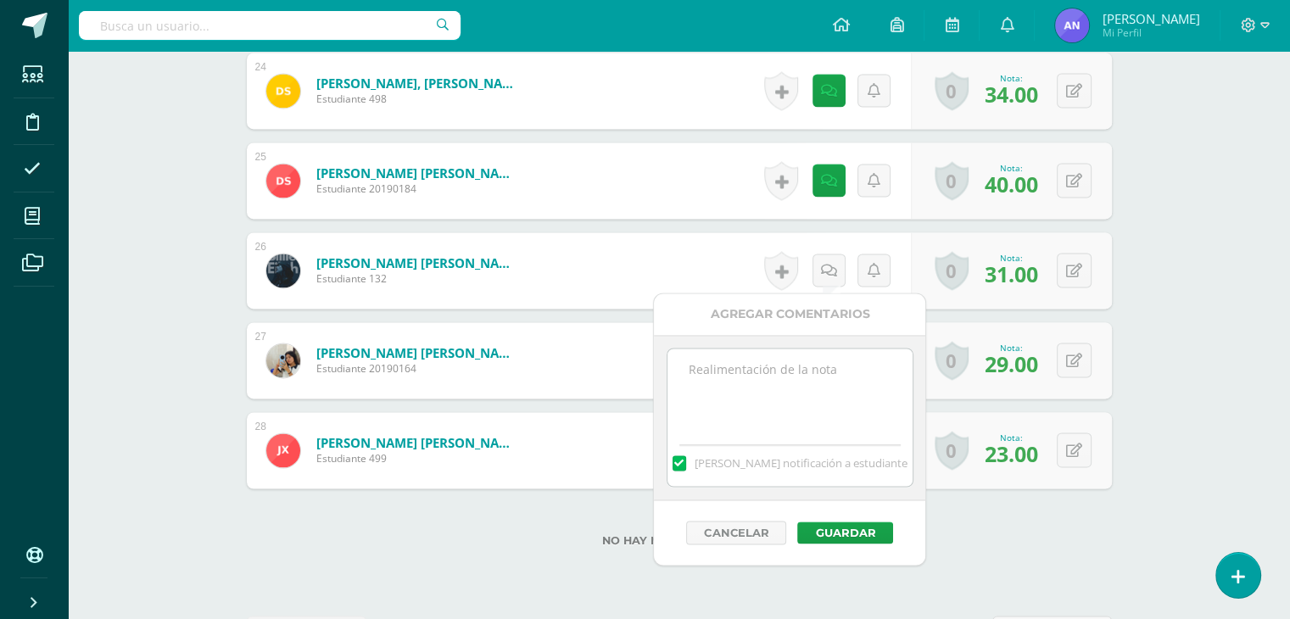
click at [784, 361] on textarea at bounding box center [790, 391] width 245 height 85
paste textarea "38 puntos de examen, 5 extras por sombrero del día 100 de aprendizaje y asistir…"
click at [702, 374] on textarea "38 puntos de examen, 5 extras por sombrero del día 100 de aprendizaje y asistir…" at bounding box center [790, 391] width 245 height 85
click at [822, 371] on textarea "31 puntos de examen, 5 extras por sombrero del día 100 de aprendizaje y asistir…" at bounding box center [790, 391] width 245 height 85
type textarea "31 puntos de examen, 7 extras por sombrero del día 100 de aprendizaje y asistir…"
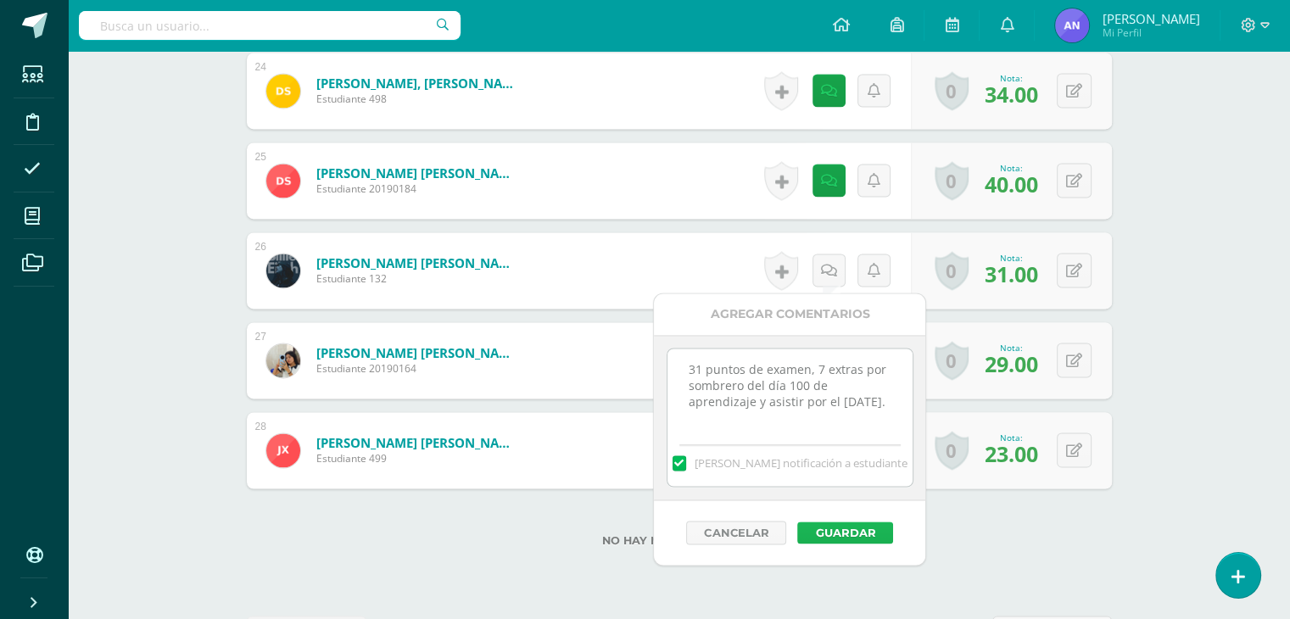
click at [858, 534] on button "Guardar" at bounding box center [846, 533] width 96 height 22
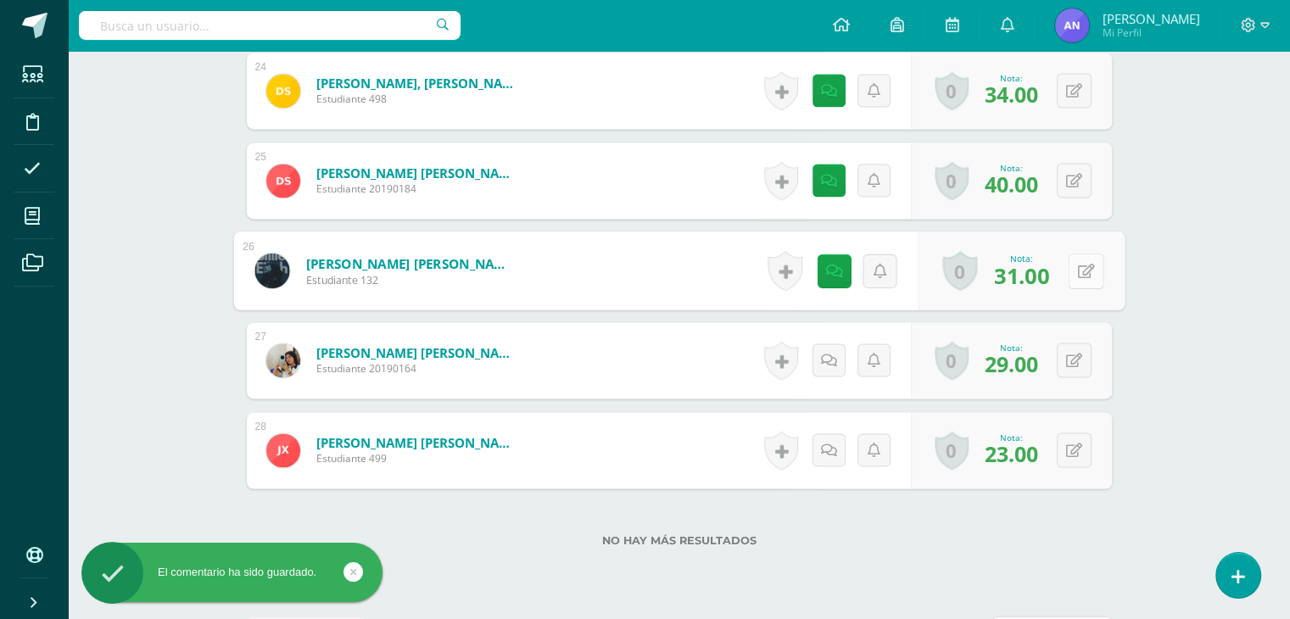
click at [1083, 275] on button at bounding box center [1086, 271] width 36 height 36
type input "38"
click at [1038, 272] on icon at bounding box center [1040, 276] width 15 height 14
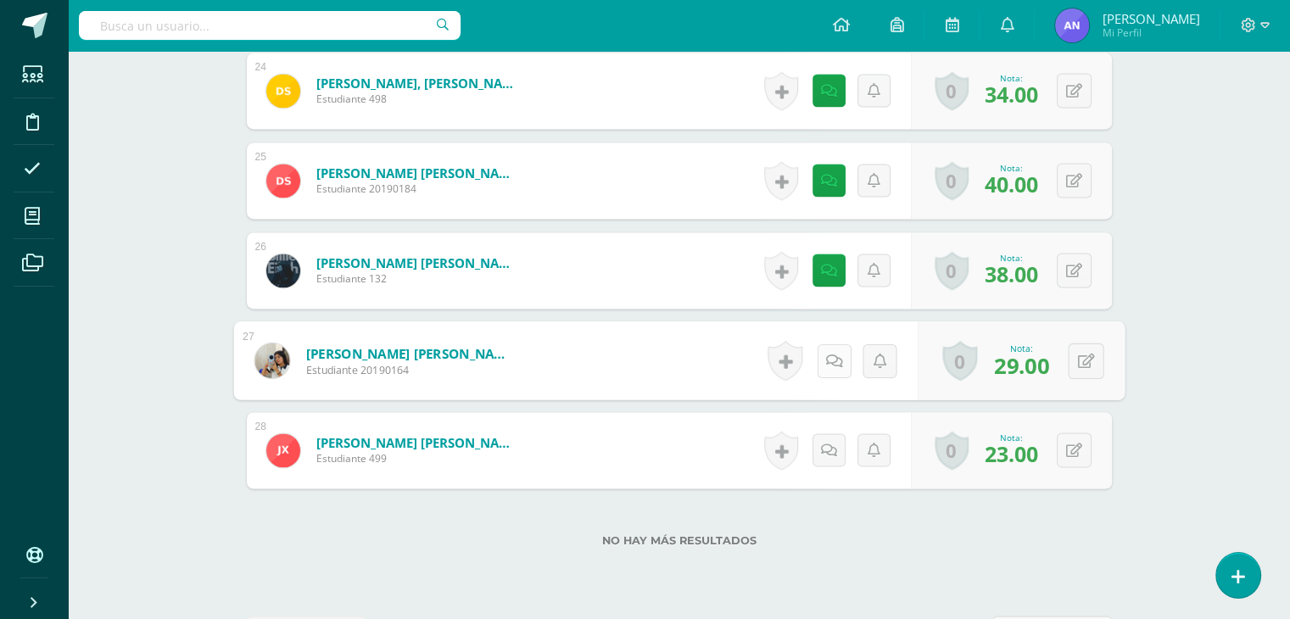
click at [828, 363] on icon at bounding box center [834, 360] width 17 height 14
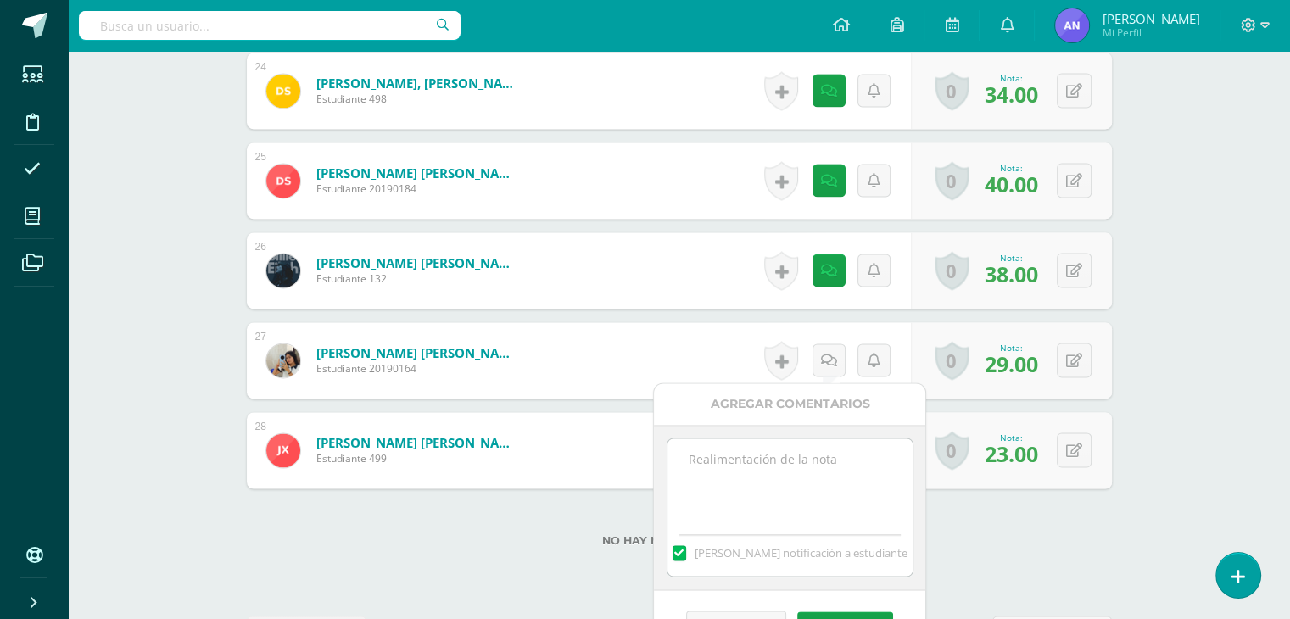
click at [786, 473] on textarea at bounding box center [790, 481] width 245 height 85
paste textarea "38 puntos de examen, 5 extras por sombrero del día 100 de aprendizaje y asistir…"
click at [703, 462] on textarea "38 puntos de examen, 5 extras por sombrero del día 100 de aprendizaje y asistir…" at bounding box center [790, 481] width 245 height 85
click at [818, 459] on textarea "29 puntos de examen, 5 extras por sombrero del día 100 de aprendizaje y asistir…" at bounding box center [790, 481] width 245 height 85
type textarea "29 puntos de examen, 4 extras por sombrero del día 100 de aprendizaje y asistir…"
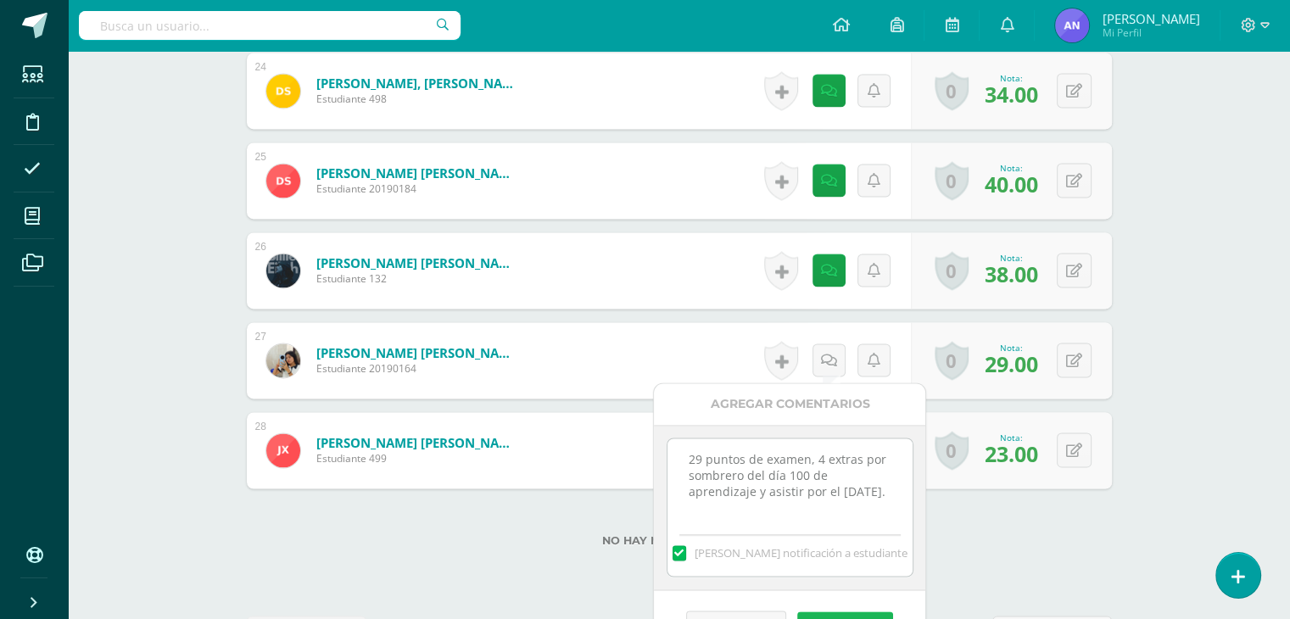
click at [826, 615] on button "Guardar" at bounding box center [846, 623] width 96 height 22
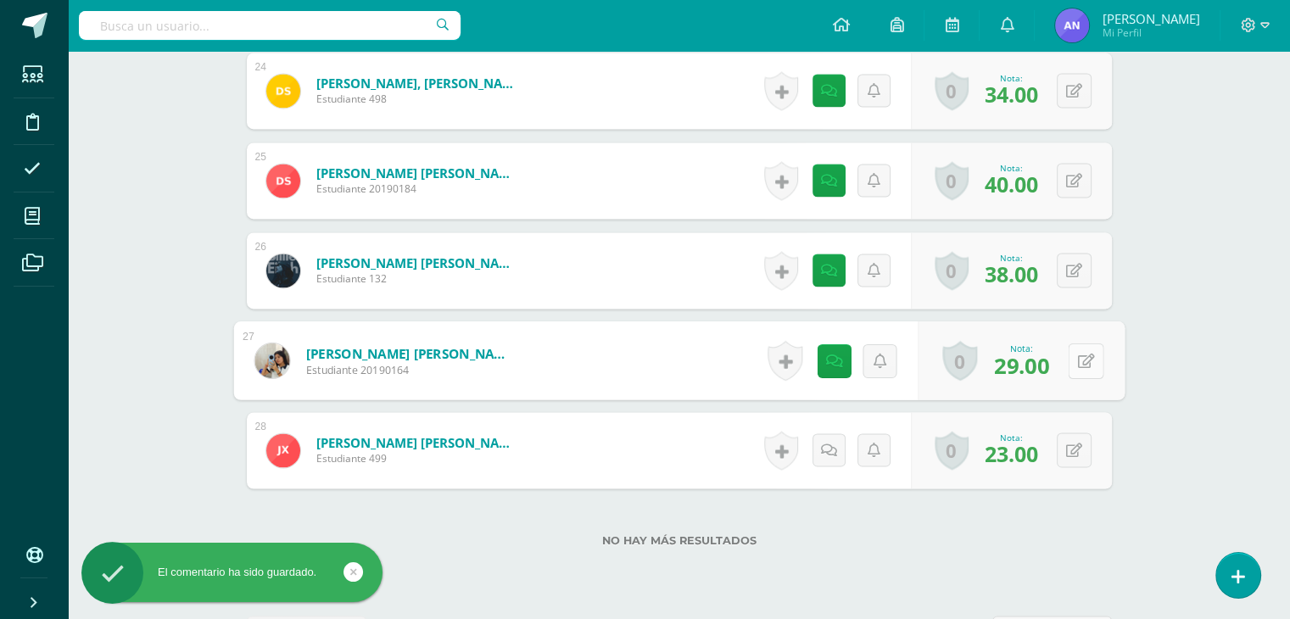
click at [1069, 346] on button at bounding box center [1086, 361] width 36 height 36
type input "33"
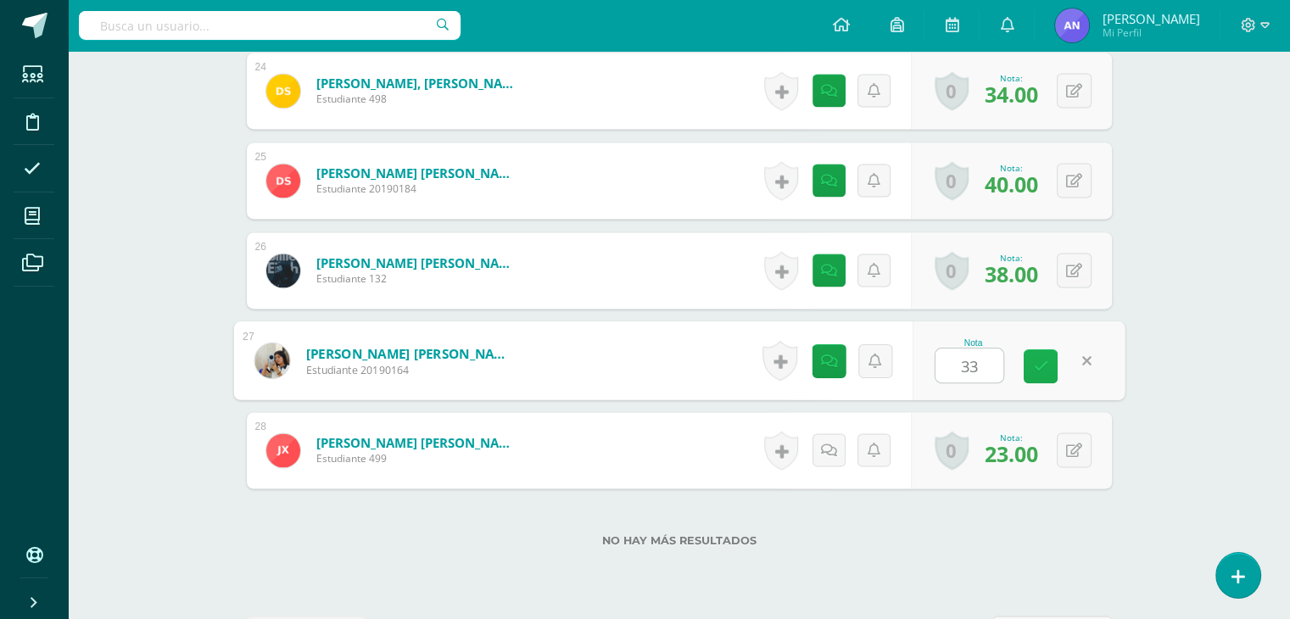
click at [1045, 364] on icon at bounding box center [1040, 366] width 15 height 14
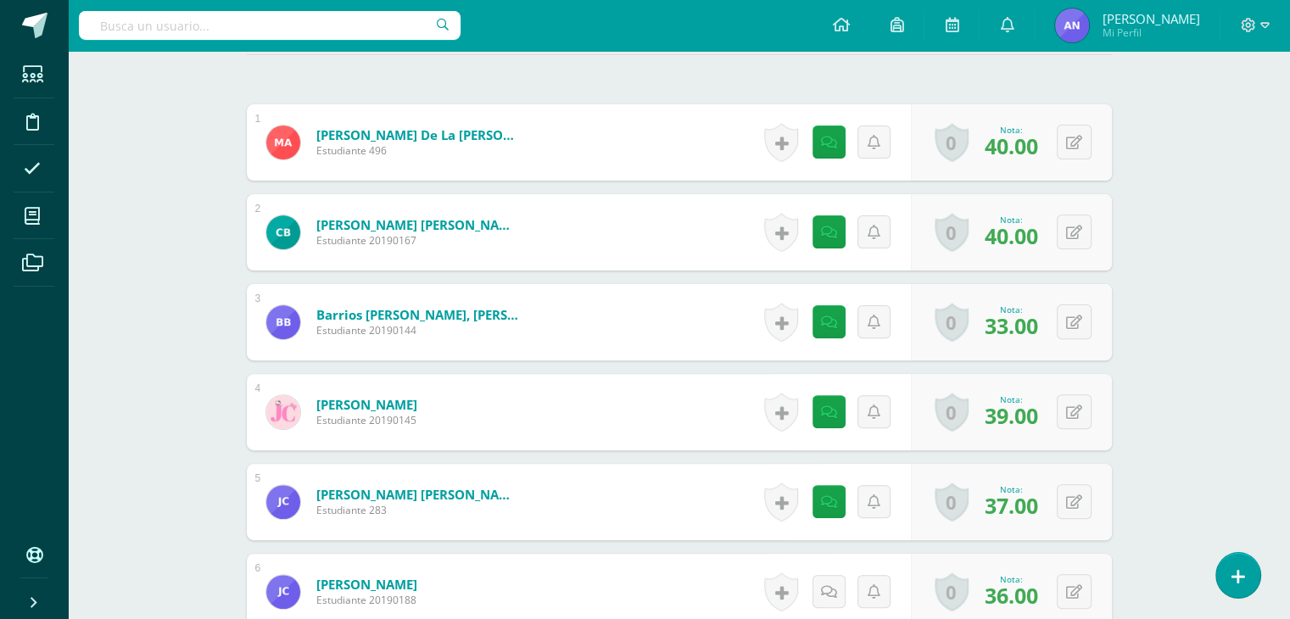
scroll to position [0, 0]
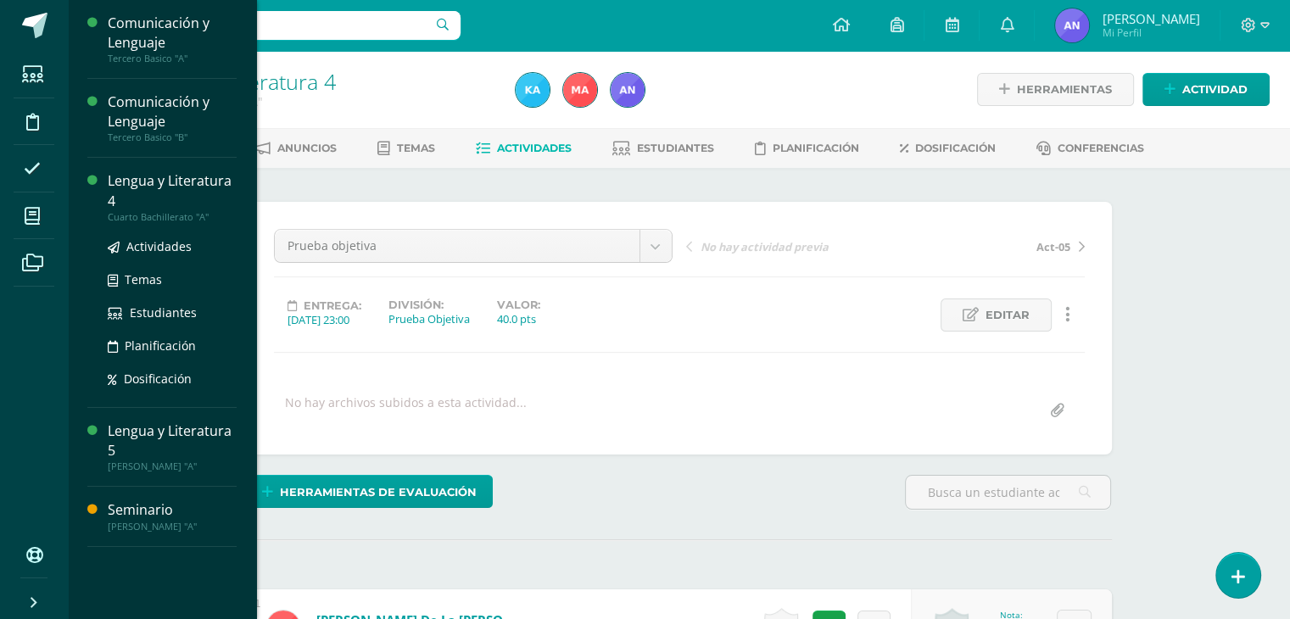
click at [171, 223] on div "Actividades Temas Estudiantes Planificación Dosificación" at bounding box center [172, 308] width 129 height 171
click at [193, 204] on div "Lengua y Literatura 4" at bounding box center [172, 190] width 129 height 39
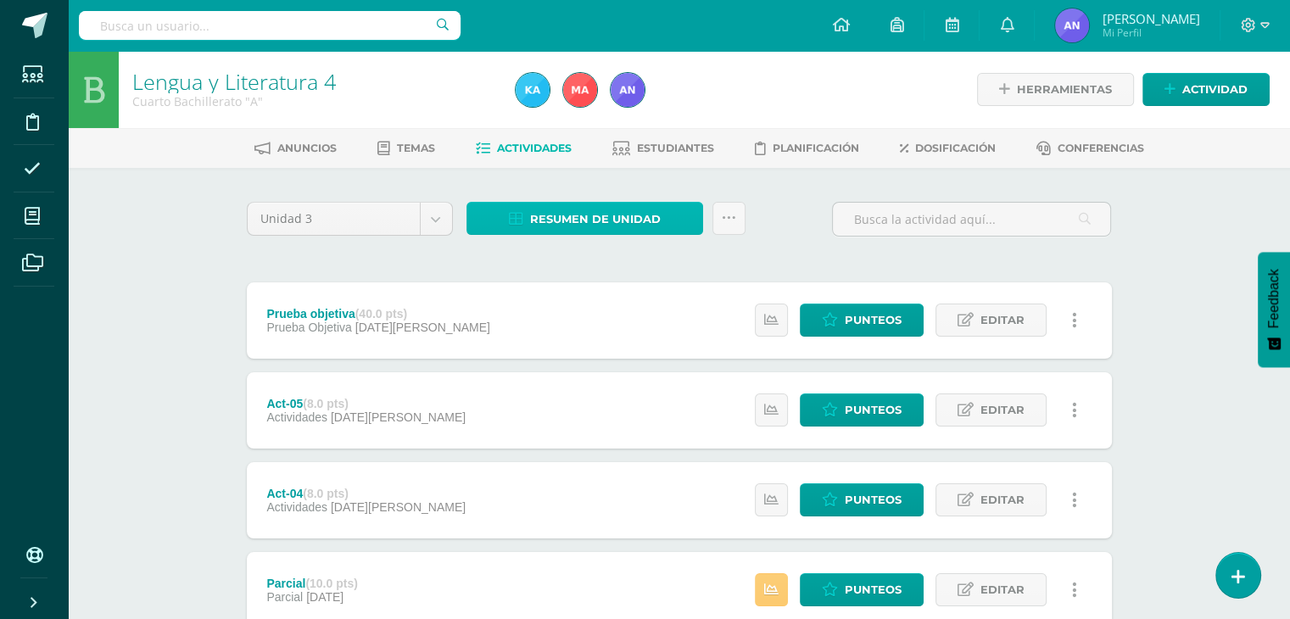
click at [551, 216] on span "Resumen de unidad" at bounding box center [595, 219] width 131 height 31
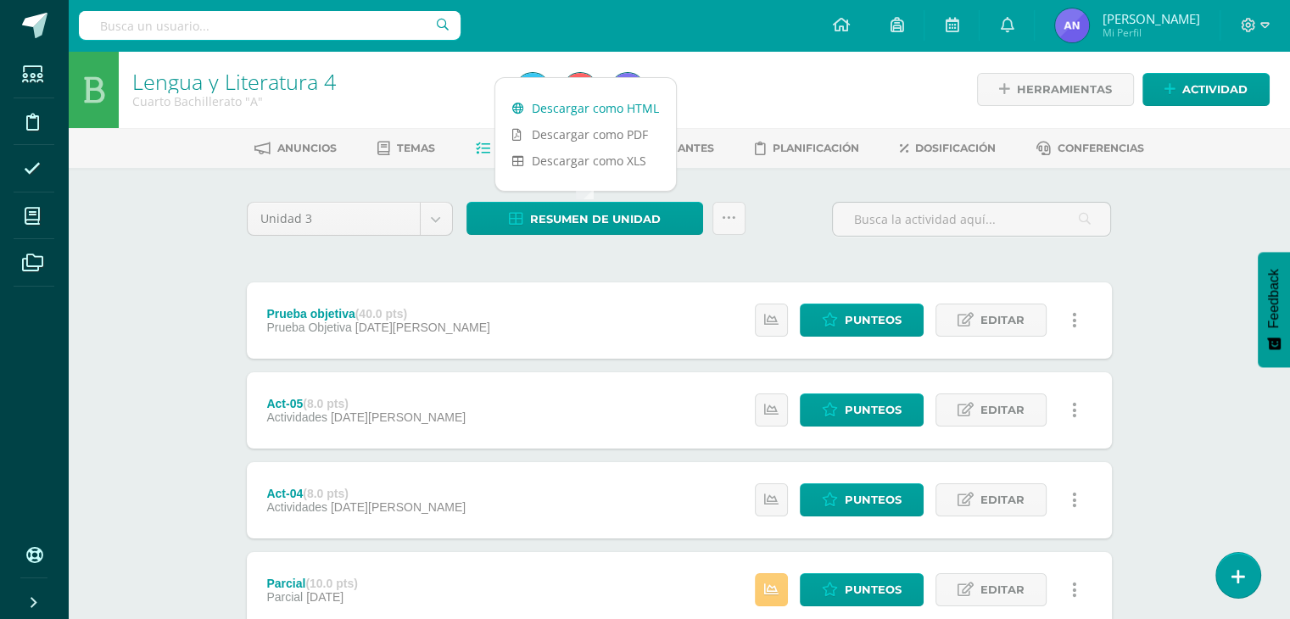
click at [577, 118] on link "Descargar como HTML" at bounding box center [585, 108] width 181 height 26
click at [548, 114] on link "Descargar como HTML" at bounding box center [585, 108] width 181 height 26
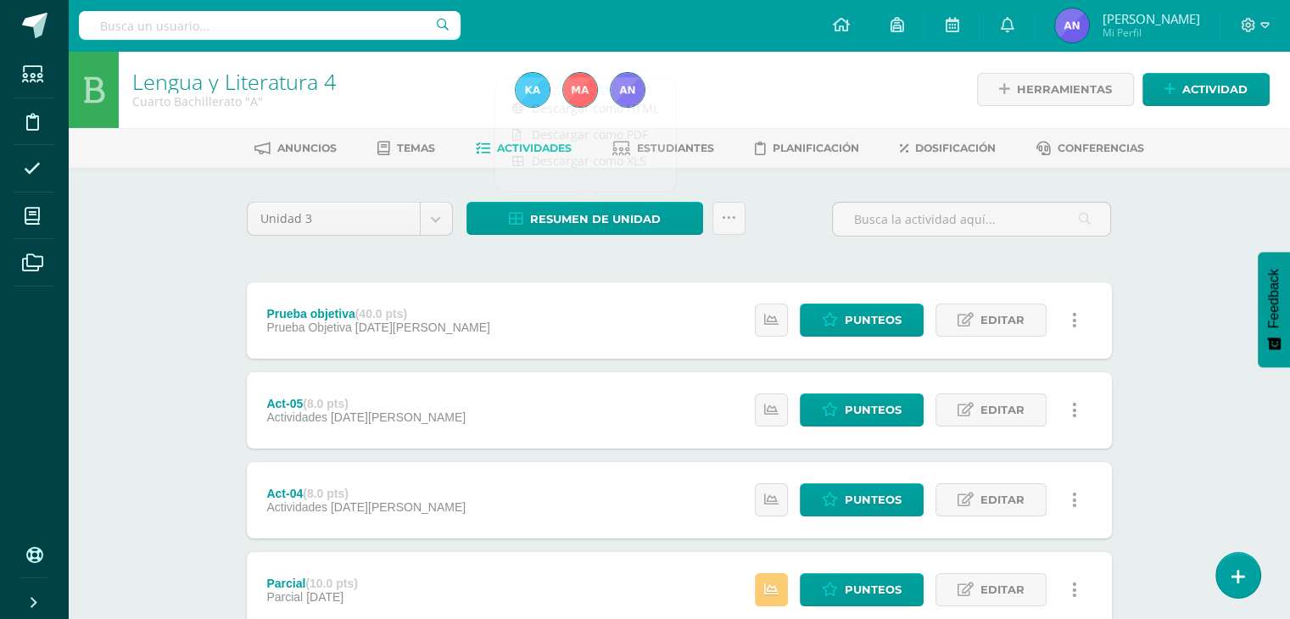
click at [1191, 273] on div "Lengua y Literatura 4 Cuarto Bachillerato "A" Herramientas Detalle de asistenci…" at bounding box center [679, 621] width 1223 height 1140
